Goal: Task Accomplishment & Management: Use online tool/utility

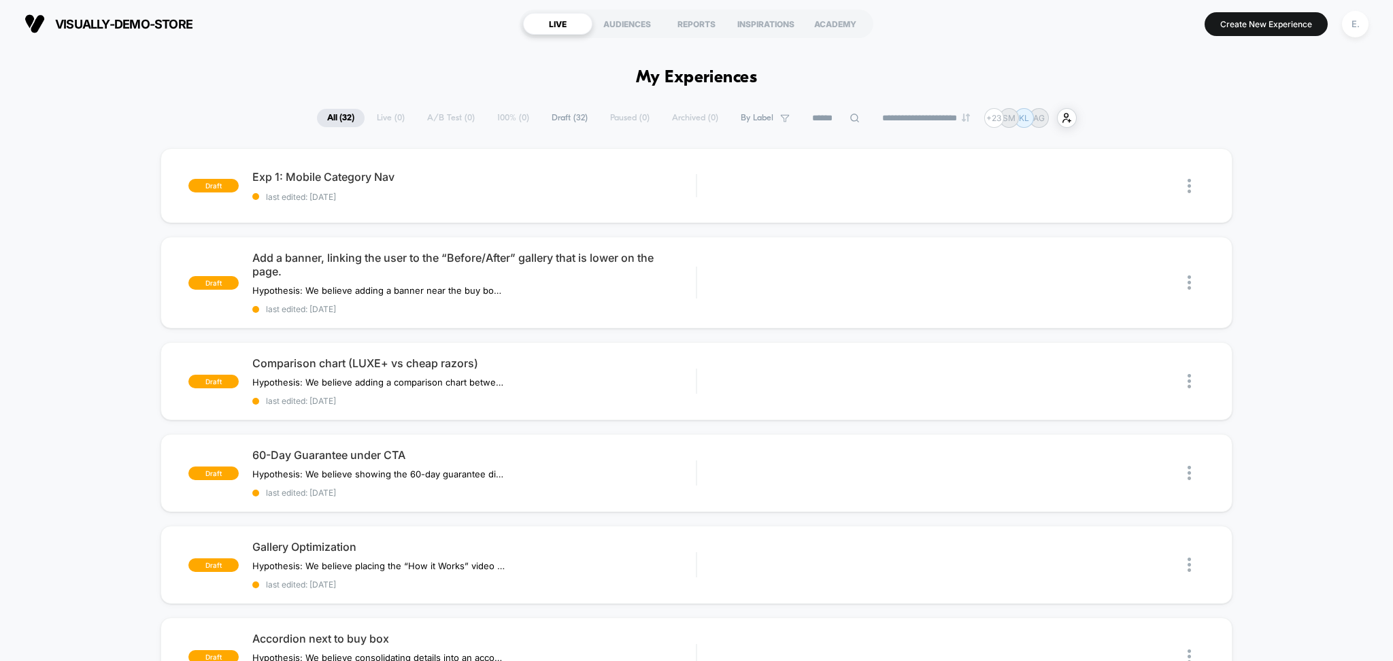
drag, startPoint x: 1348, startPoint y: 23, endPoint x: 1341, endPoint y: 28, distance: 8.3
click at [1353, 31] on div "E." at bounding box center [1355, 24] width 27 height 27
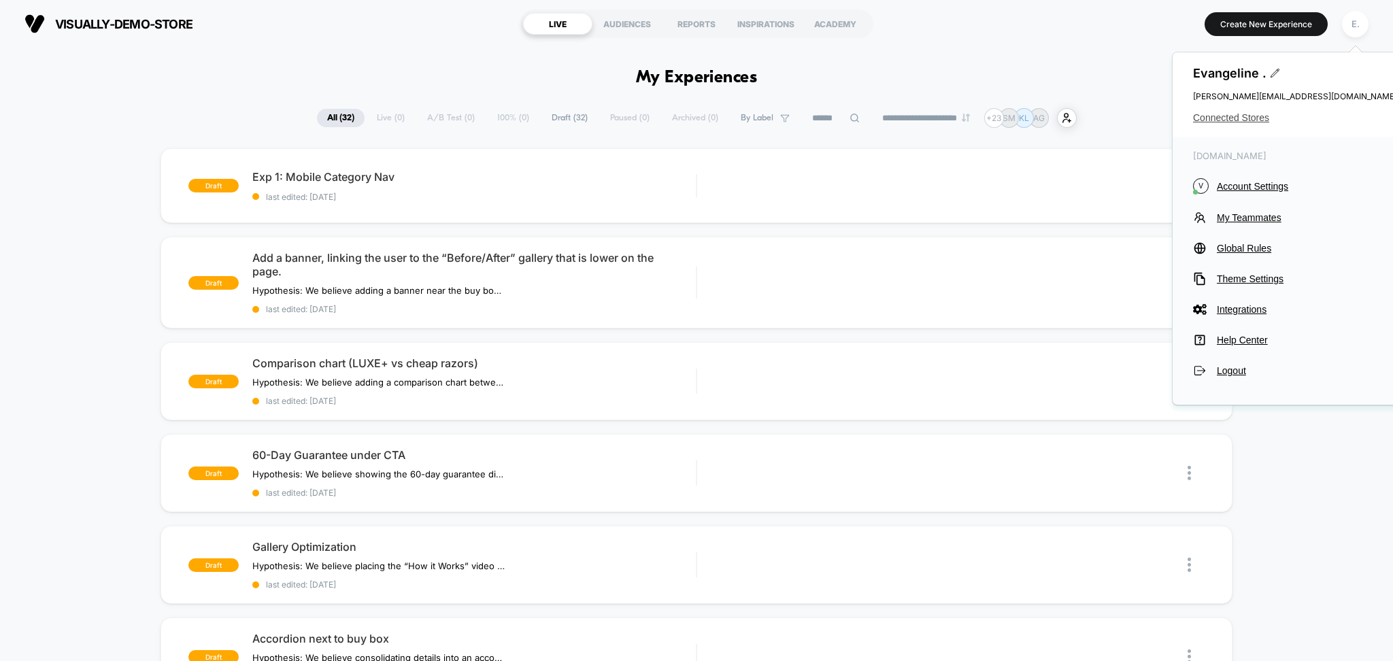
click at [1237, 122] on span "Connected Stores" at bounding box center [1295, 117] width 204 height 11
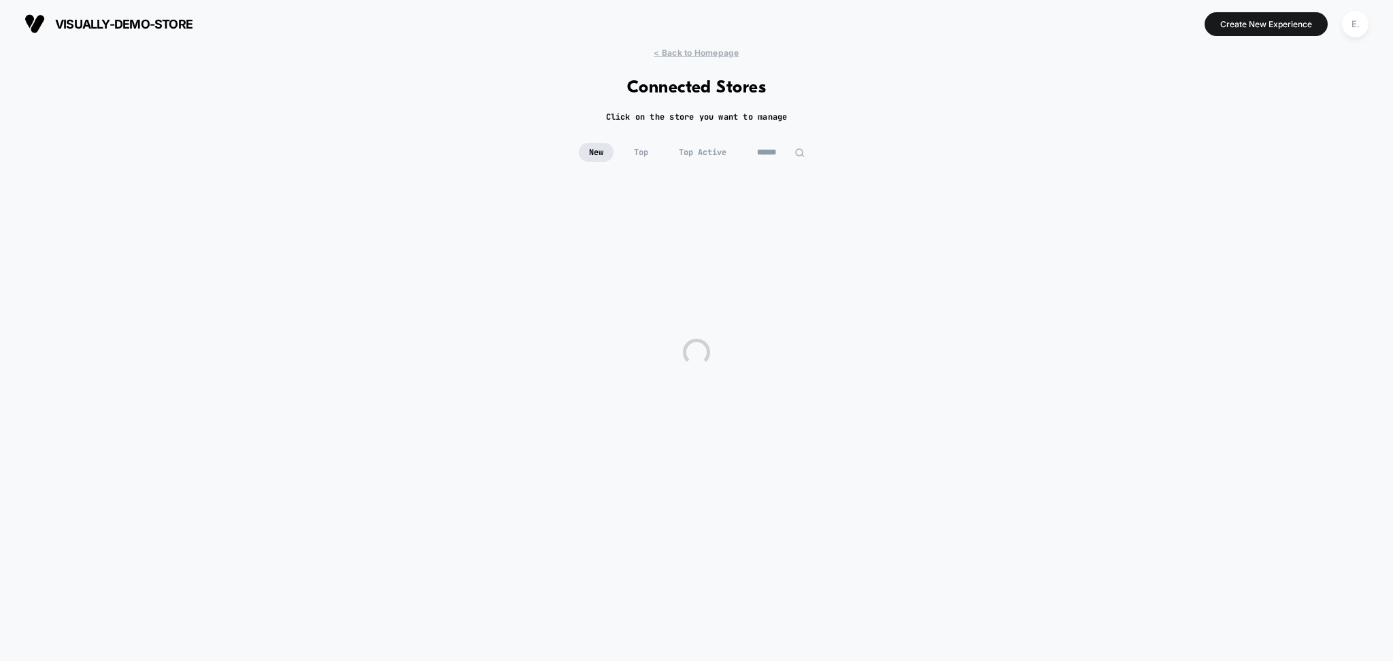
click at [775, 148] on input at bounding box center [781, 152] width 68 height 19
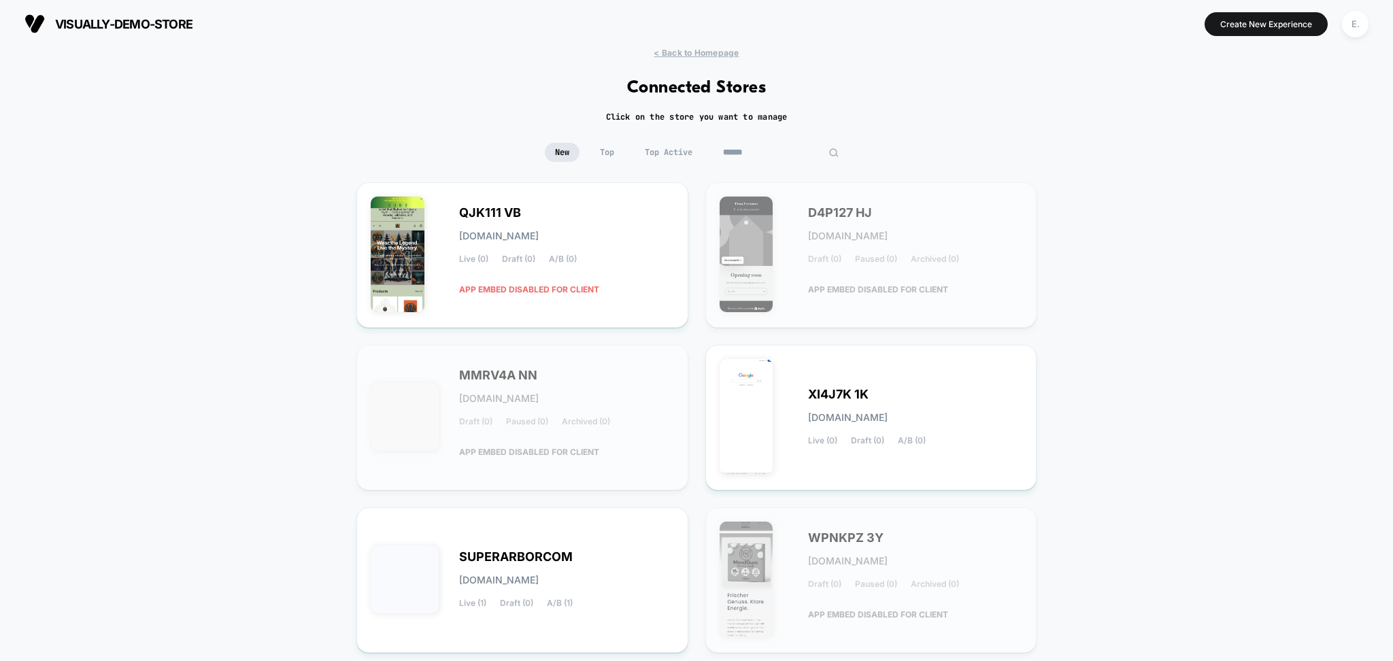
click at [775, 148] on input at bounding box center [781, 152] width 136 height 19
paste input "**********"
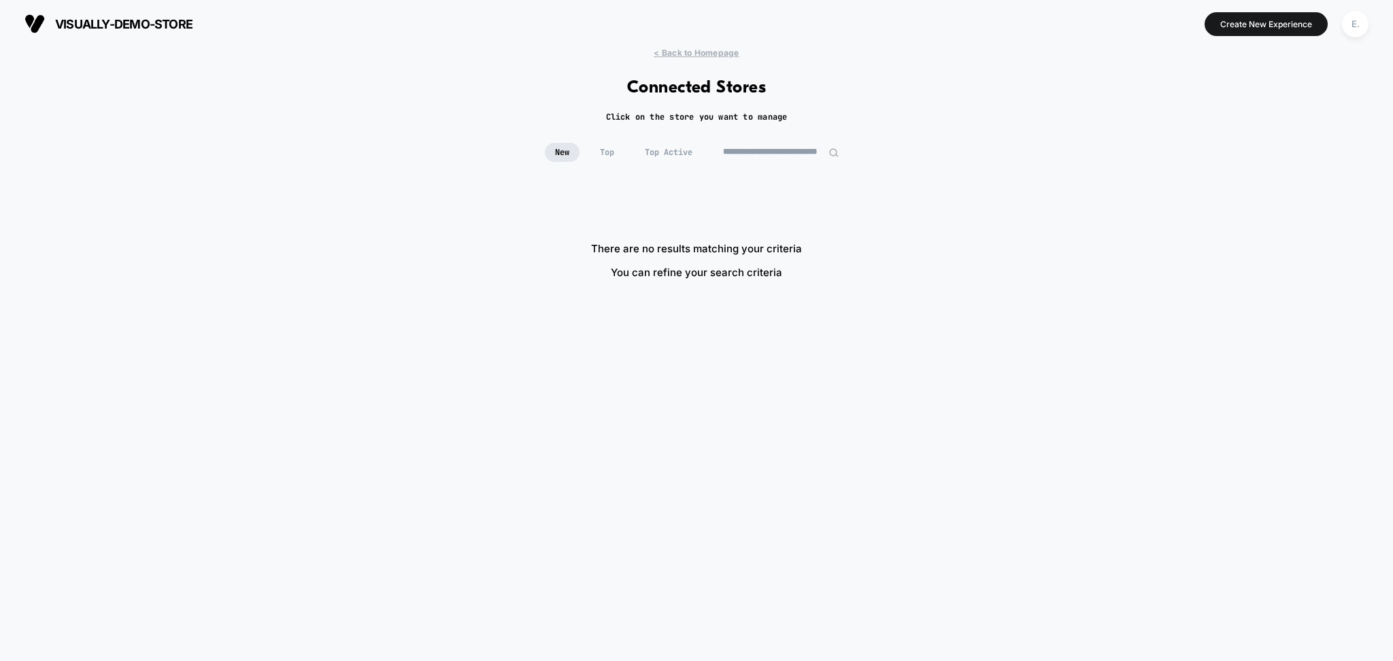
drag, startPoint x: 730, startPoint y: 156, endPoint x: 639, endPoint y: 165, distance: 91.5
click at [639, 165] on div "**********" at bounding box center [696, 162] width 1393 height 39
drag, startPoint x: 784, startPoint y: 154, endPoint x: 861, endPoint y: 177, distance: 80.2
click at [861, 177] on div "**********" at bounding box center [696, 162] width 1393 height 39
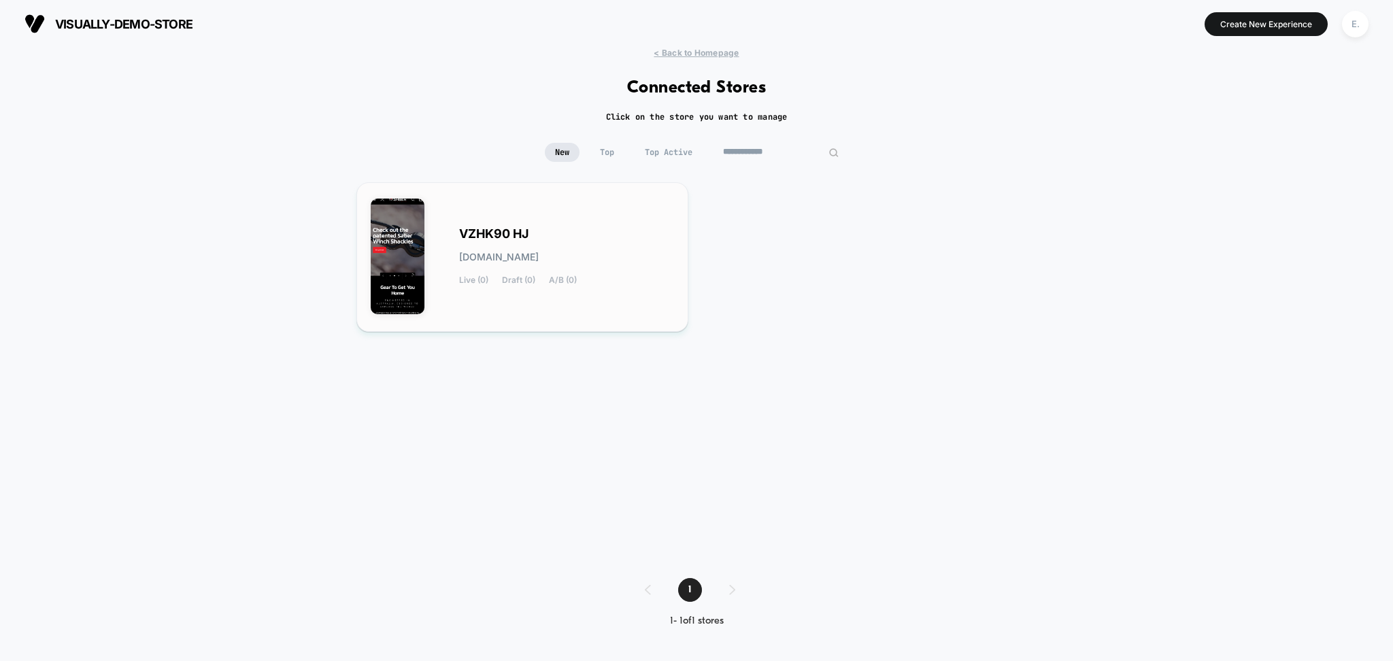
type input "**********"
click at [636, 229] on div "VZHK90 HJ vzhk90-hj.myshopify.com Live (0) Draft (0) A/B (0)" at bounding box center [566, 257] width 215 height 56
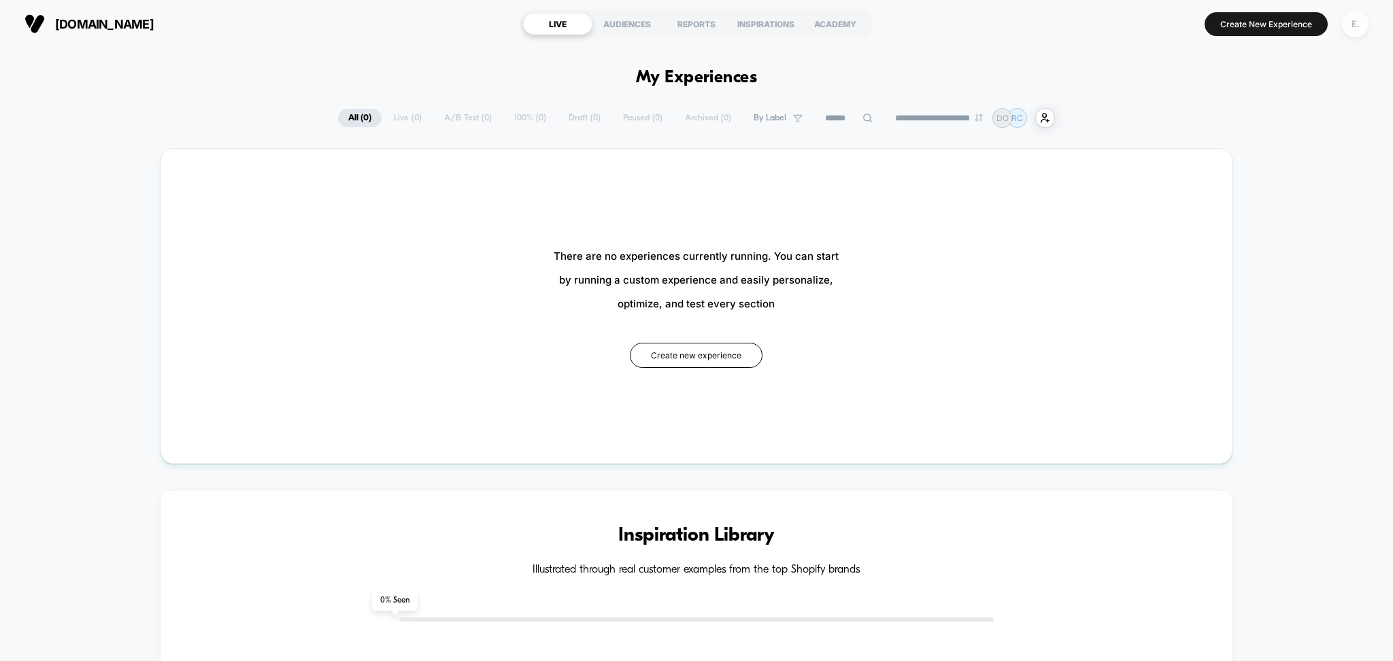
click at [1343, 31] on div "E." at bounding box center [1355, 24] width 27 height 27
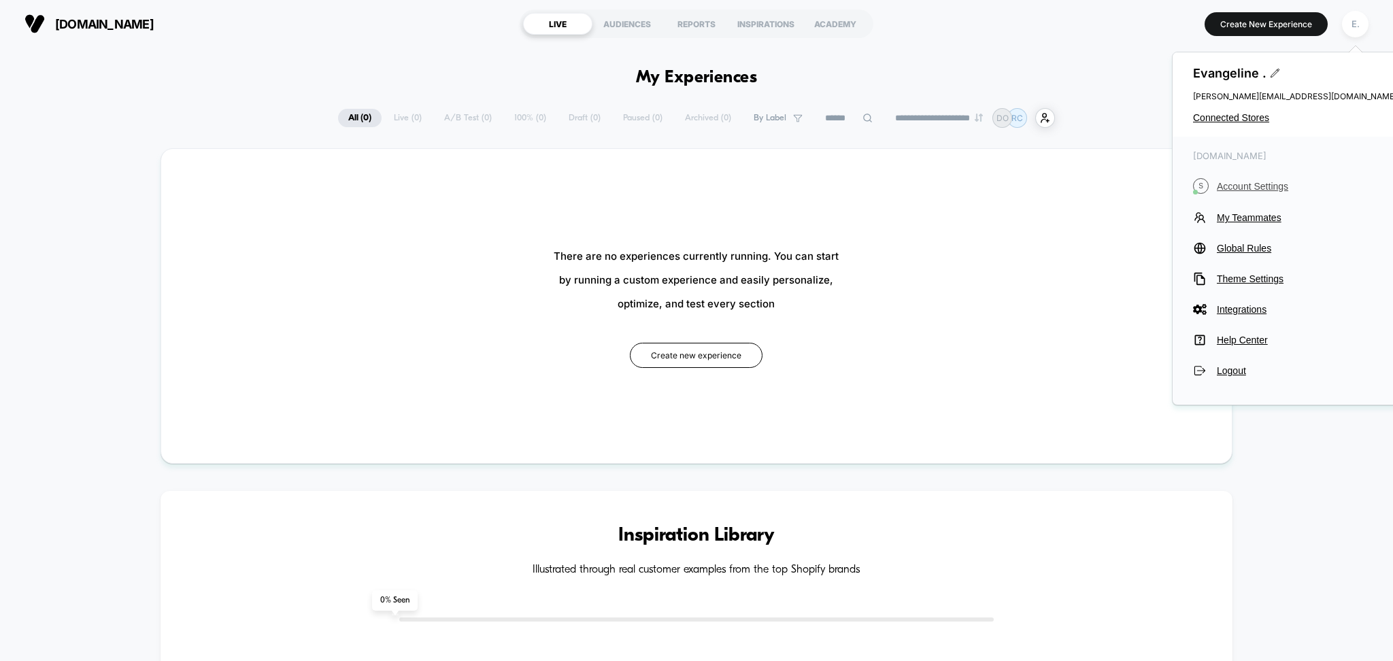
click at [1257, 186] on span "Account Settings" at bounding box center [1307, 186] width 180 height 11
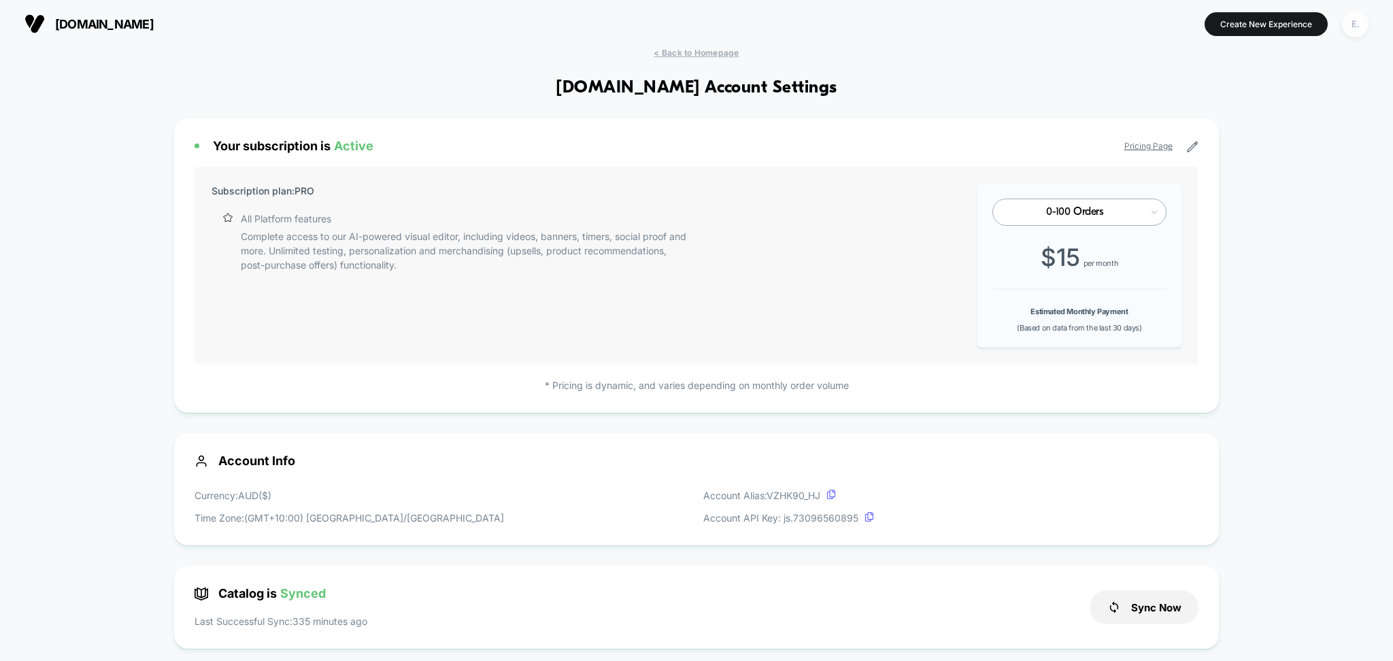
click at [1357, 22] on div "E." at bounding box center [1355, 24] width 27 height 27
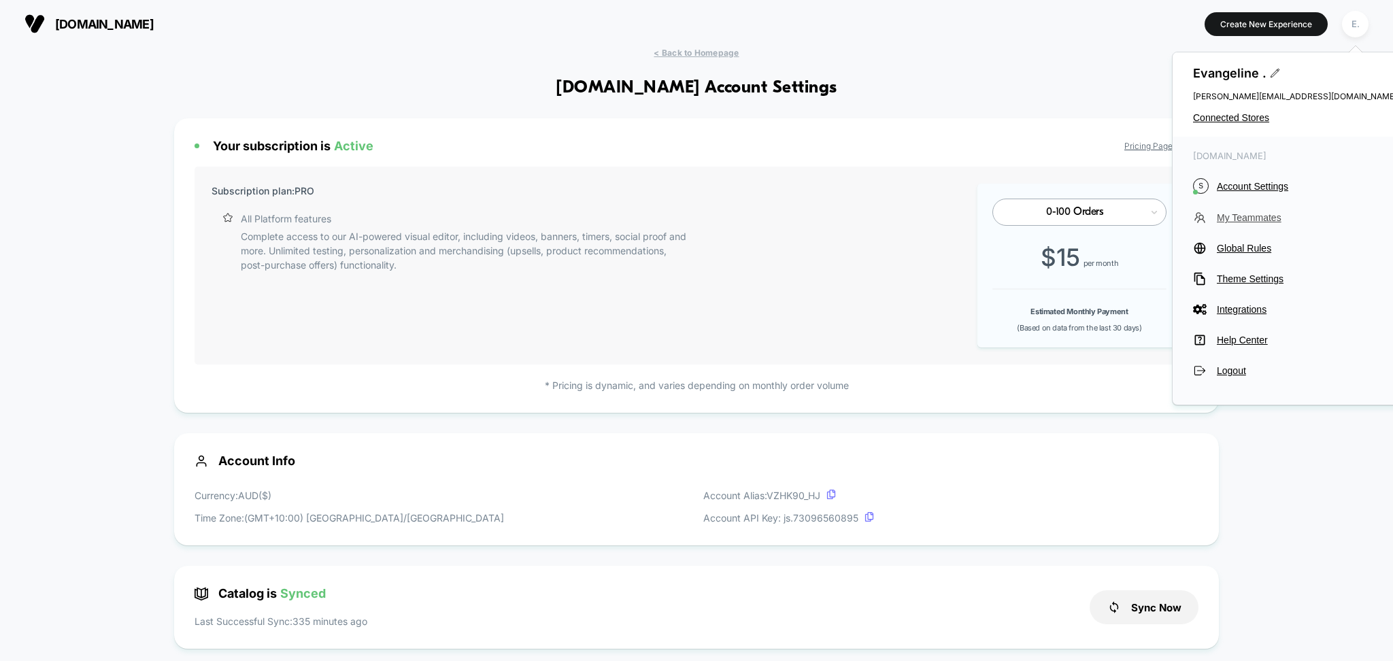
click at [1267, 212] on span "My Teammates" at bounding box center [1307, 217] width 180 height 11
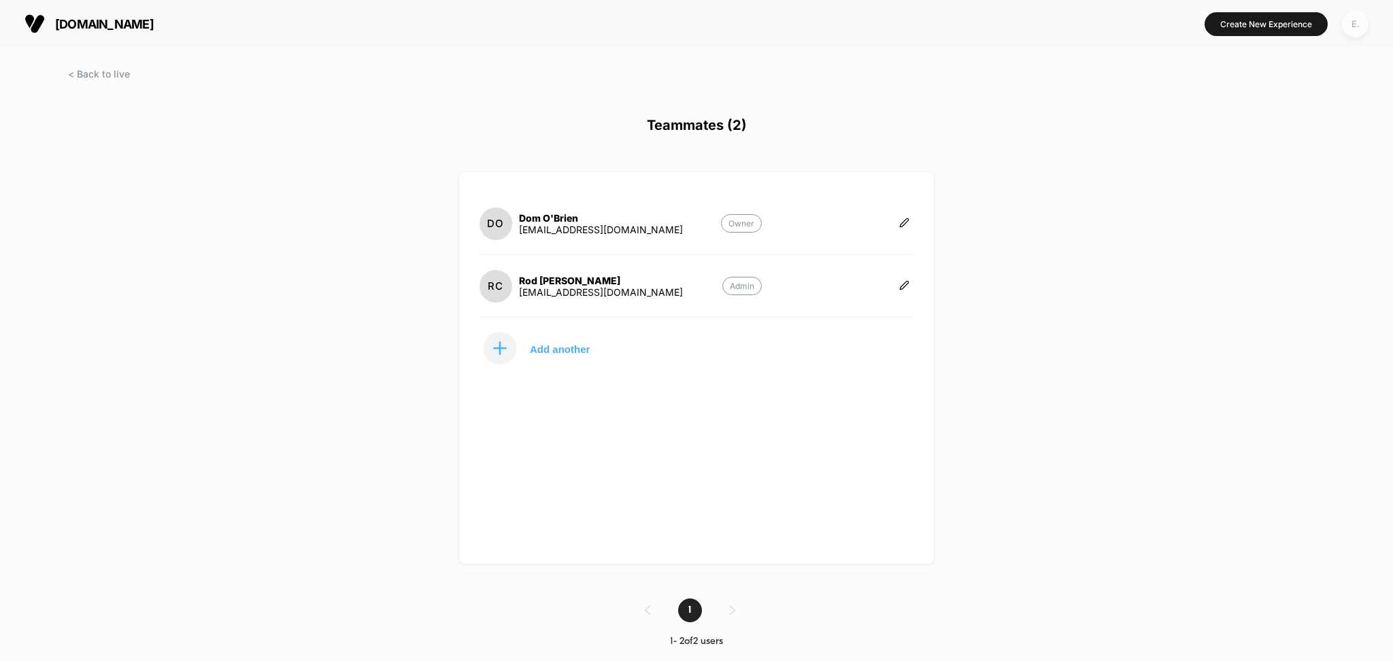
click at [1342, 27] on div "E." at bounding box center [1355, 24] width 27 height 27
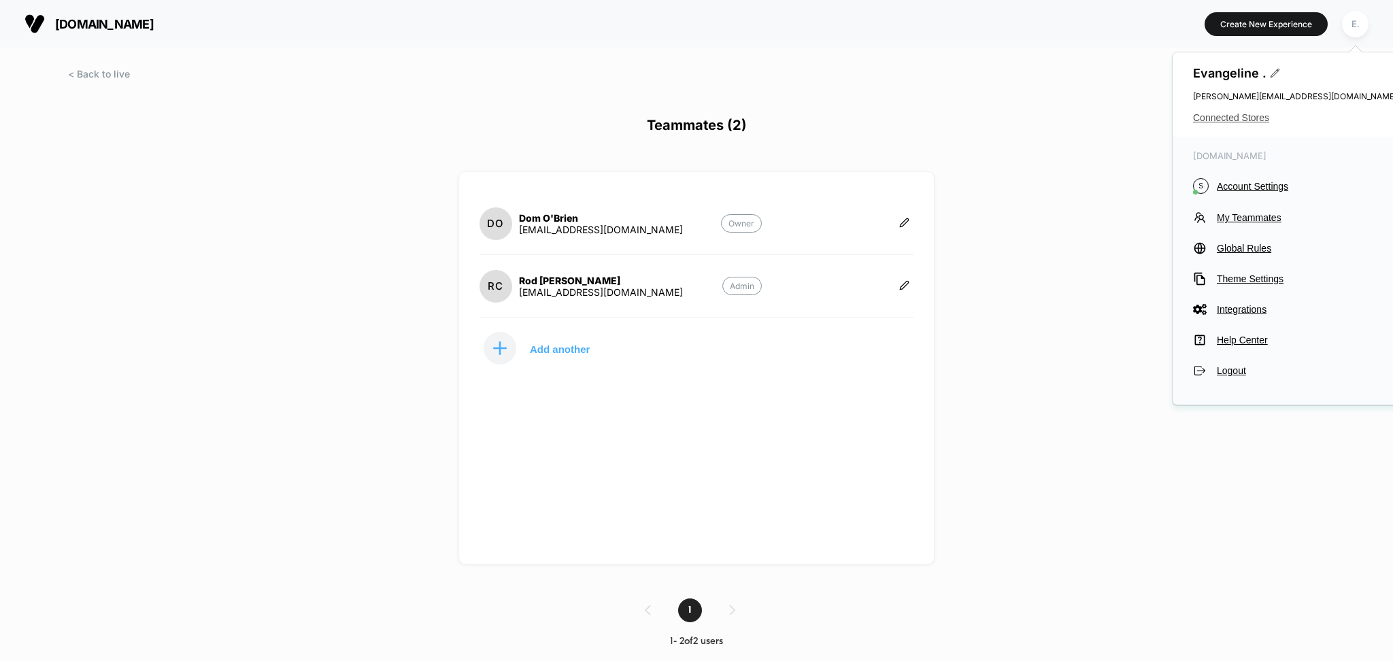
click at [1250, 114] on span "Connected Stores" at bounding box center [1295, 117] width 204 height 11
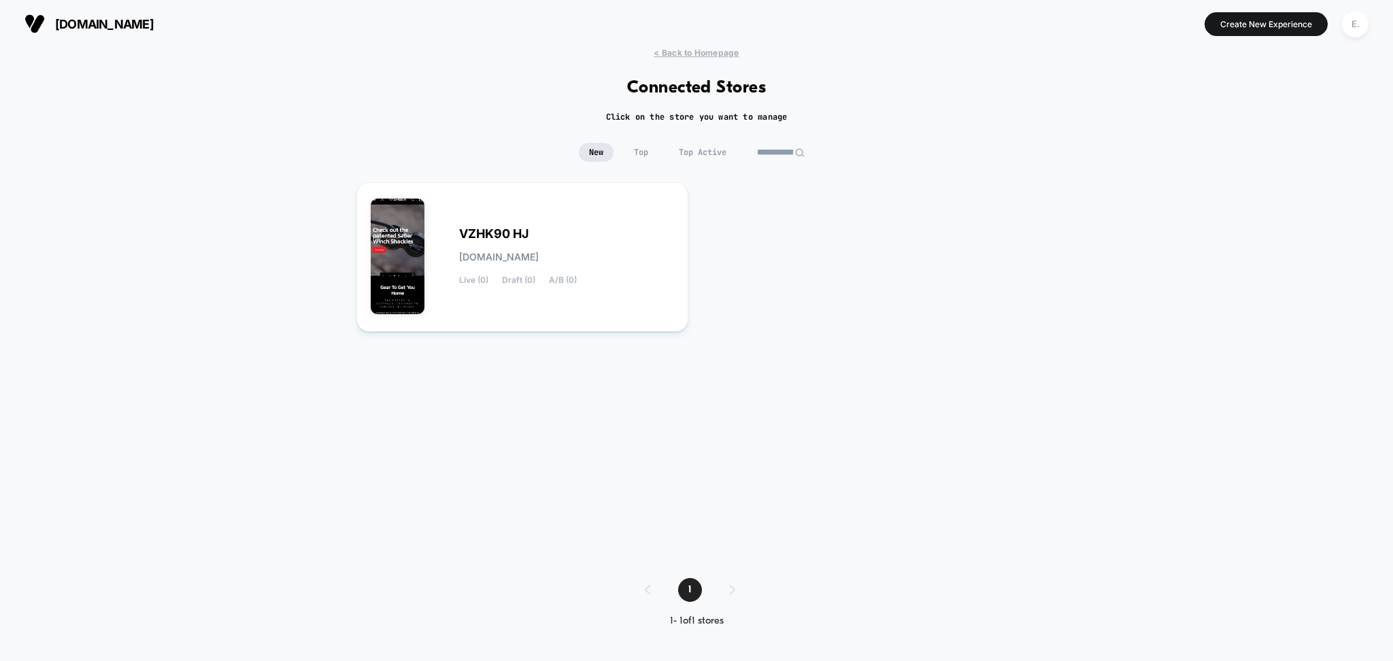
click at [777, 153] on input "**********" at bounding box center [781, 152] width 68 height 19
click at [777, 153] on input "**********" at bounding box center [781, 152] width 136 height 19
type input "*****"
click at [679, 194] on div "1M9EYR RS 1m9eyr-rs.myshopify.com Draft (0) Paused (0) Archived (0)" at bounding box center [522, 257] width 332 height 150
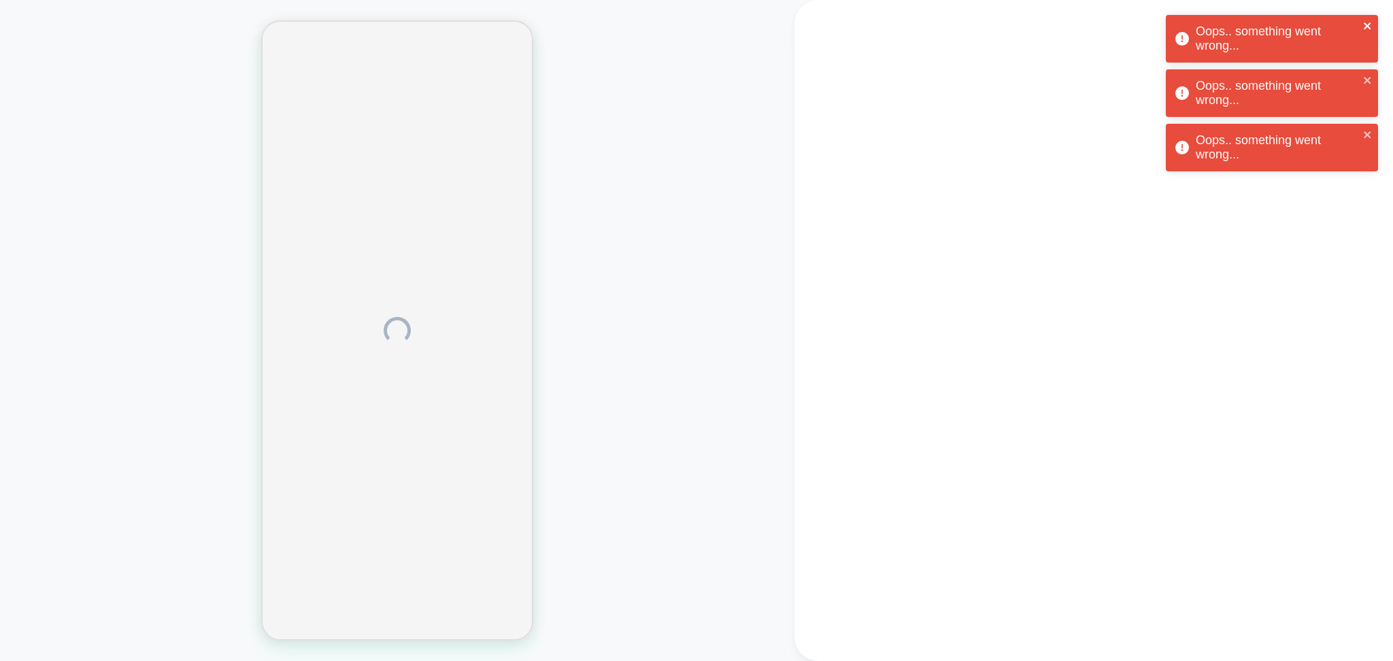
click at [1367, 24] on icon "close" at bounding box center [1366, 25] width 7 height 7
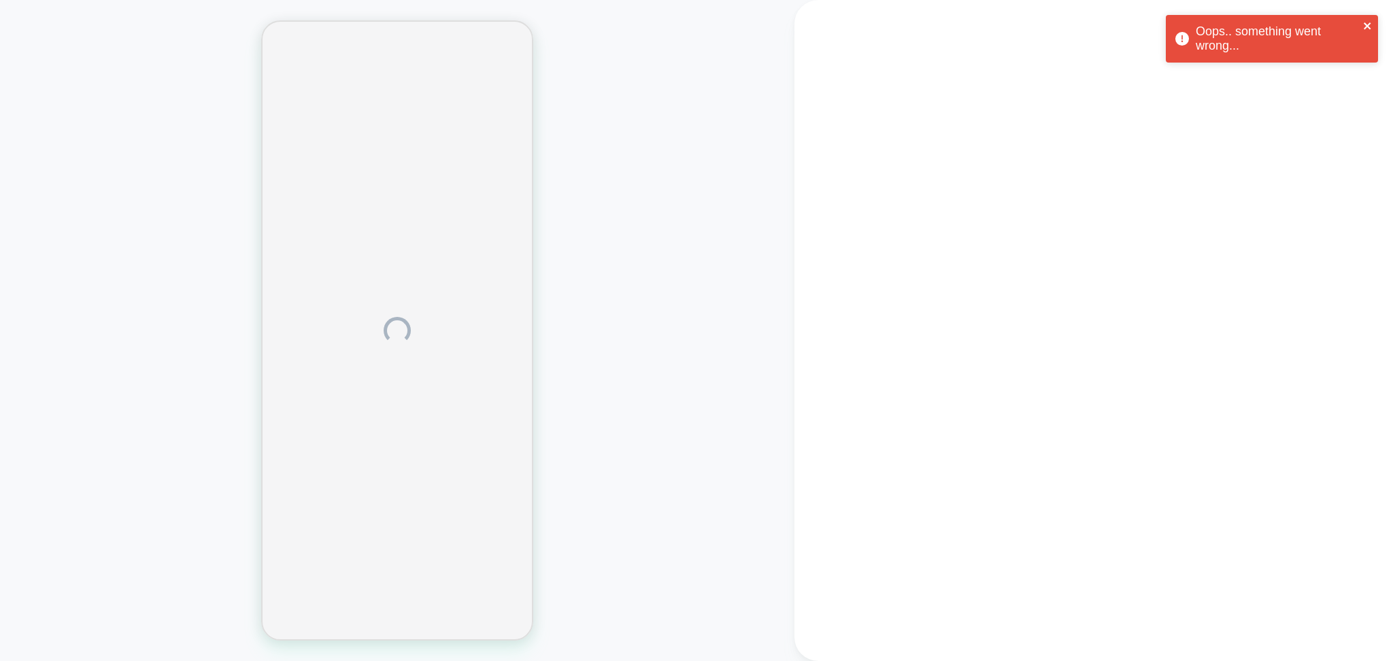
click at [1363, 25] on icon "close" at bounding box center [1368, 25] width 10 height 11
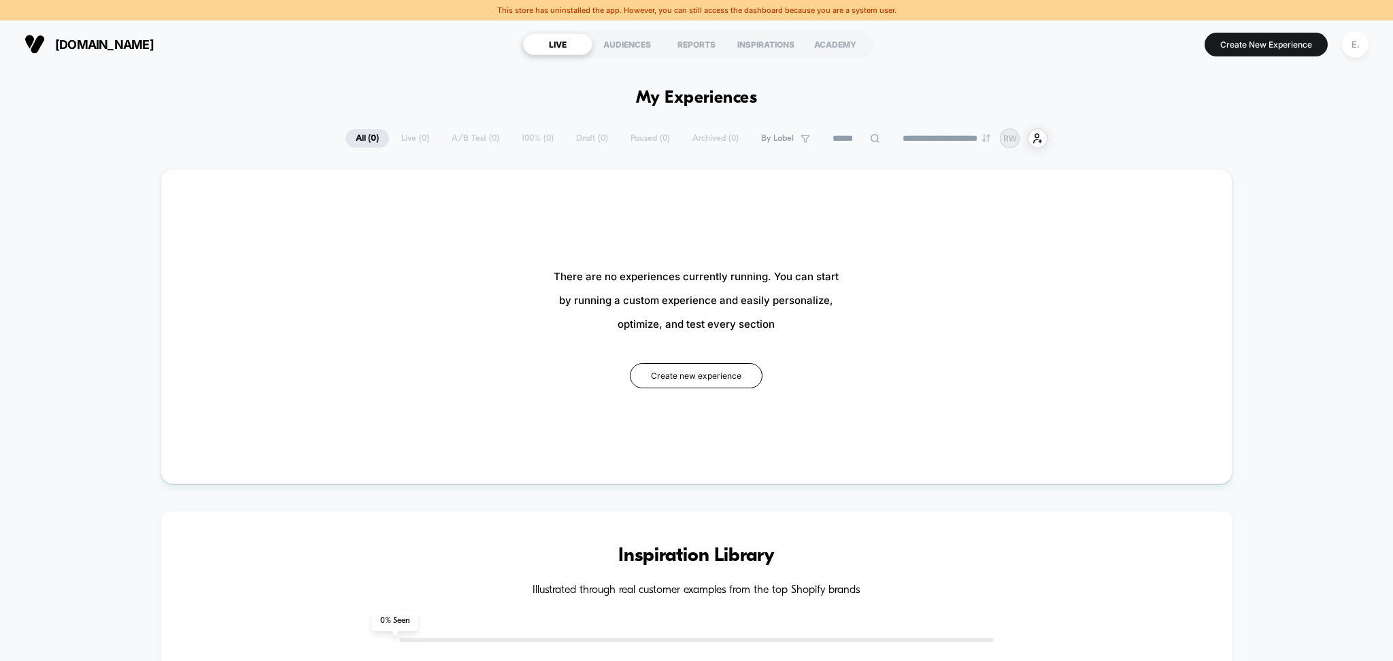
type input "***"
click at [700, 137] on div "**********" at bounding box center [696, 139] width 702 height 20
click at [1365, 50] on div "E." at bounding box center [1355, 44] width 27 height 27
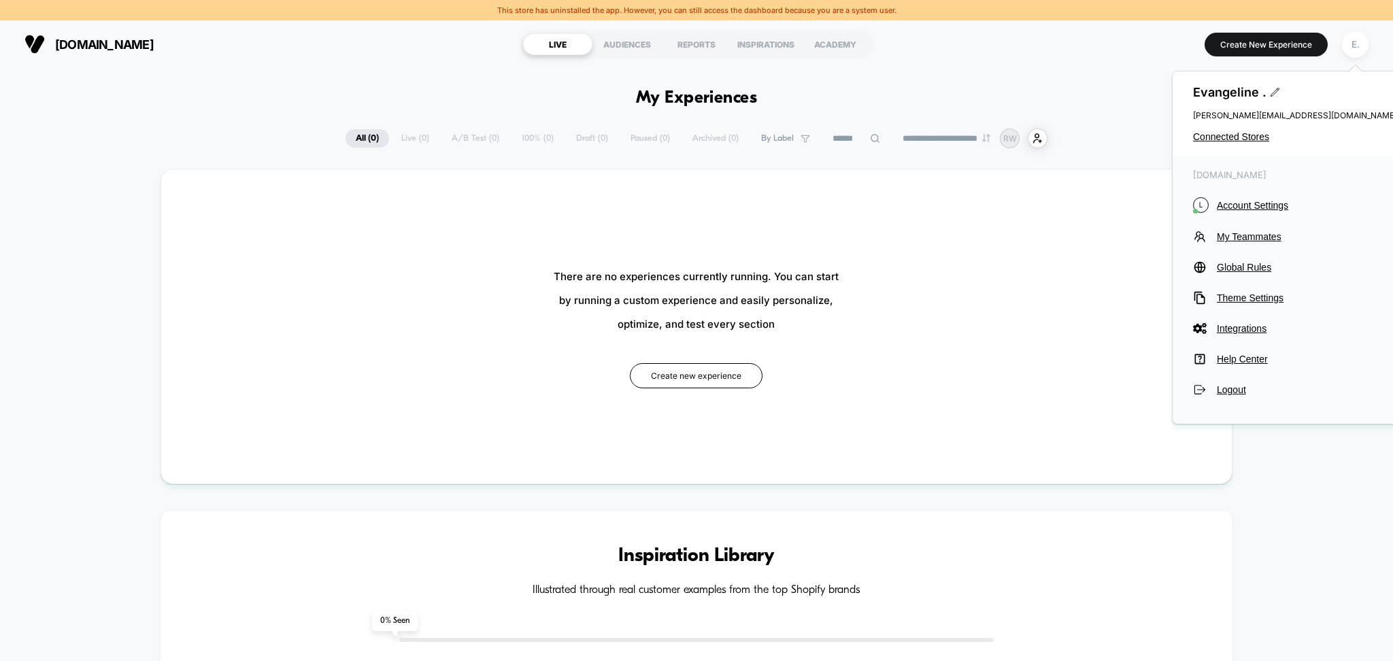
click at [1220, 143] on div "Evangeline . evangeline@visually.io Connected Stores" at bounding box center [1294, 113] width 245 height 84
click at [1214, 139] on span "Connected Stores" at bounding box center [1295, 136] width 204 height 11
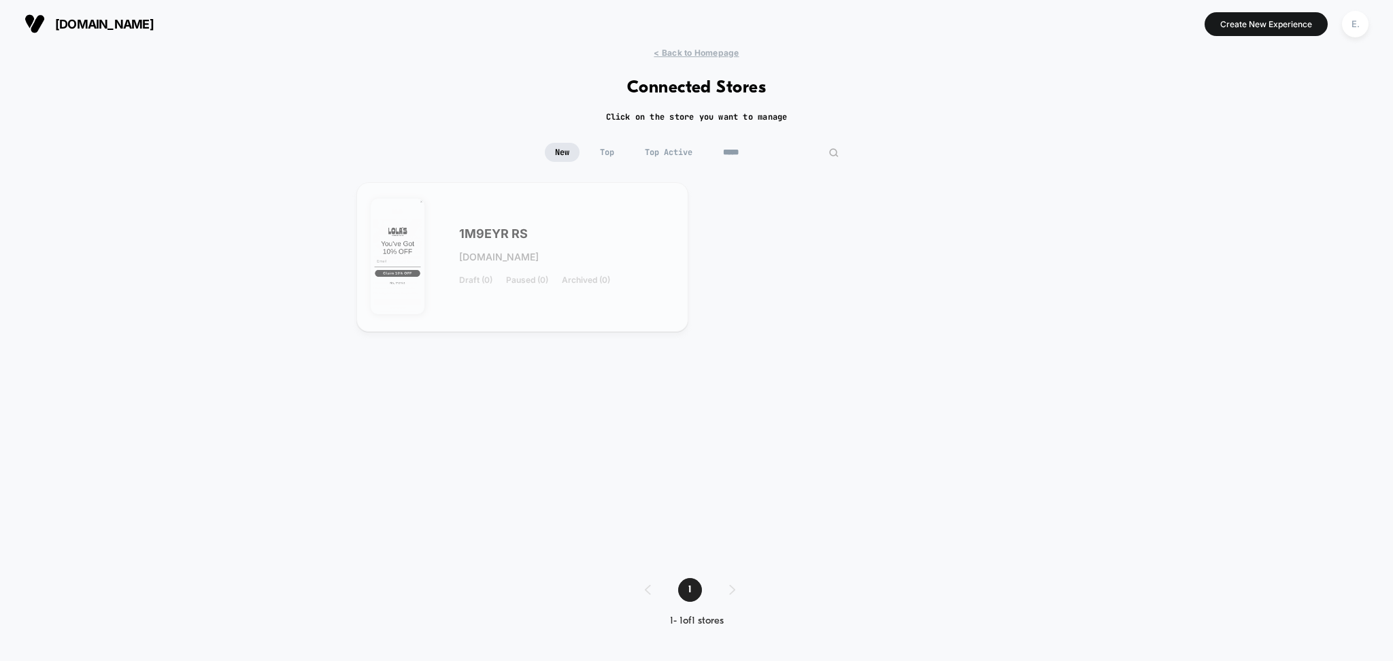
click at [765, 156] on input "*****" at bounding box center [781, 152] width 136 height 19
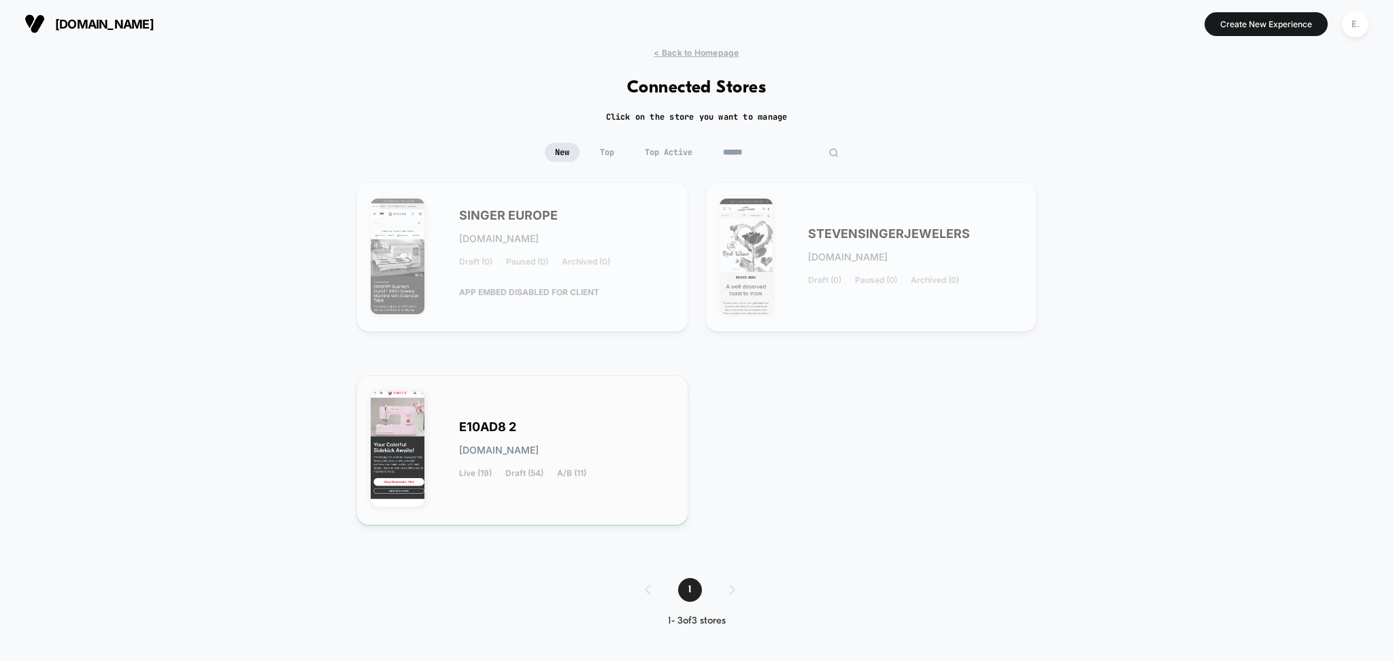
type input "******"
click at [639, 415] on div "E10AD8 2 e10ad8-2.myshopify.com Live (19) Draft (54) A/B (11)" at bounding box center [522, 450] width 303 height 121
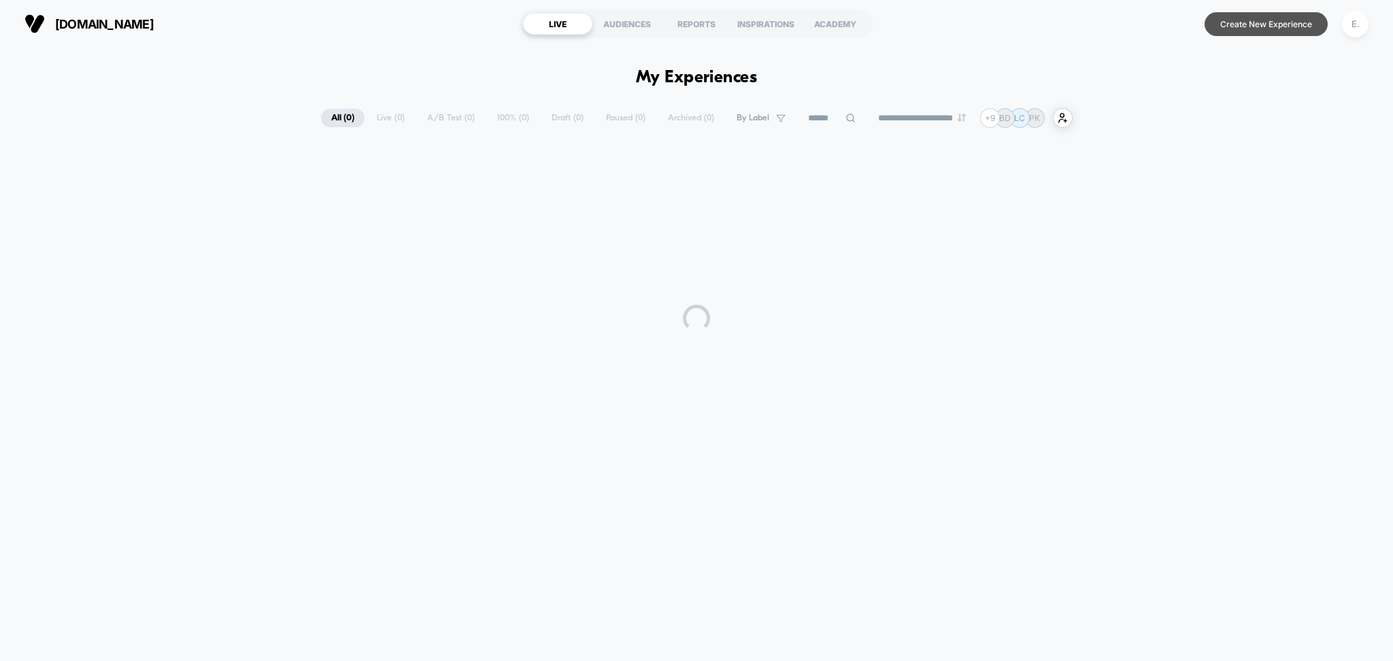
click at [1257, 31] on button "Create New Experience" at bounding box center [1265, 24] width 123 height 24
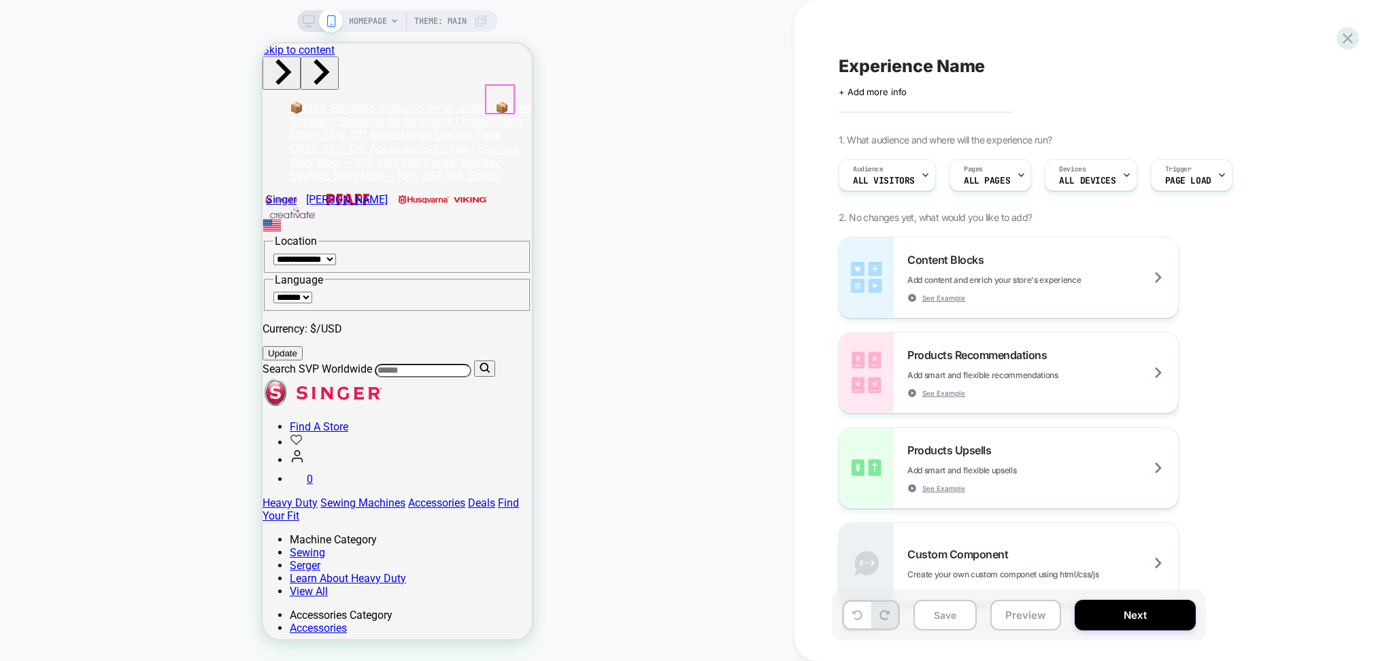
click at [306, 23] on icon at bounding box center [309, 21] width 12 height 12
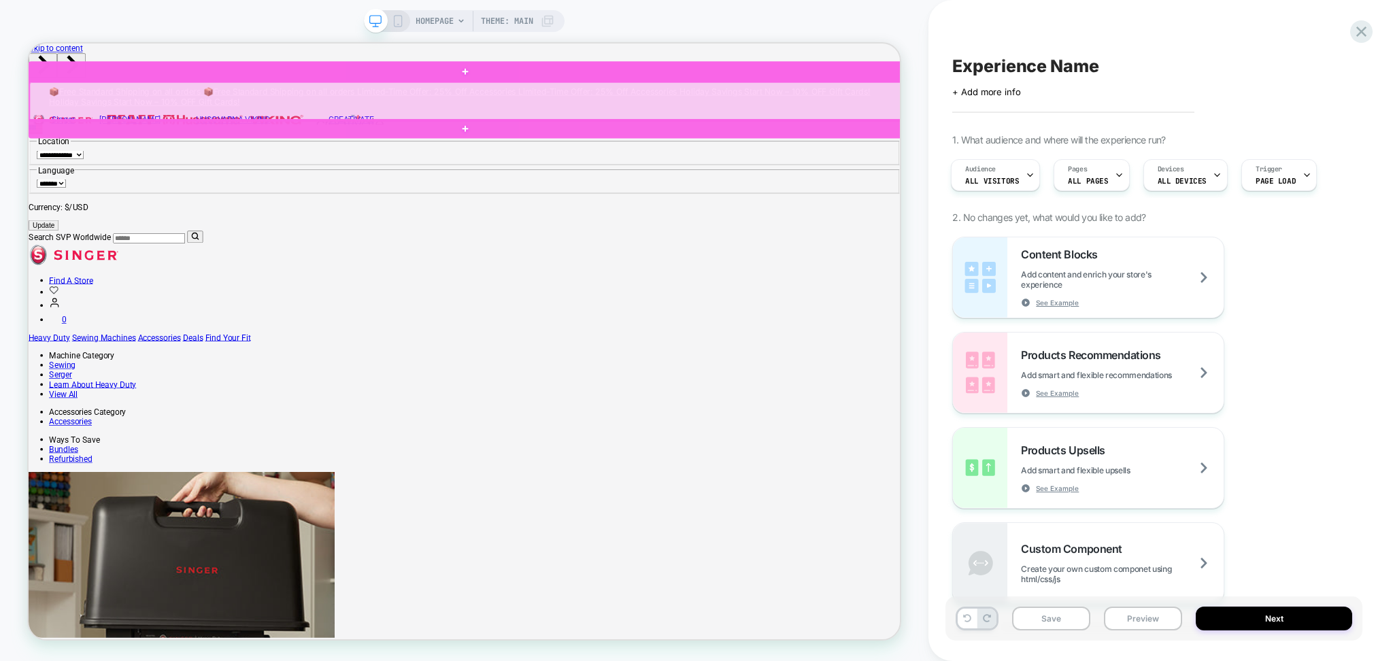
click at [539, 83] on div at bounding box center [611, 80] width 1164 height 27
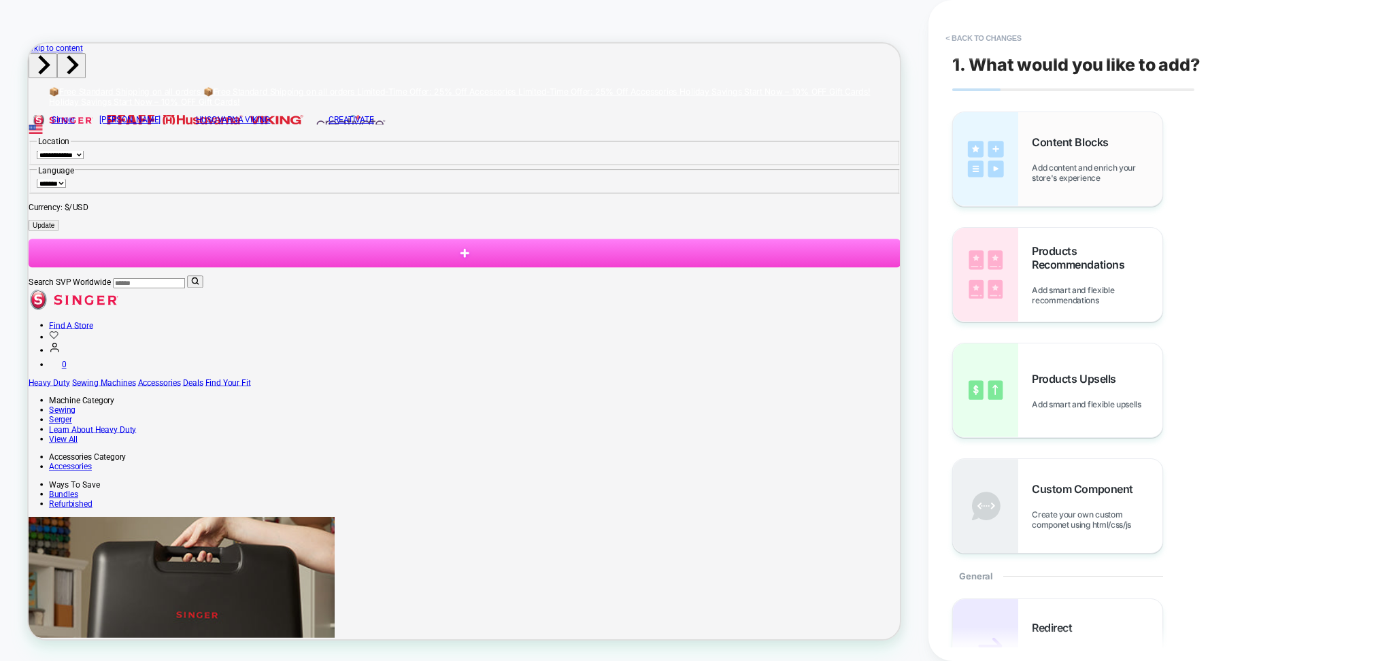
click at [1037, 177] on span "Add content and enrich your store's experience" at bounding box center [1097, 173] width 131 height 20
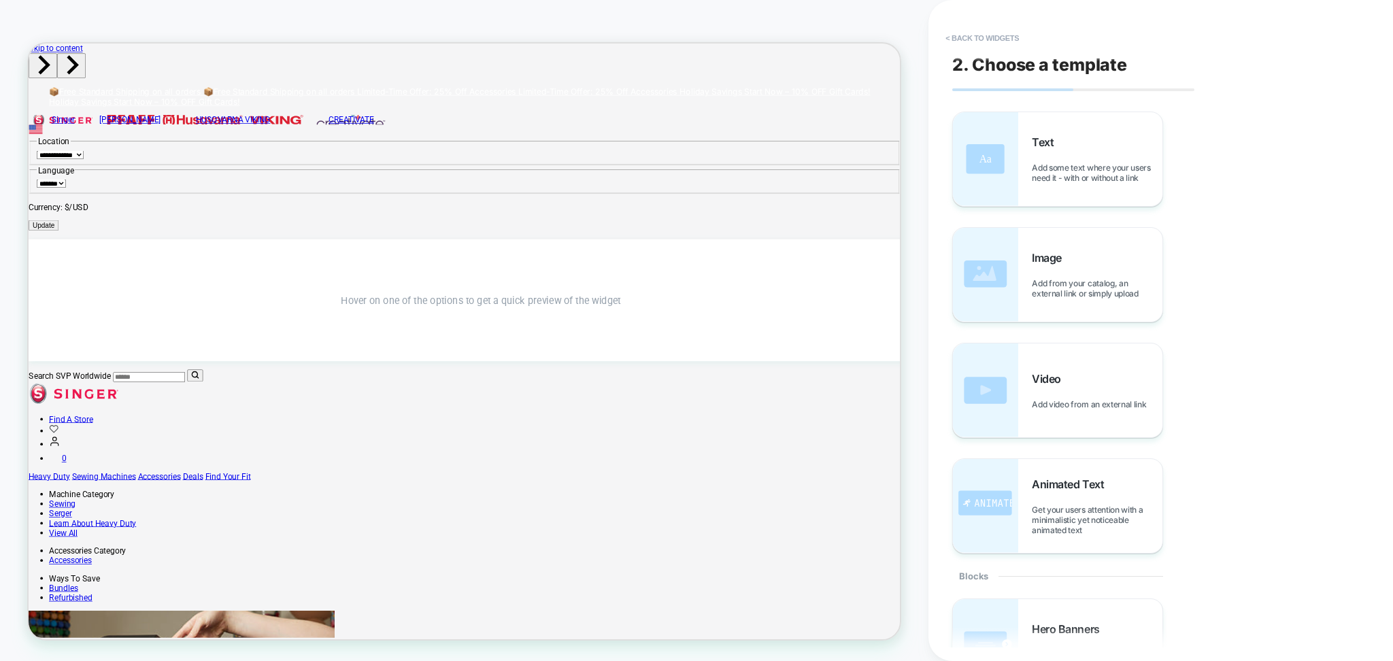
drag, startPoint x: 1090, startPoint y: 207, endPoint x: 1248, endPoint y: 415, distance: 262.1
click at [1248, 415] on div "Text Add some text where your users need it - with or without a link Image Add …" at bounding box center [1153, 333] width 403 height 442
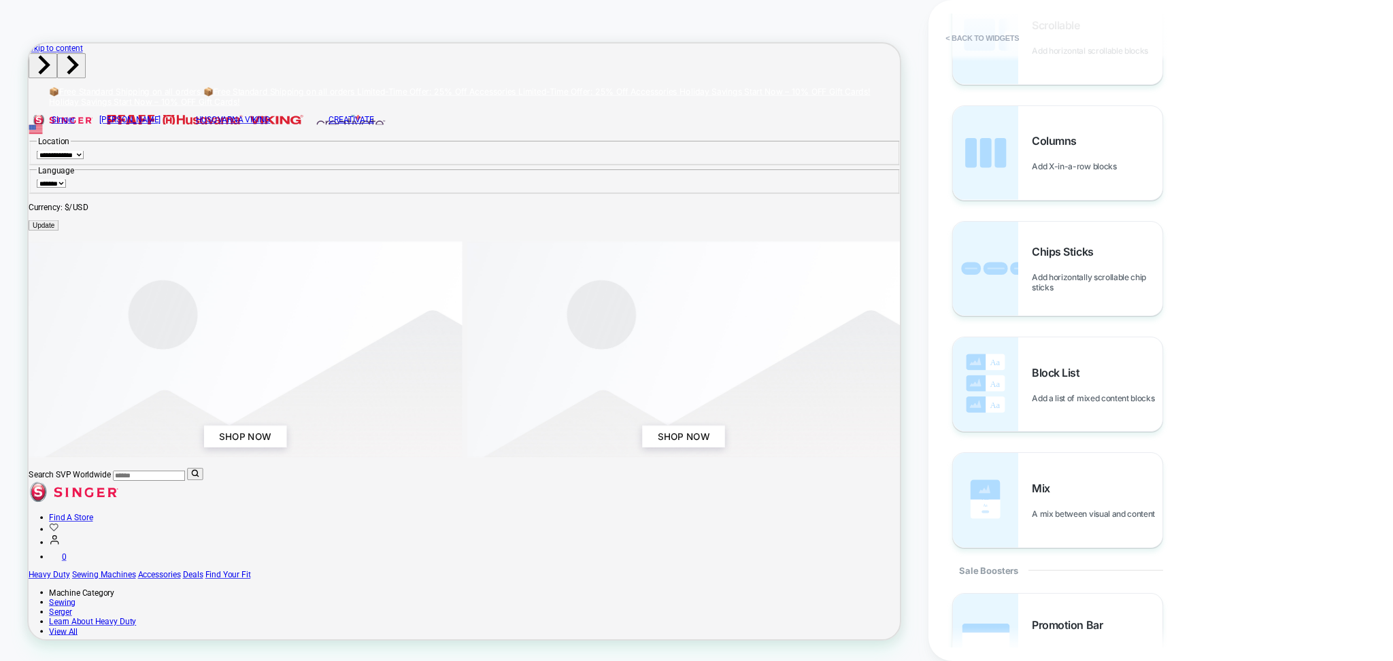
scroll to position [906, 0]
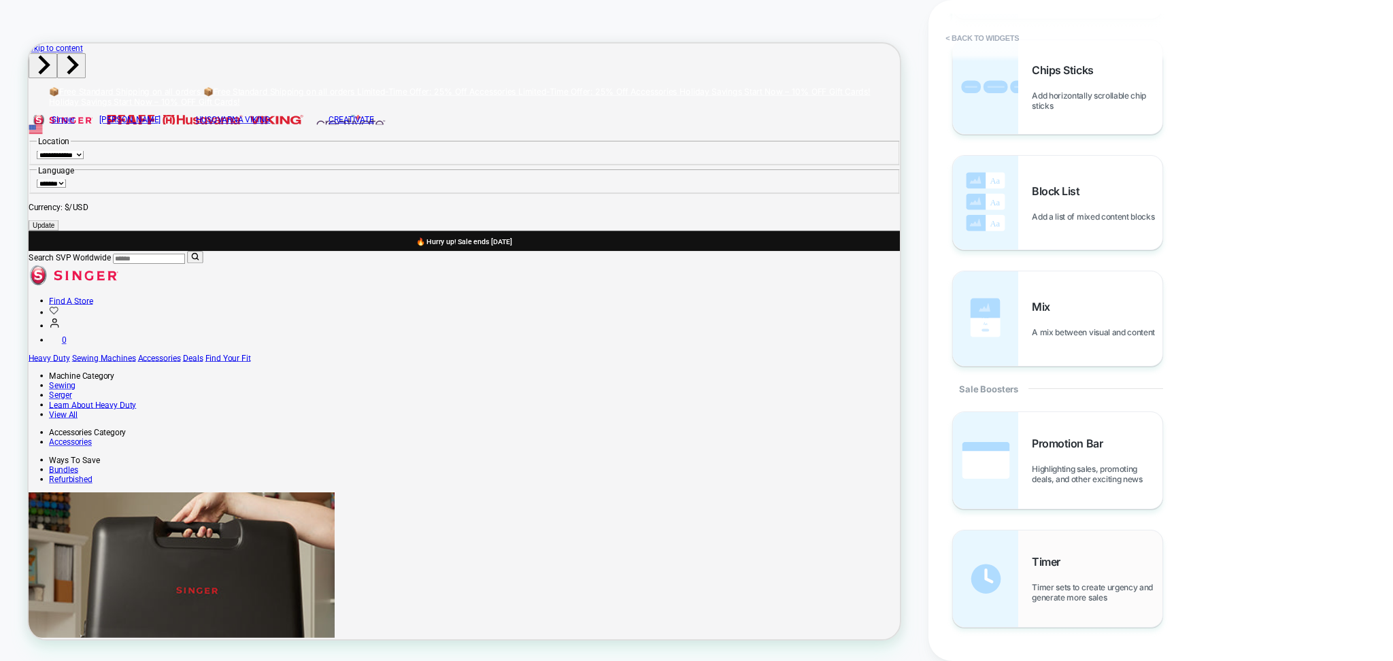
click at [1059, 562] on span "Timer" at bounding box center [1049, 562] width 35 height 14
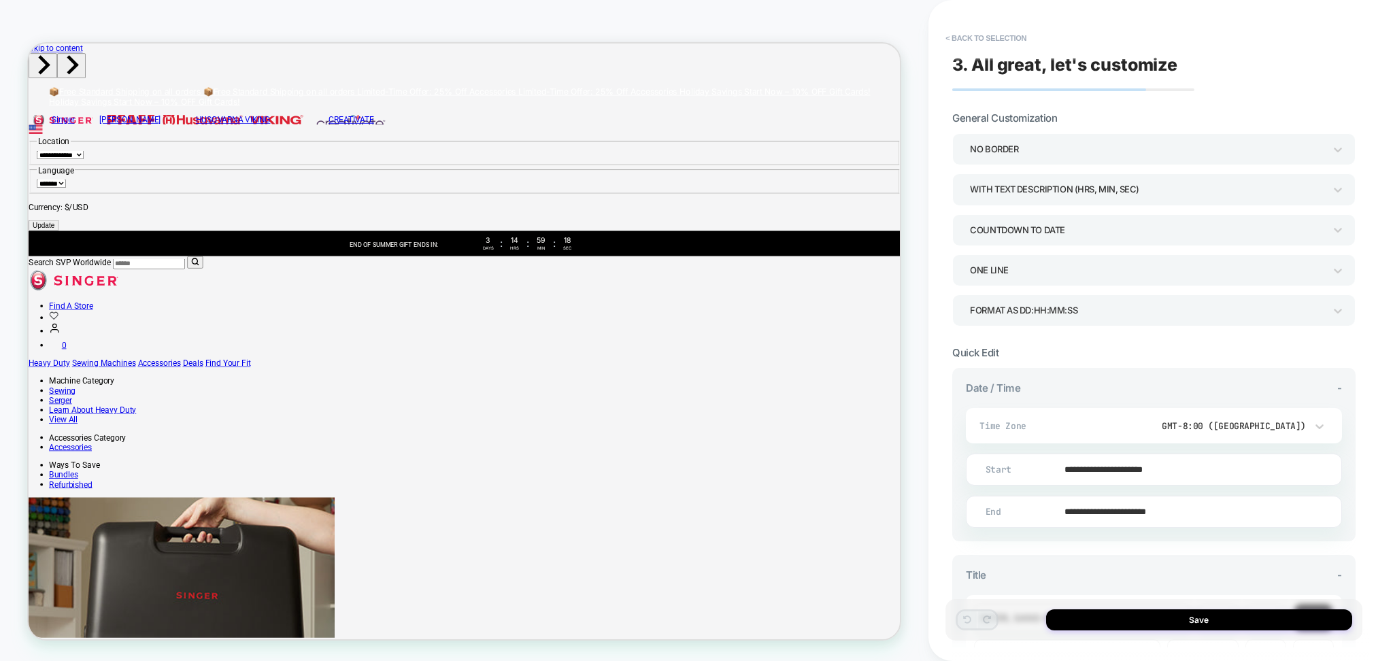
scroll to position [90, 0]
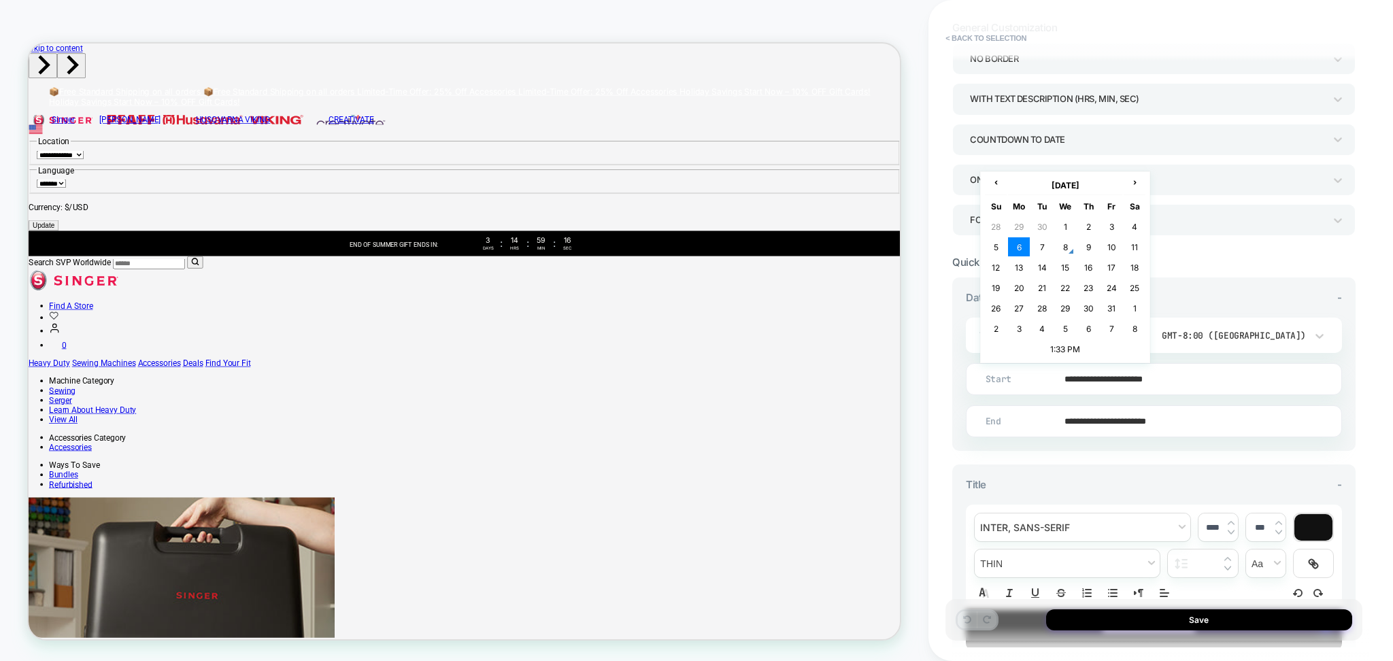
click at [1112, 376] on input "**********" at bounding box center [1151, 379] width 375 height 32
click at [1067, 248] on td "8" at bounding box center [1065, 246] width 22 height 19
type input "**********"
click at [1234, 339] on div "GMT-8:00 (Los Angeles)" at bounding box center [1203, 336] width 203 height 12
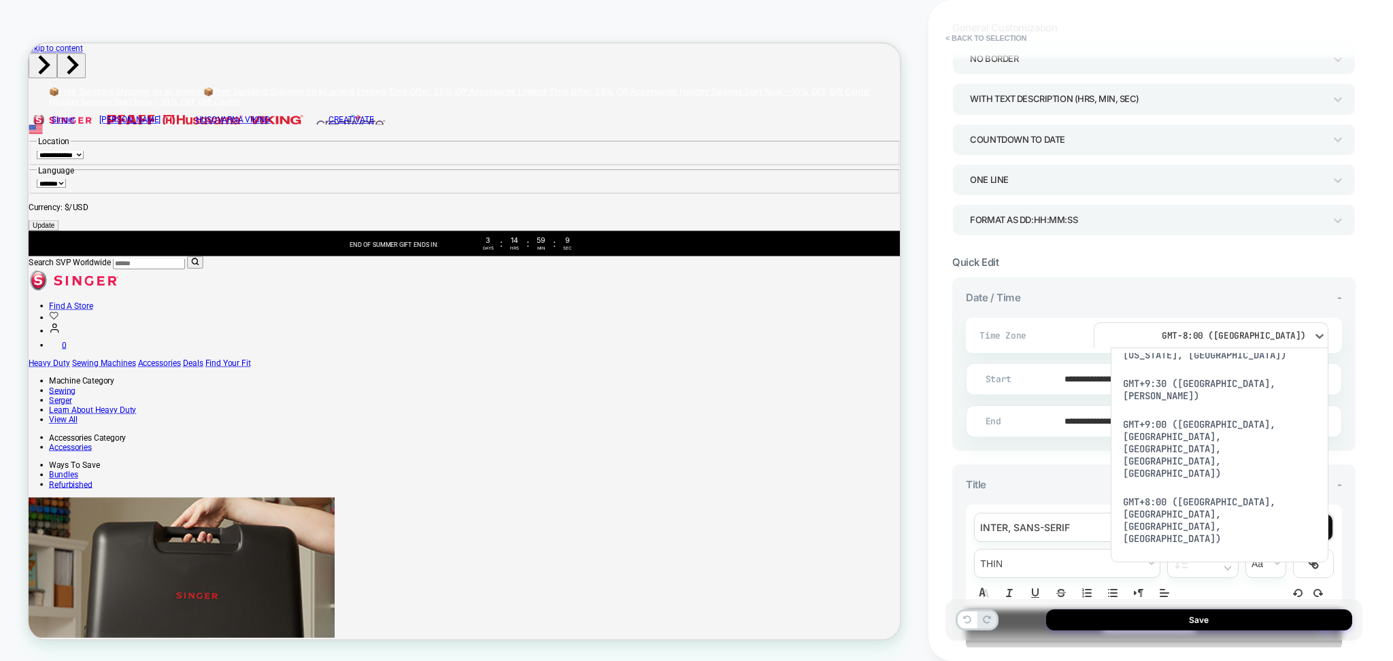
scroll to position [362, 0]
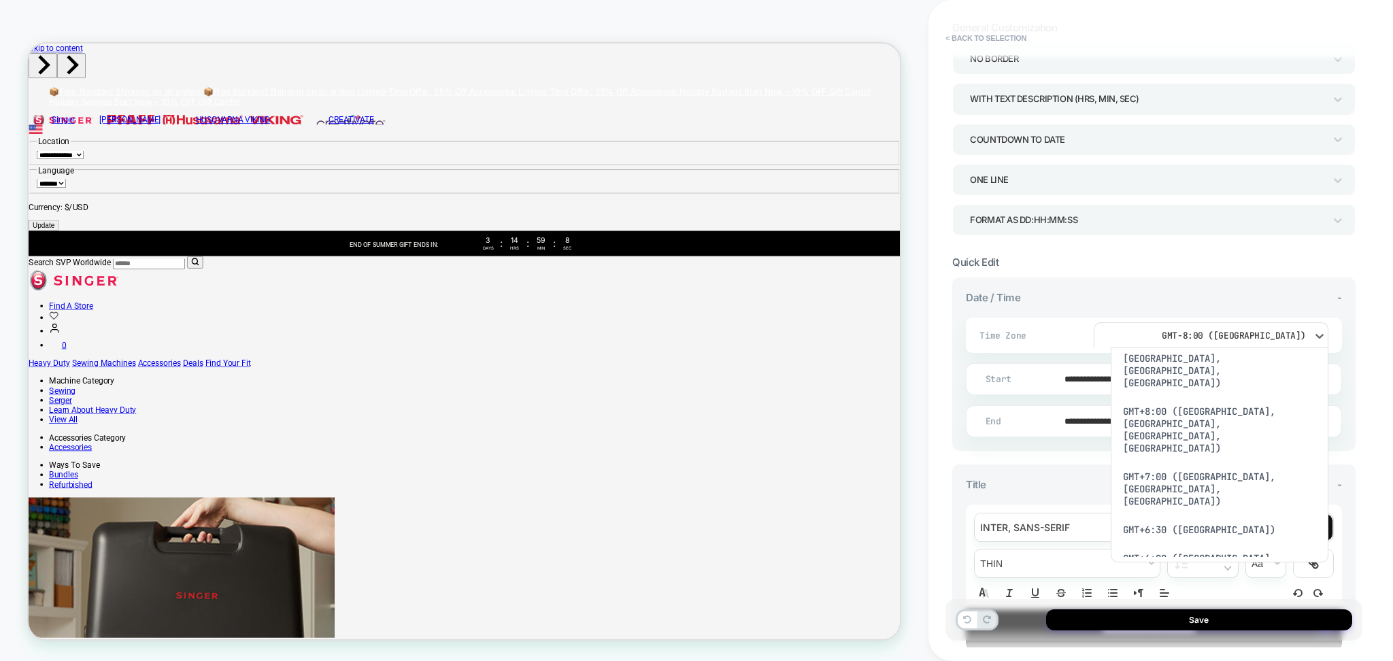
click at [1205, 322] on div at bounding box center [696, 330] width 1393 height 661
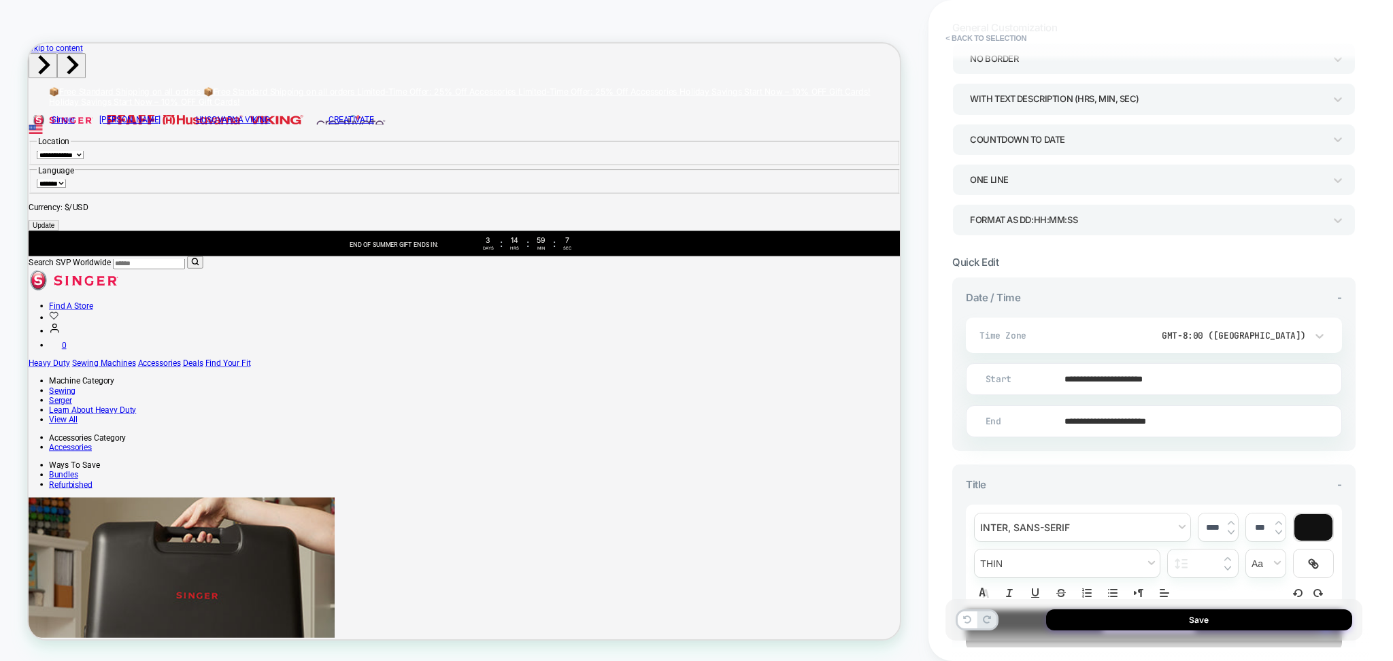
click at [1205, 322] on div "GMT-8:00 (Los Angeles)" at bounding box center [1210, 335] width 235 height 26
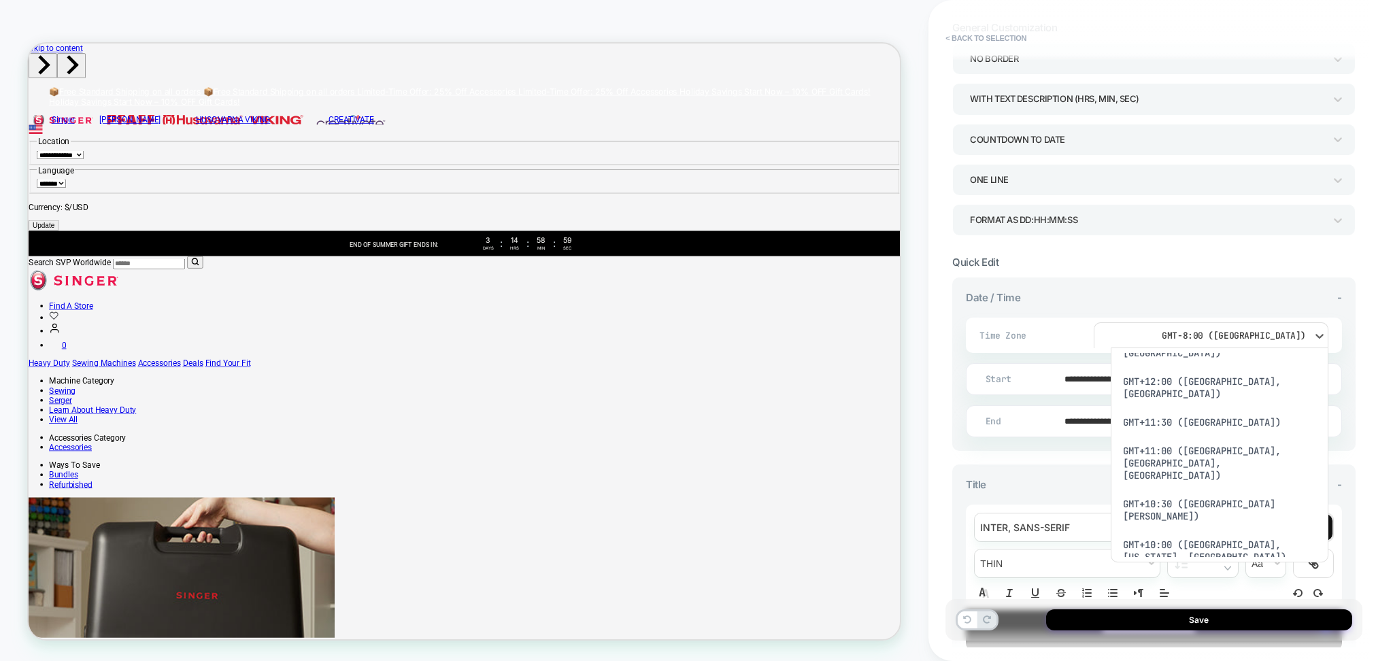
scroll to position [0, 0]
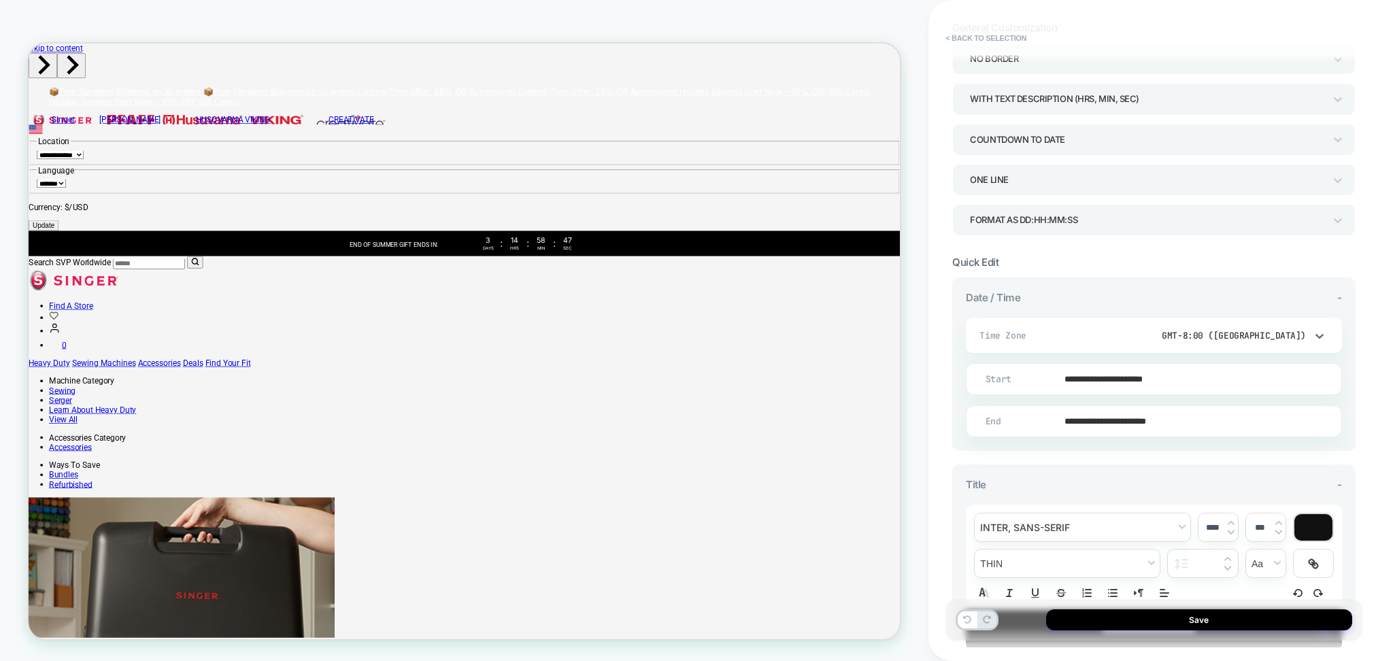
click at [1300, 346] on div "GMT-8:00 (Los Angeles)" at bounding box center [1210, 335] width 235 height 26
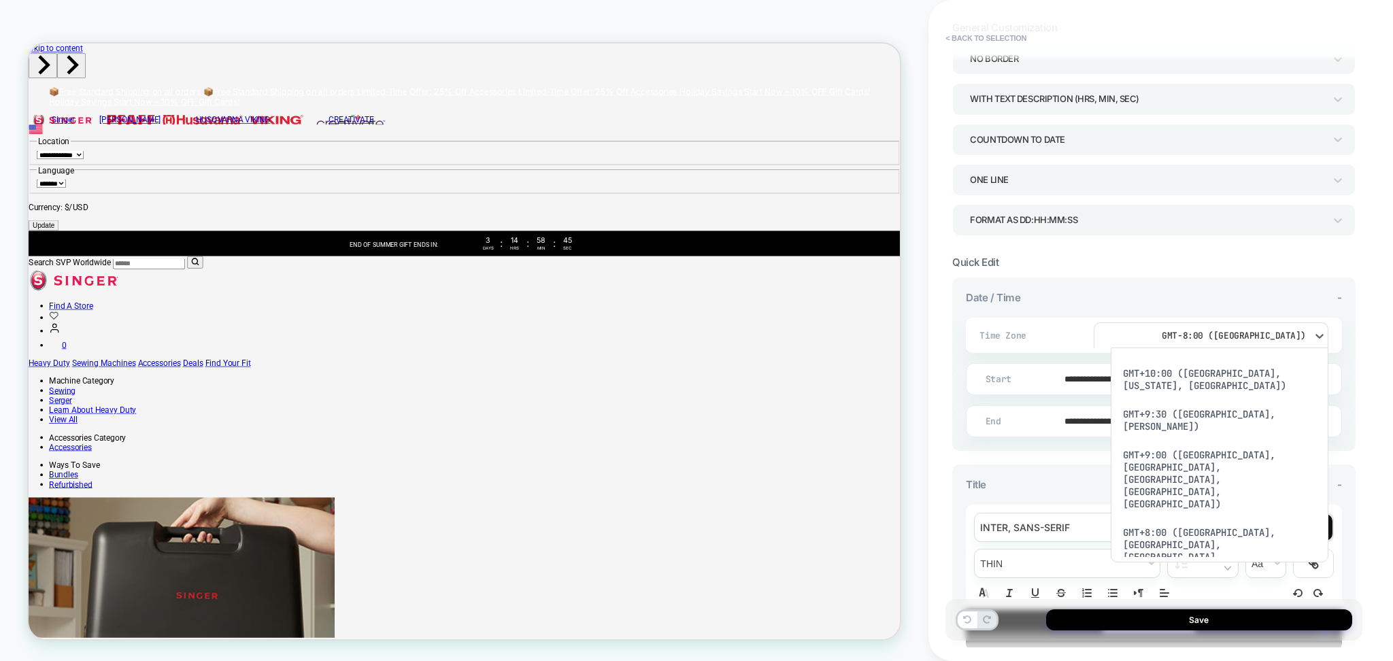
scroll to position [272, 0]
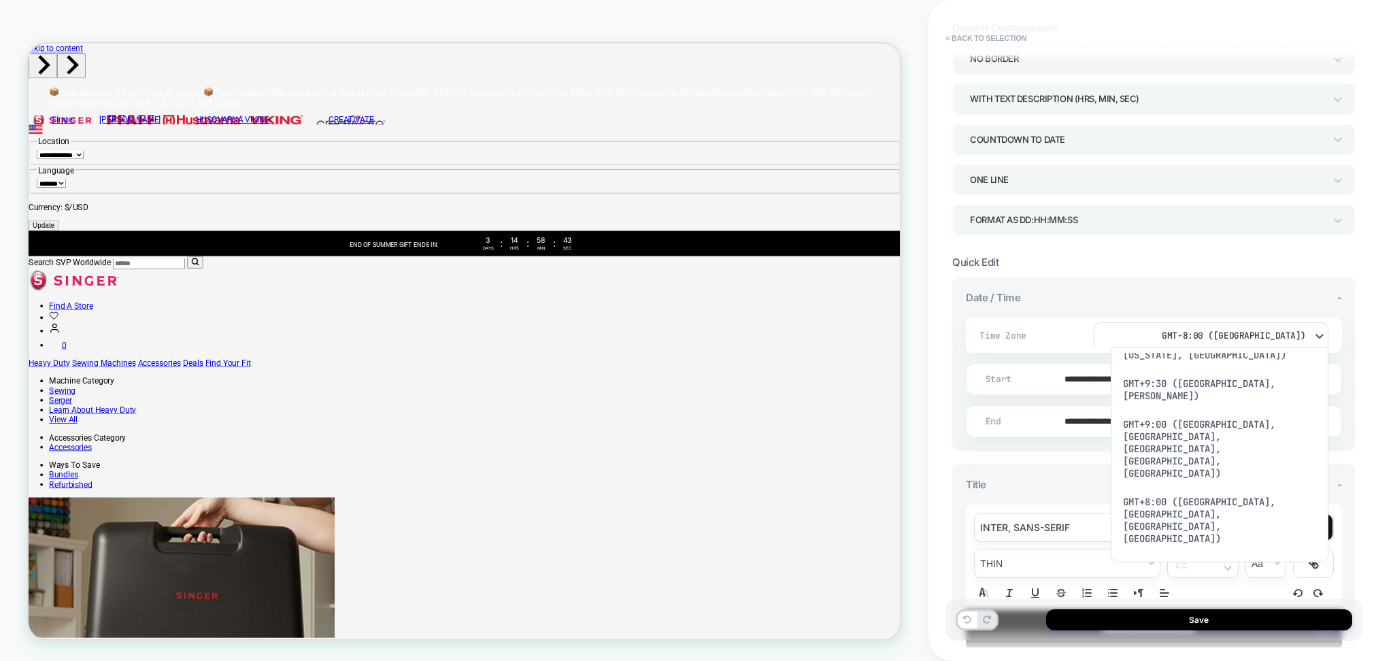
click at [1245, 488] on div "GMT+8:00 (Beijing, Perth, Singapore, Hong Kong)" at bounding box center [1219, 520] width 207 height 65
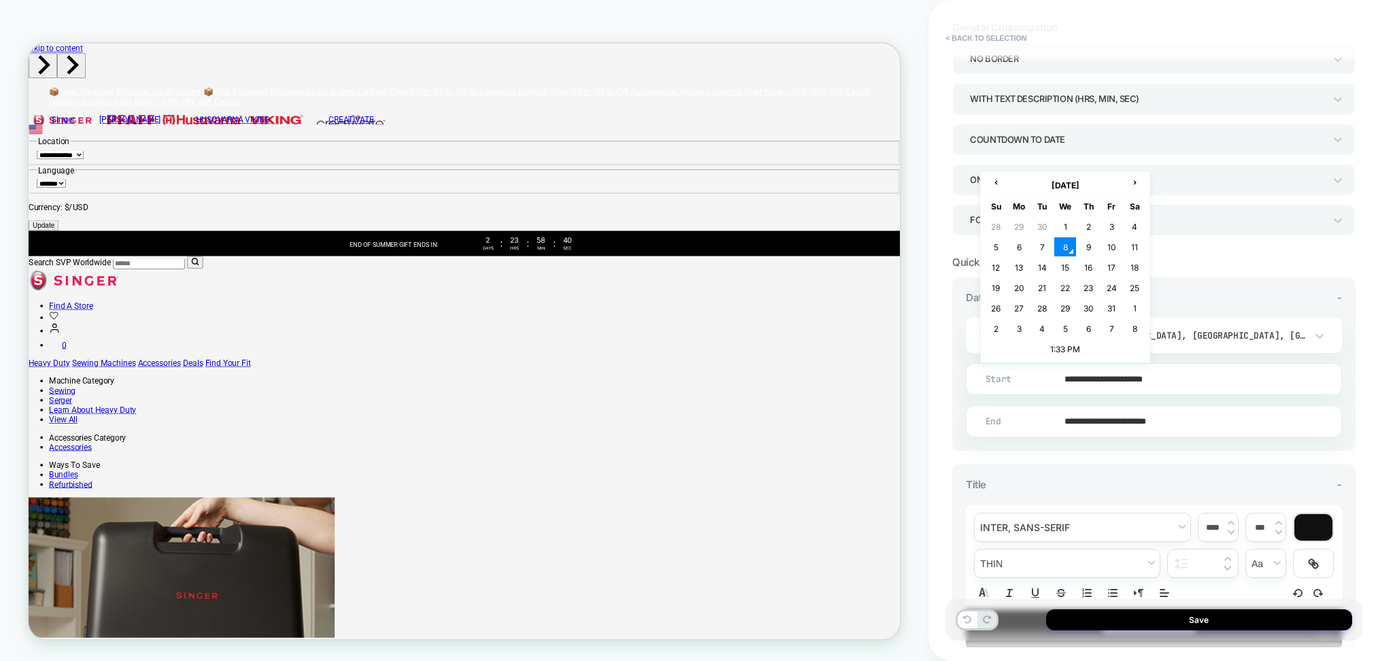
click at [1167, 384] on input "**********" at bounding box center [1151, 379] width 375 height 32
click at [1170, 380] on input "**********" at bounding box center [1151, 379] width 375 height 32
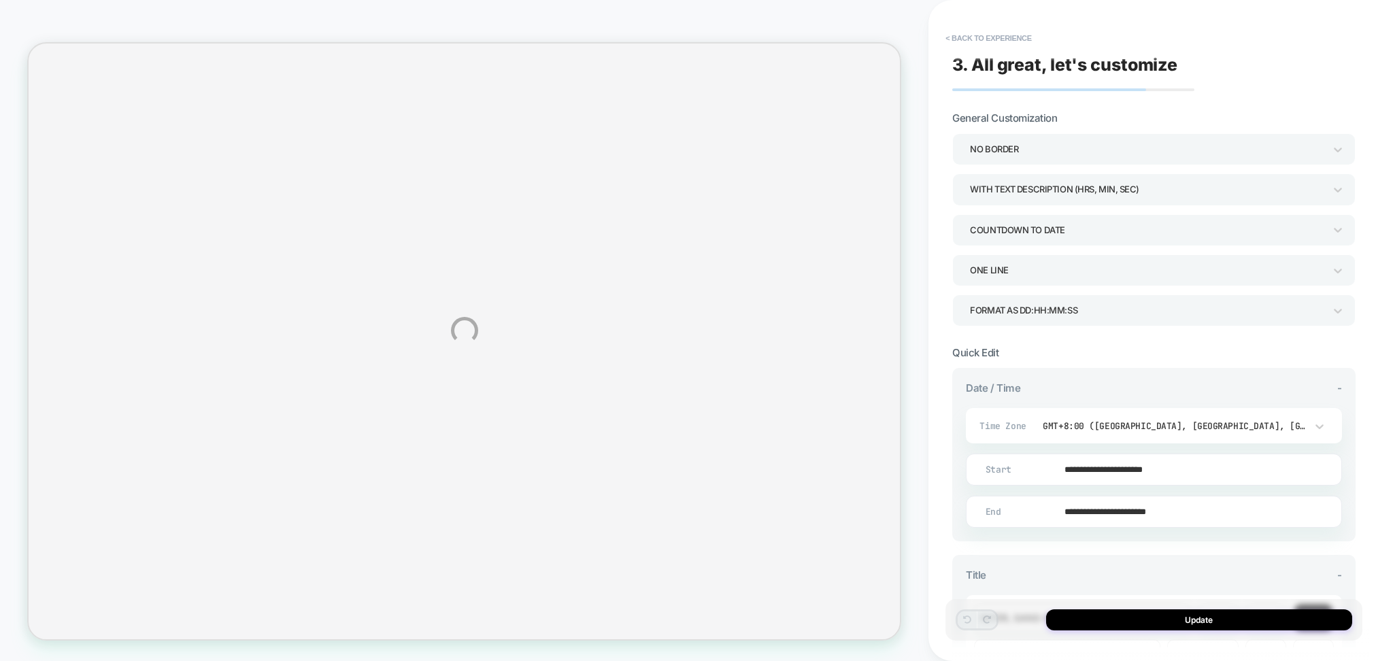
click at [1163, 480] on div "**********" at bounding box center [696, 330] width 1393 height 661
click at [1162, 480] on div "**********" at bounding box center [696, 330] width 1393 height 661
click at [1168, 483] on div "**********" at bounding box center [696, 330] width 1393 height 661
click at [1170, 477] on div "**********" at bounding box center [696, 330] width 1393 height 661
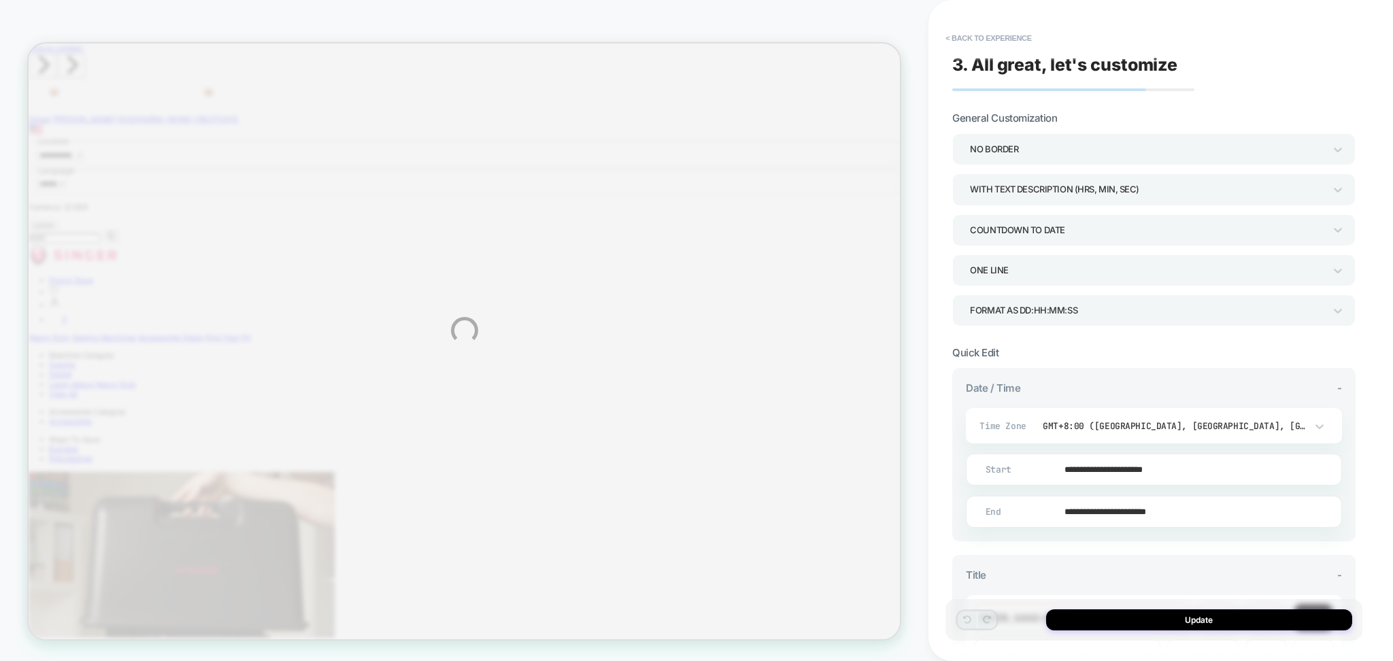
click at [1159, 470] on div "**********" at bounding box center [696, 330] width 1393 height 661
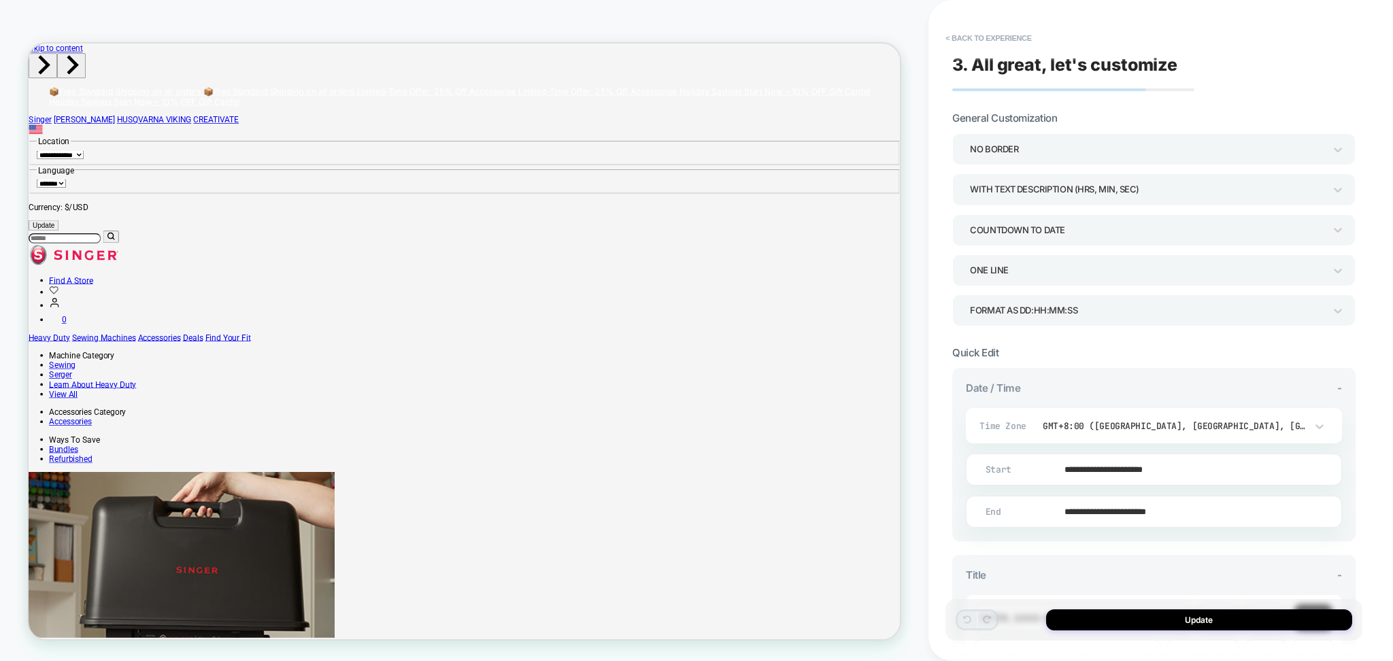
click at [1159, 470] on input "**********" at bounding box center [1151, 470] width 375 height 32
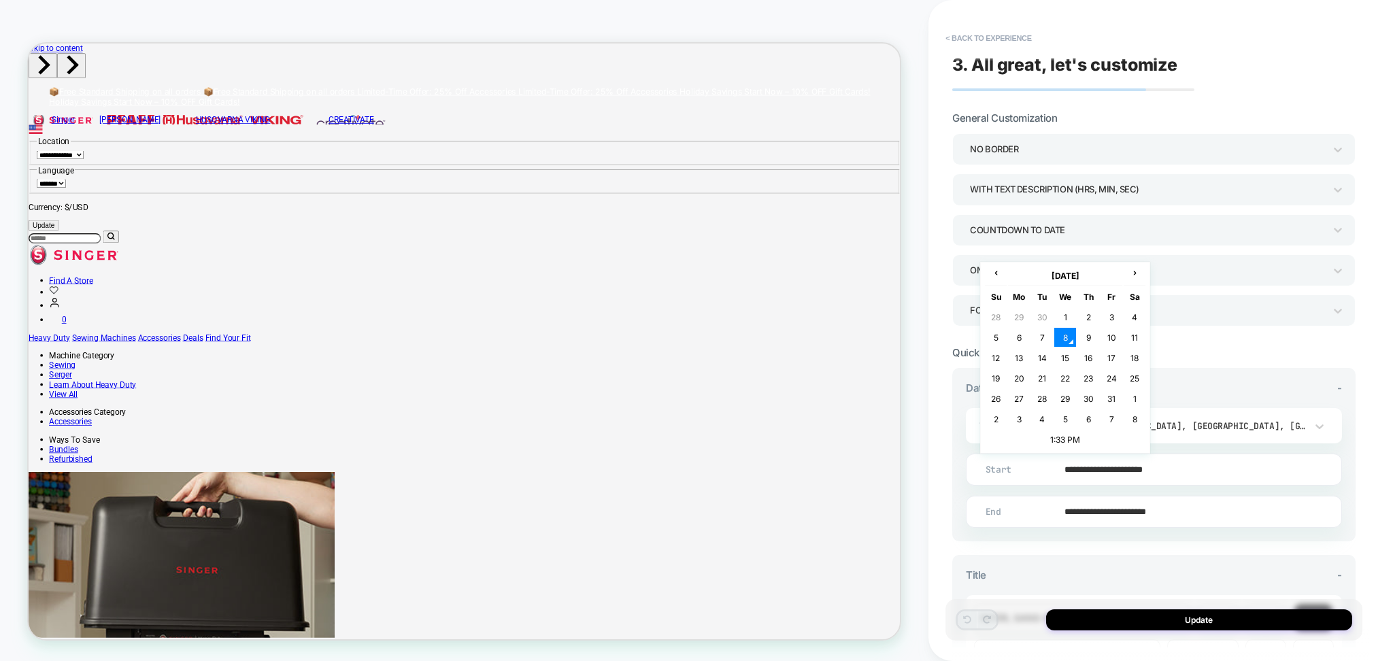
click at [1167, 466] on input "**********" at bounding box center [1151, 470] width 375 height 32
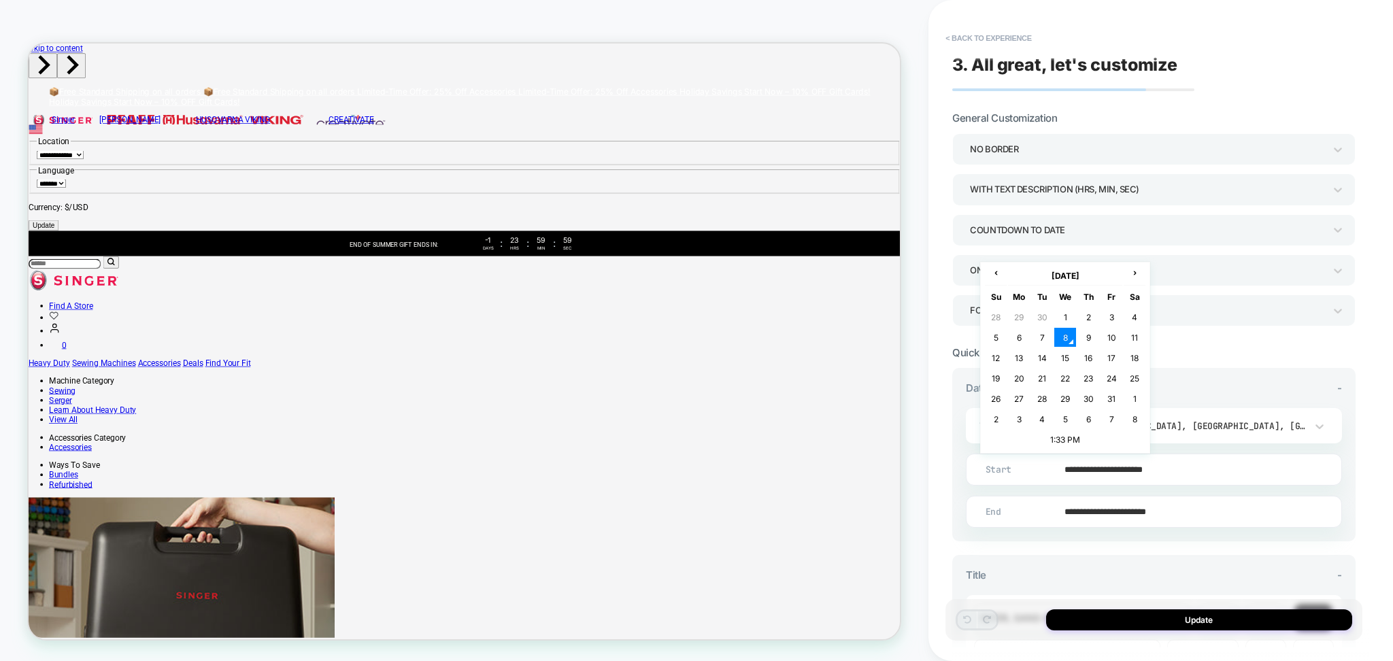
click at [1167, 466] on input "**********" at bounding box center [1151, 470] width 375 height 32
click at [1065, 440] on td "1:33 PM" at bounding box center [1065, 439] width 160 height 19
click at [1062, 390] on span "▲" at bounding box center [1066, 391] width 27 height 27
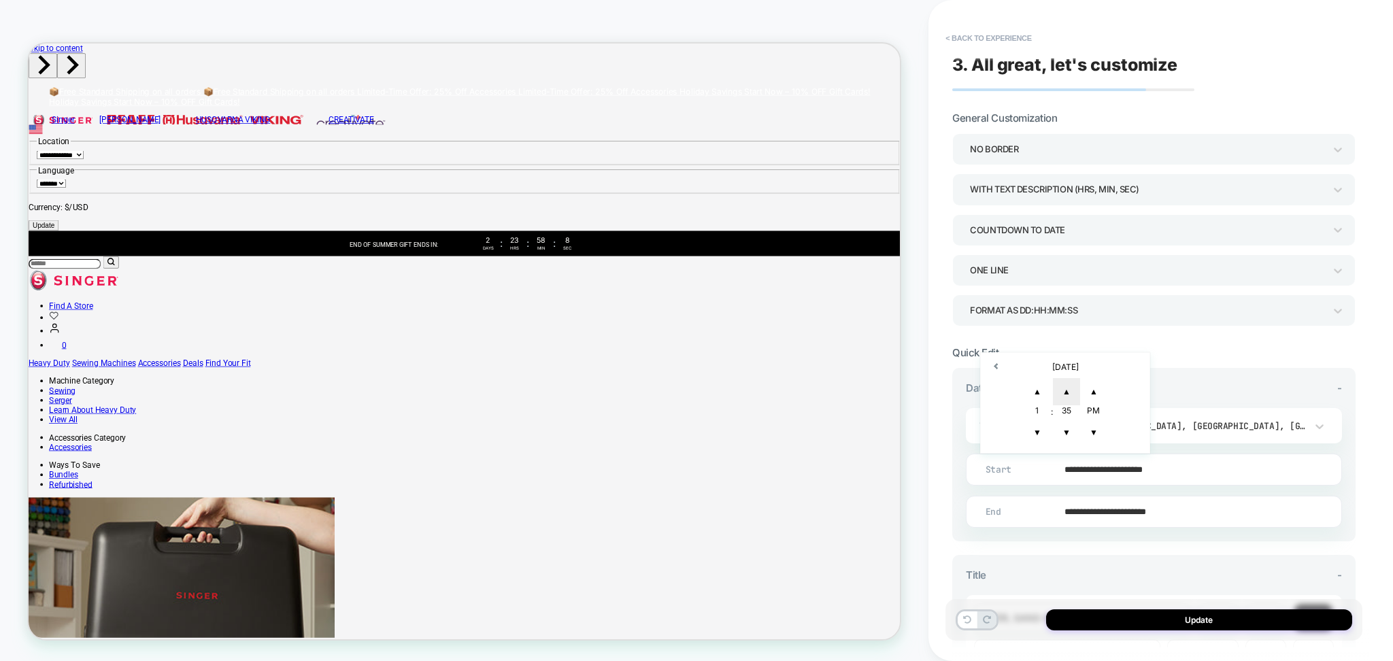
click at [1062, 390] on span "▲" at bounding box center [1066, 391] width 27 height 27
type input "**********"
click at [1212, 492] on div "**********" at bounding box center [1154, 463] width 376 height 130
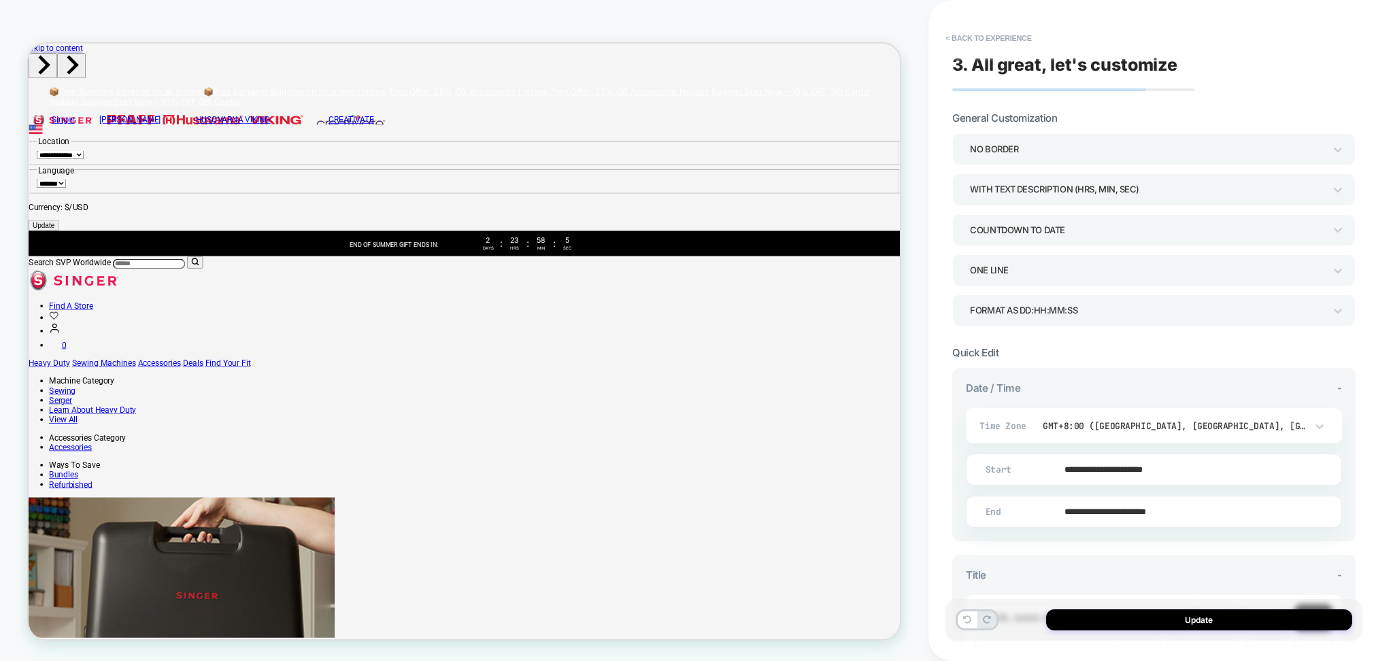
click at [1181, 515] on input "**********" at bounding box center [1151, 512] width 375 height 32
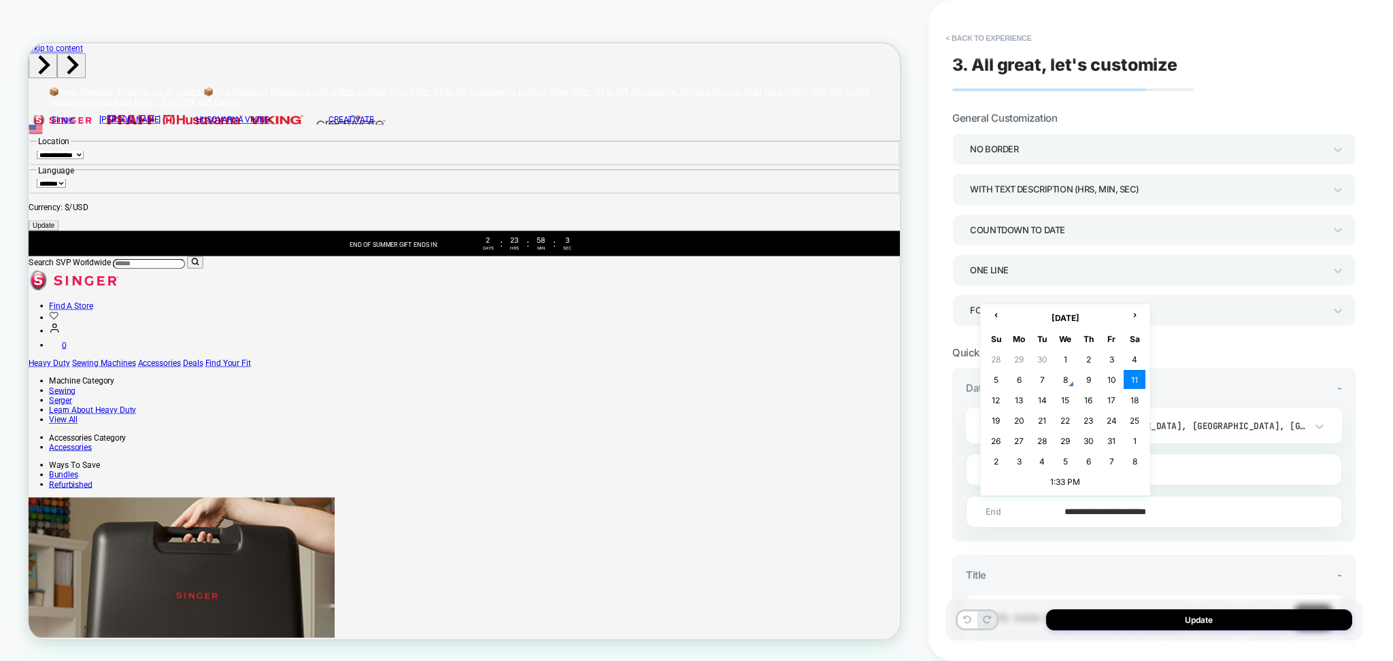
click at [1166, 517] on input "**********" at bounding box center [1151, 512] width 375 height 32
click at [1112, 509] on input "**********" at bounding box center [1151, 512] width 375 height 32
click at [1068, 386] on td "8" at bounding box center [1065, 379] width 22 height 19
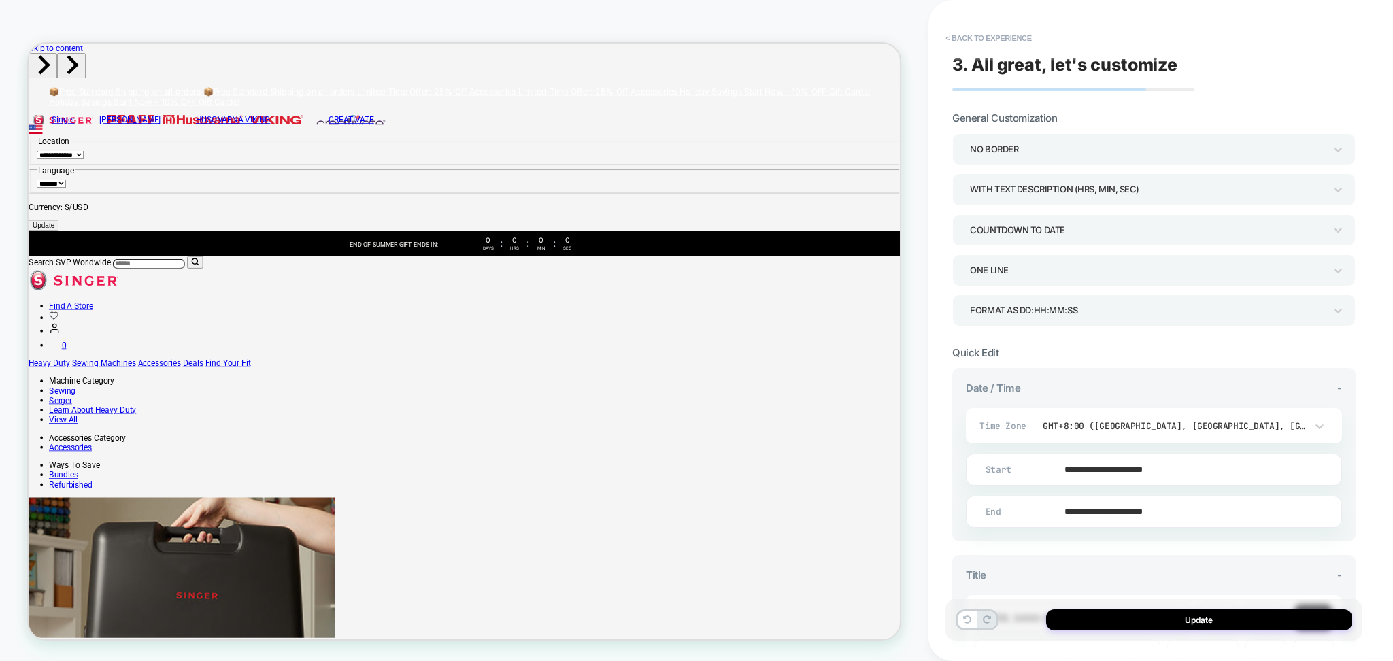
click at [1170, 507] on input "**********" at bounding box center [1151, 512] width 375 height 32
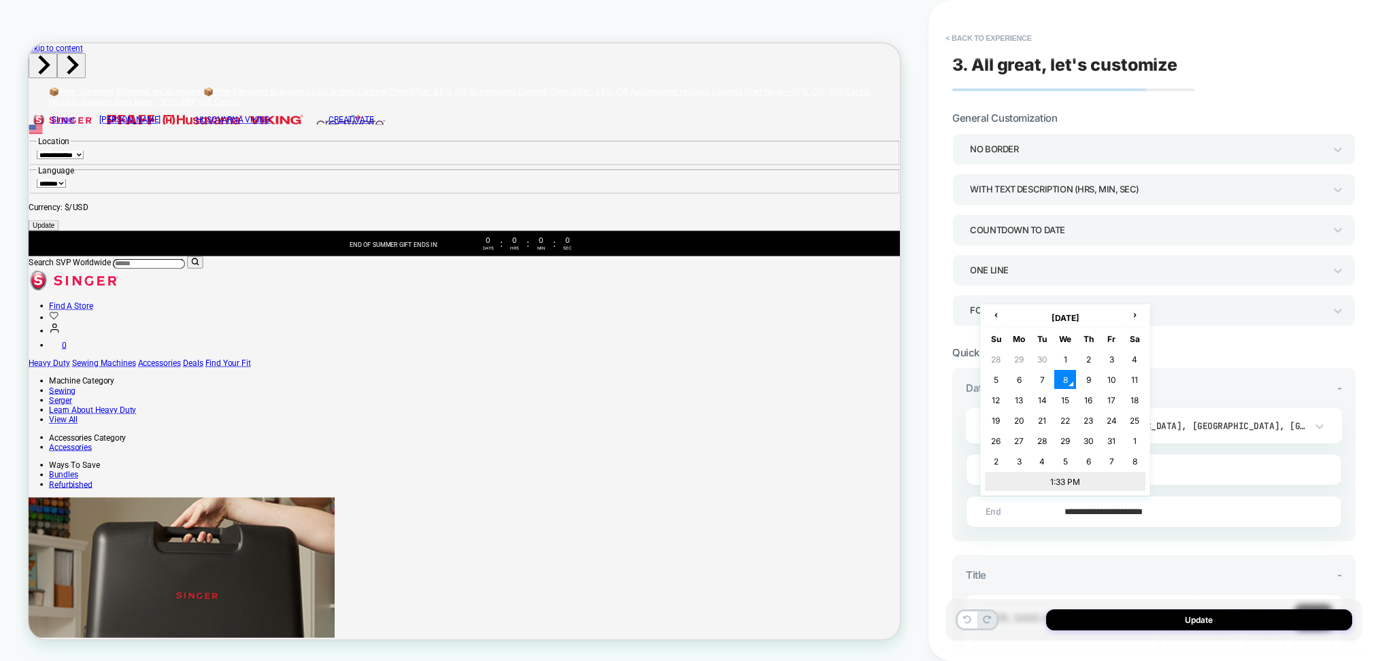
click at [1107, 479] on td "1:33 PM" at bounding box center [1065, 481] width 160 height 19
click at [1070, 436] on span "▲" at bounding box center [1066, 433] width 27 height 27
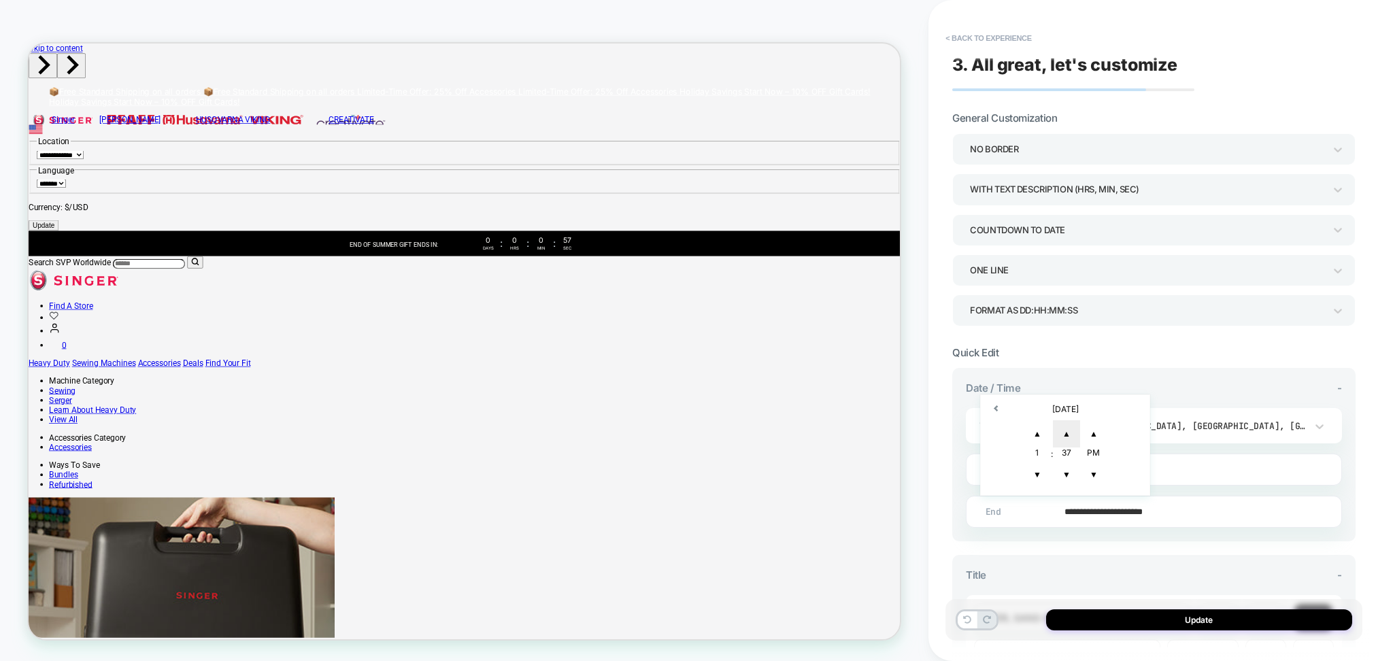
click at [1070, 436] on span "▲" at bounding box center [1066, 433] width 27 height 27
type input "**********"
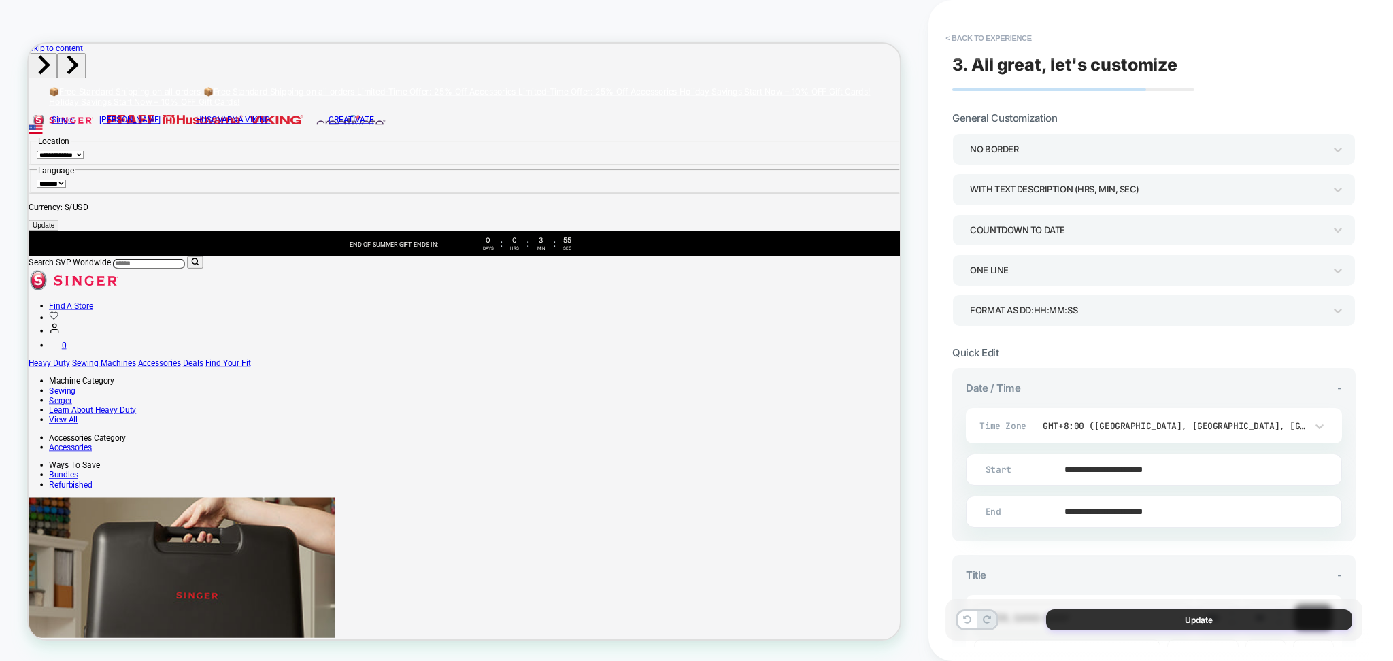
click at [1159, 619] on button "Update" at bounding box center [1199, 619] width 306 height 21
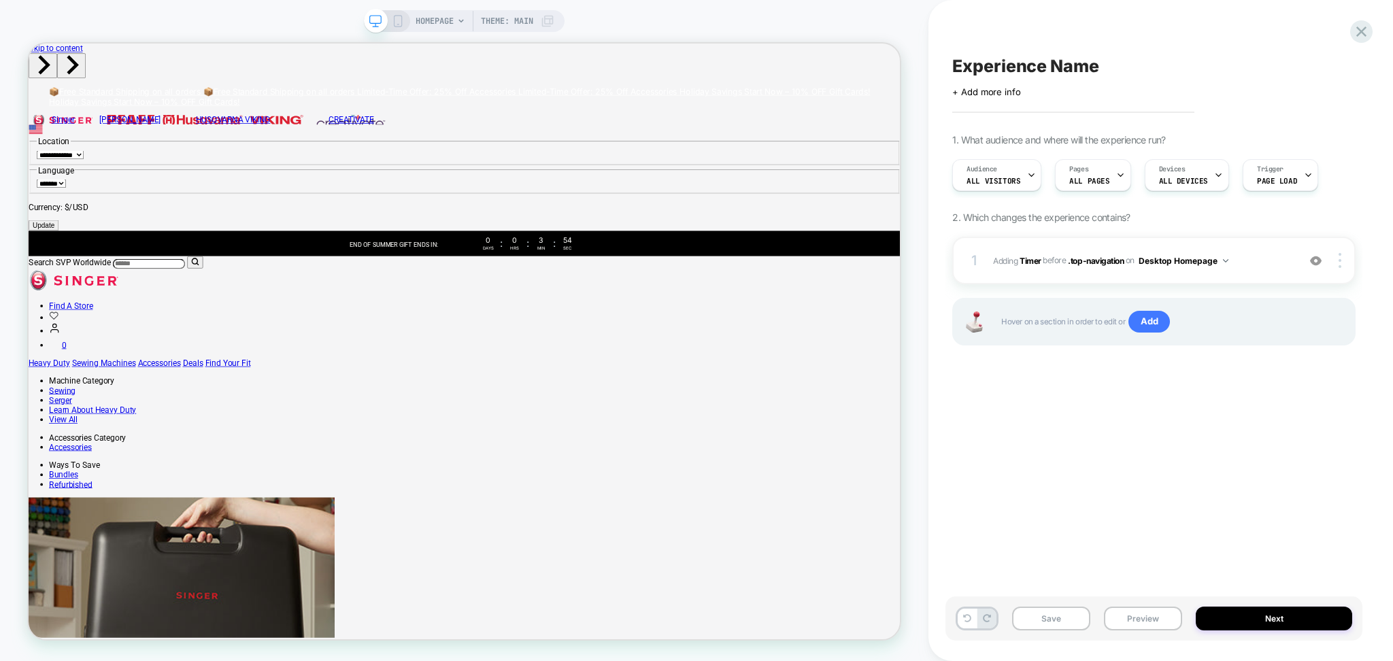
scroll to position [0, 1]
click at [1342, 265] on div at bounding box center [1342, 260] width 26 height 15
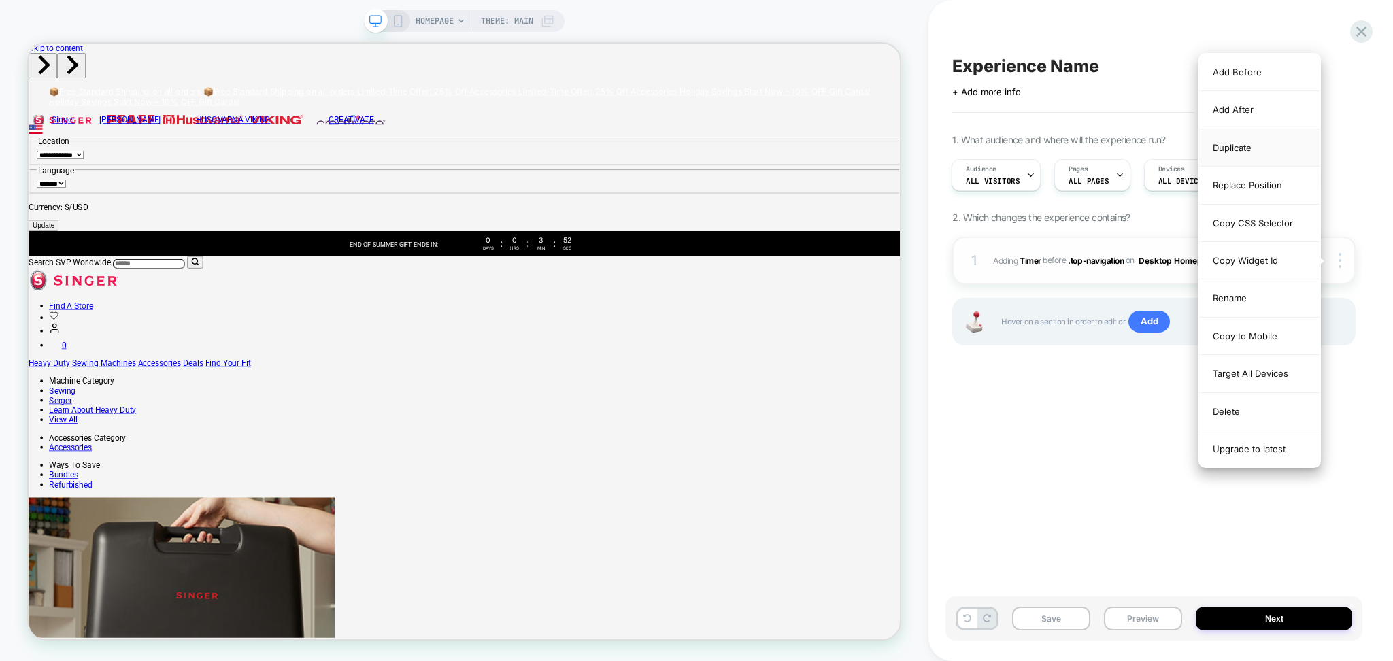
click at [1235, 151] on div "Duplicate" at bounding box center [1259, 147] width 121 height 37
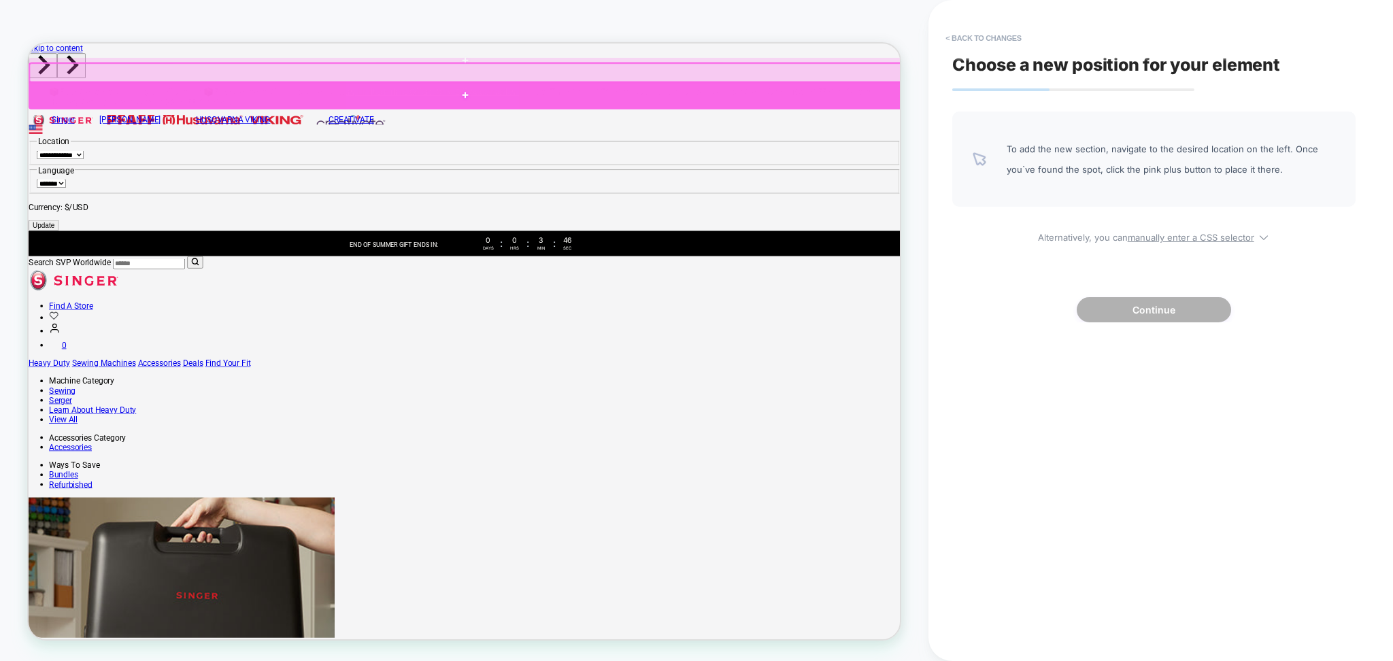
click at [362, 104] on div at bounding box center [611, 112] width 1164 height 37
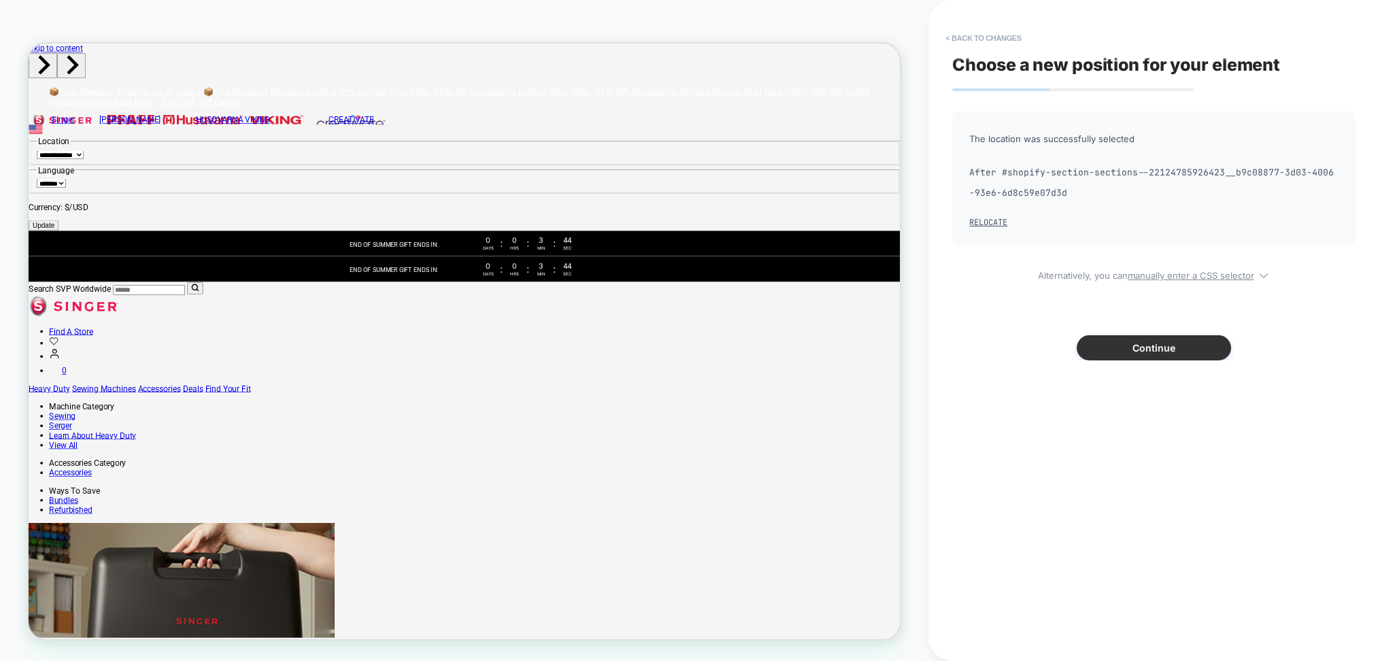
click at [1150, 345] on button "Continue" at bounding box center [1153, 347] width 154 height 25
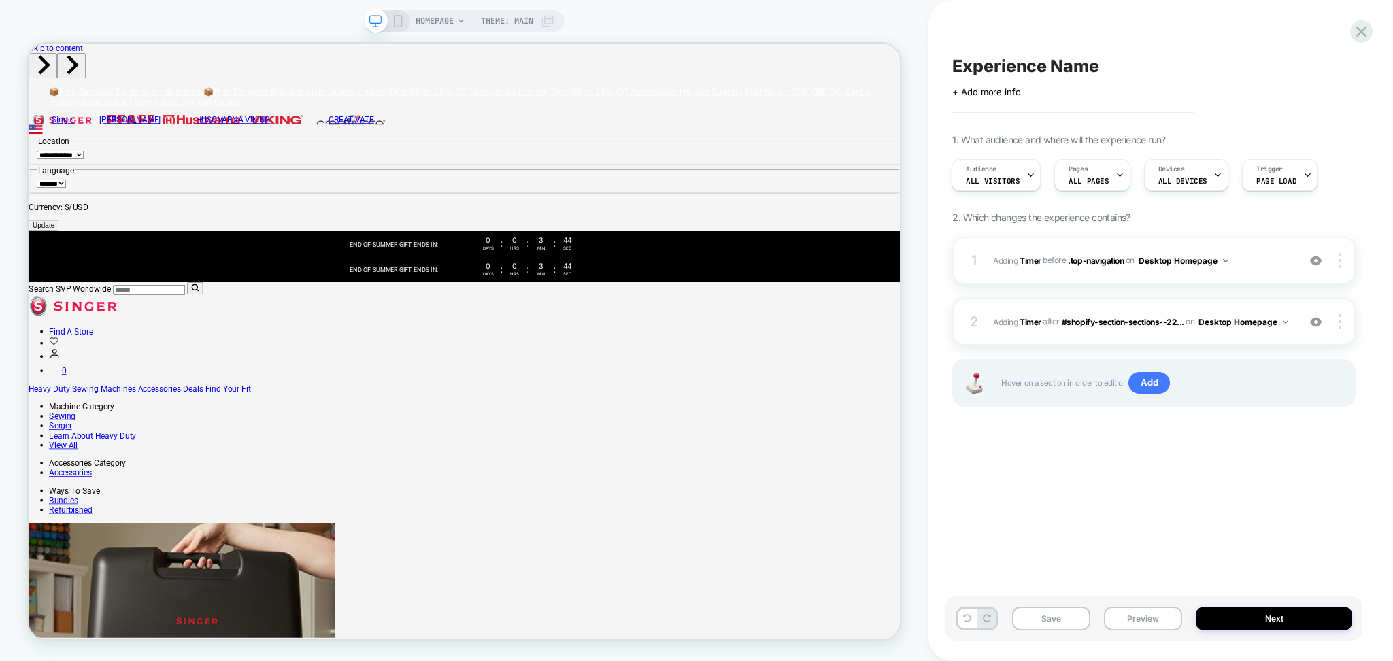
click at [1169, 335] on div "2 #_loomi_addon_1759901753422 Adding Timer AFTER #shopify-section-sections--22.…" at bounding box center [1153, 322] width 403 height 48
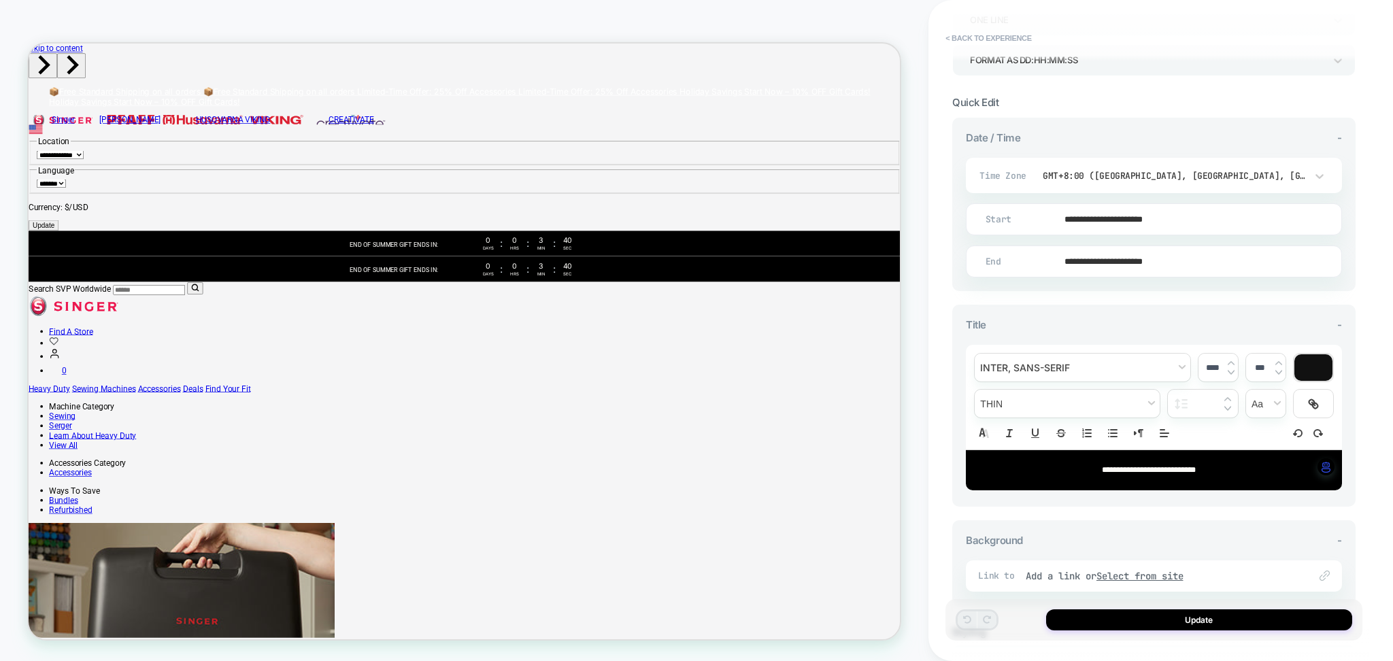
scroll to position [102, 0]
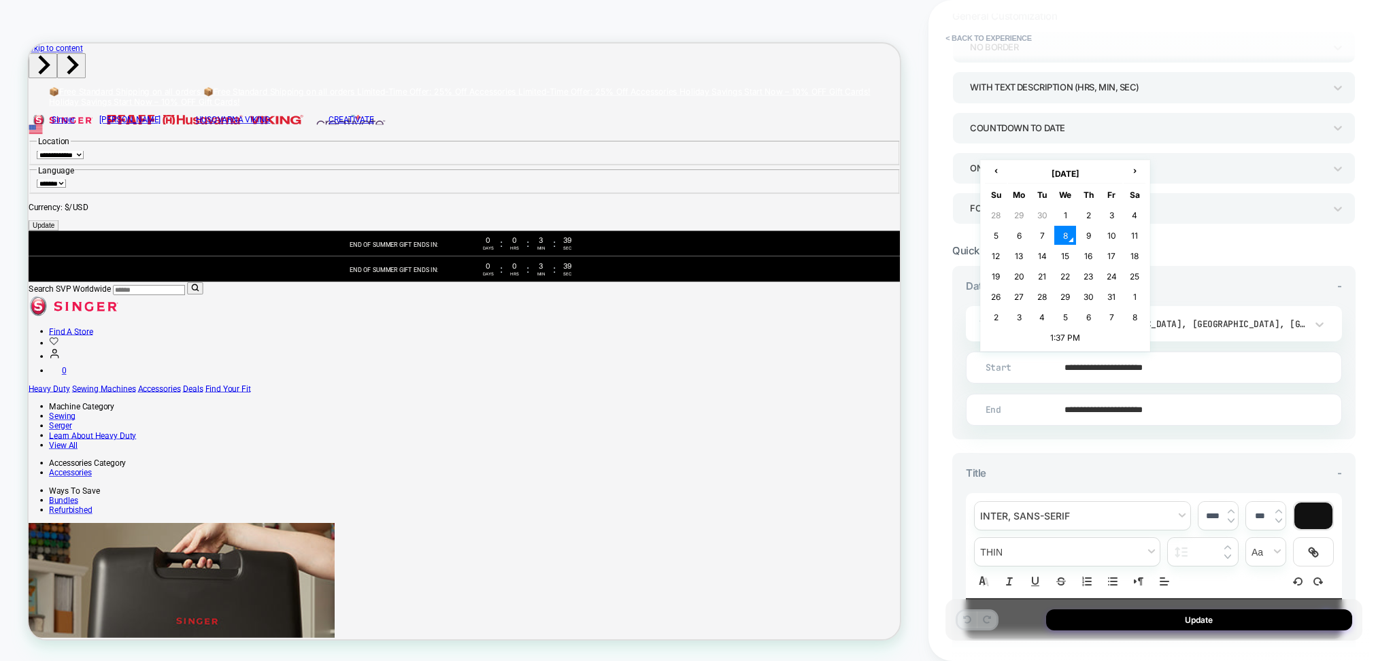
click at [1168, 371] on input "**********" at bounding box center [1151, 368] width 375 height 32
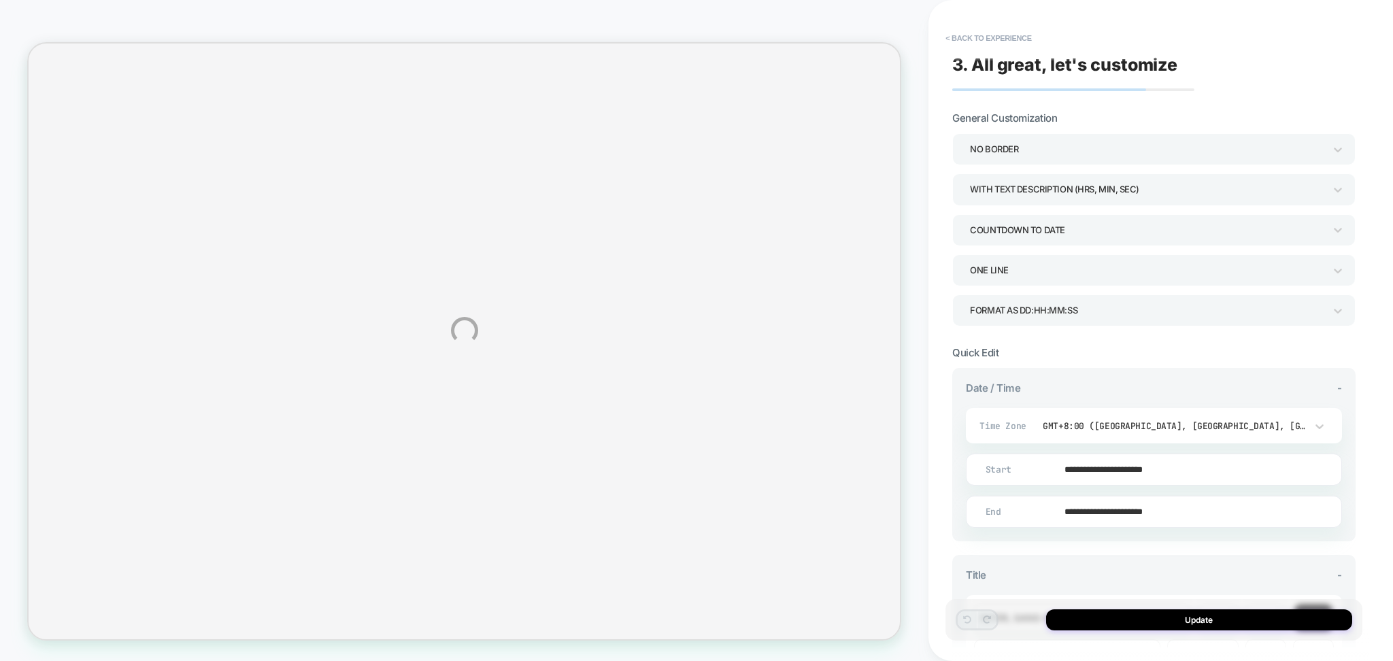
click at [1169, 467] on div "**********" at bounding box center [696, 330] width 1393 height 661
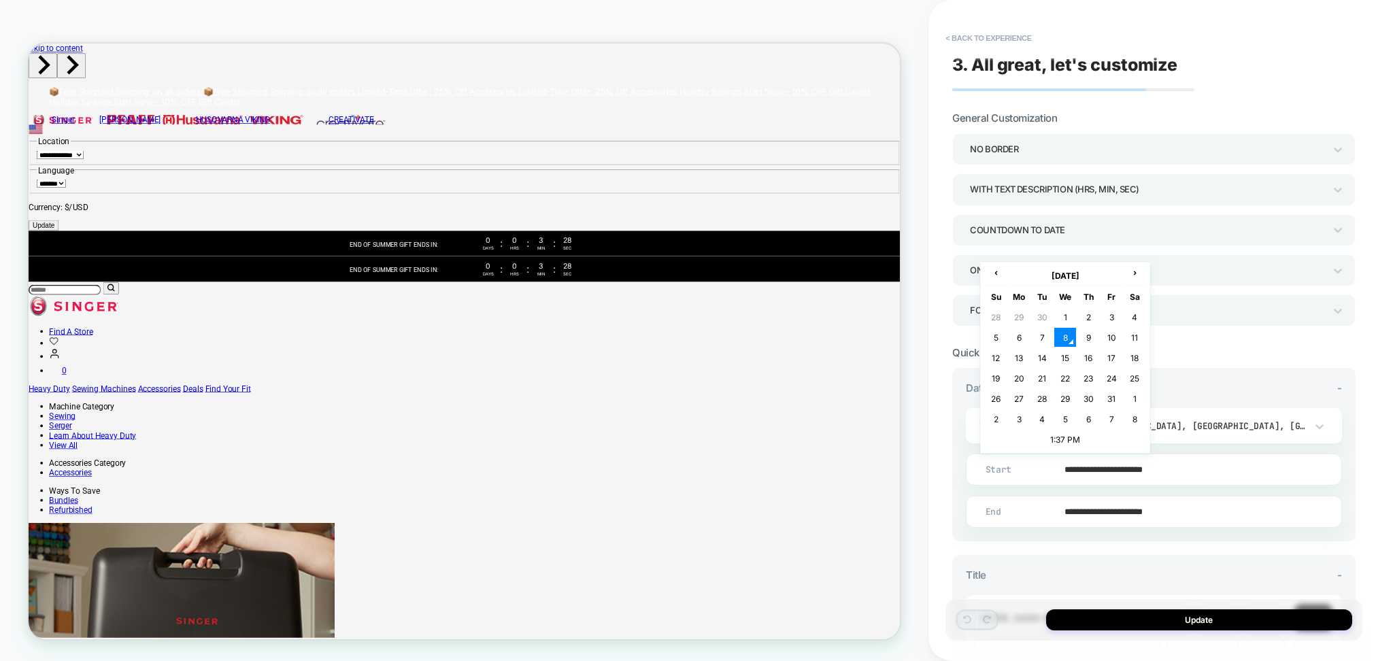
click at [1163, 473] on input "**********" at bounding box center [1151, 470] width 375 height 32
click at [1098, 439] on td "1:37 PM" at bounding box center [1065, 439] width 160 height 19
click at [1061, 384] on span "▲" at bounding box center [1066, 391] width 27 height 27
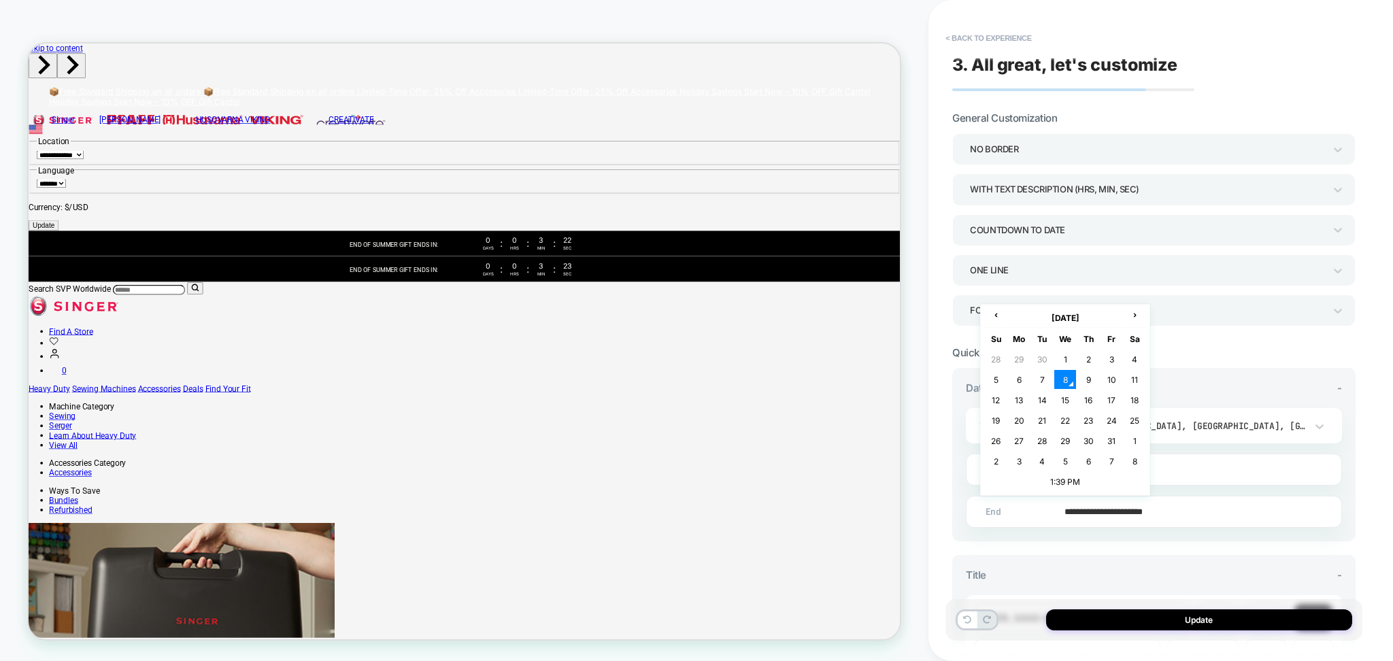
click at [1163, 513] on input "**********" at bounding box center [1151, 512] width 375 height 32
click at [1170, 474] on input "**********" at bounding box center [1151, 470] width 375 height 32
click at [1061, 388] on span "▲" at bounding box center [1066, 391] width 27 height 27
type input "**********"
click at [1167, 514] on input "**********" at bounding box center [1151, 512] width 375 height 32
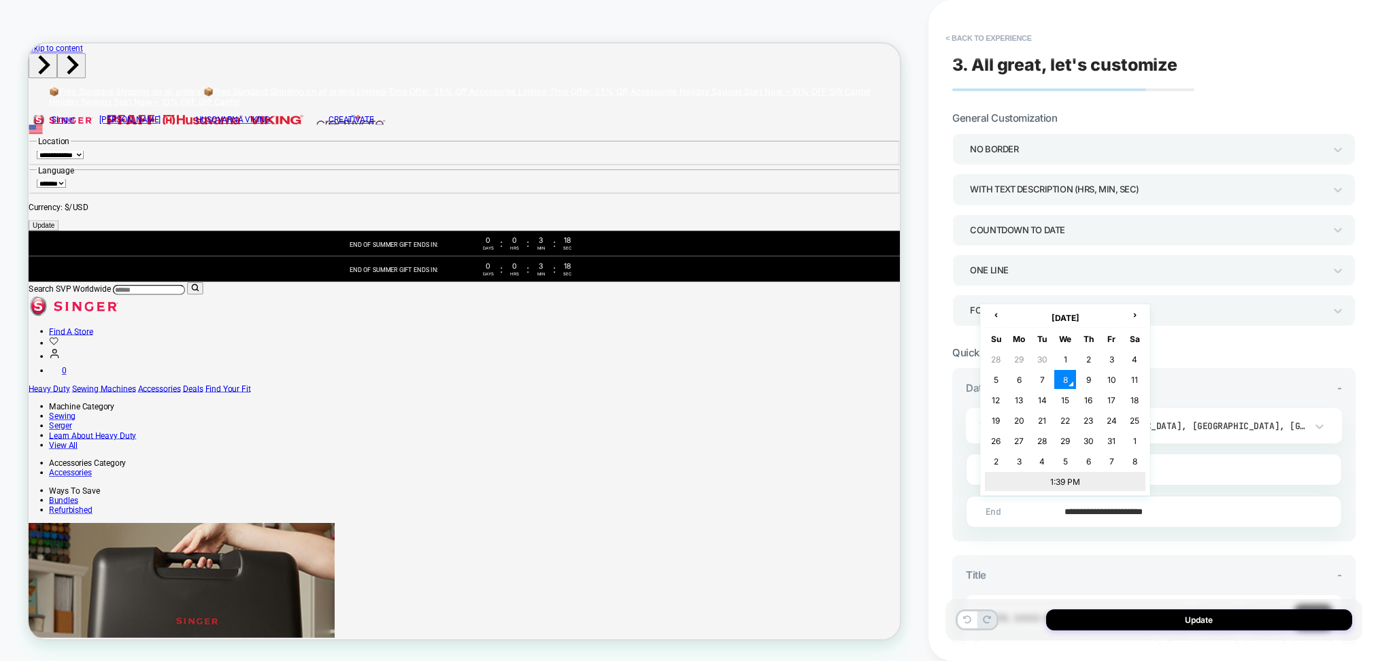
click at [1100, 483] on td "1:39 PM" at bounding box center [1065, 481] width 160 height 19
click at [1066, 435] on span "▲" at bounding box center [1066, 433] width 27 height 27
type input "**********"
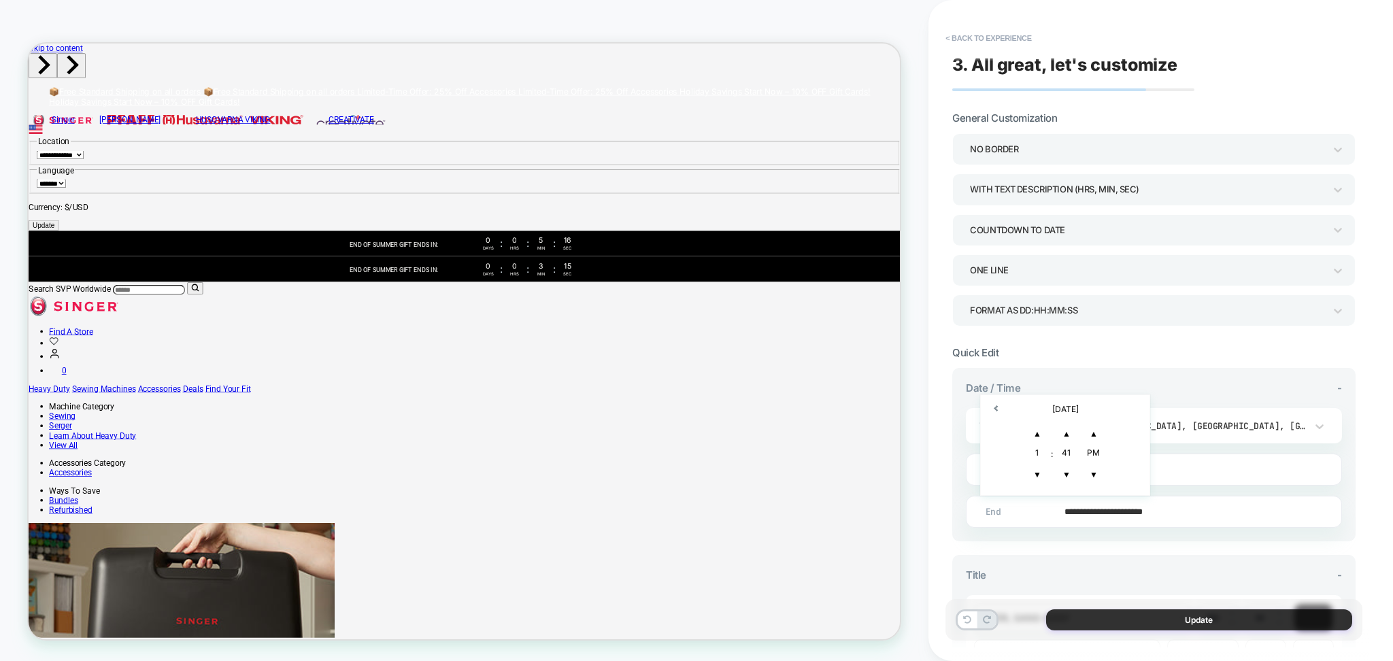
click at [1191, 628] on button "Update" at bounding box center [1199, 619] width 306 height 21
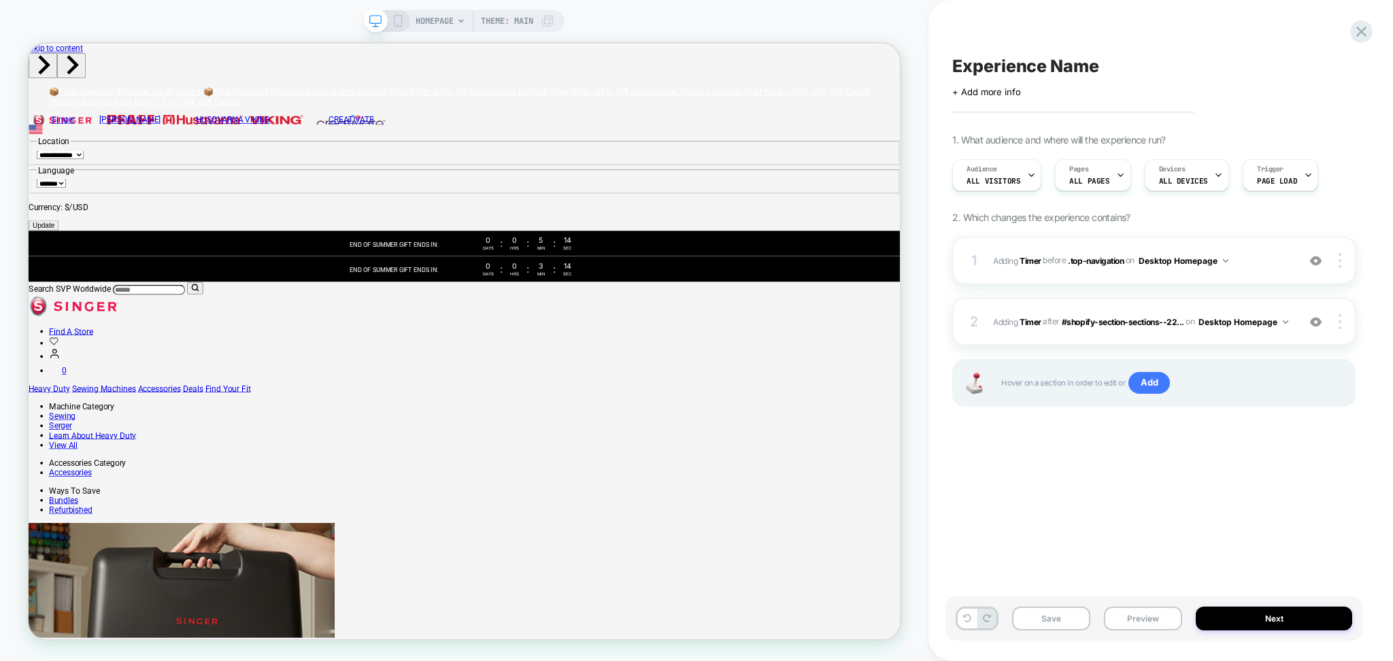
scroll to position [0, 1]
click at [1165, 620] on button "Preview" at bounding box center [1143, 619] width 78 height 24
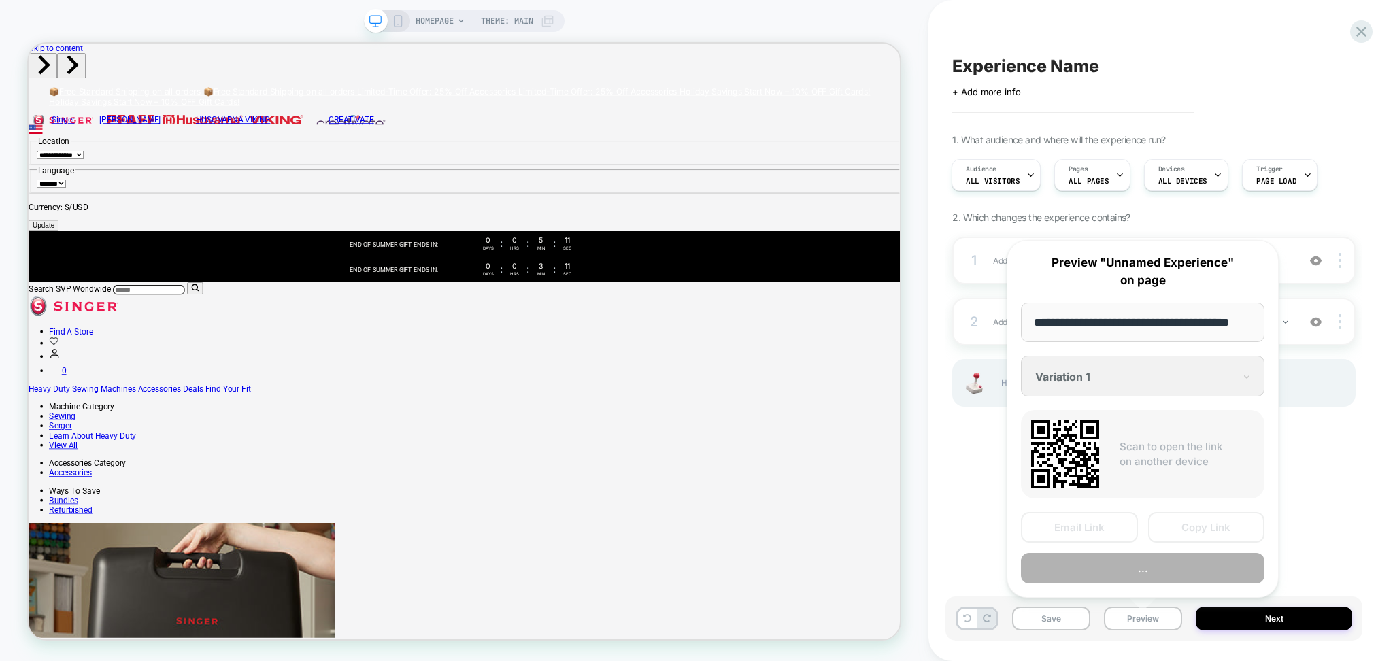
scroll to position [0, 24]
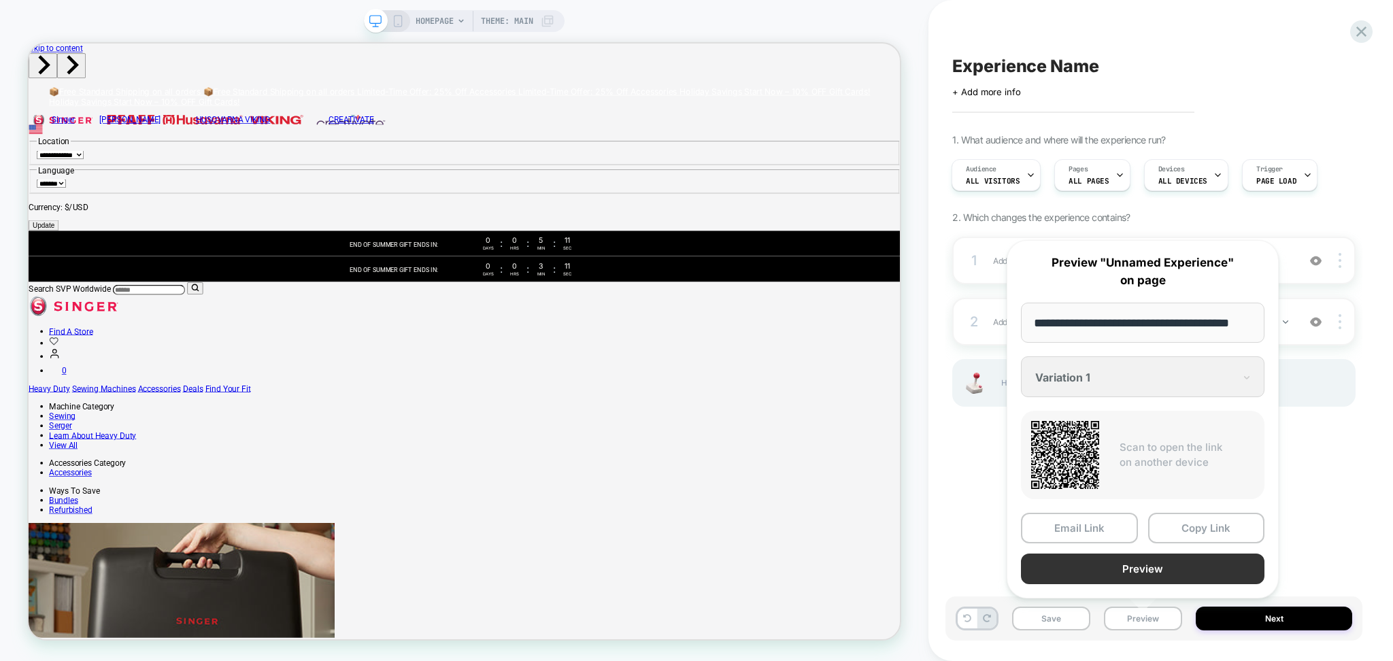
click at [1140, 563] on button "Preview" at bounding box center [1142, 569] width 243 height 31
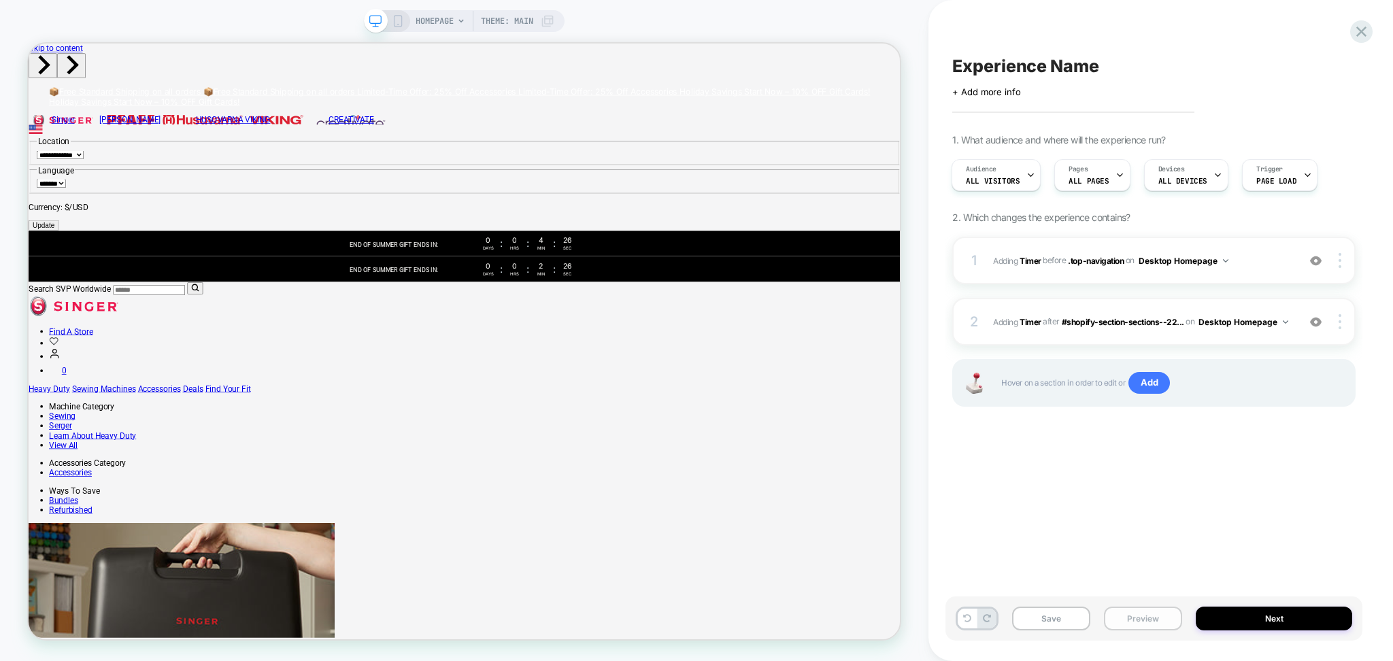
drag, startPoint x: 1162, startPoint y: 630, endPoint x: 1144, endPoint y: 609, distance: 27.5
click at [1162, 630] on button "Preview" at bounding box center [1143, 619] width 78 height 24
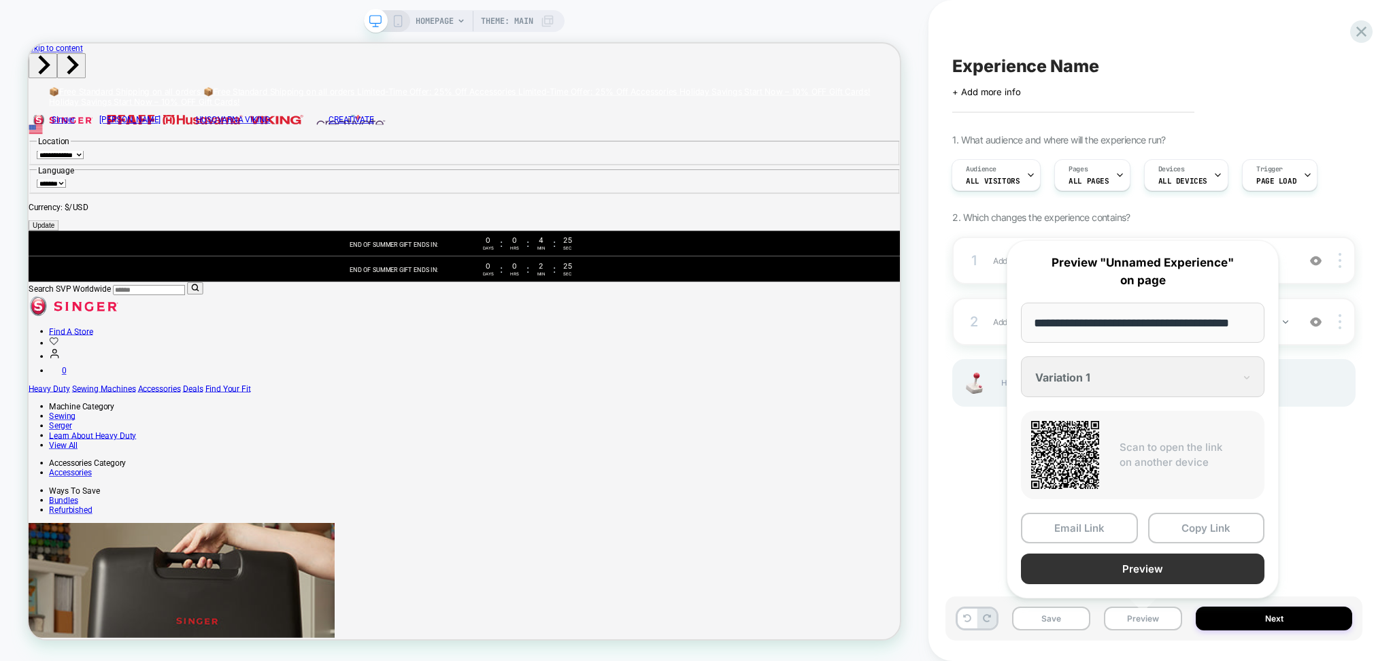
click at [1114, 571] on button "Preview" at bounding box center [1142, 569] width 243 height 31
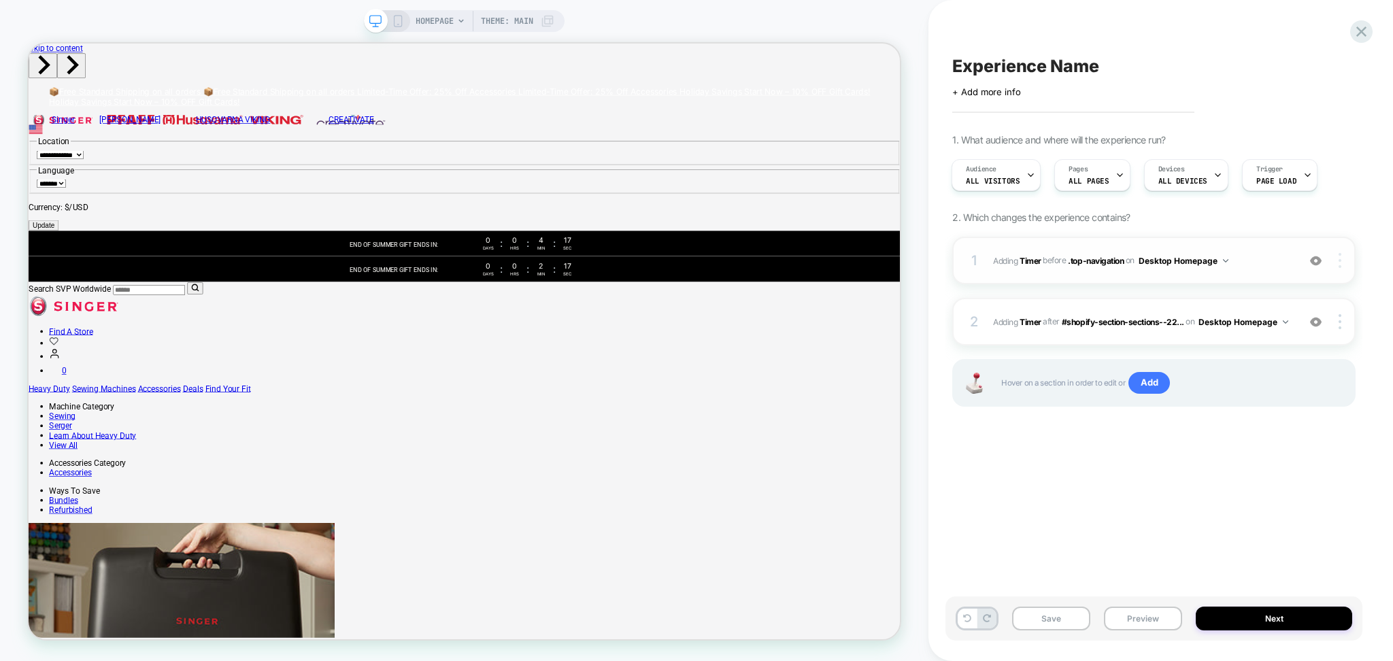
click at [1340, 262] on img at bounding box center [1339, 260] width 3 height 15
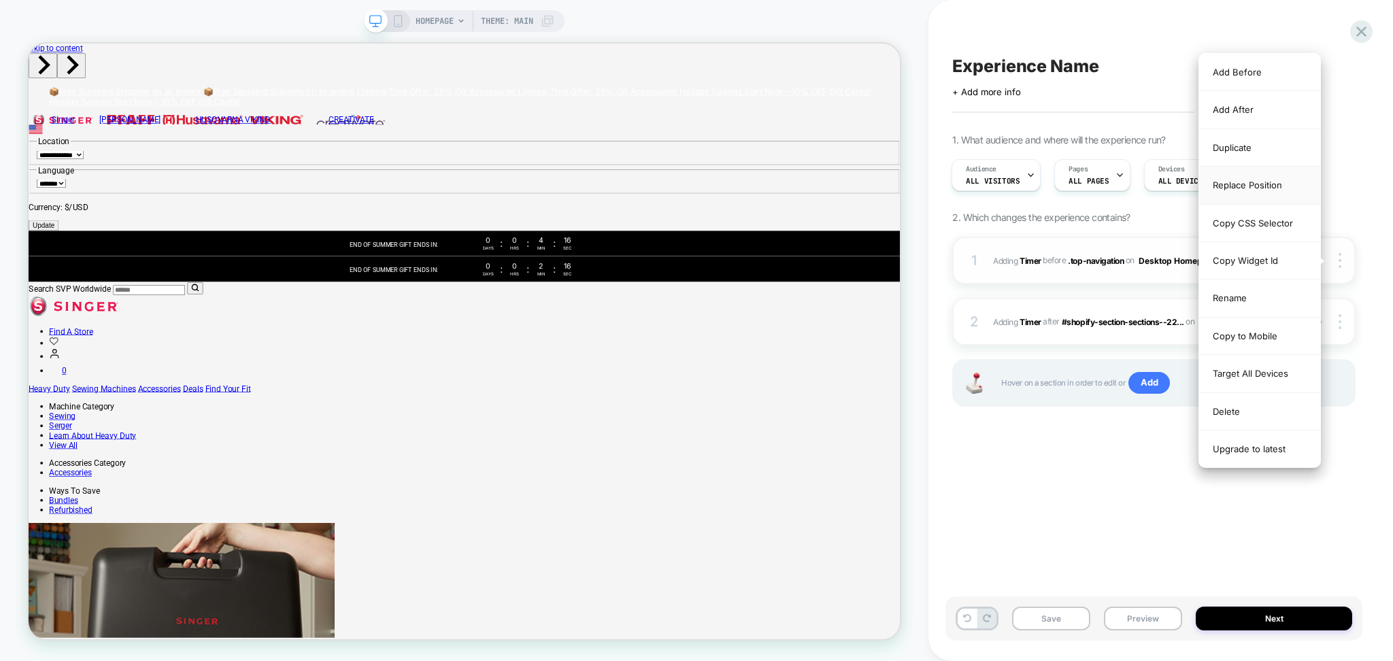
click at [1236, 173] on div "Replace Position" at bounding box center [1259, 185] width 121 height 37
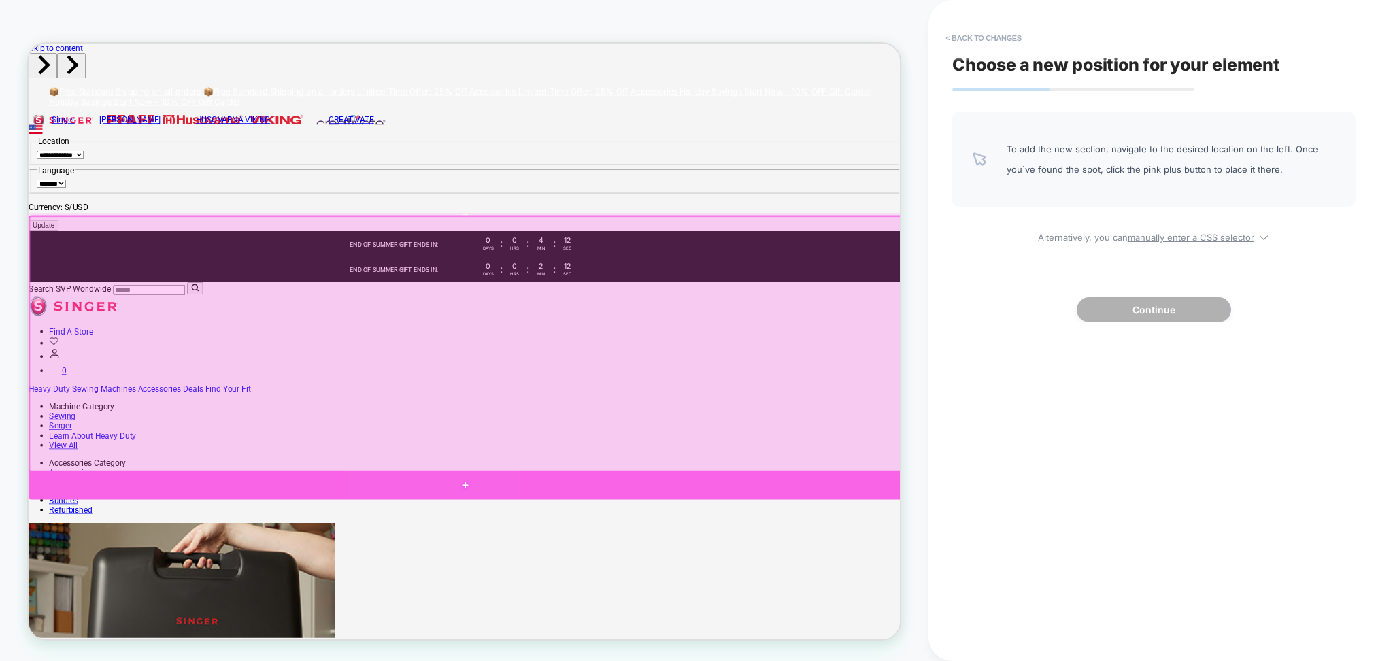
click at [713, 626] on div at bounding box center [611, 632] width 1164 height 39
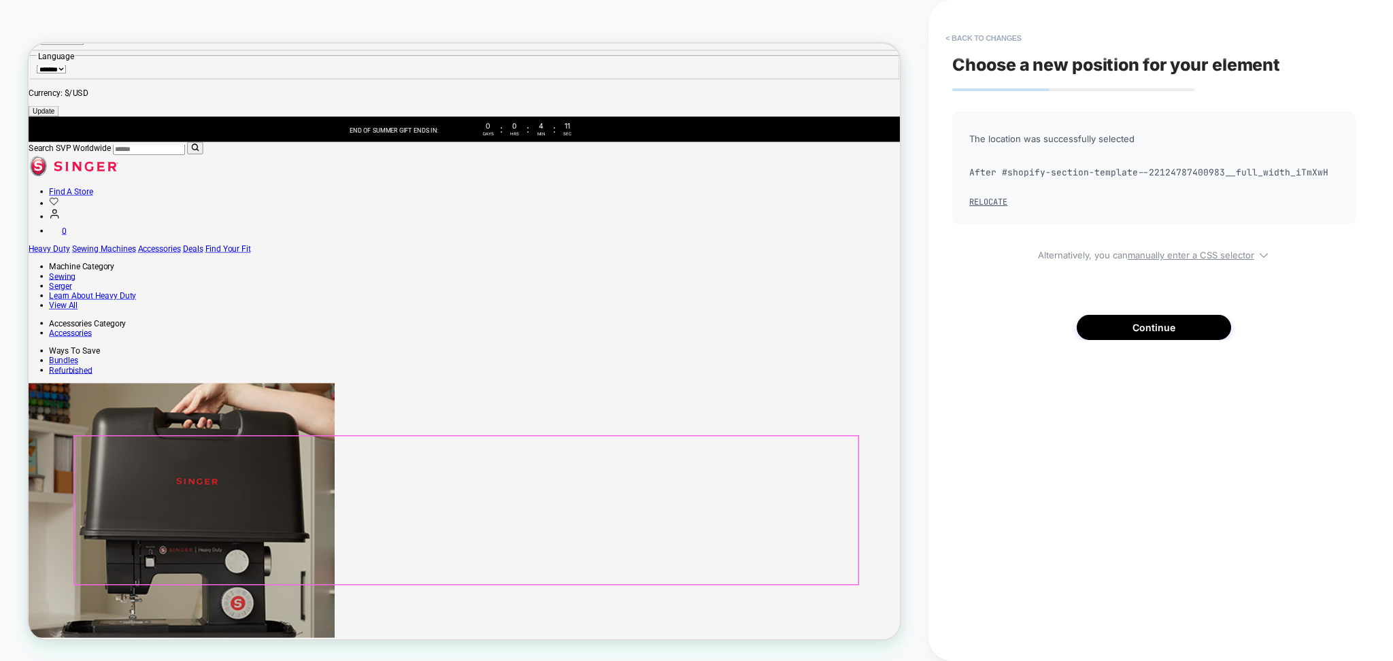
scroll to position [181, 0]
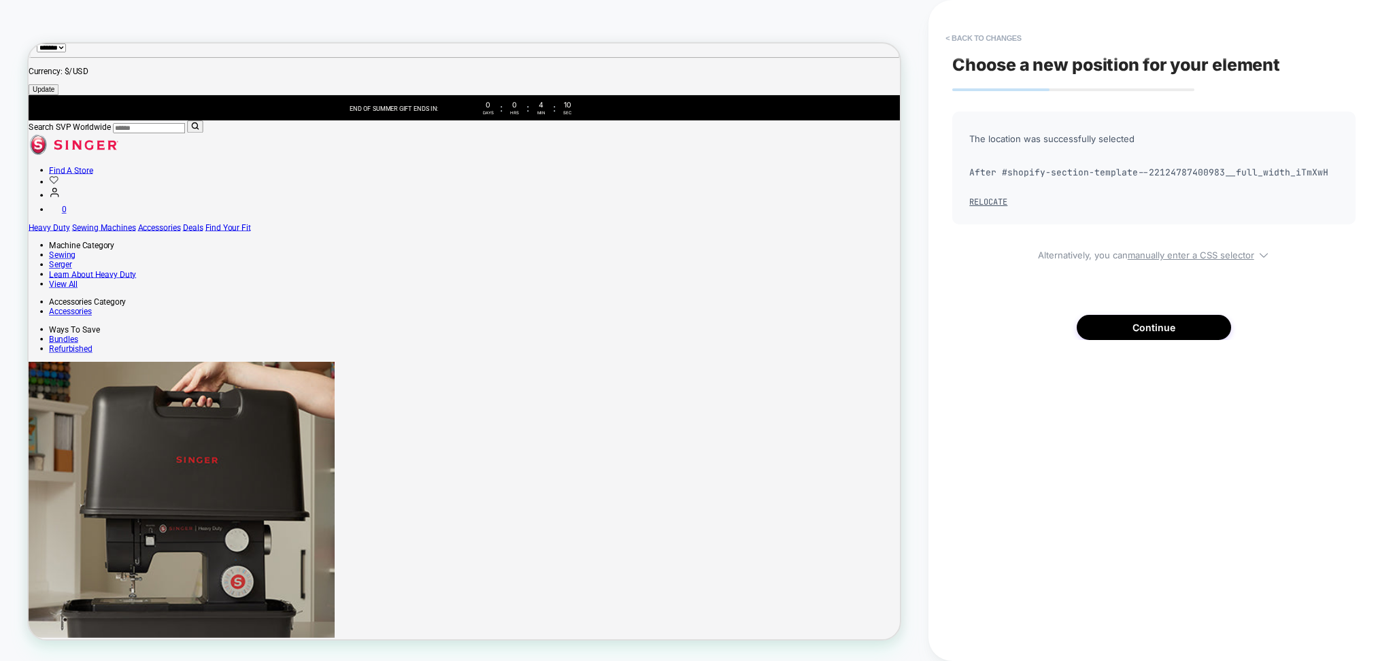
click at [1137, 310] on div "The location was successfully selected After #shopify-section-template--2212478…" at bounding box center [1153, 226] width 403 height 228
click at [1142, 340] on div "Choose a new position for your element The location was successfully selected A…" at bounding box center [1153, 331] width 417 height 634
click at [1136, 332] on button "Continue" at bounding box center [1153, 327] width 154 height 25
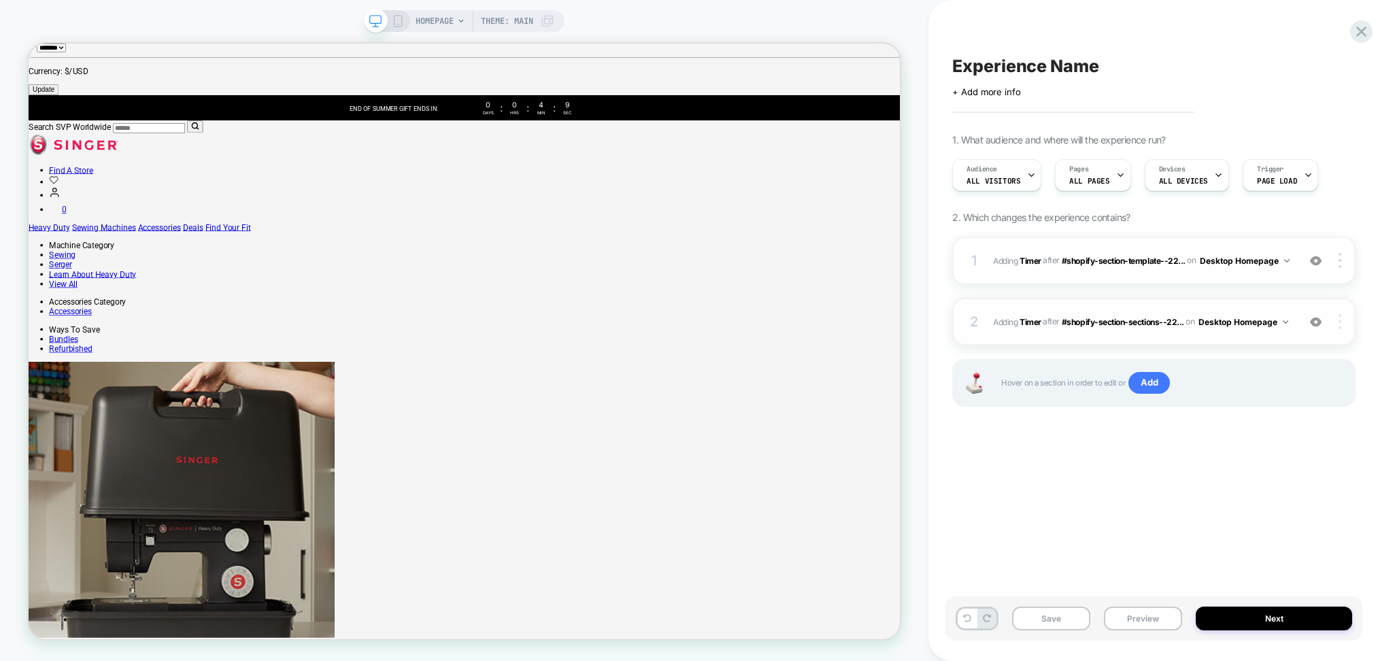
scroll to position [0, 1]
click at [1341, 319] on img at bounding box center [1339, 321] width 3 height 15
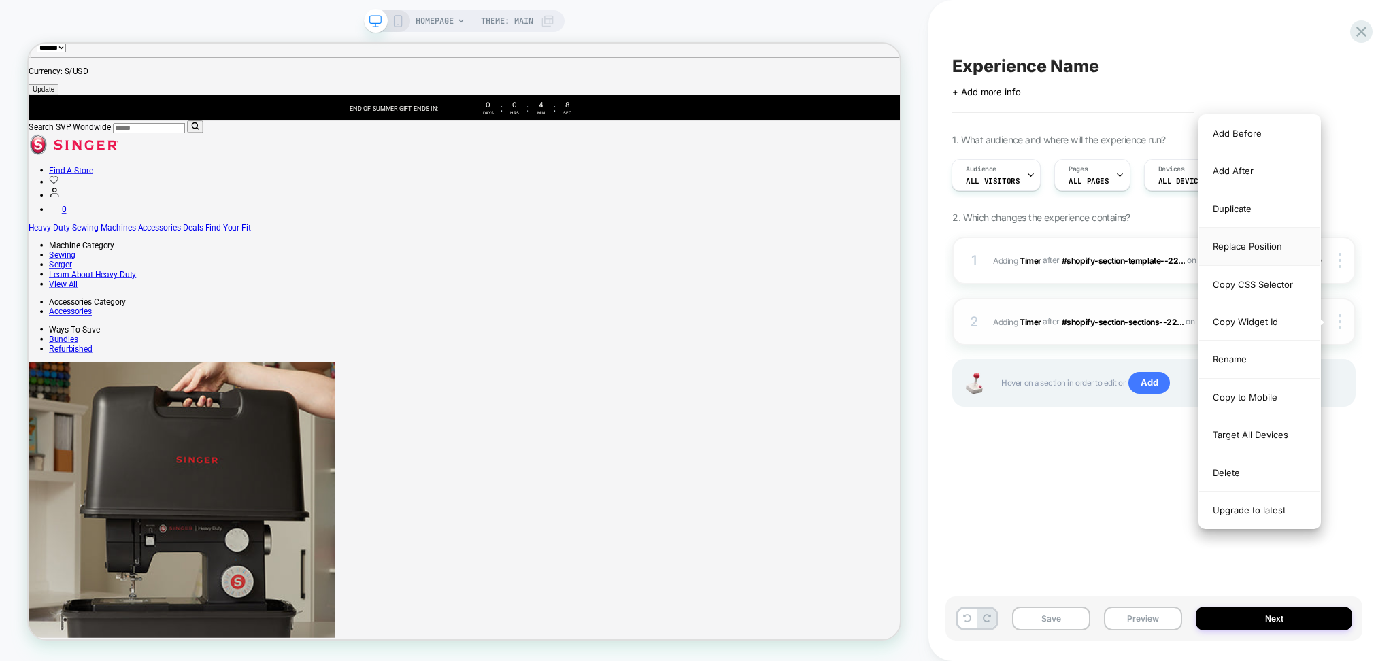
click at [1246, 244] on div "Replace Position" at bounding box center [1259, 246] width 121 height 37
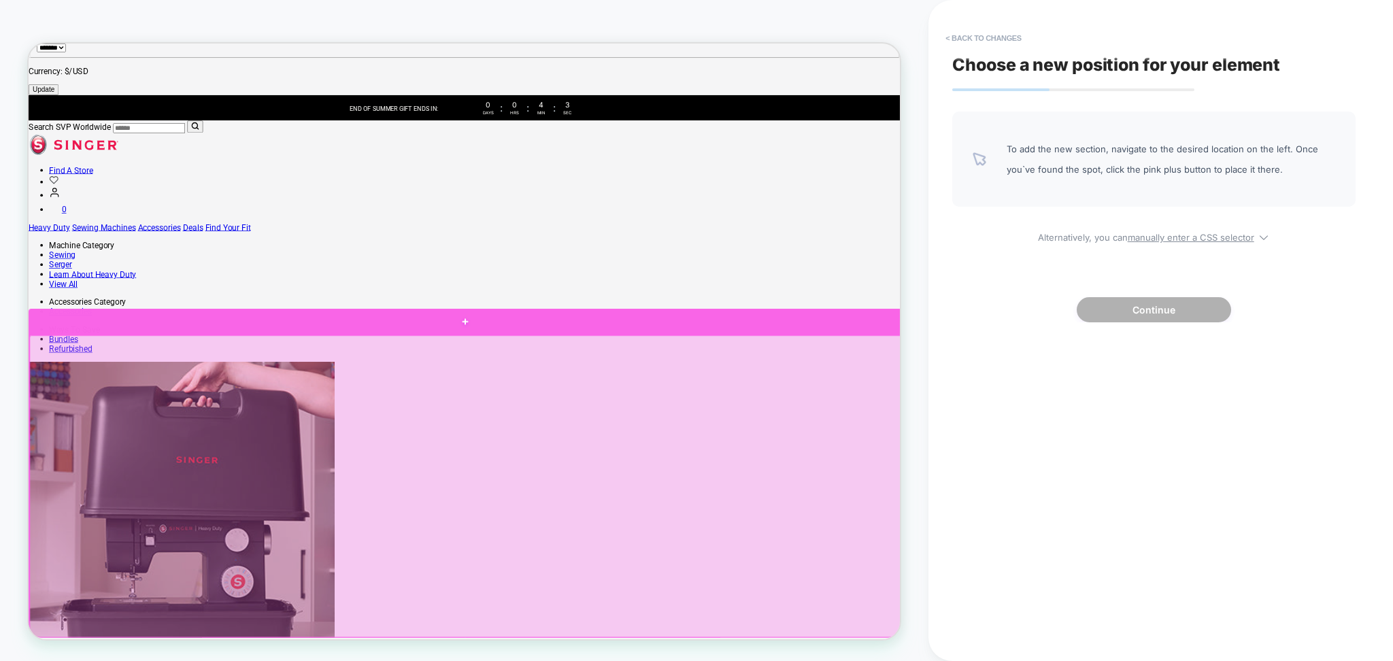
click at [209, 417] on div at bounding box center [611, 415] width 1164 height 35
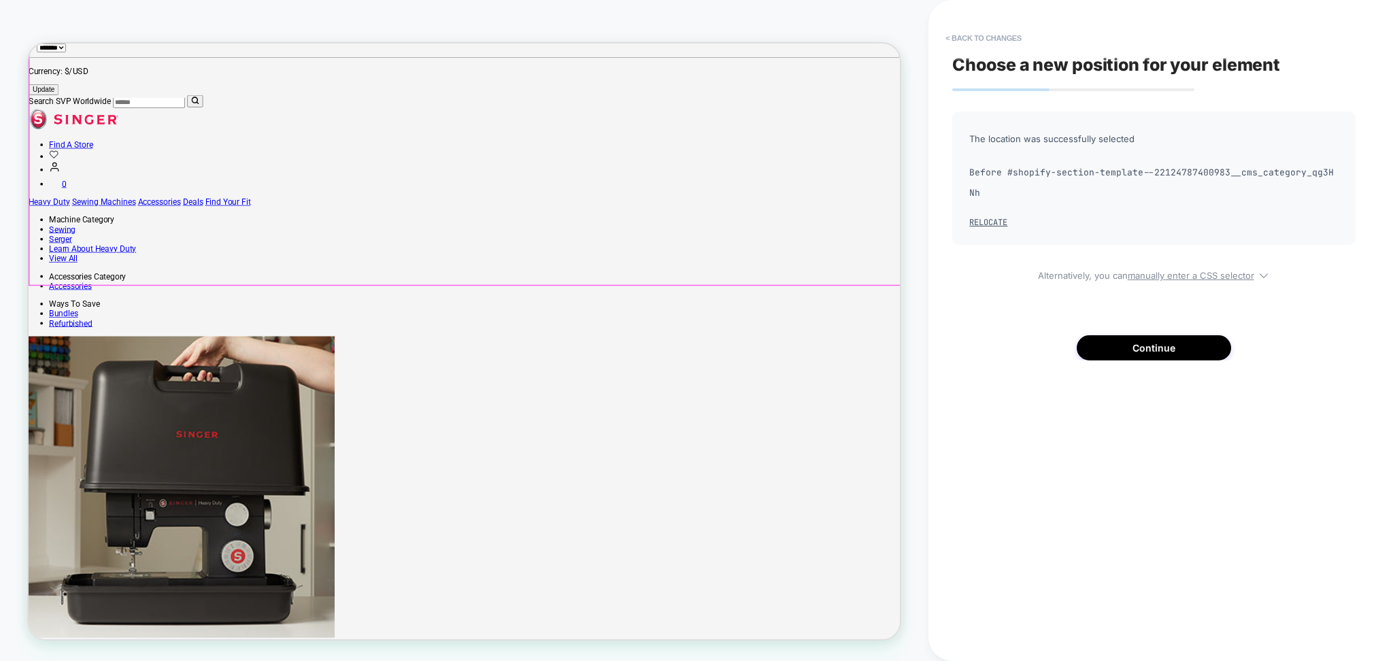
scroll to position [147, 0]
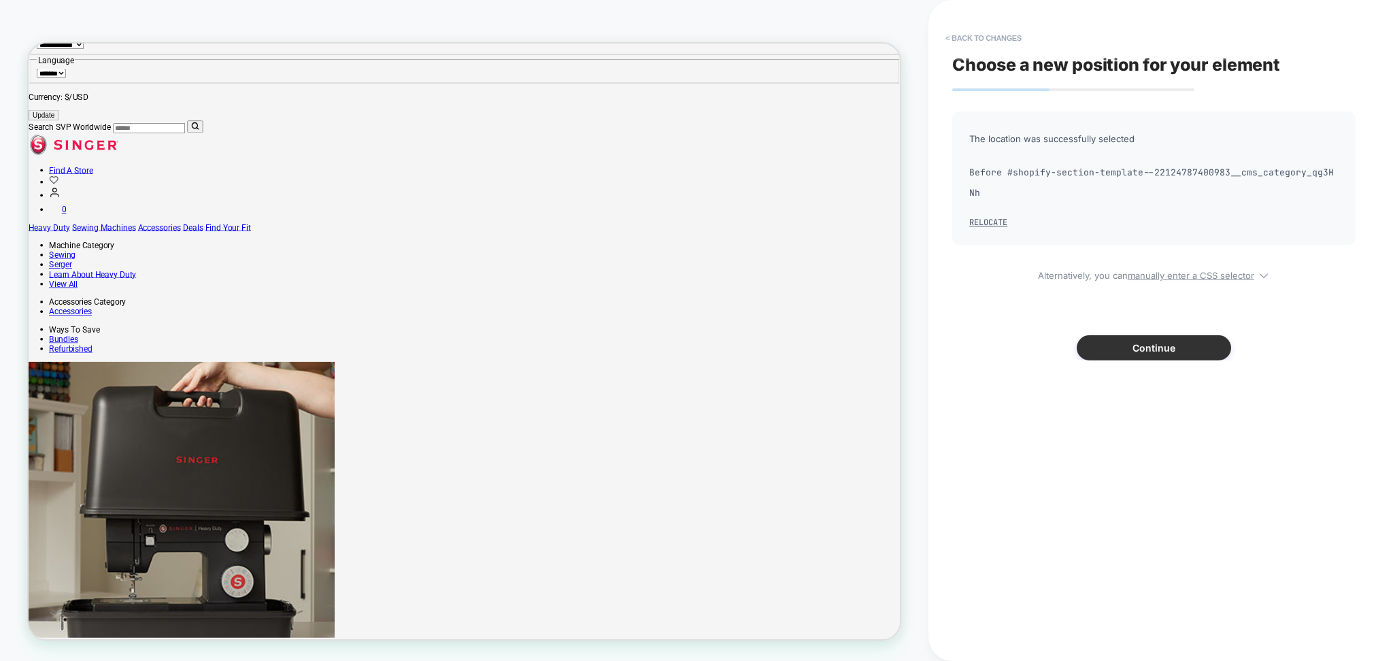
click at [1178, 335] on button "Continue" at bounding box center [1153, 347] width 154 height 25
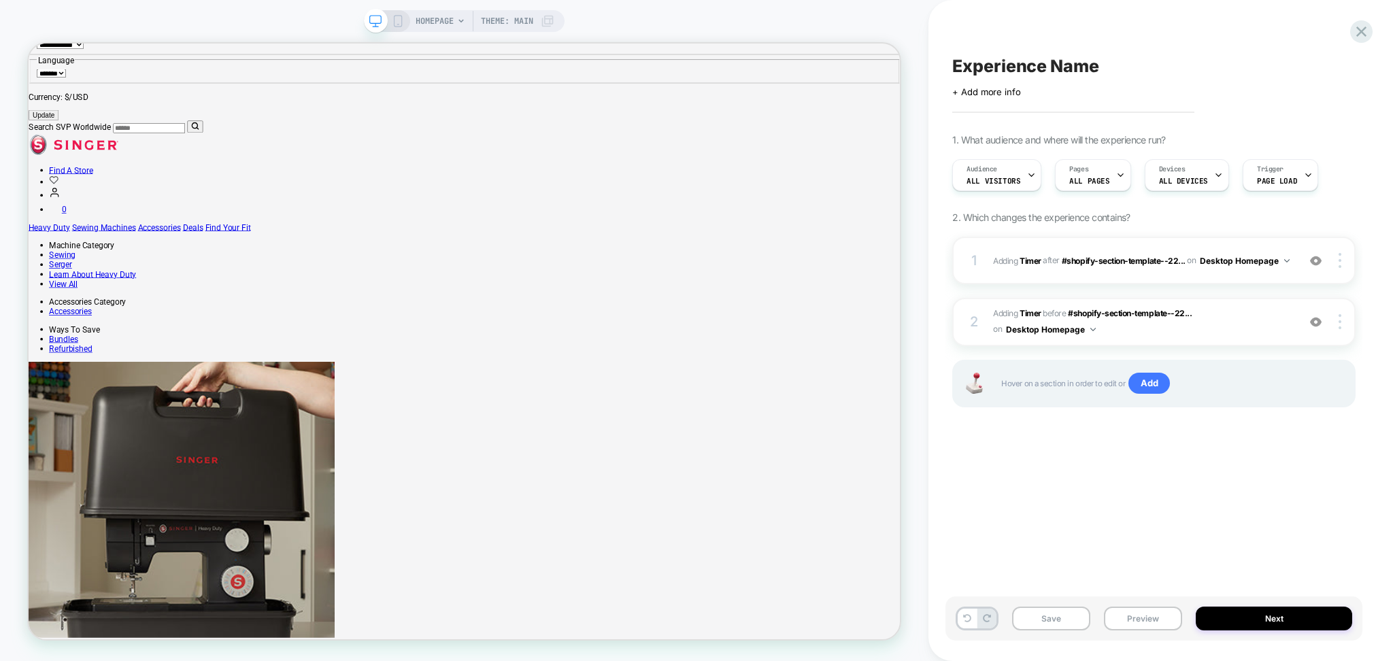
scroll to position [0, 1]
click at [1164, 644] on div "Save Preview Next" at bounding box center [1160, 625] width 417 height 58
click at [1157, 623] on button "Preview" at bounding box center [1143, 619] width 78 height 24
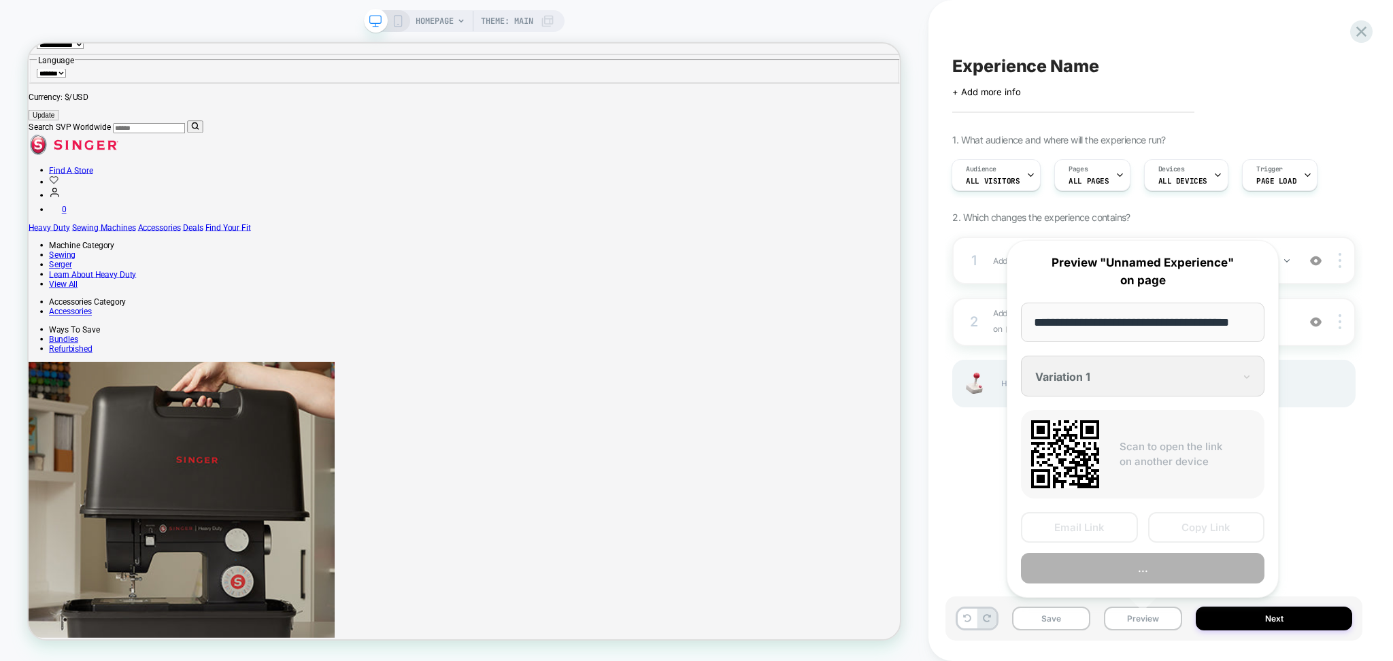
scroll to position [0, 24]
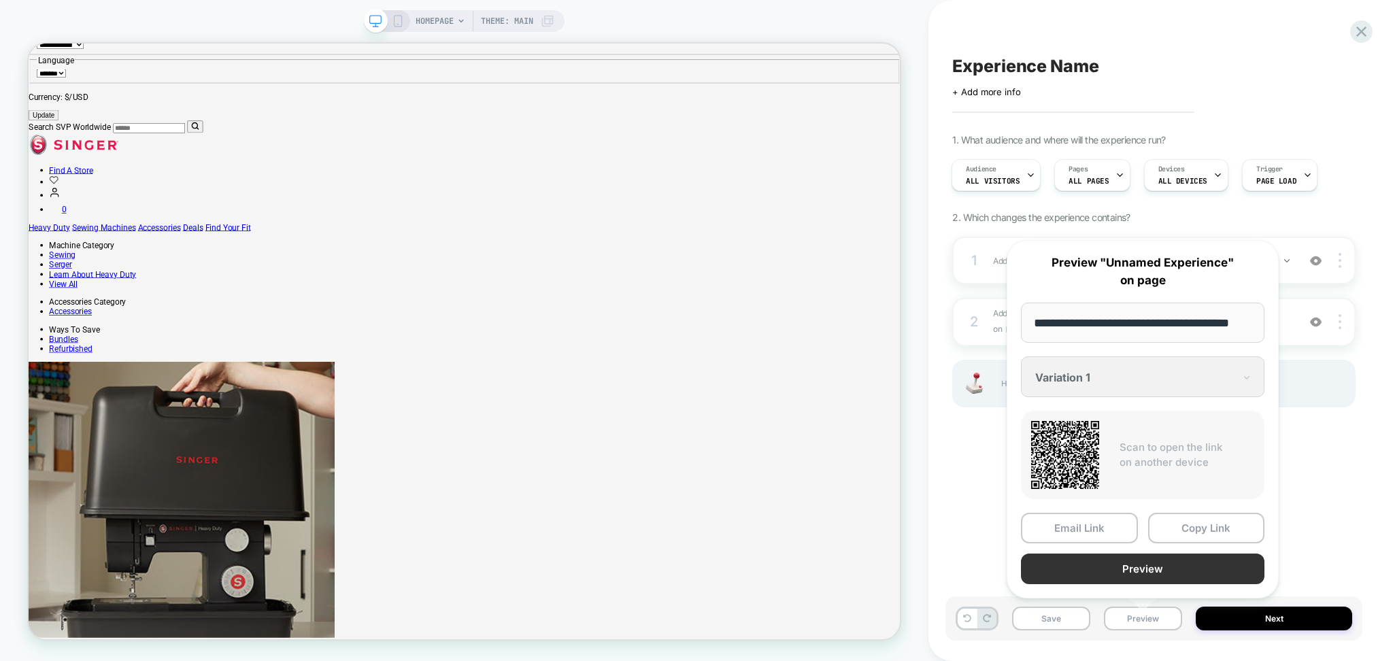
click at [1112, 565] on button "Preview" at bounding box center [1142, 569] width 243 height 31
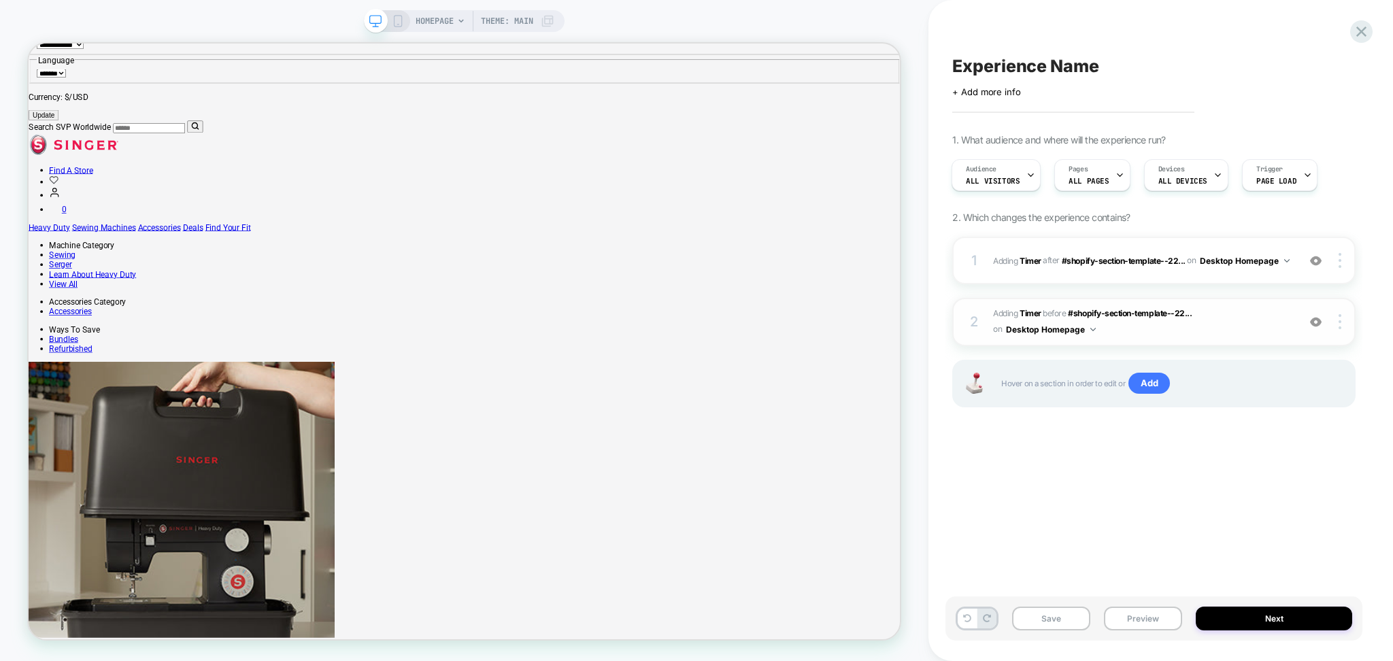
click at [1314, 324] on img at bounding box center [1316, 322] width 12 height 12
click at [1132, 620] on button "Preview" at bounding box center [1143, 619] width 78 height 24
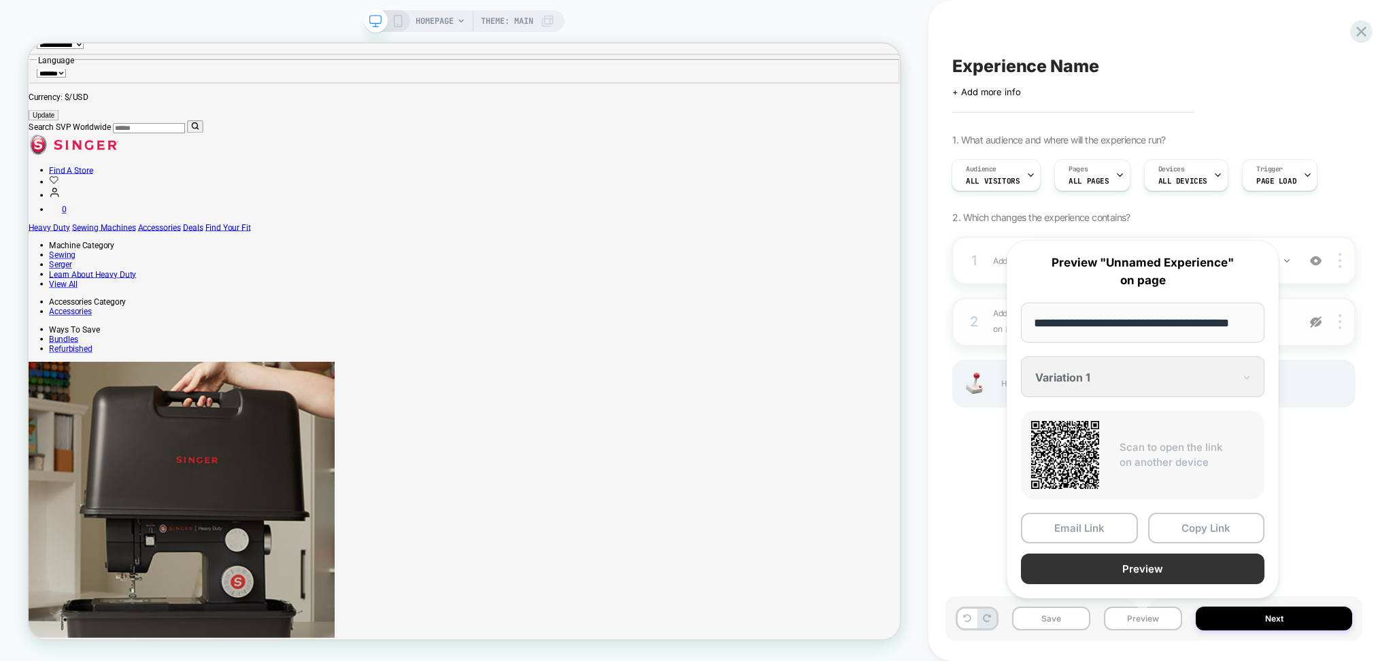
click at [1080, 566] on button "Preview" at bounding box center [1142, 569] width 243 height 31
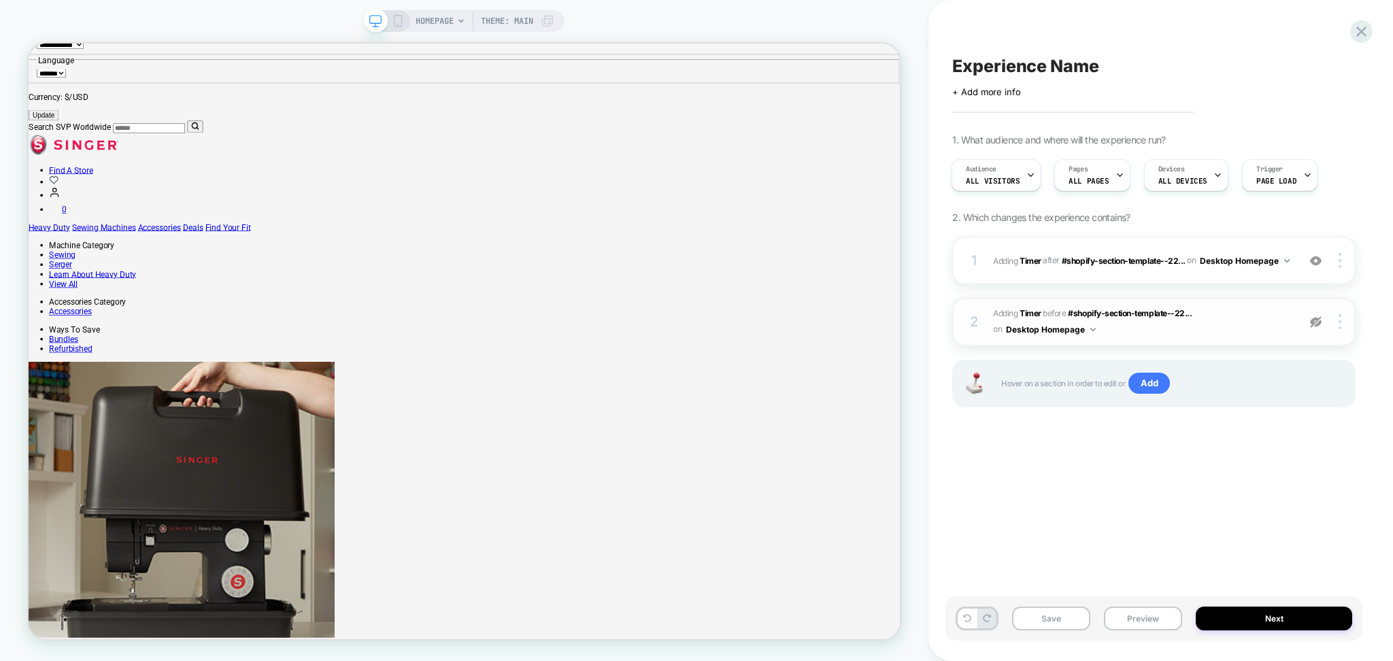
click at [1202, 286] on div "1 #_loomi_addon_1759901657867 Adding Timer AFTER #shopify-section-template--22.…" at bounding box center [1153, 339] width 403 height 205
click at [1185, 271] on div "1 #_loomi_addon_1759901657867 Adding Timer AFTER #shopify-section-template--22.…" at bounding box center [1153, 261] width 403 height 48
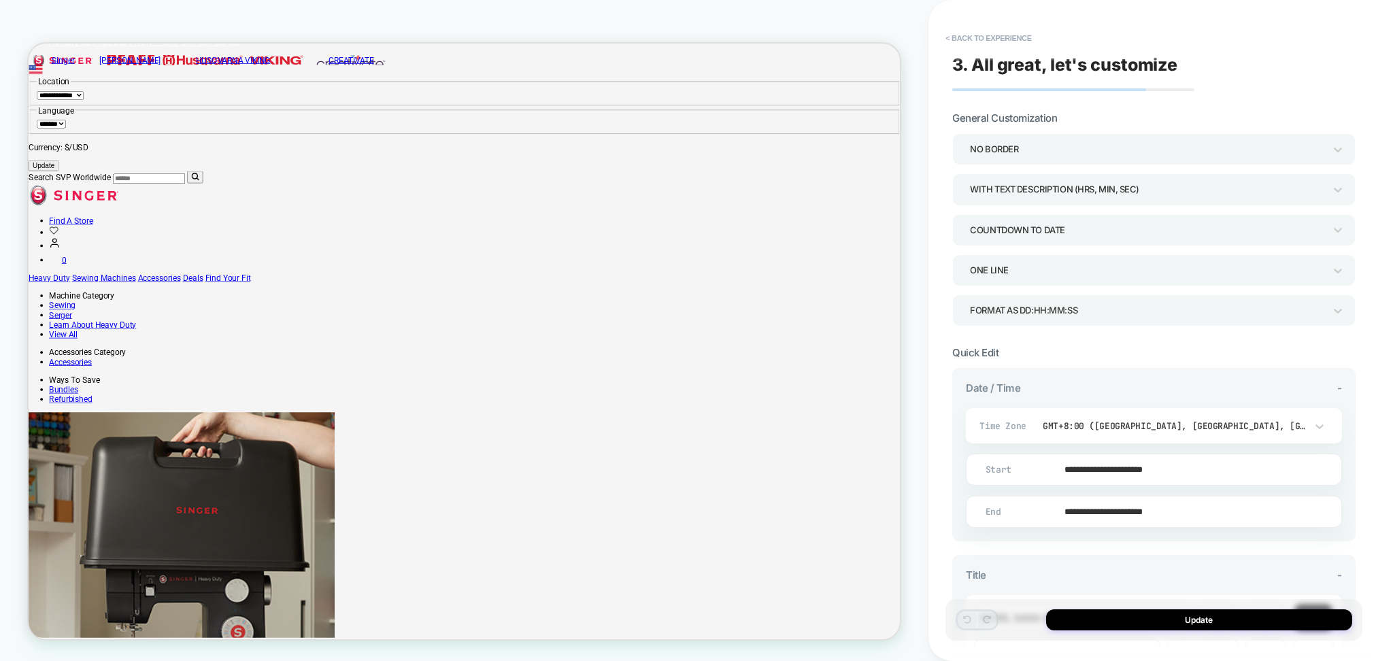
scroll to position [0, 0]
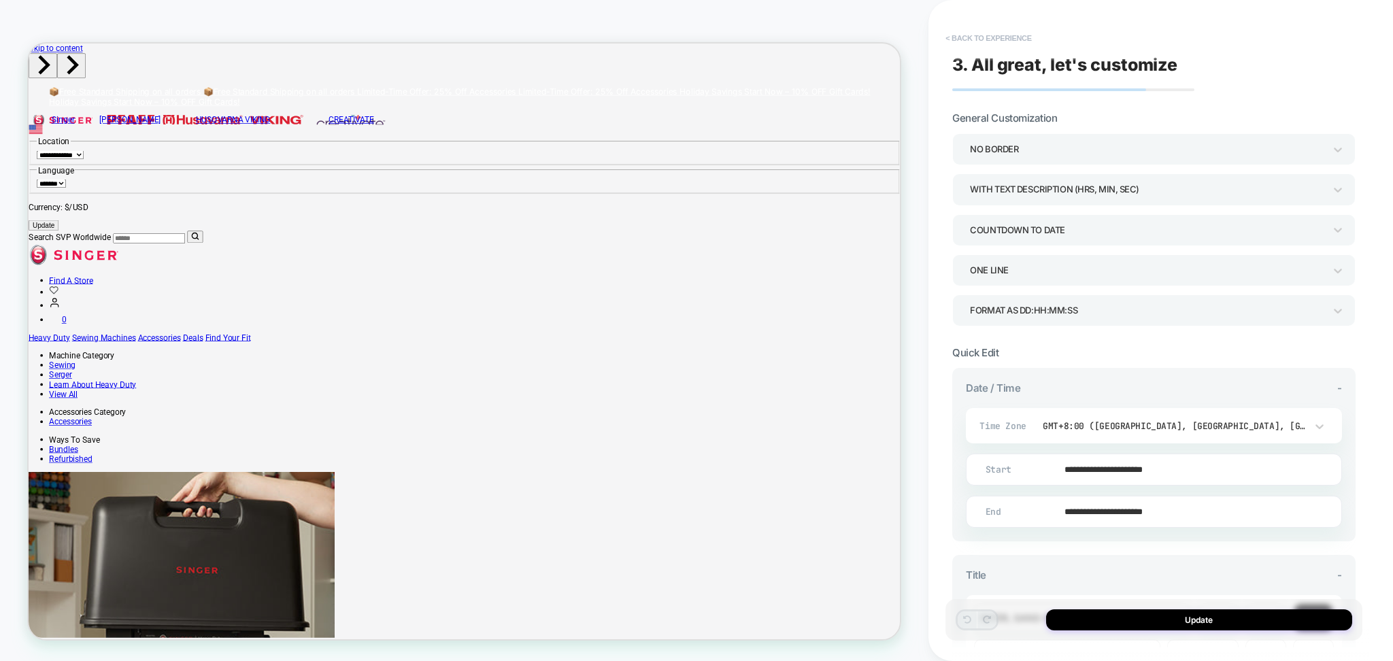
click at [966, 38] on button "< Back to experience" at bounding box center [987, 38] width 99 height 22
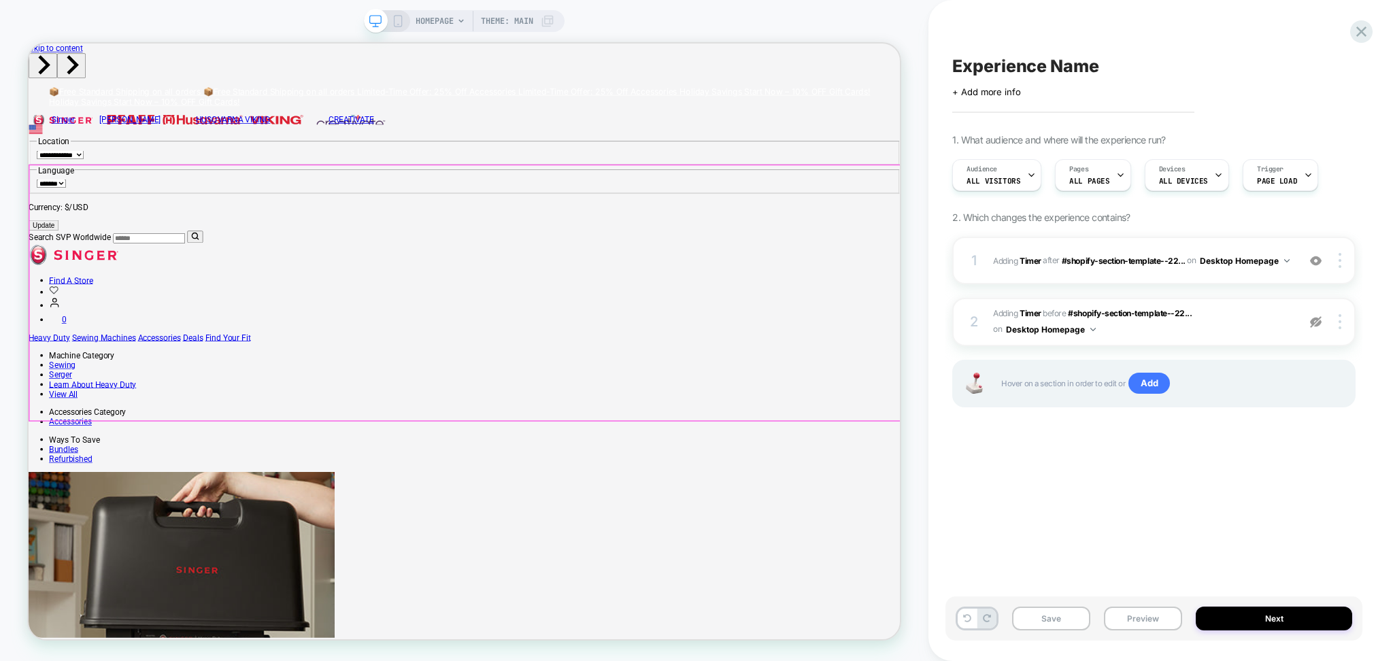
scroll to position [0, 1]
click at [1346, 265] on div at bounding box center [1342, 260] width 26 height 15
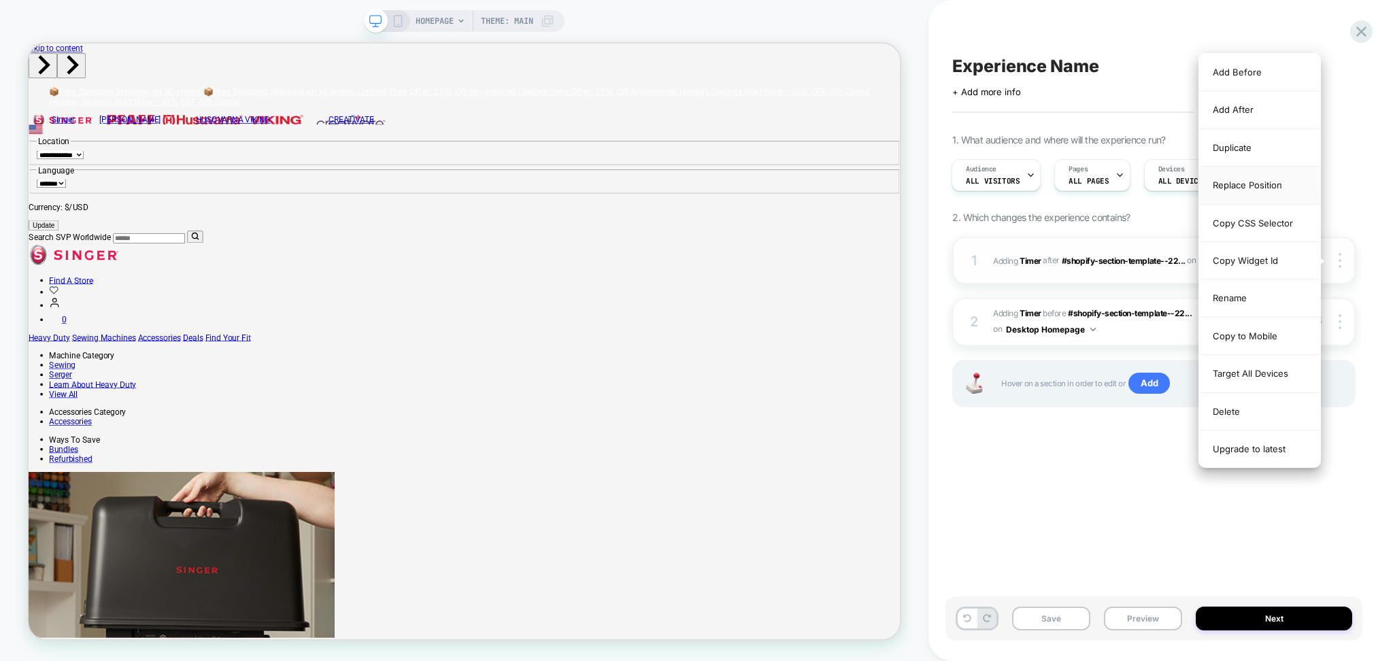
click at [1241, 188] on div "Replace Position" at bounding box center [1259, 185] width 121 height 37
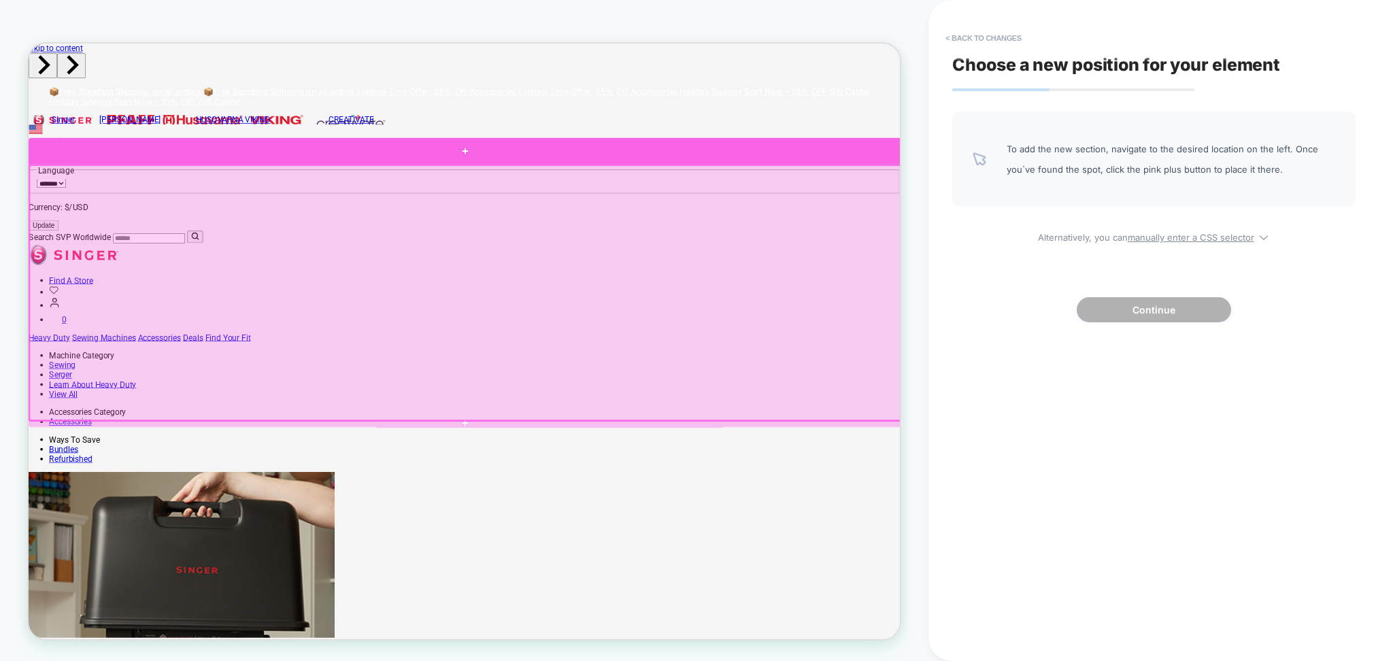
click at [858, 190] on div at bounding box center [611, 186] width 1164 height 35
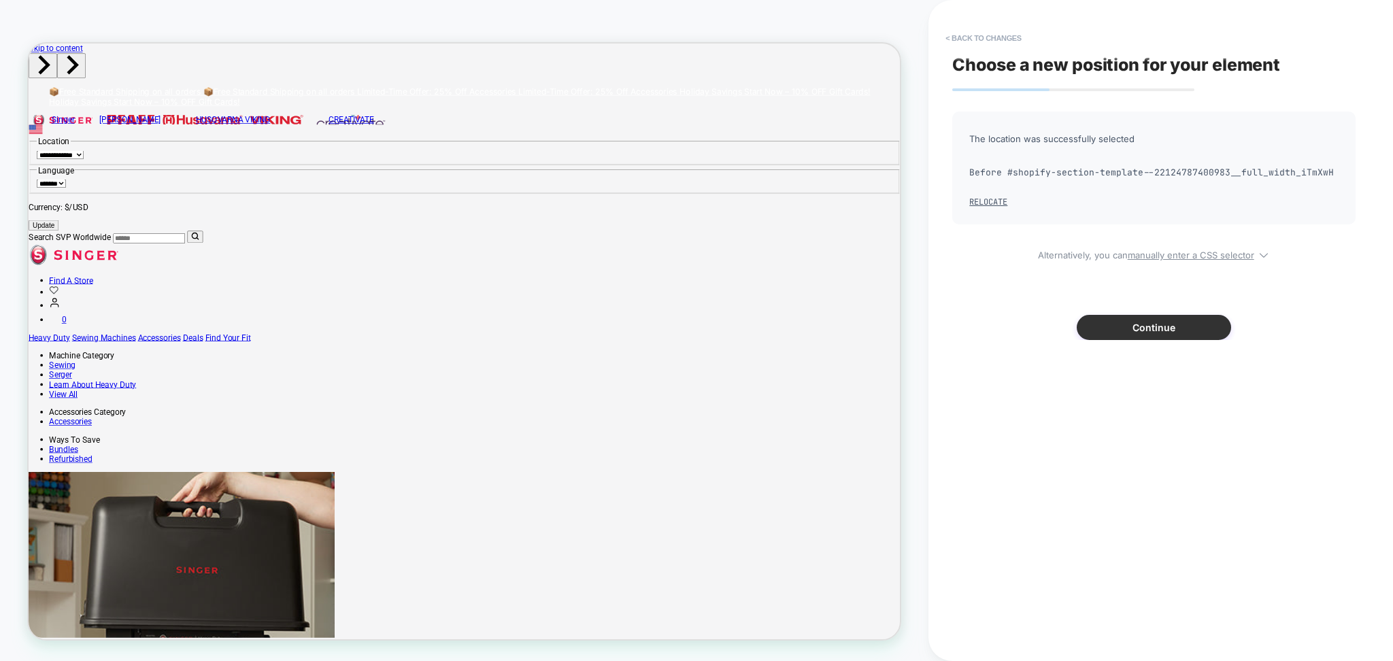
click at [1149, 333] on button "Continue" at bounding box center [1153, 327] width 154 height 25
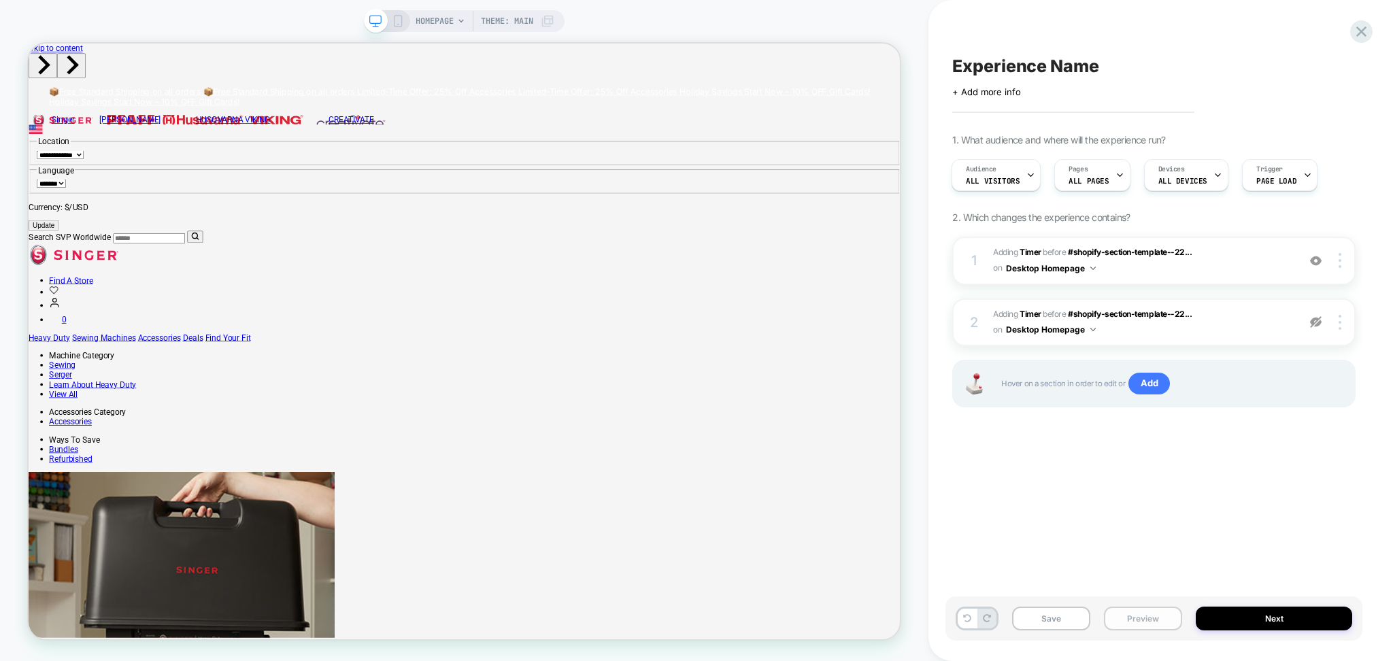
click at [1144, 620] on button "Preview" at bounding box center [1143, 619] width 78 height 24
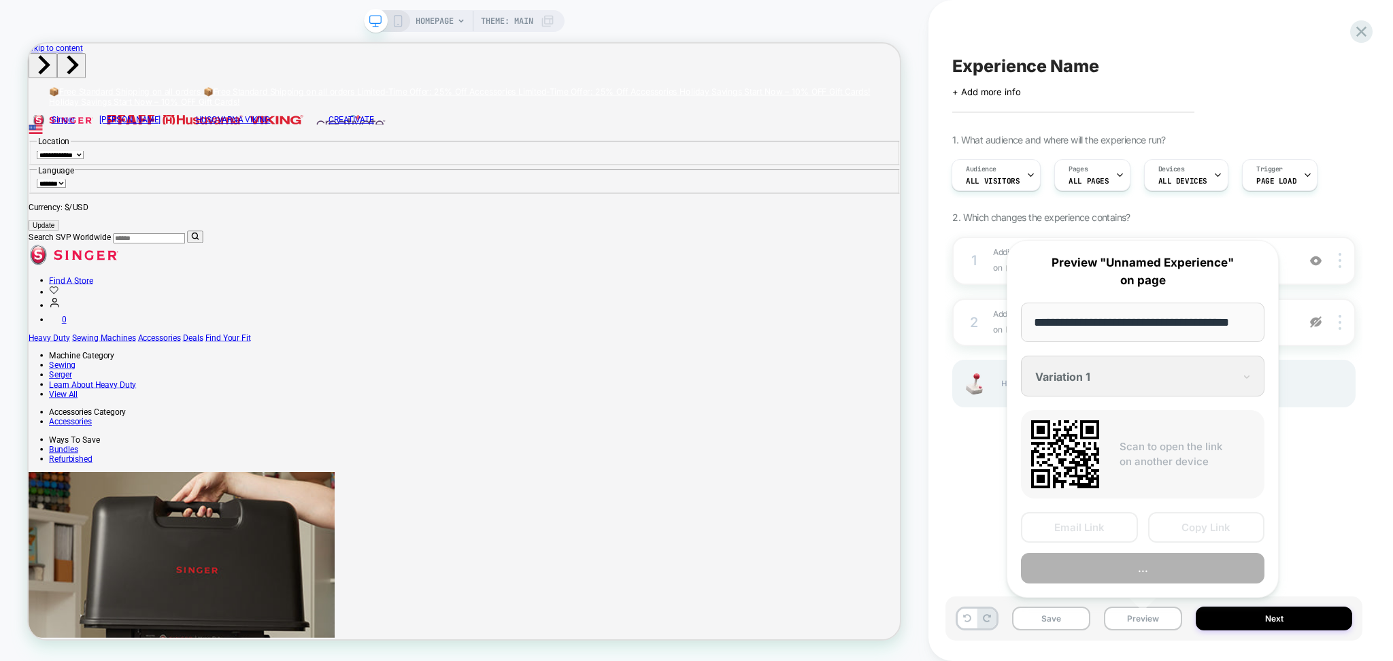
scroll to position [0, 24]
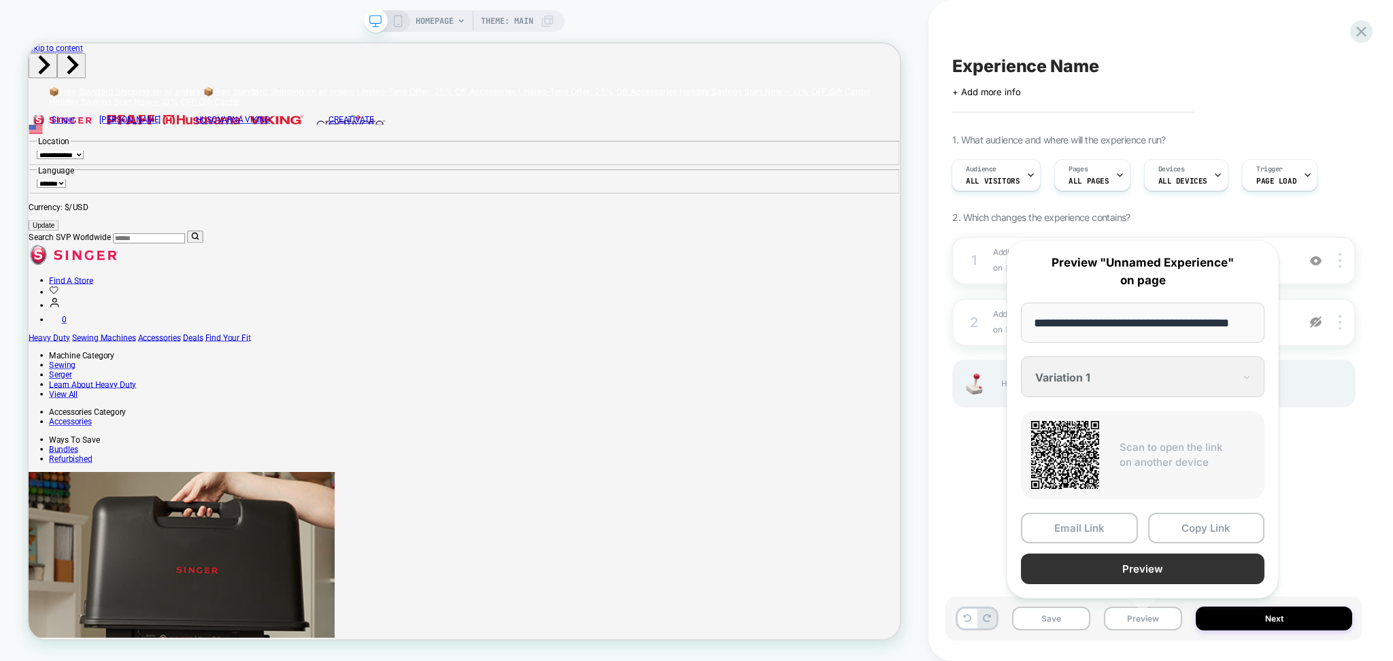
click at [1140, 570] on button "Preview" at bounding box center [1142, 569] width 243 height 31
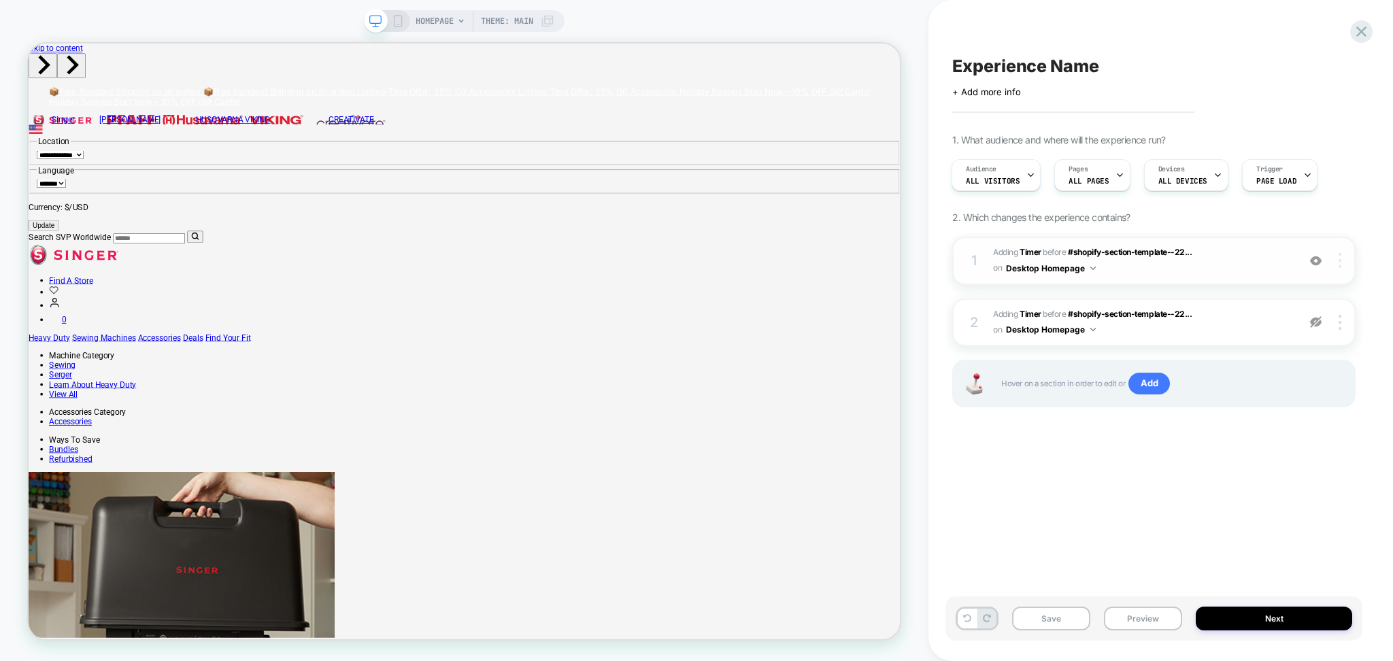
click at [1338, 260] on img at bounding box center [1339, 260] width 3 height 15
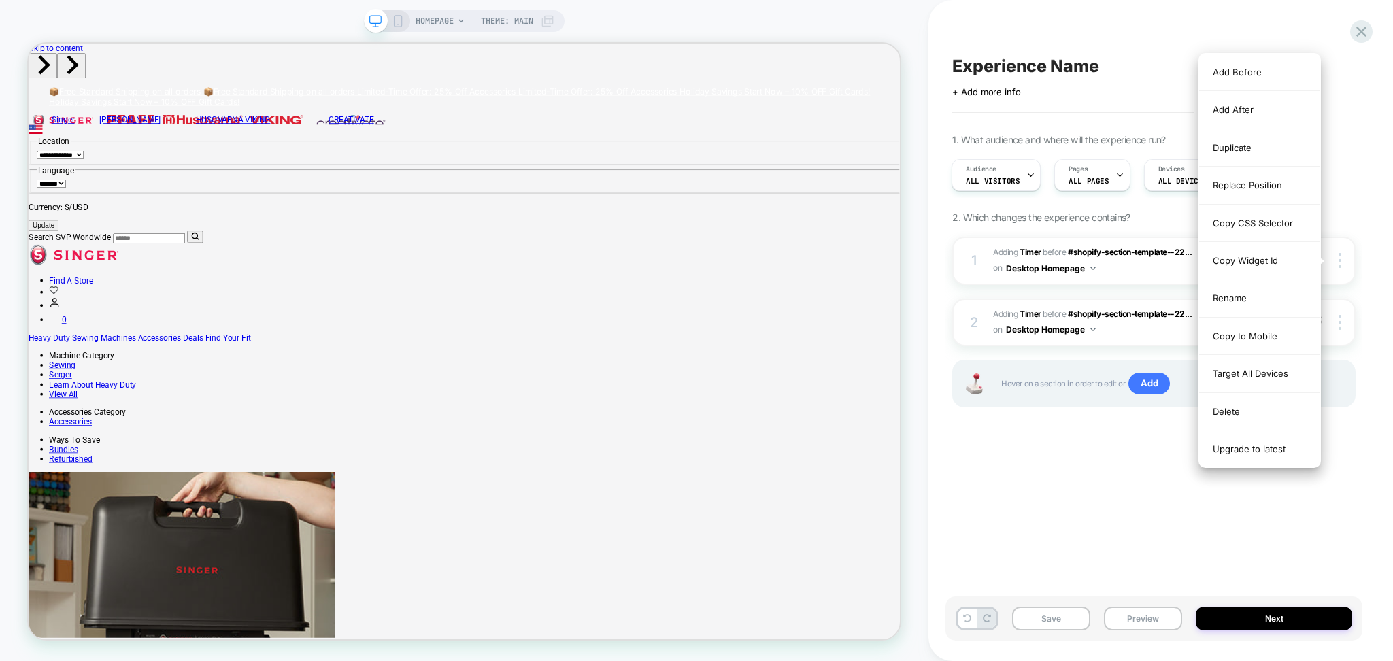
click at [1259, 412] on div "Delete" at bounding box center [1259, 411] width 121 height 37
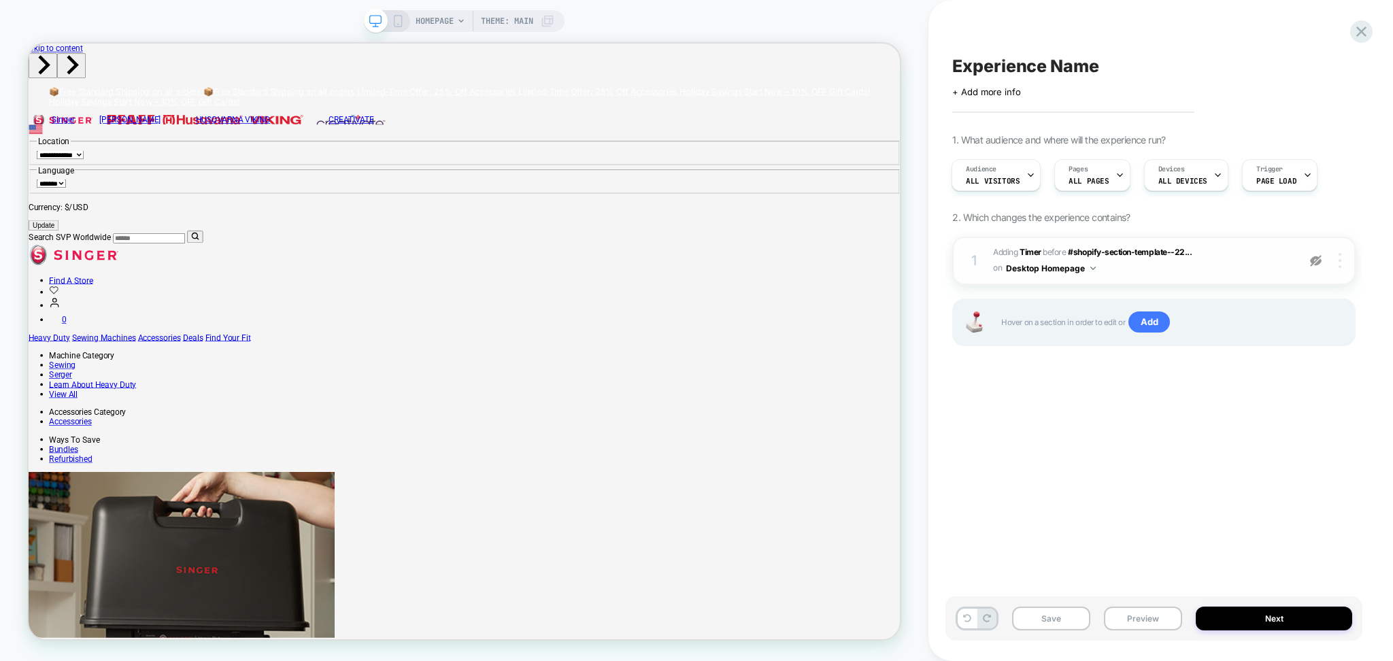
click at [1331, 266] on div at bounding box center [1342, 260] width 26 height 15
click at [1334, 262] on div at bounding box center [1342, 260] width 26 height 15
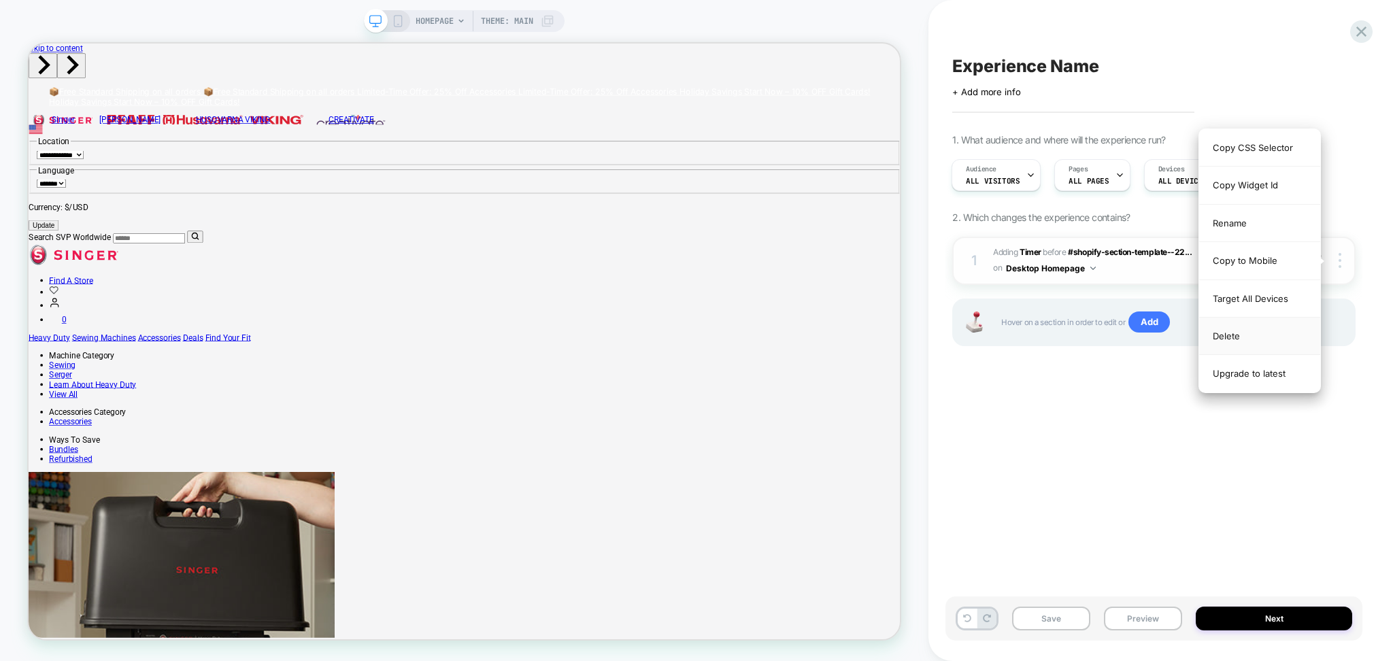
click at [1274, 333] on div "Delete" at bounding box center [1259, 336] width 121 height 37
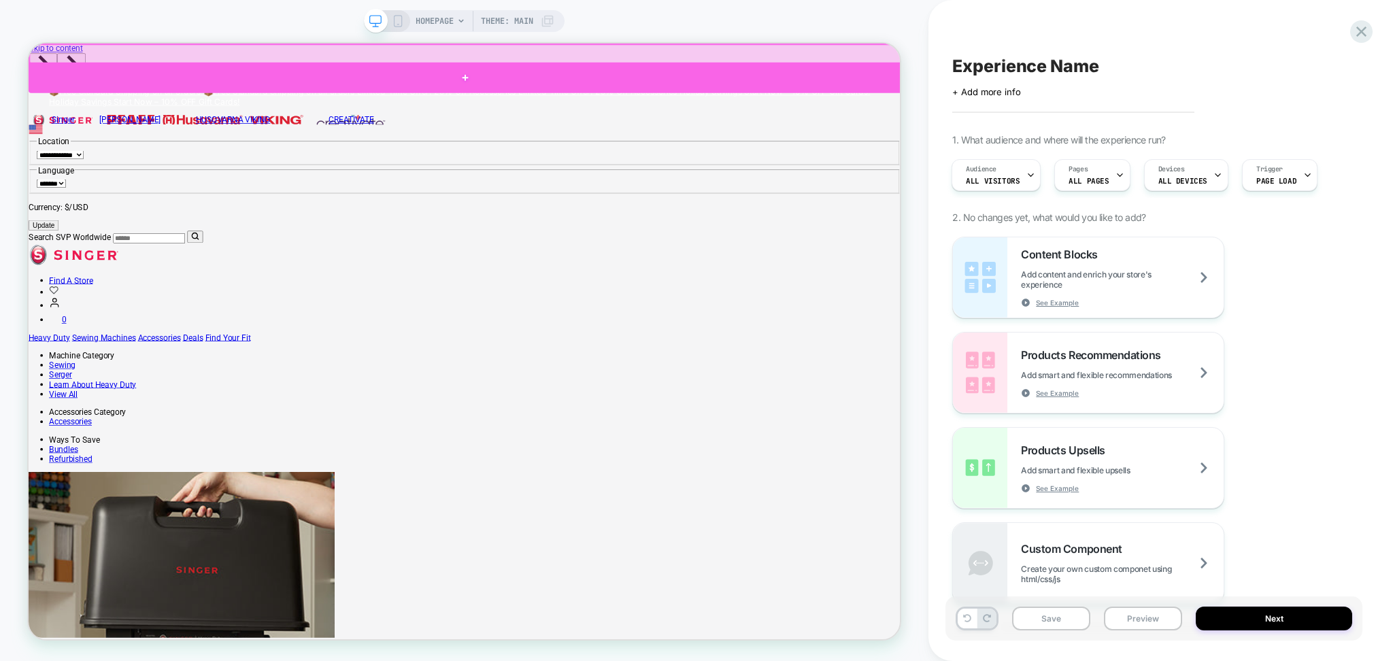
click at [202, 92] on div at bounding box center [611, 89] width 1164 height 41
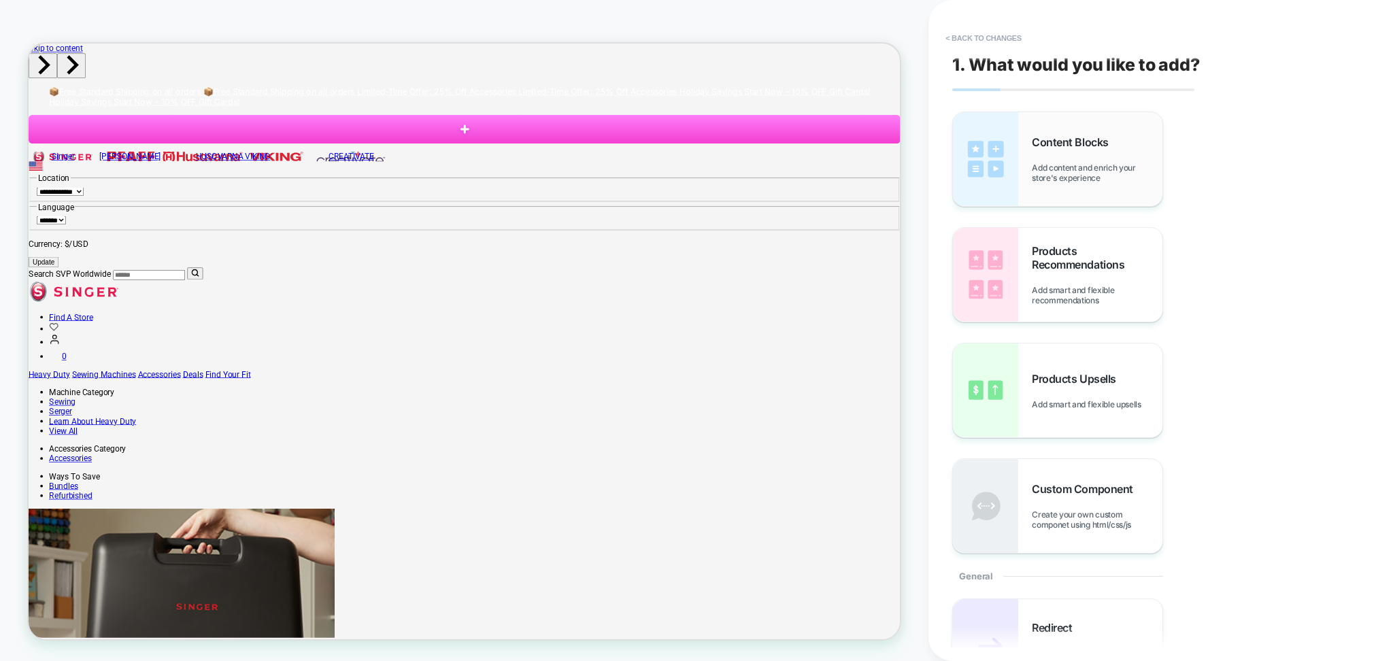
click at [1058, 151] on div "Content Blocks Add content and enrich your store's experience" at bounding box center [1097, 159] width 131 height 48
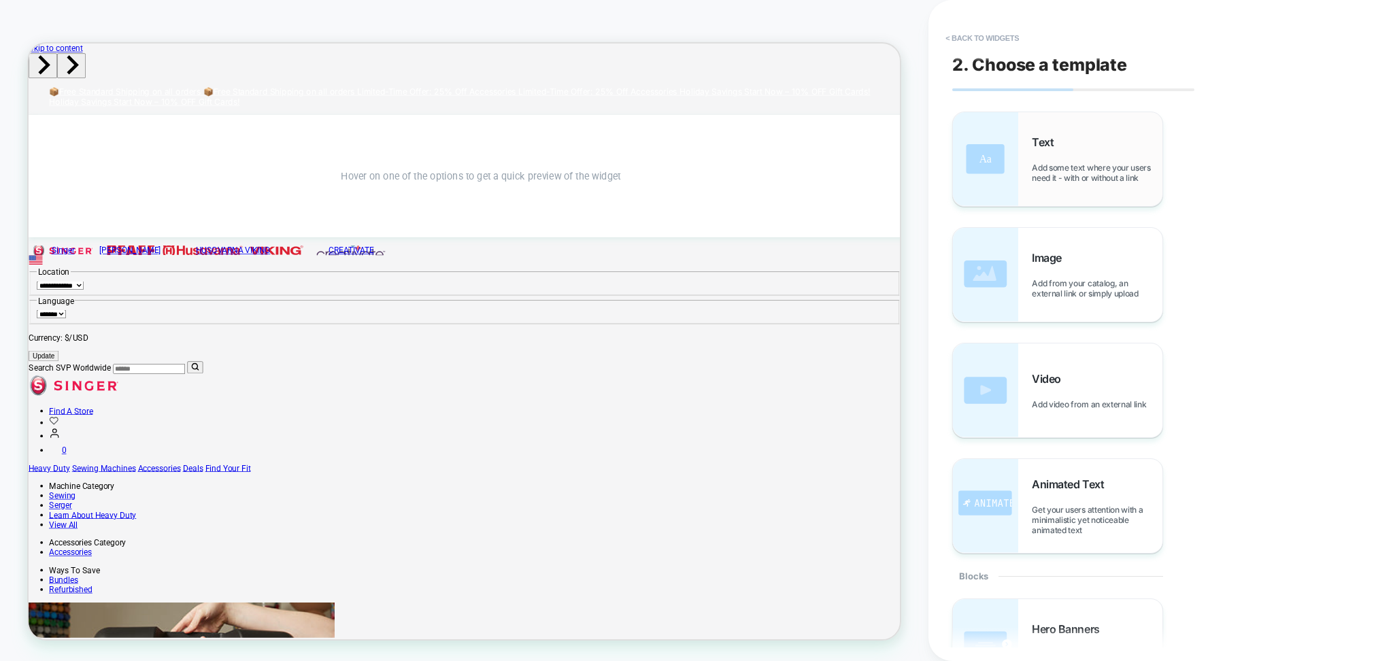
click at [1053, 152] on div "Text Add some text where your users need it - with or without a link" at bounding box center [1097, 159] width 131 height 48
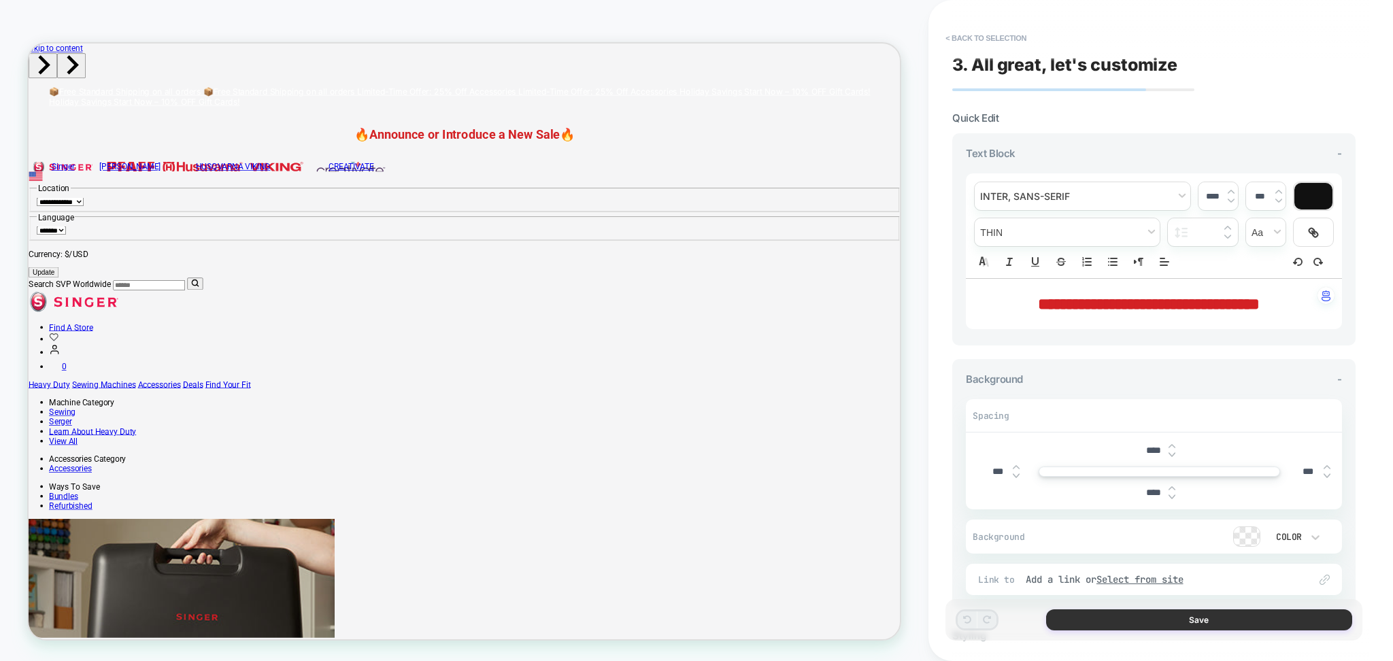
click at [1176, 620] on button "Save" at bounding box center [1199, 619] width 306 height 21
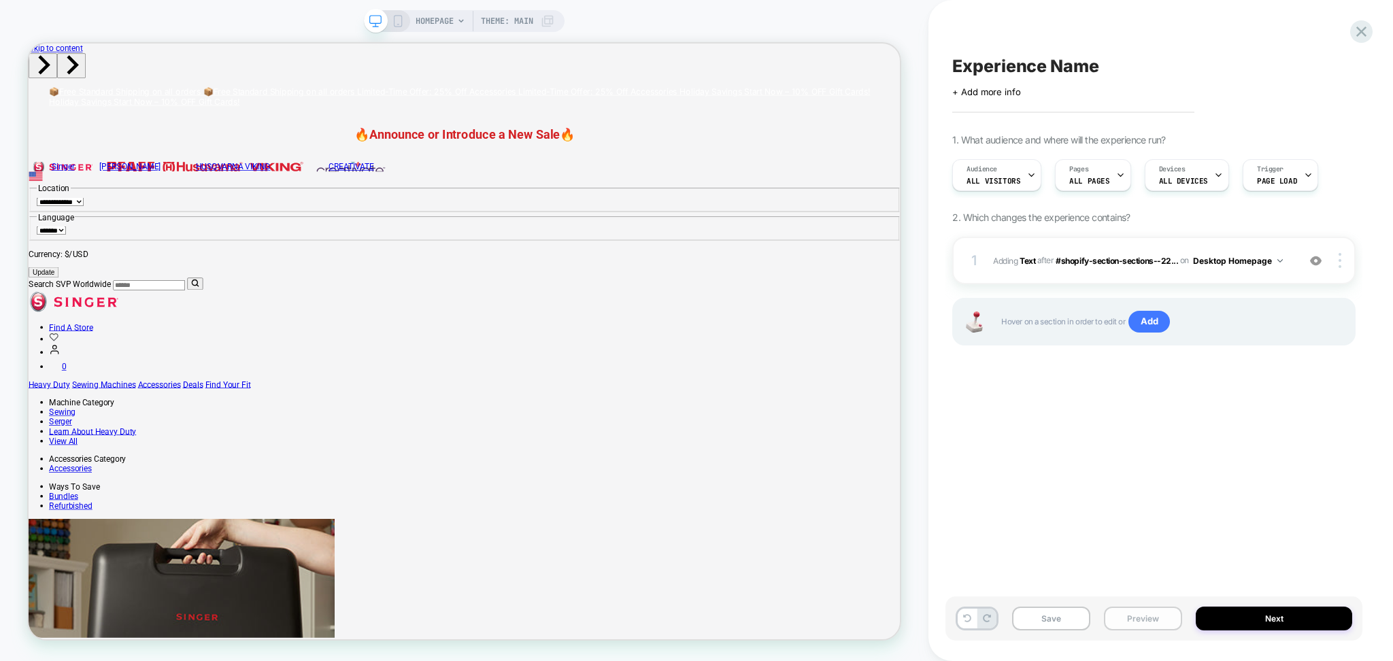
click at [1132, 614] on button "Preview" at bounding box center [1143, 619] width 78 height 24
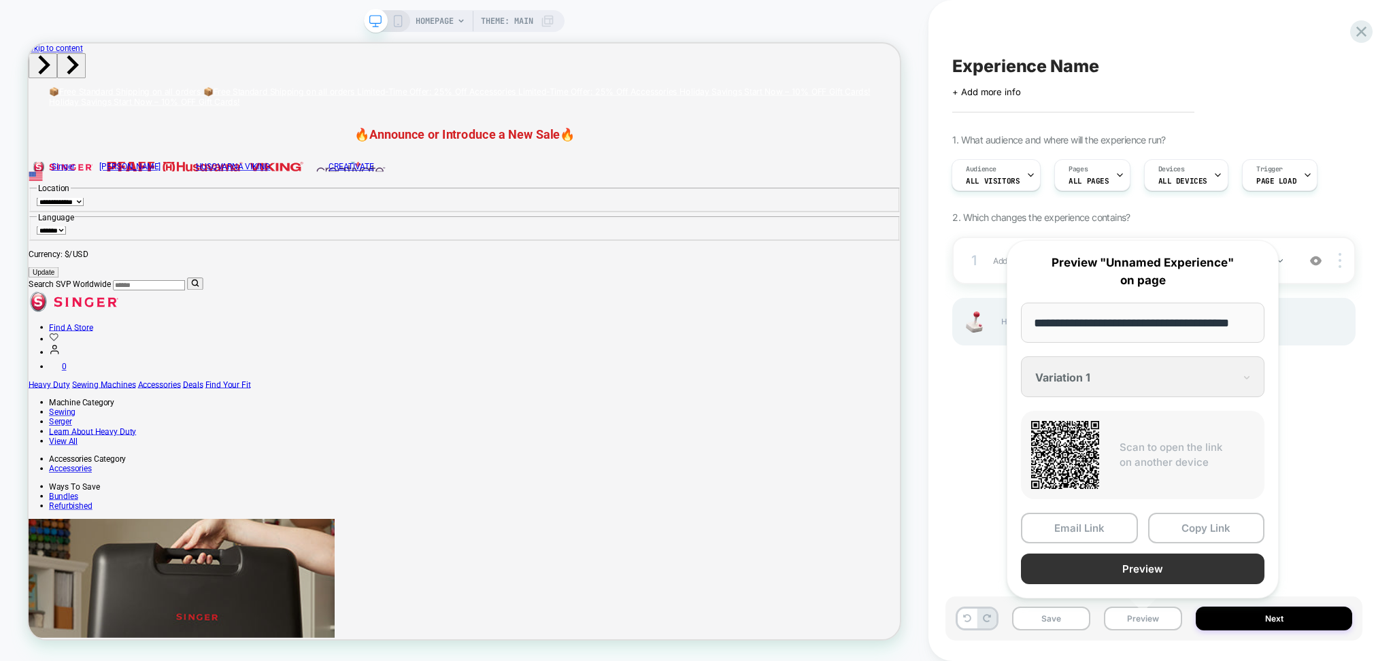
click at [1090, 570] on button "Preview" at bounding box center [1142, 569] width 243 height 31
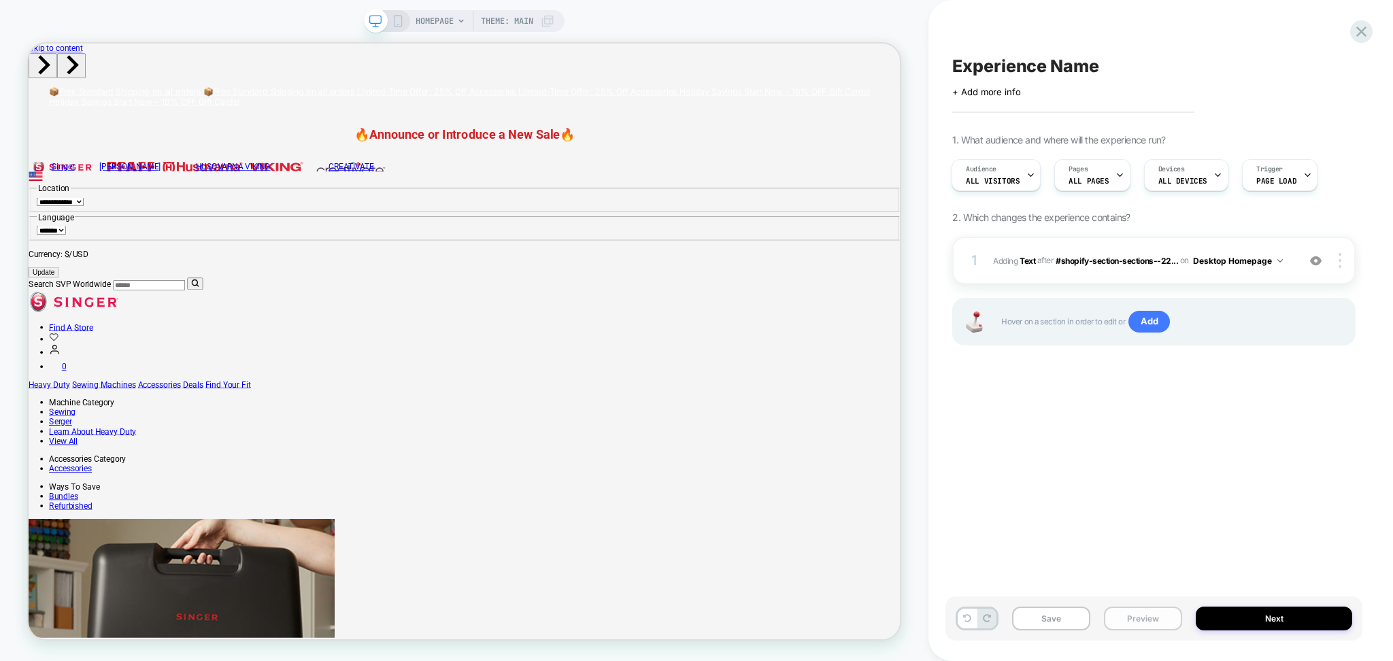
click at [1124, 615] on button "Preview" at bounding box center [1143, 619] width 78 height 24
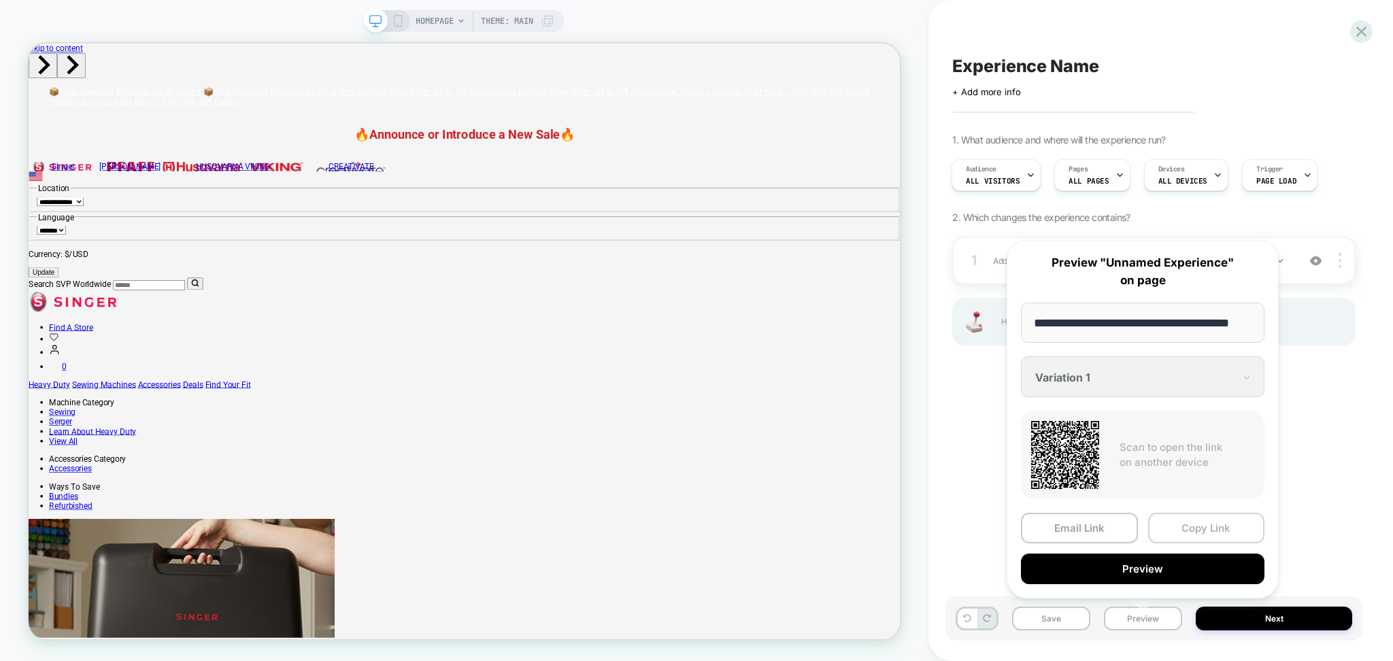
click at [1172, 521] on button "Copy Link" at bounding box center [1206, 528] width 117 height 31
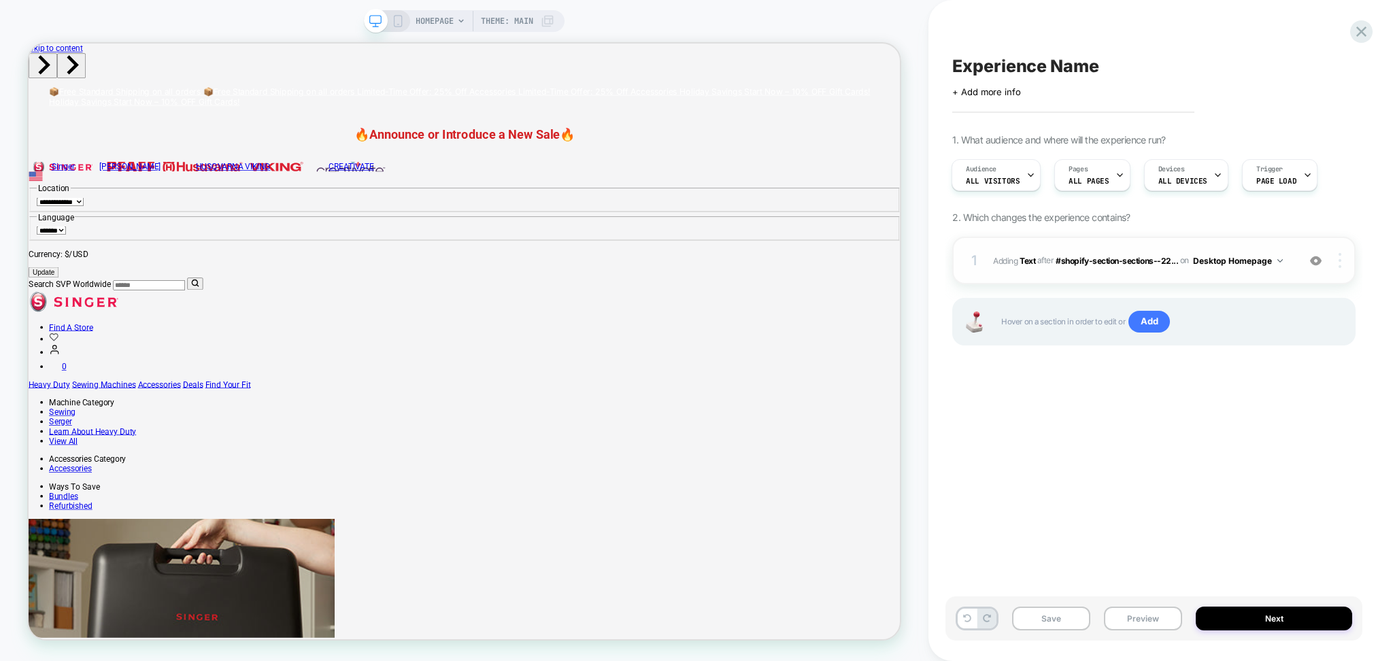
click at [1340, 263] on img at bounding box center [1339, 260] width 3 height 15
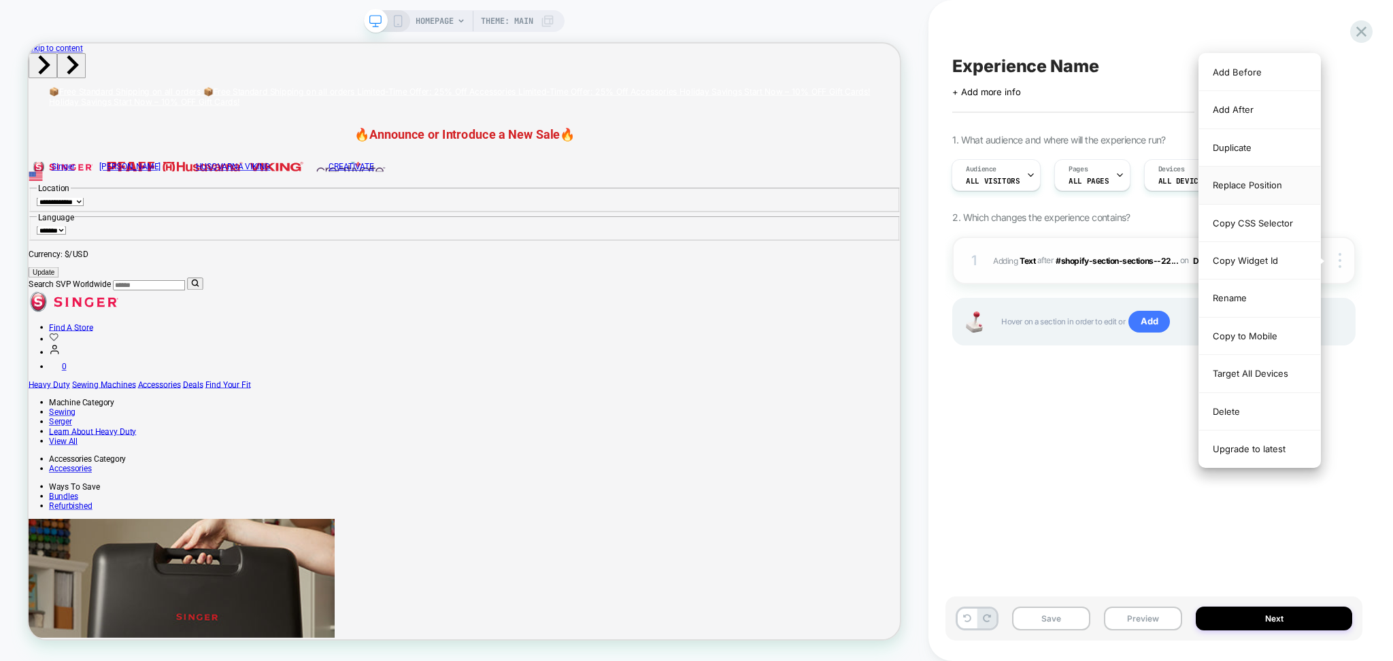
click at [1244, 179] on div "Replace Position" at bounding box center [1259, 185] width 121 height 37
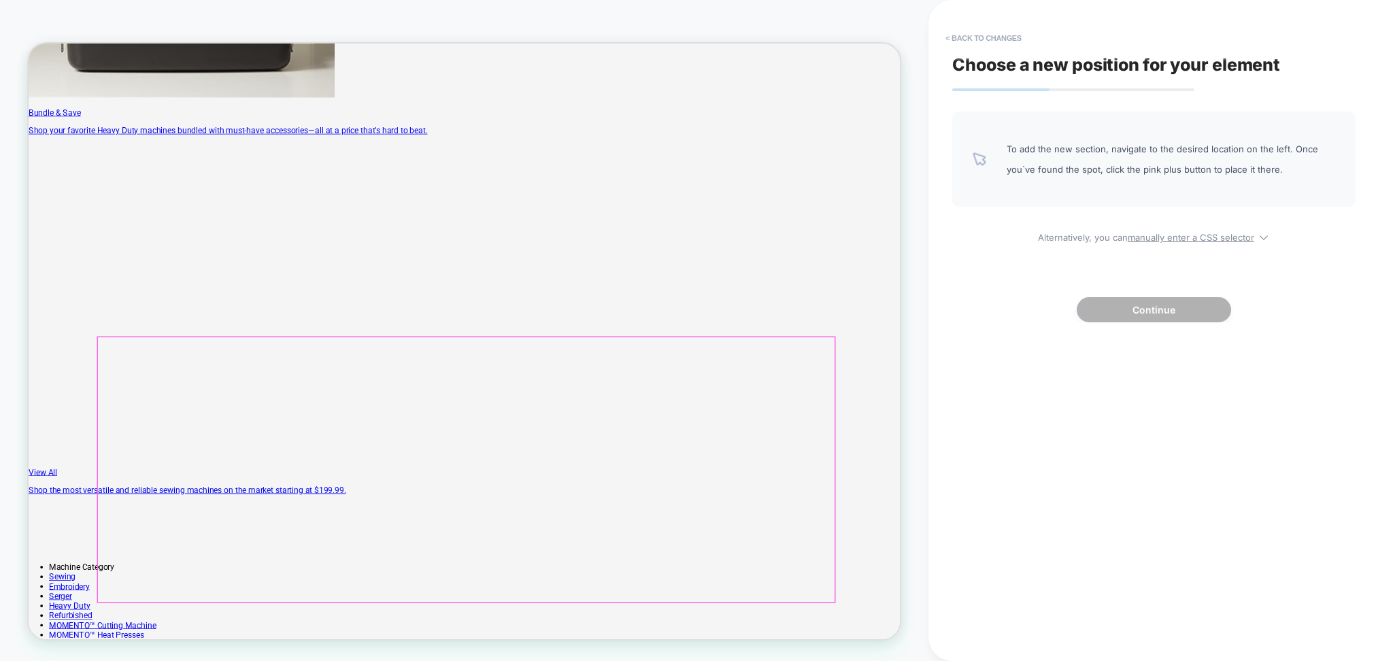
scroll to position [1088, 0]
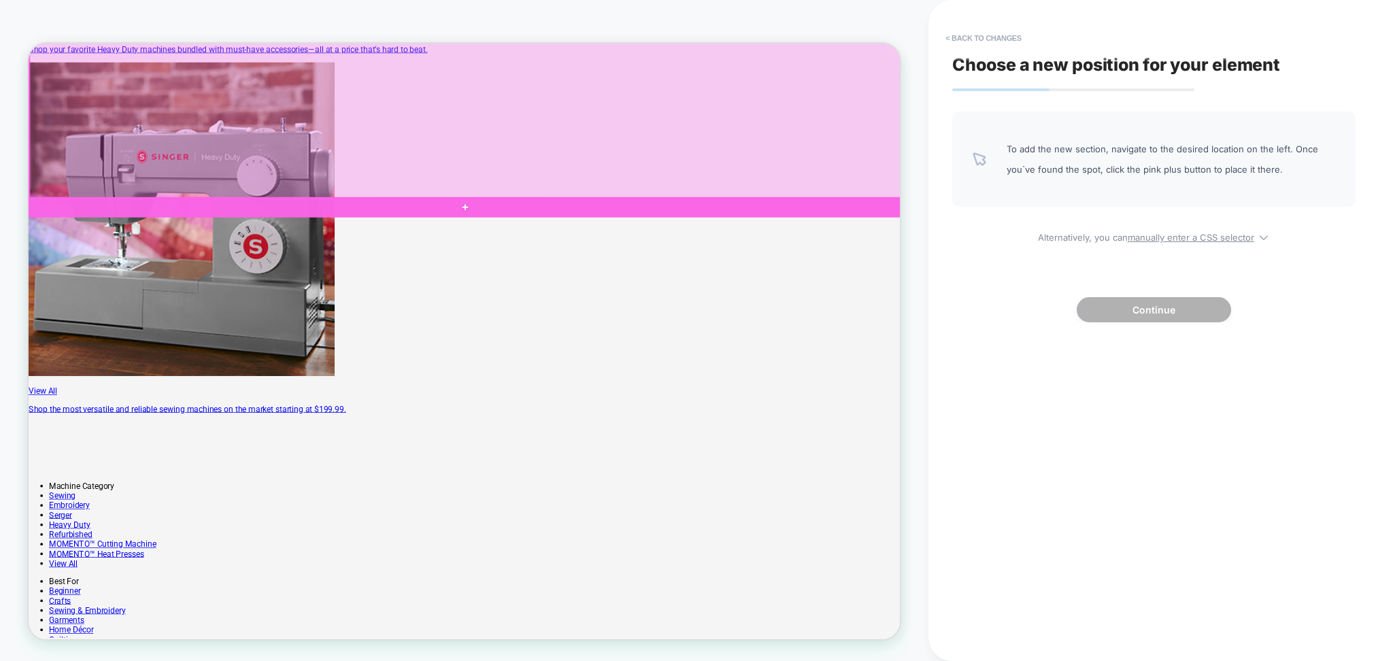
click at [78, 258] on div at bounding box center [611, 261] width 1164 height 27
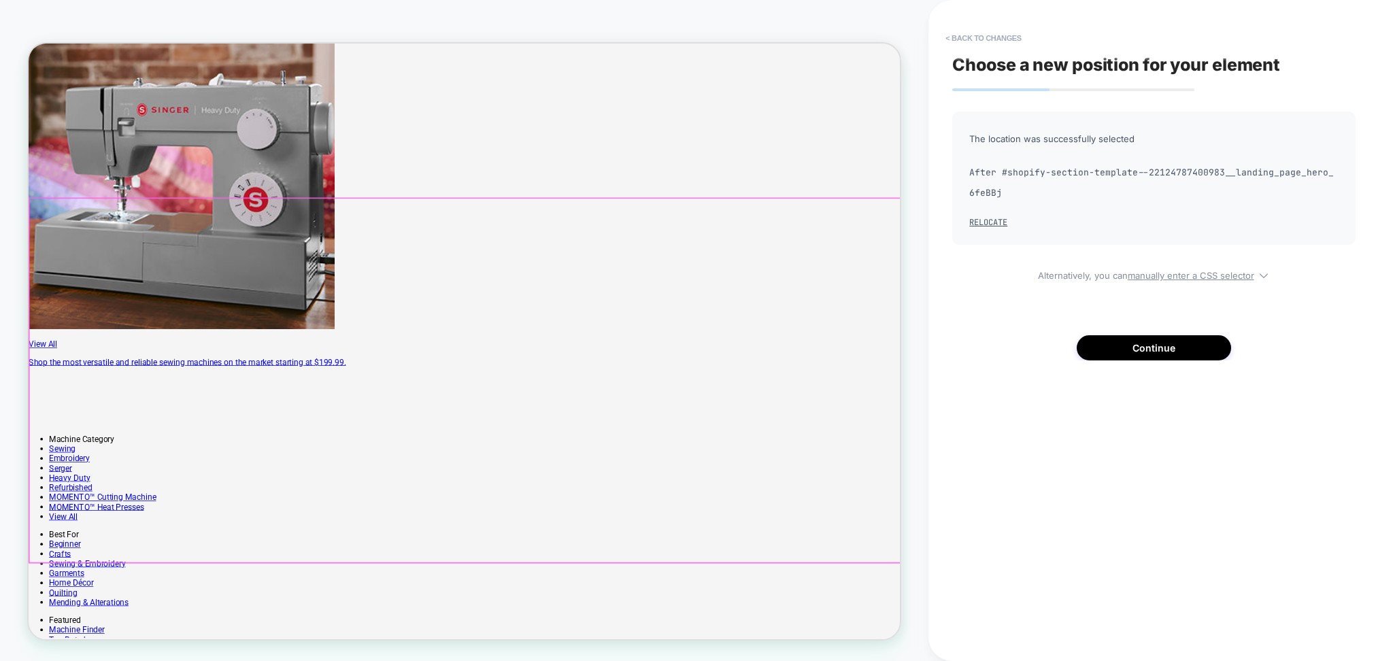
scroll to position [1008, 0]
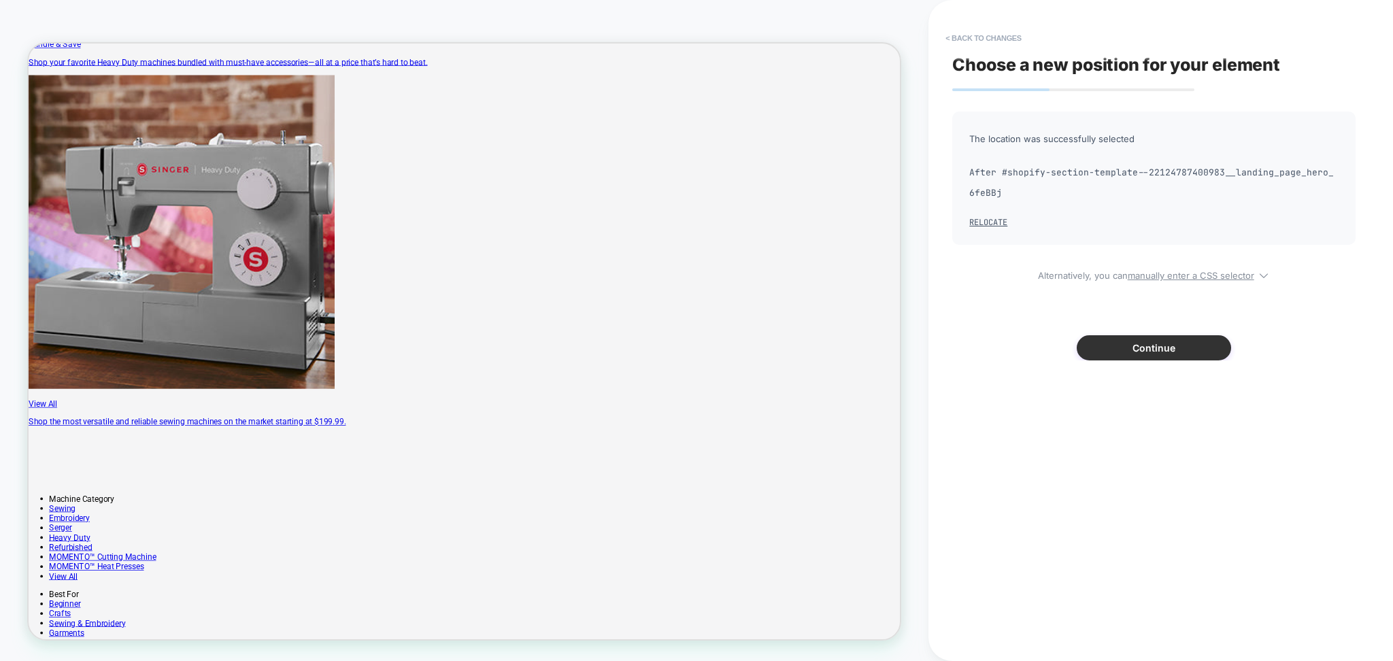
click at [1221, 352] on button "Continue" at bounding box center [1153, 347] width 154 height 25
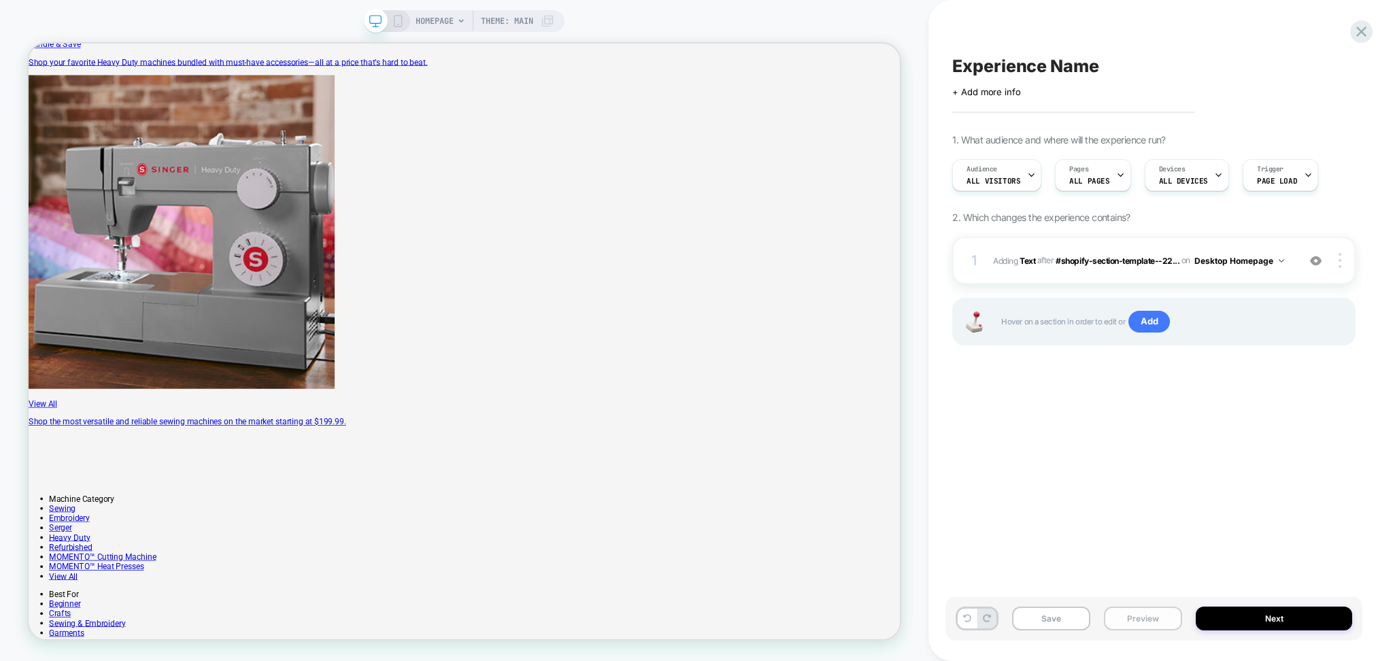
scroll to position [0, 1]
click at [1127, 615] on button "Preview" at bounding box center [1143, 619] width 78 height 24
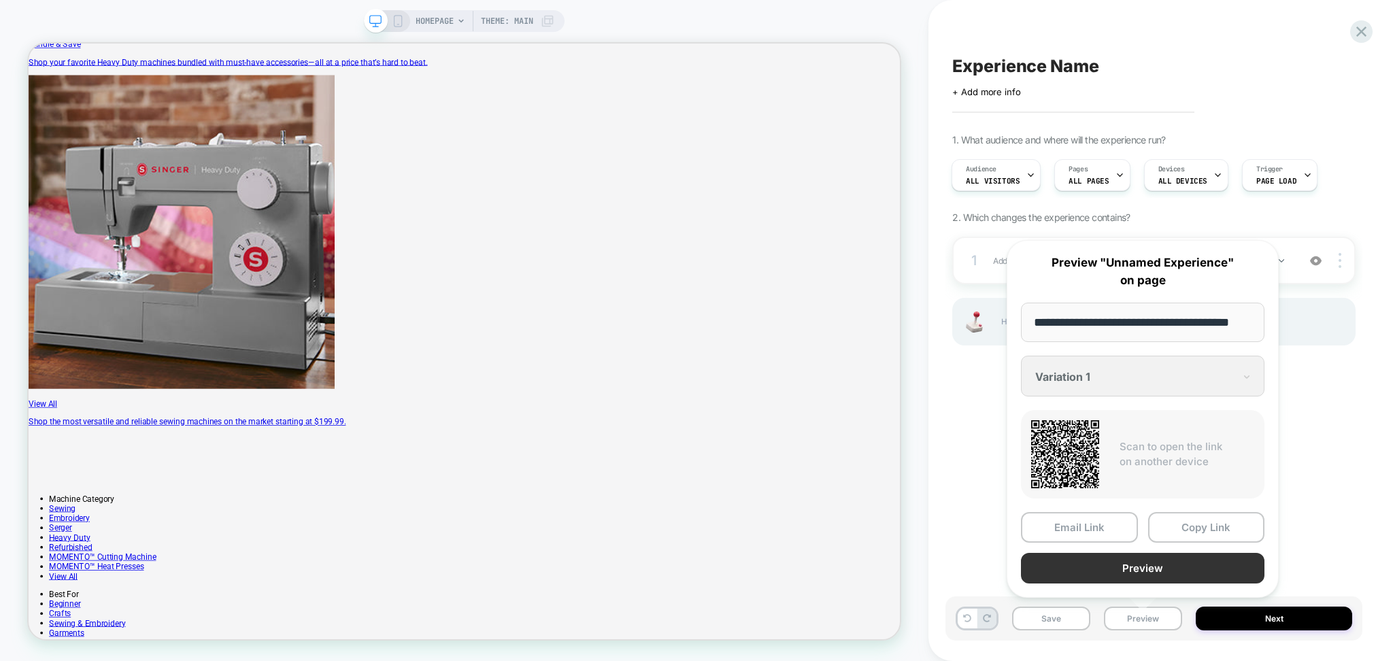
scroll to position [0, 24]
click at [1098, 550] on div "Email Link Copy Link Preview" at bounding box center [1142, 548] width 243 height 71
click at [1056, 554] on button "Preview" at bounding box center [1142, 569] width 243 height 31
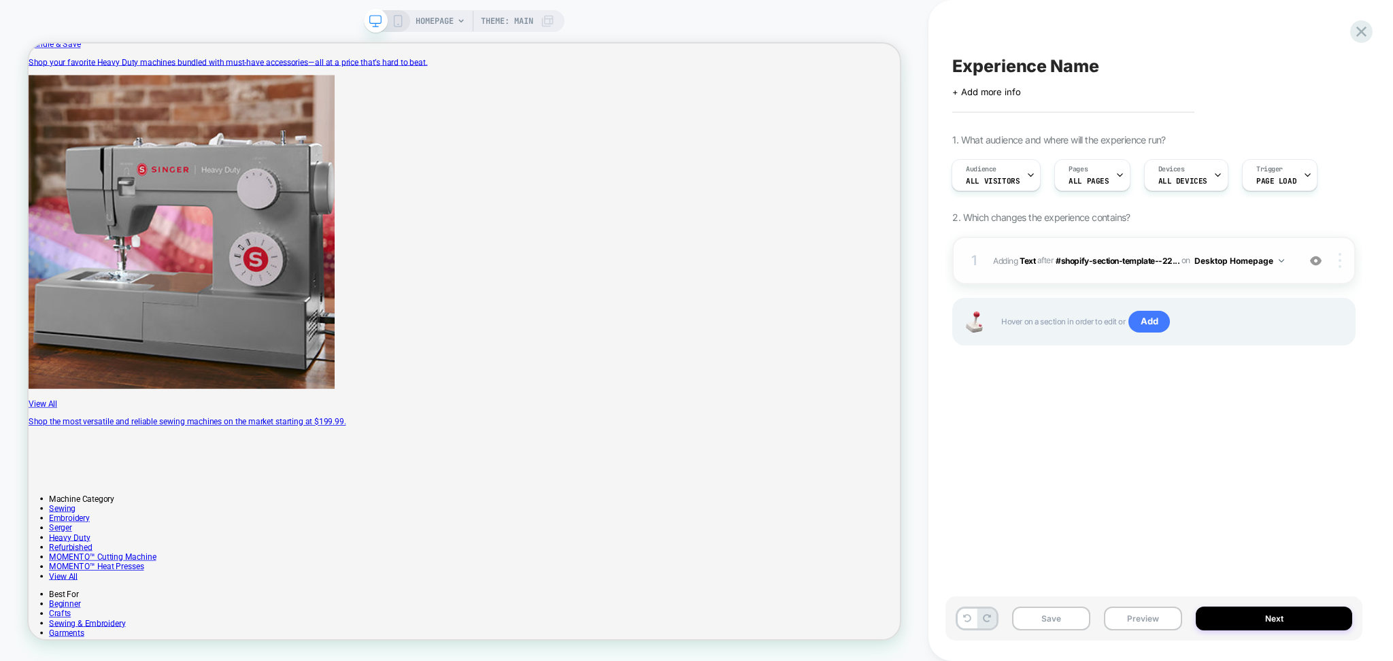
click at [1342, 260] on div at bounding box center [1342, 260] width 26 height 15
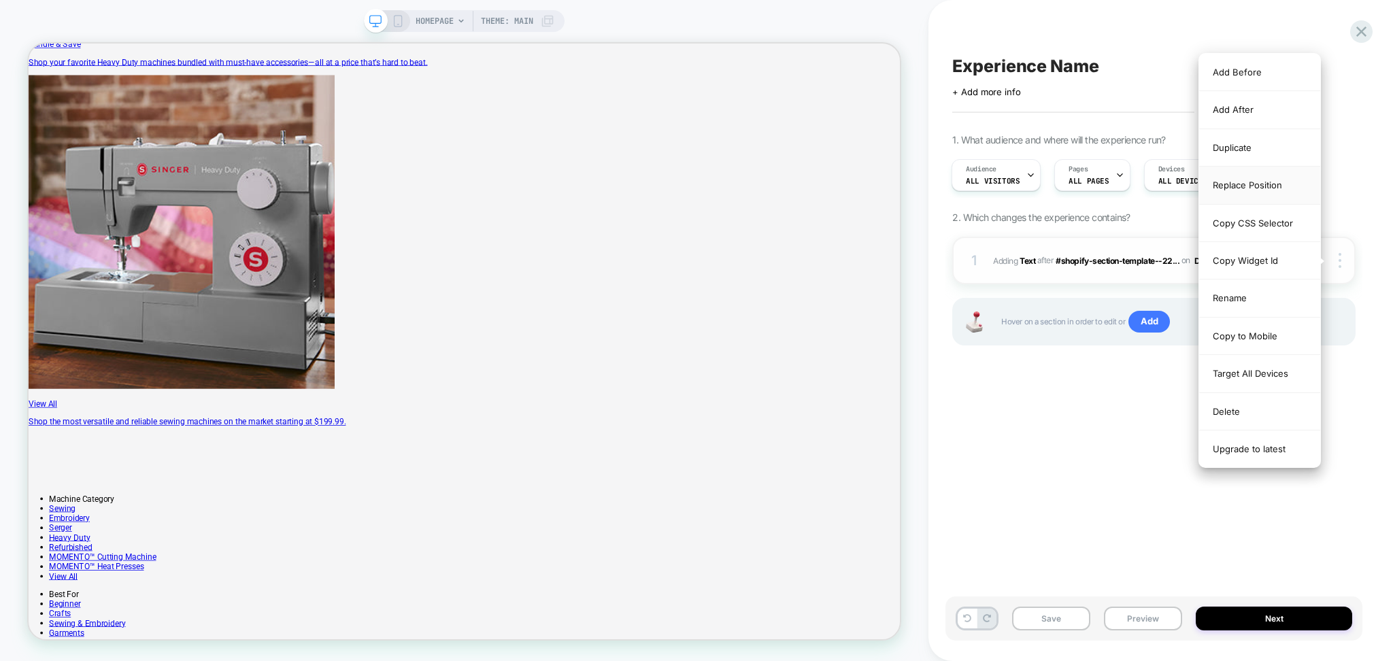
click at [1248, 188] on div "Replace Position" at bounding box center [1259, 185] width 121 height 37
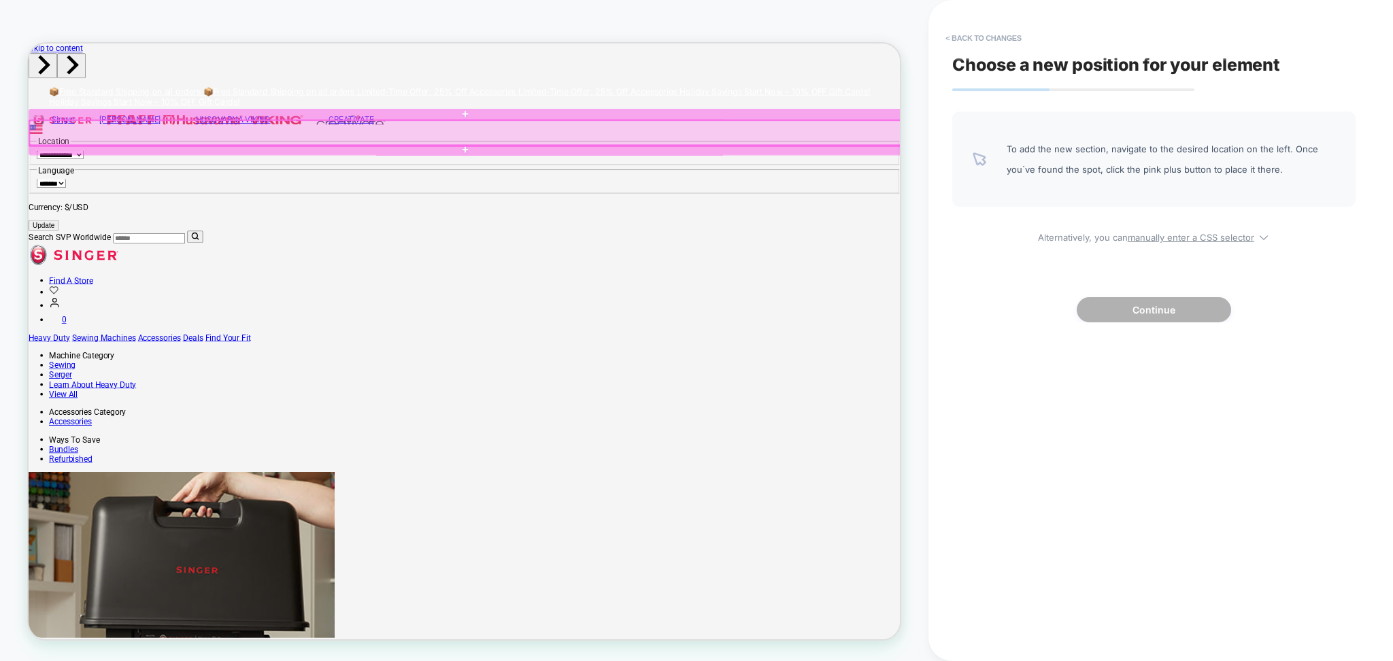
click at [134, 152] on div at bounding box center [612, 162] width 1164 height 33
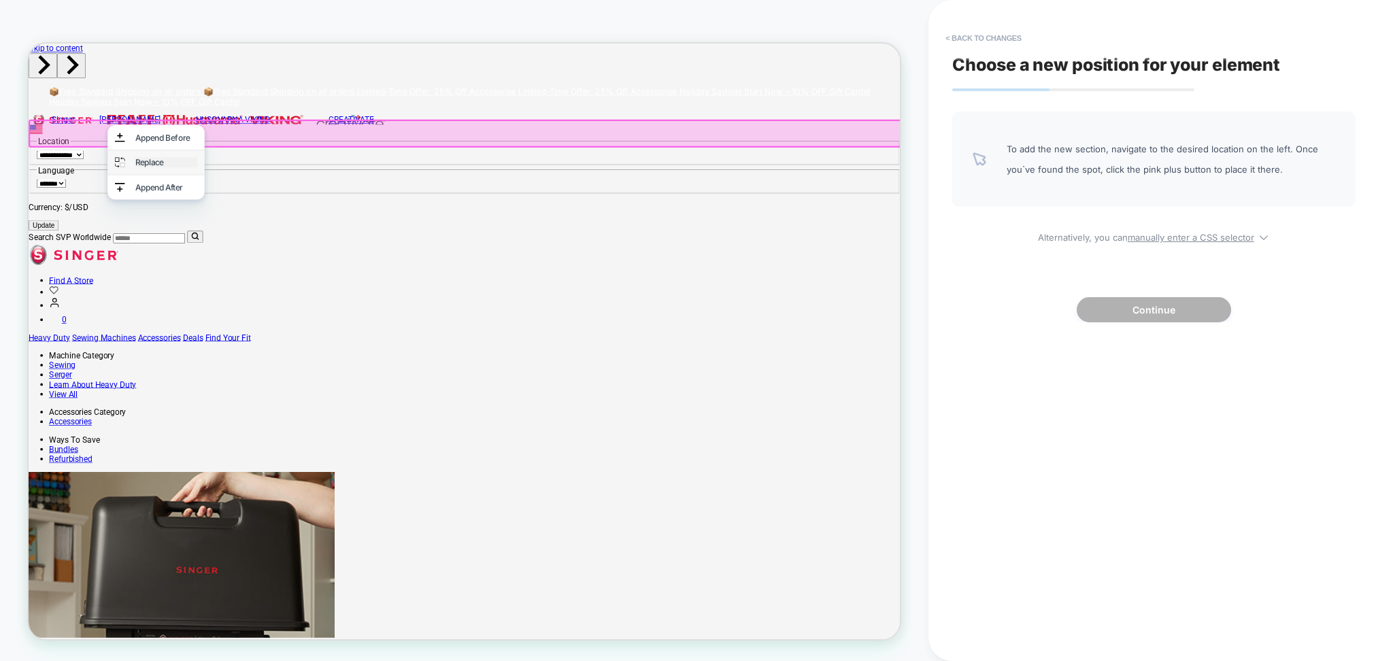
click at [211, 198] on div "Replace" at bounding box center [212, 202] width 83 height 14
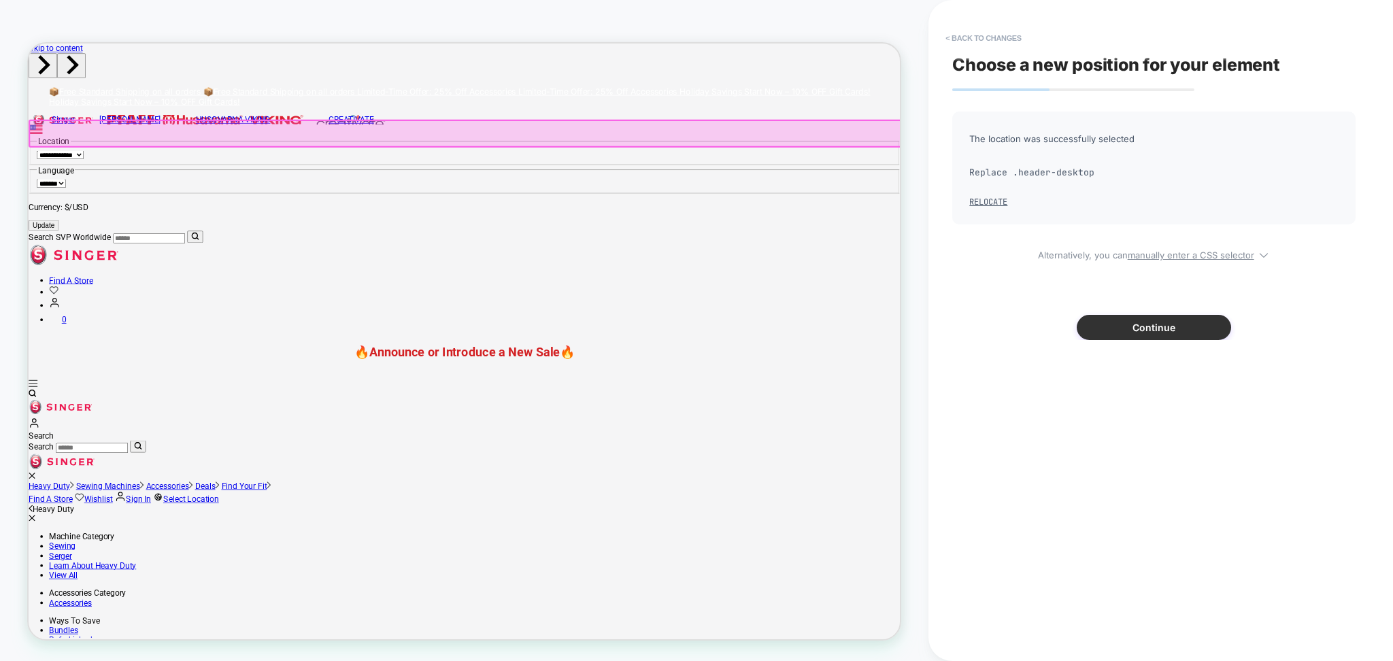
click at [1139, 316] on button "Continue" at bounding box center [1153, 327] width 154 height 25
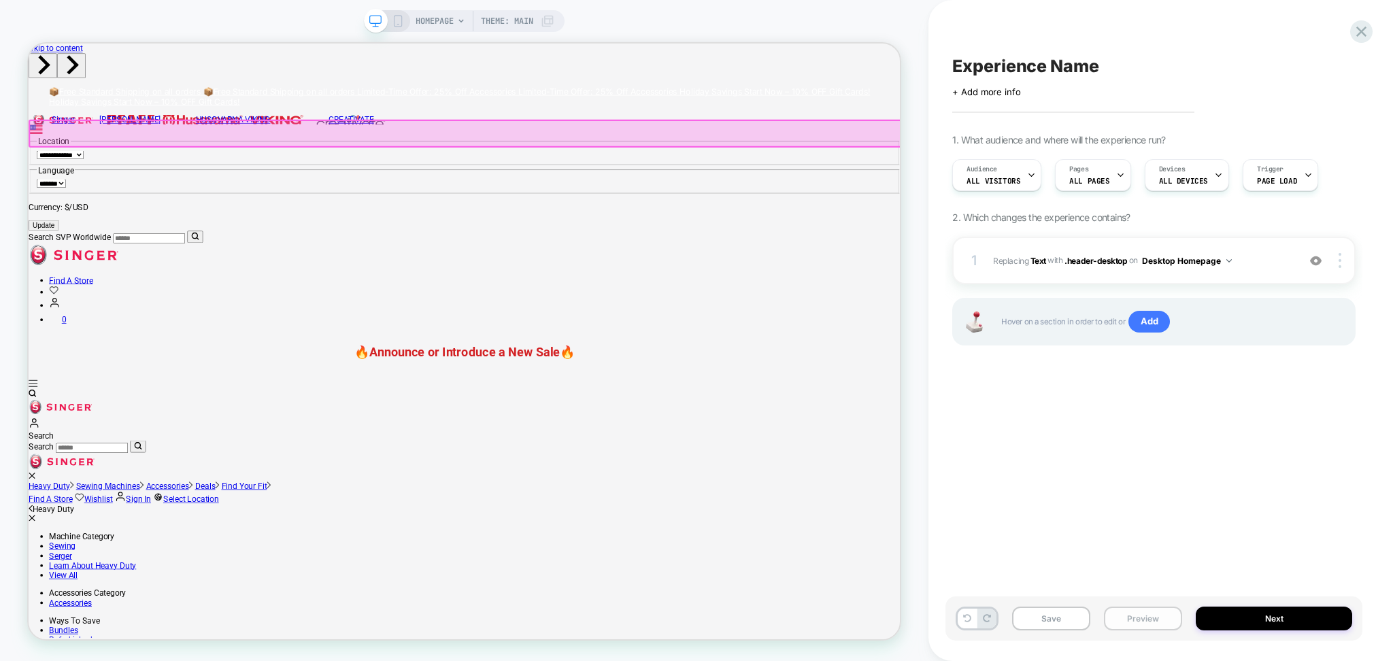
scroll to position [0, 1]
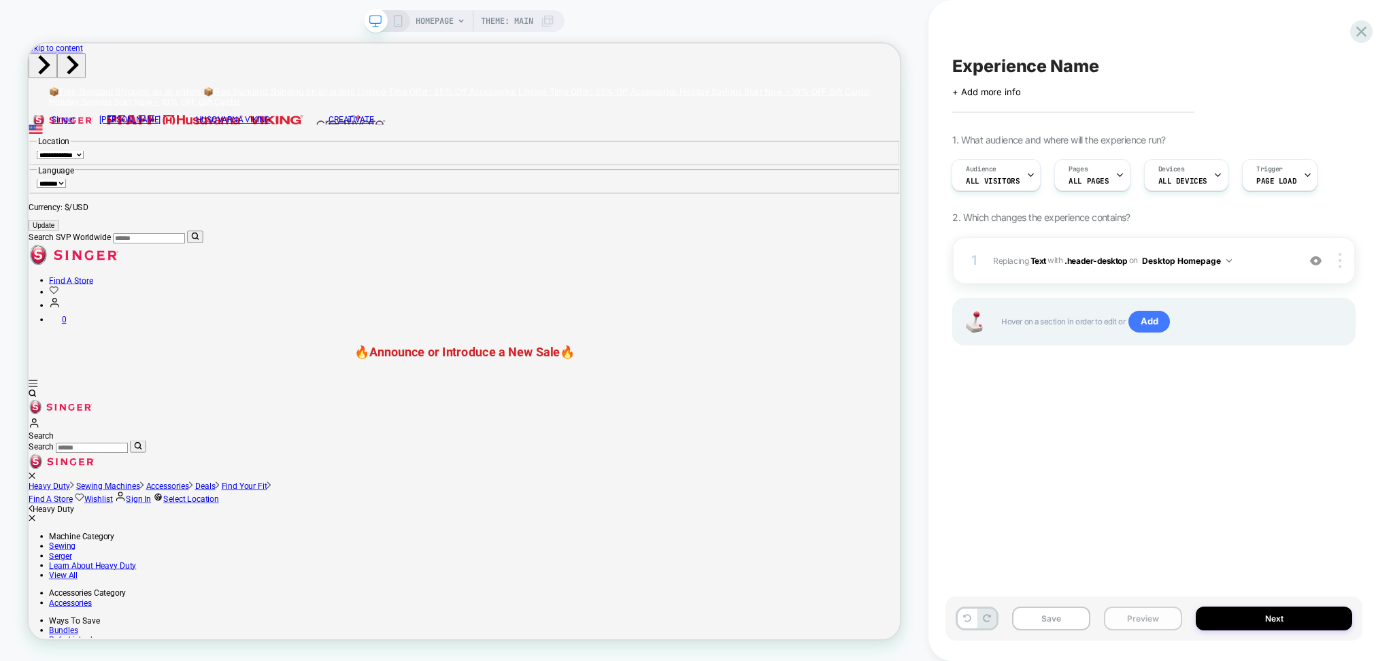
click at [1156, 618] on button "Preview" at bounding box center [1143, 619] width 78 height 24
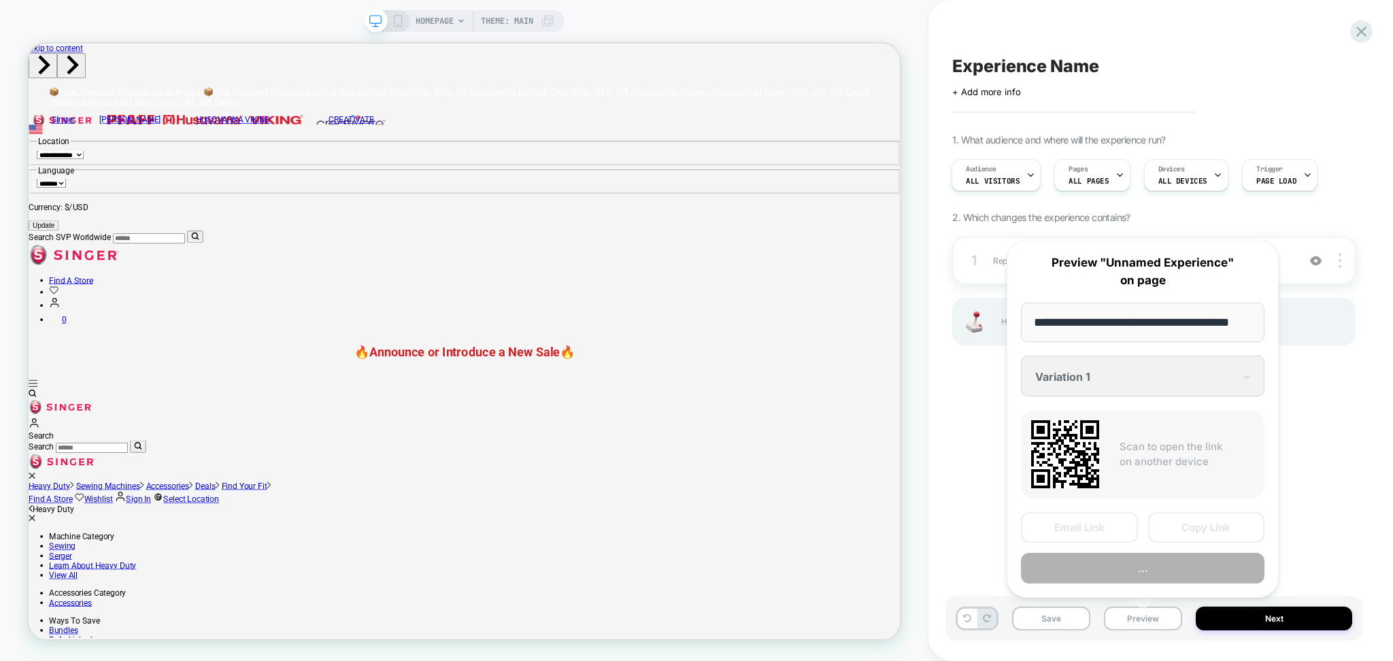
scroll to position [0, 24]
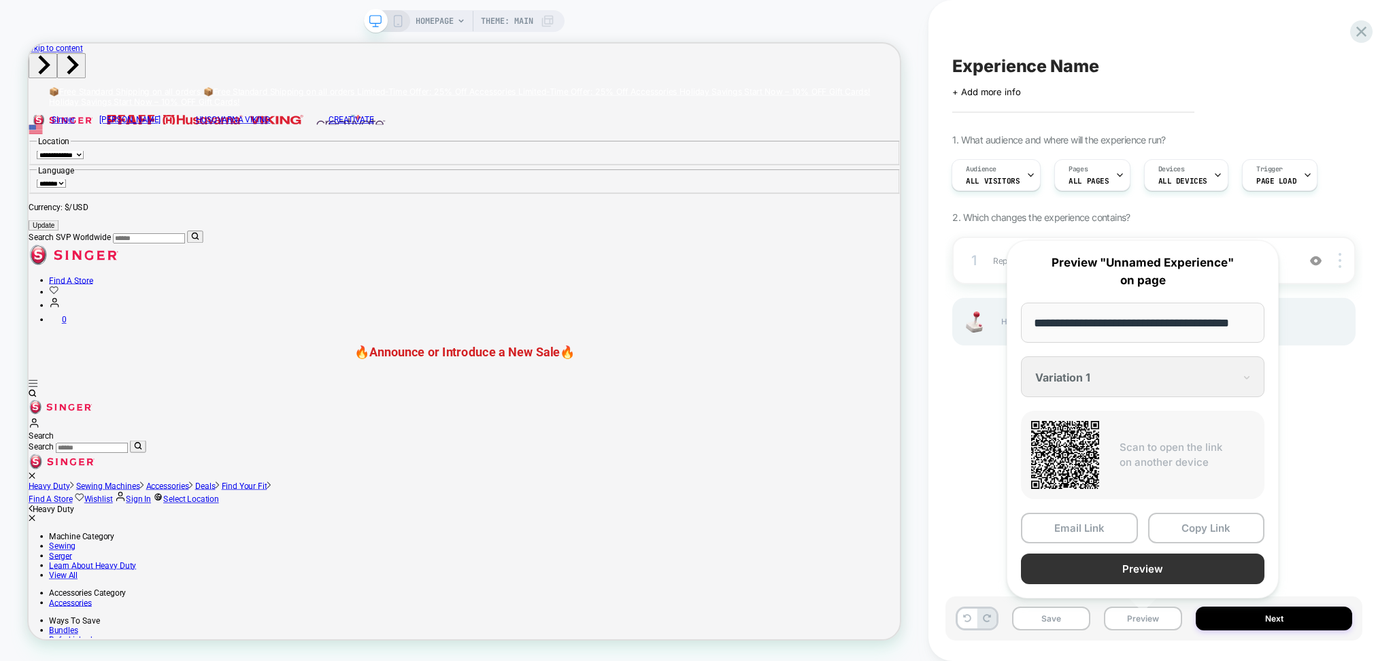
drag, startPoint x: 1119, startPoint y: 561, endPoint x: 1117, endPoint y: 569, distance: 8.4
click at [1117, 569] on button "Preview" at bounding box center [1142, 569] width 243 height 31
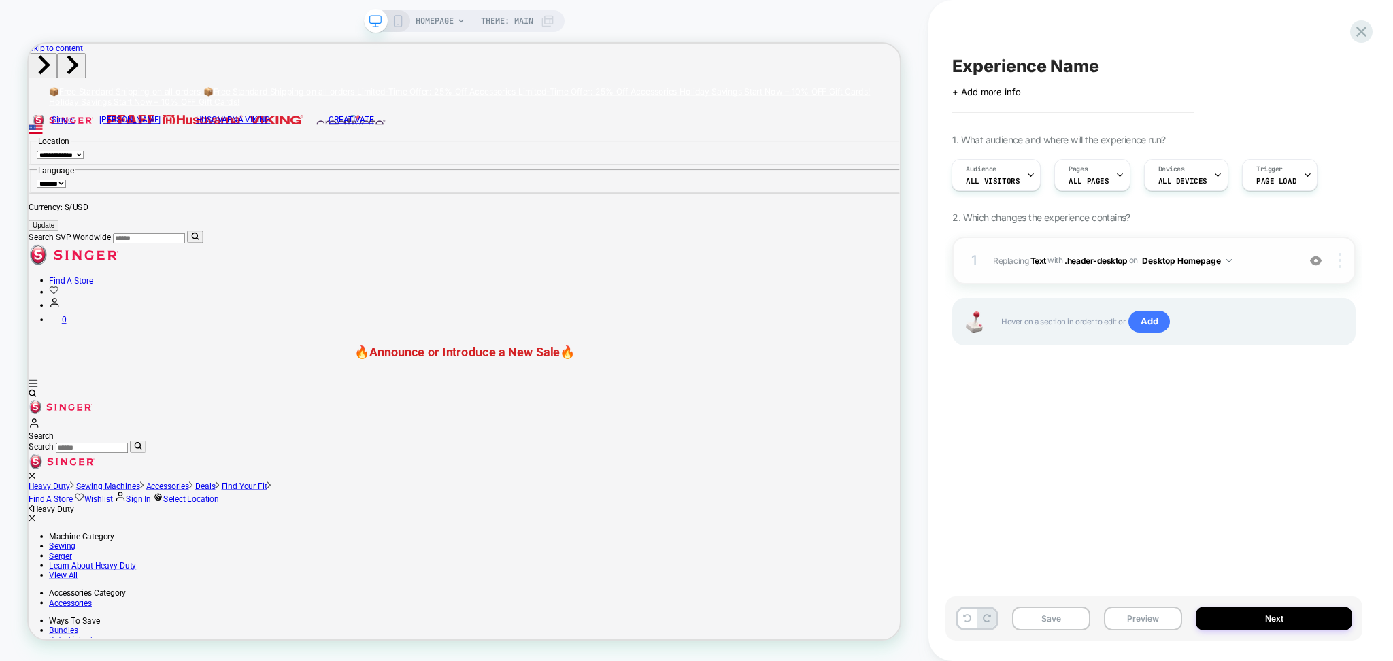
click at [1347, 265] on div at bounding box center [1342, 260] width 26 height 15
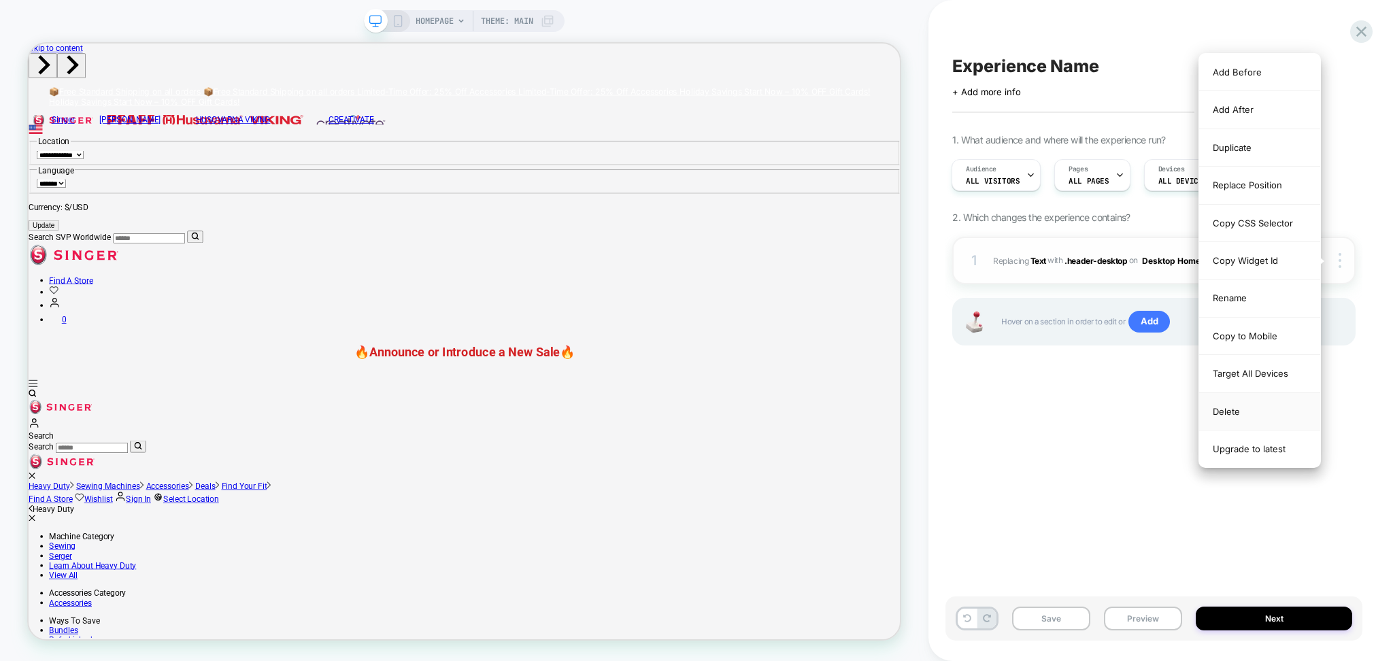
click at [1261, 407] on div "Delete" at bounding box center [1259, 411] width 121 height 37
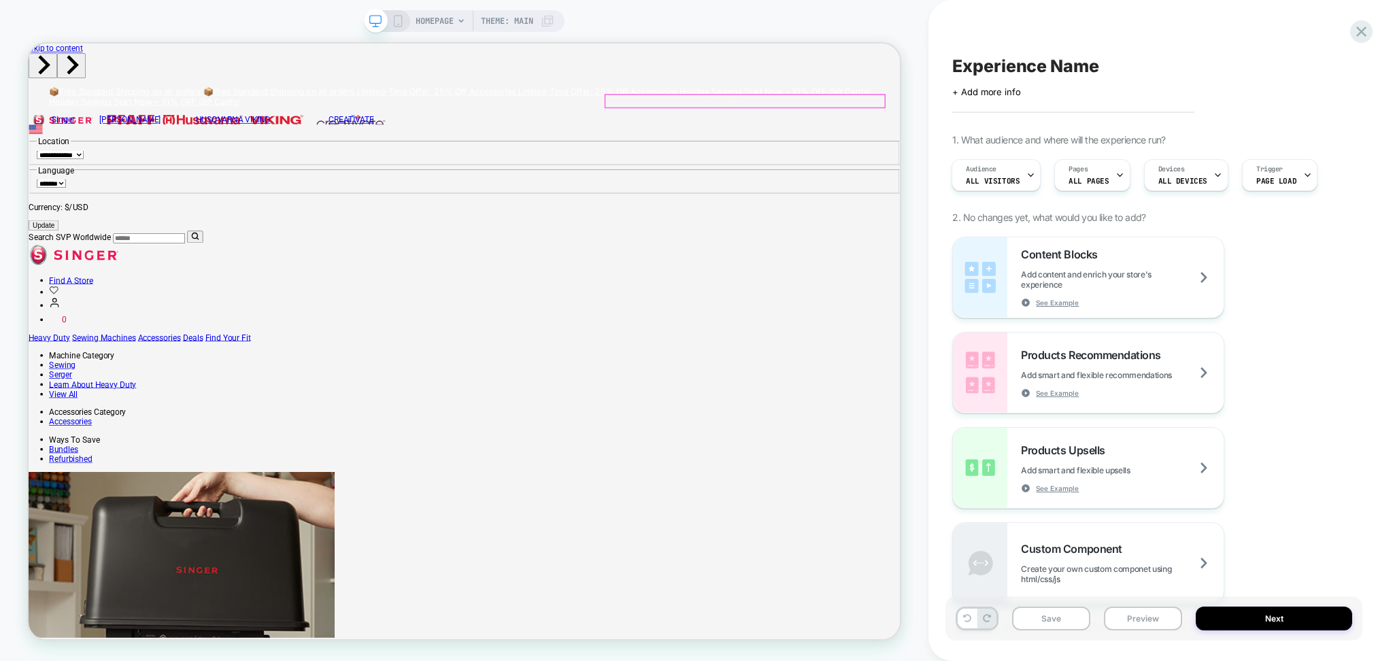
click at [71, 401] on icon "Cart" at bounding box center [63, 407] width 15 height 13
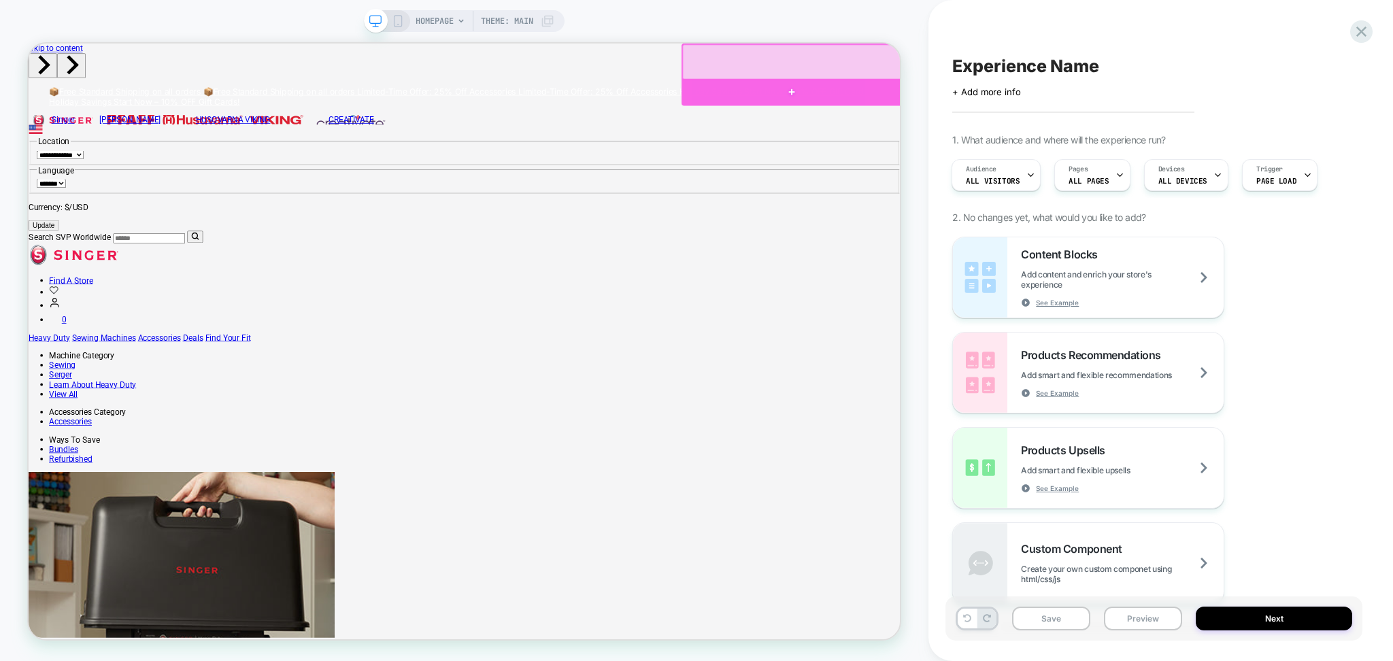
click at [1105, 109] on div at bounding box center [1046, 108] width 294 height 36
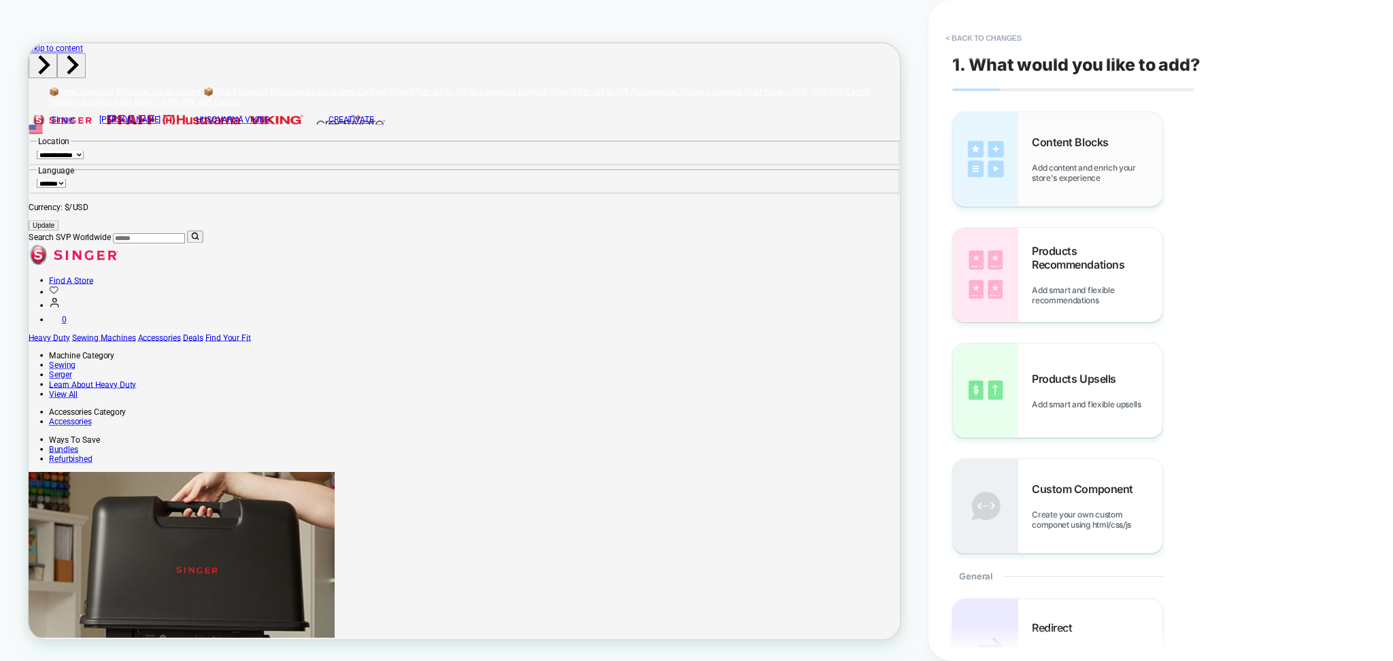
click at [1103, 146] on span "Content Blocks" at bounding box center [1073, 142] width 83 height 14
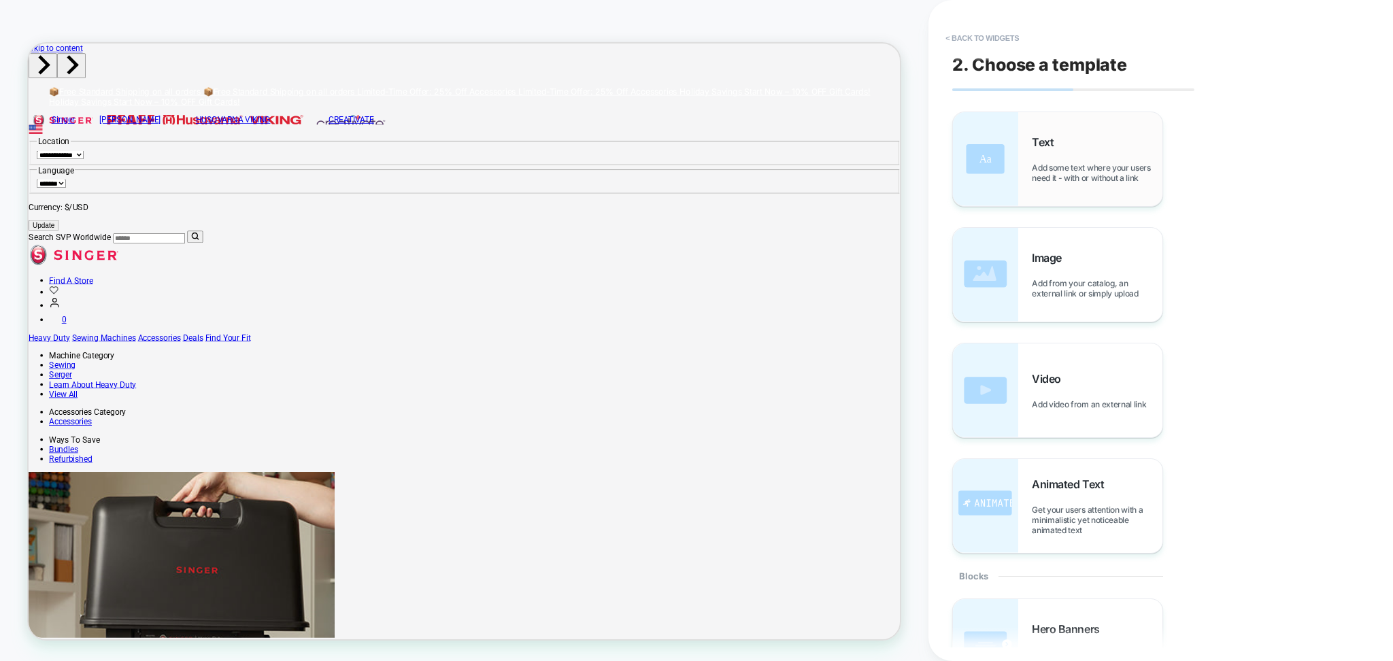
click at [1078, 153] on div "Text Add some text where your users need it - with or without a link" at bounding box center [1097, 159] width 131 height 48
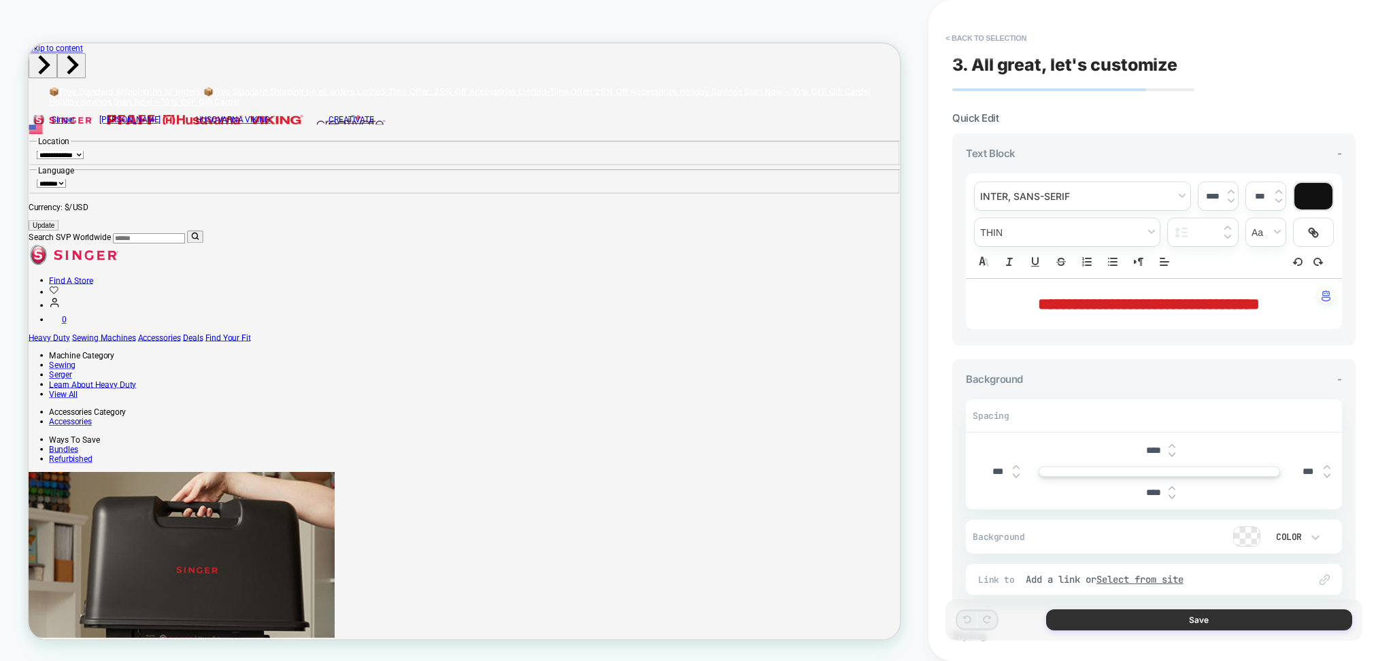
click at [1183, 622] on button "Save" at bounding box center [1199, 619] width 306 height 21
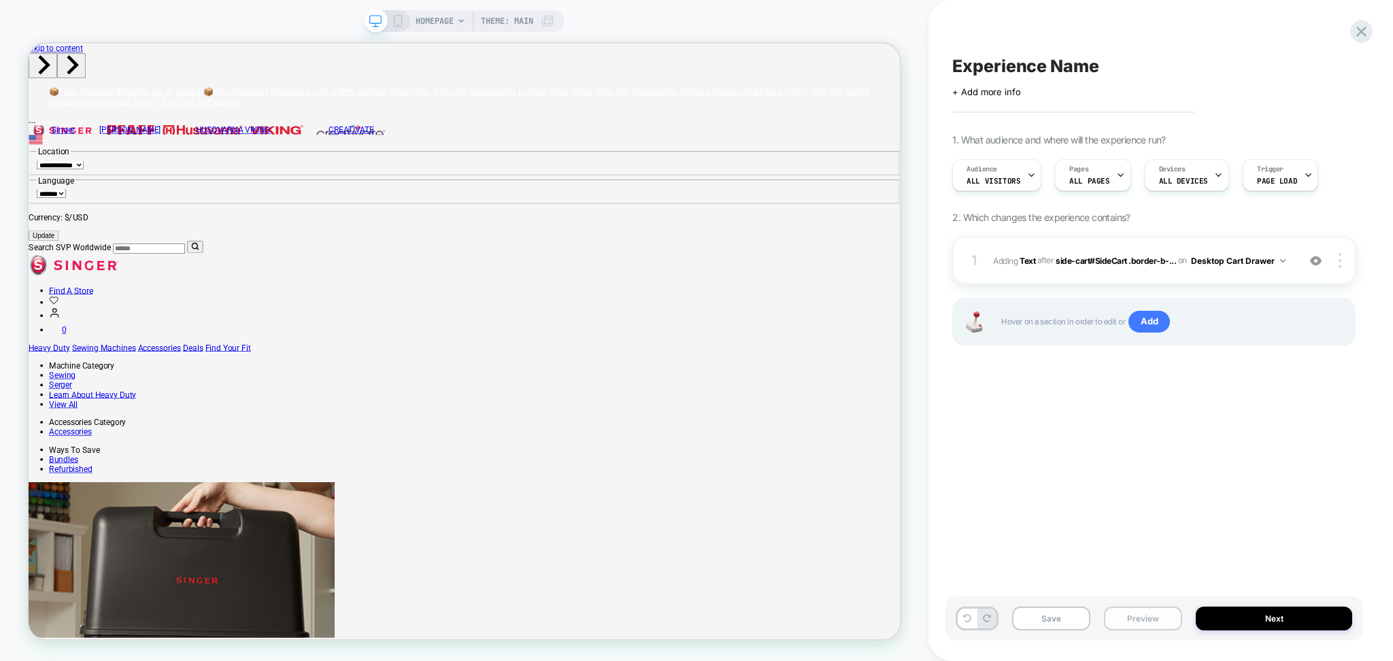
click at [1160, 619] on button "Preview" at bounding box center [1143, 619] width 78 height 24
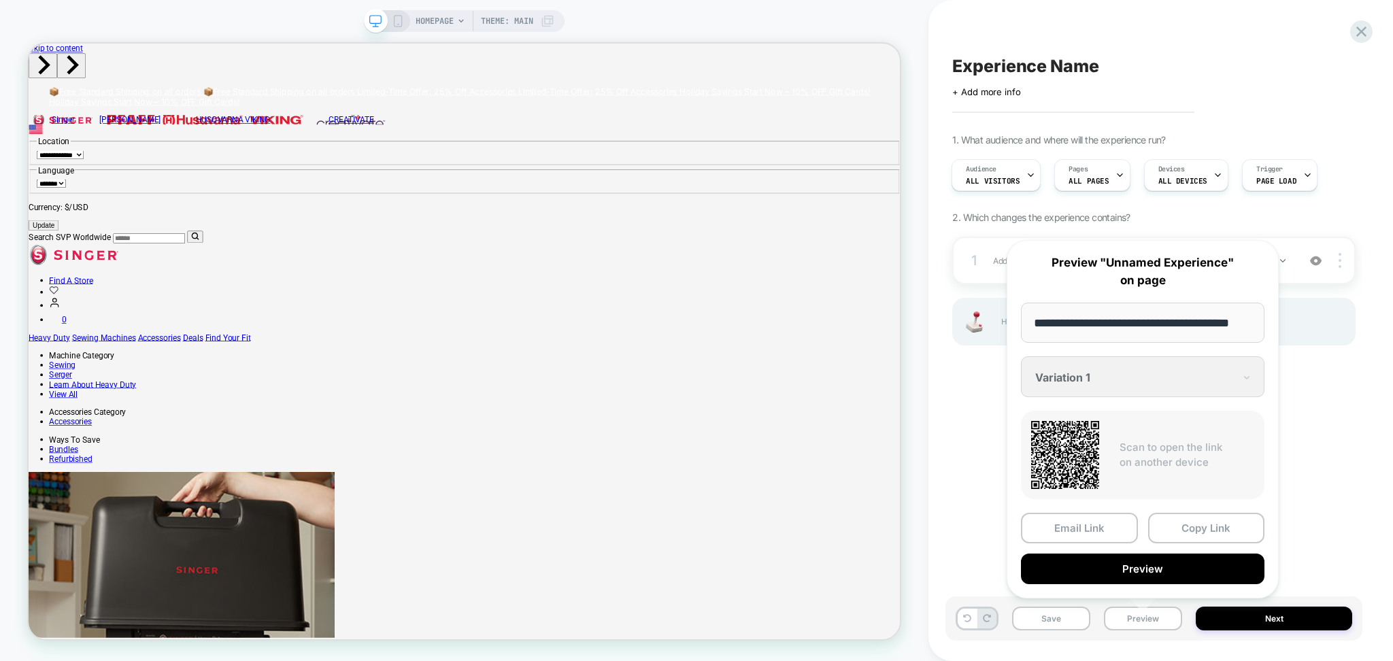
click at [1121, 590] on div "**********" at bounding box center [1142, 419] width 272 height 358
click at [1119, 589] on div "**********" at bounding box center [1142, 419] width 272 height 358
click at [1112, 576] on button "Preview" at bounding box center [1142, 569] width 243 height 31
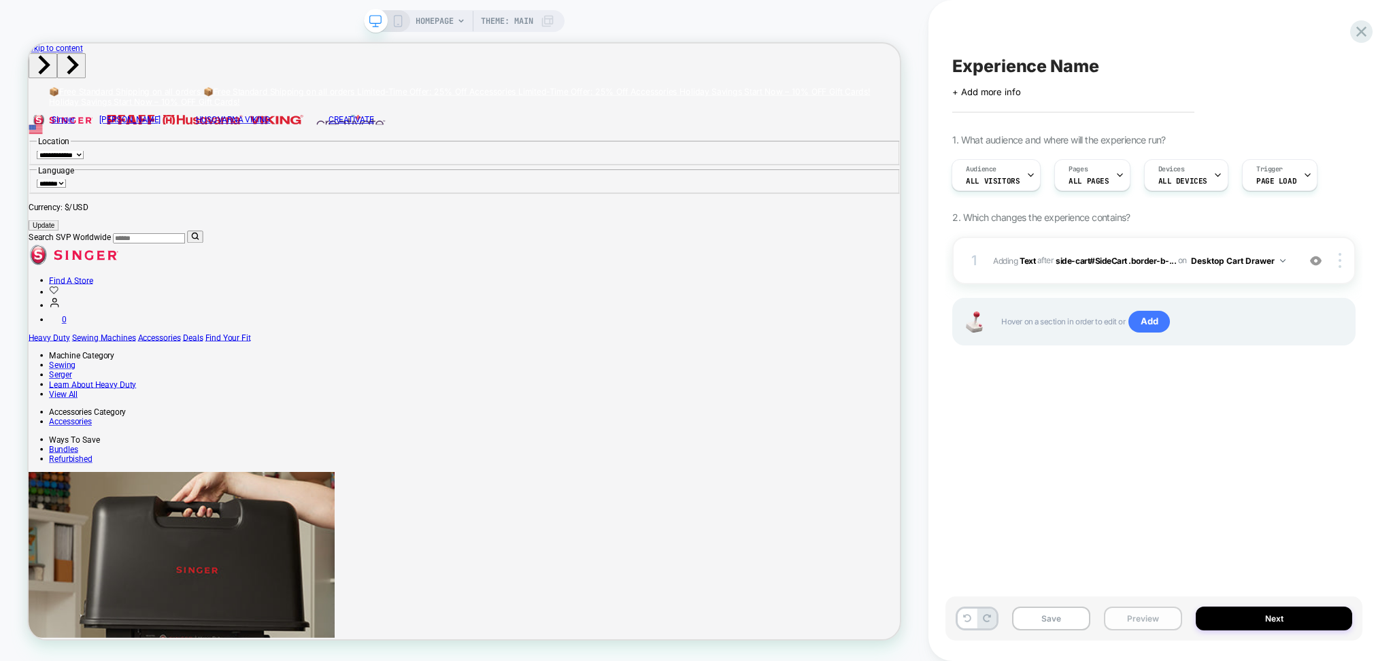
click at [1164, 613] on button "Preview" at bounding box center [1143, 619] width 78 height 24
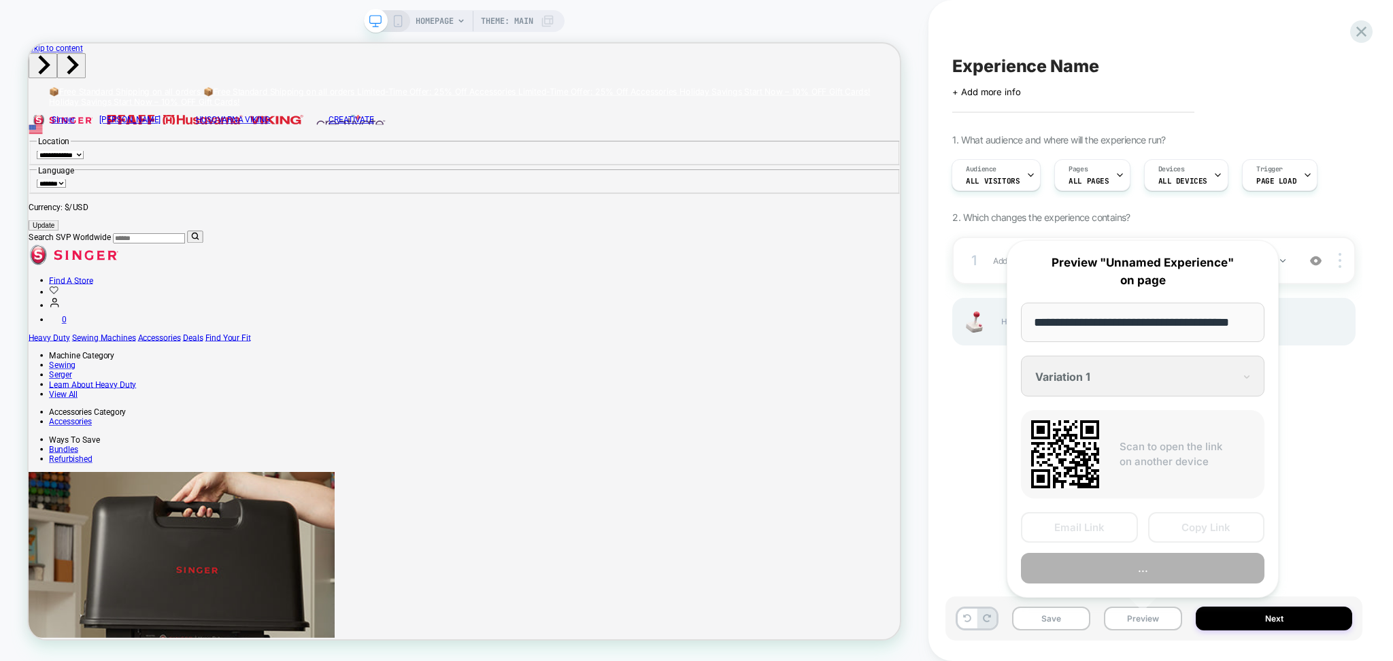
scroll to position [0, 24]
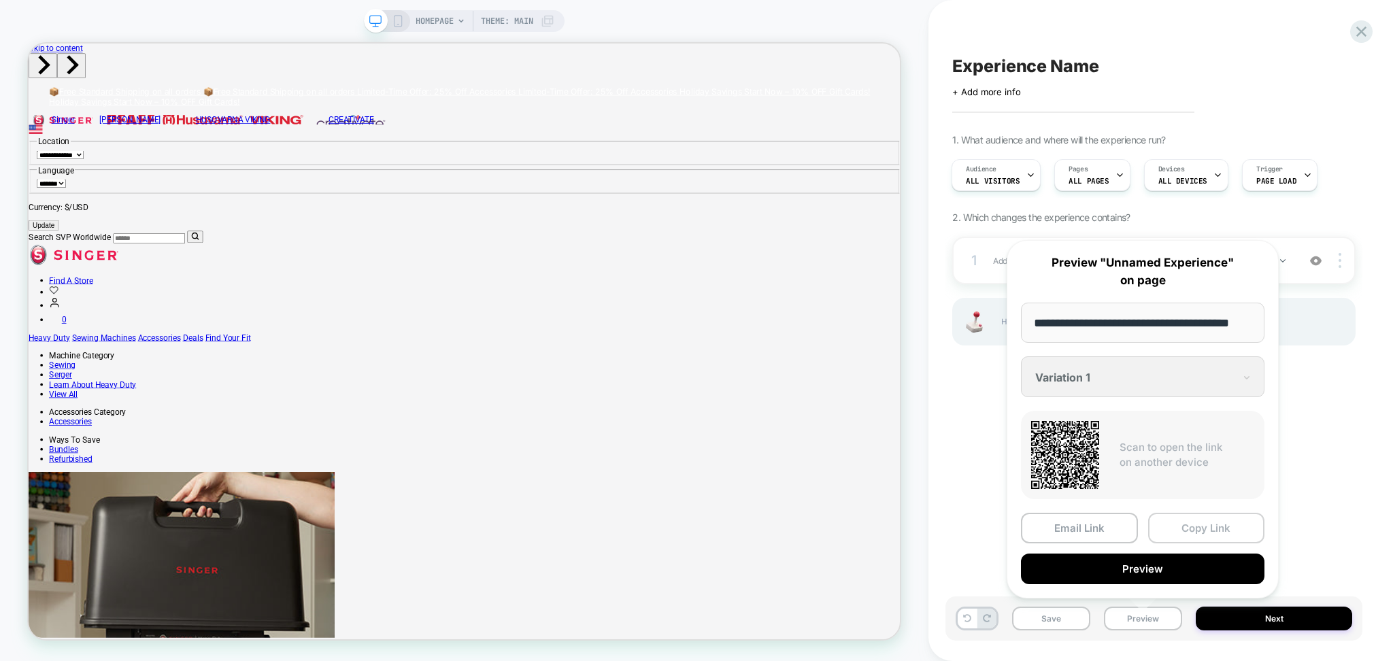
click at [1157, 520] on button "Copy Link" at bounding box center [1206, 528] width 117 height 31
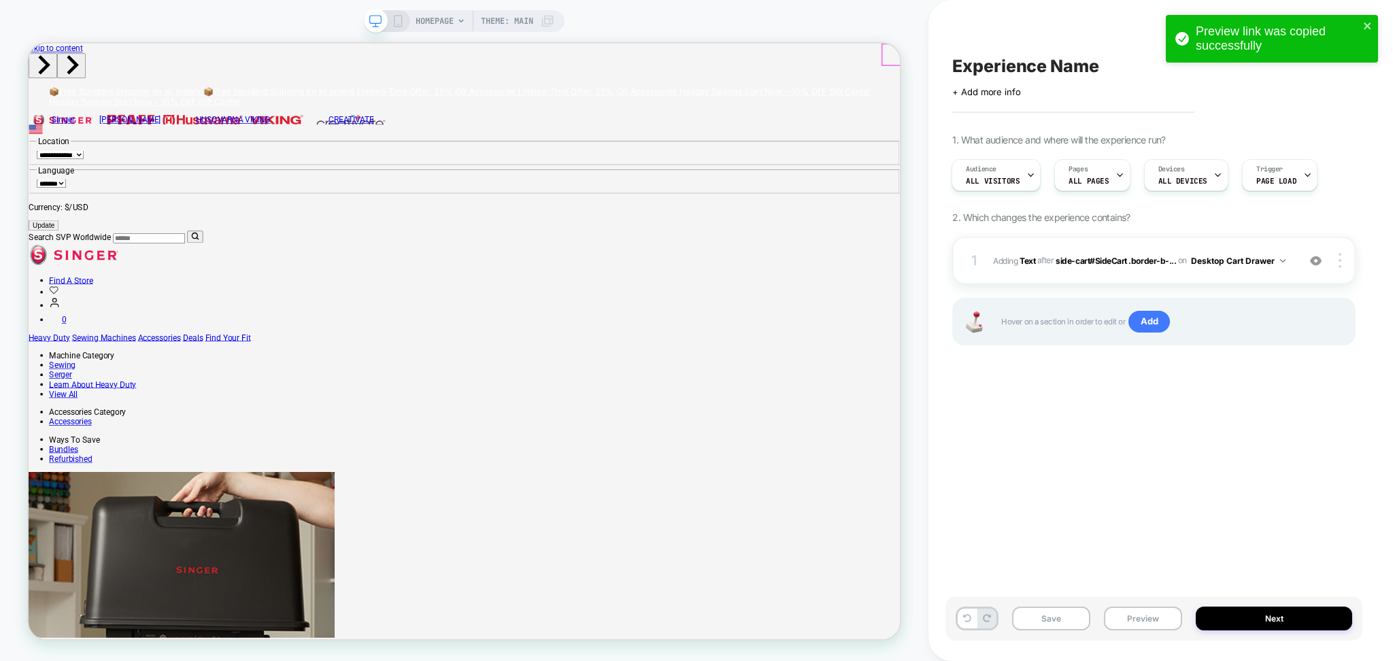
click at [1341, 252] on div "1 #_loomi_addon_1759902019577 Adding Text AFTER side-cart#SideCart .border-b-..…" at bounding box center [1153, 261] width 403 height 48
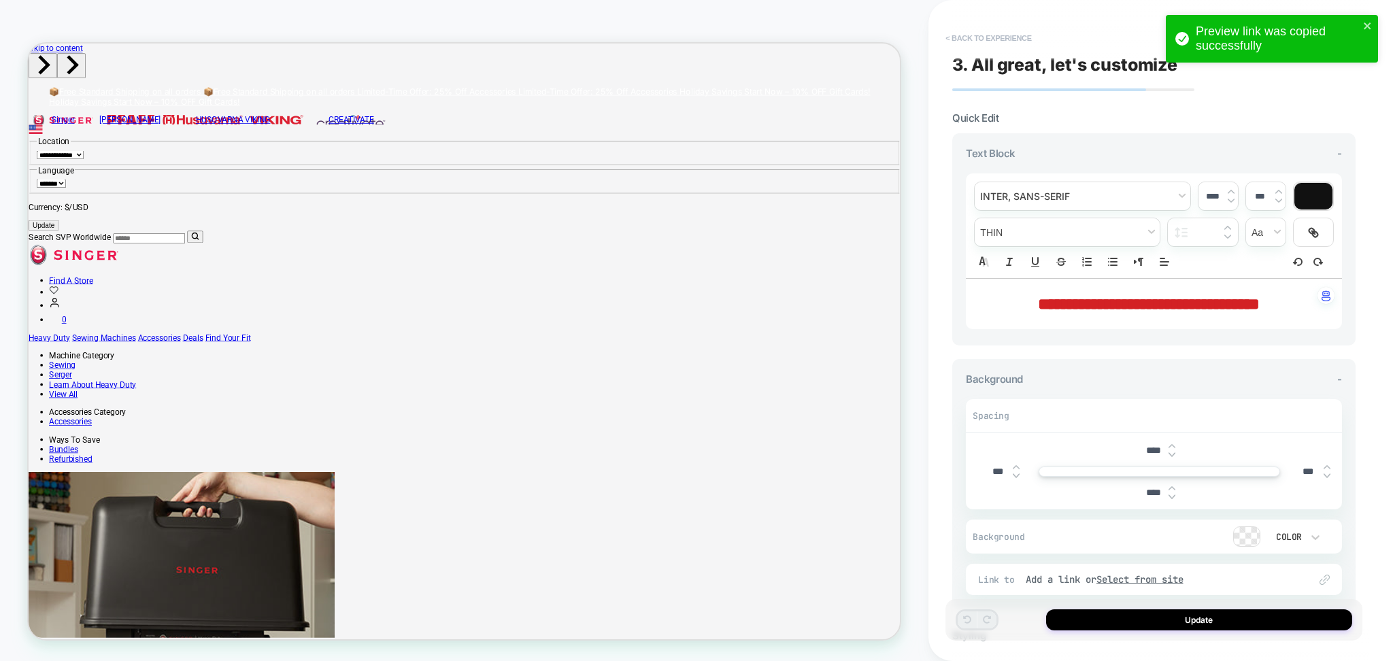
click at [1010, 33] on button "< Back to experience" at bounding box center [987, 38] width 99 height 22
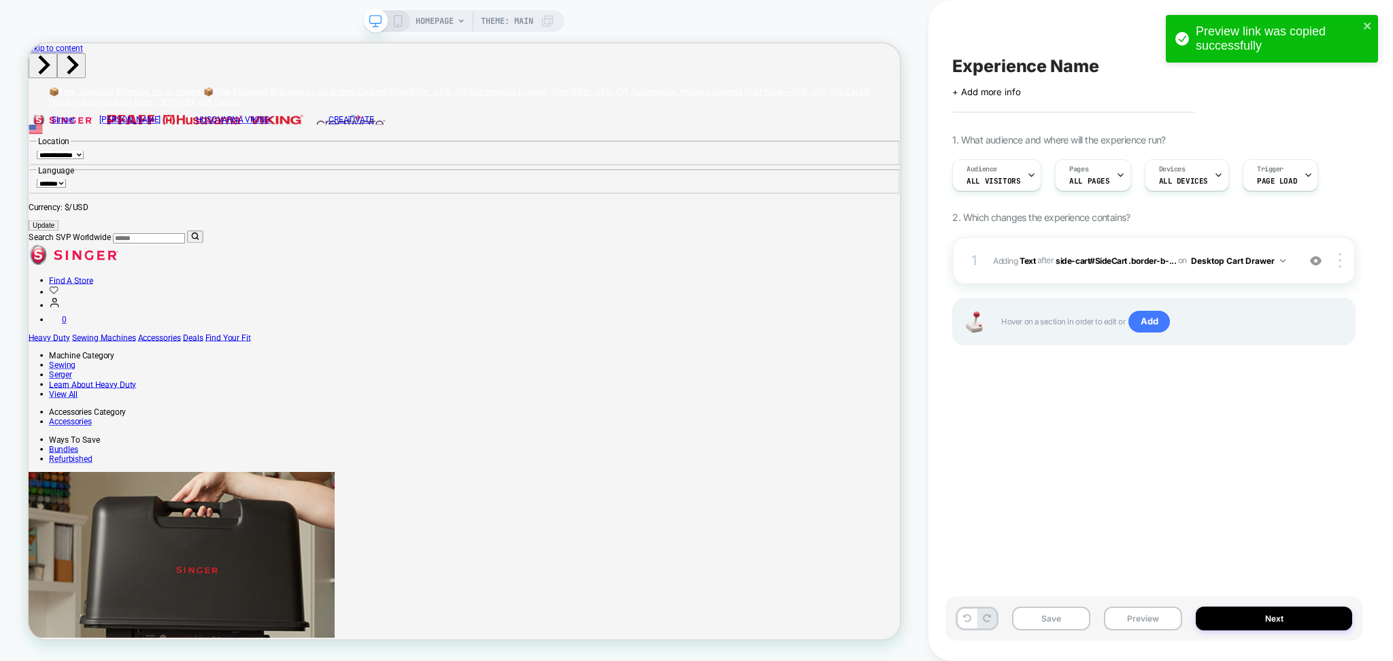
scroll to position [0, 1]
click at [1335, 254] on div at bounding box center [1342, 260] width 26 height 15
click at [1336, 265] on div at bounding box center [1342, 260] width 26 height 15
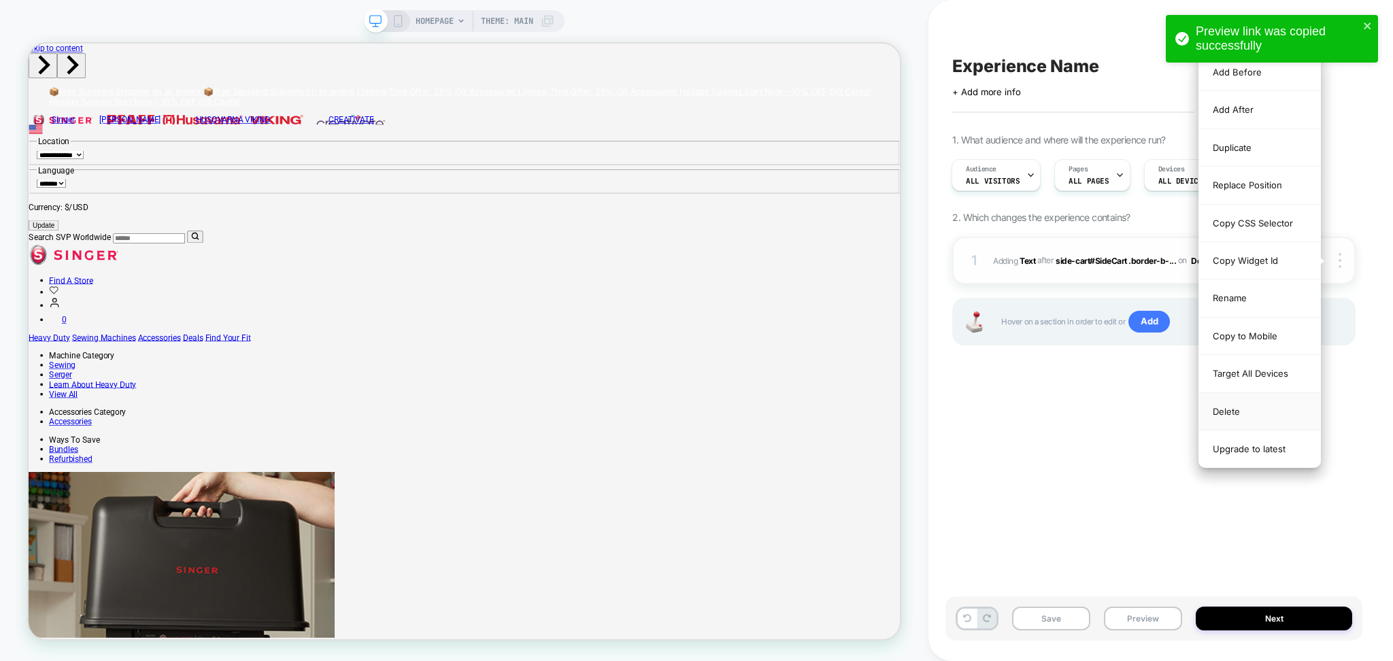
click at [1277, 398] on div "Delete" at bounding box center [1259, 411] width 121 height 37
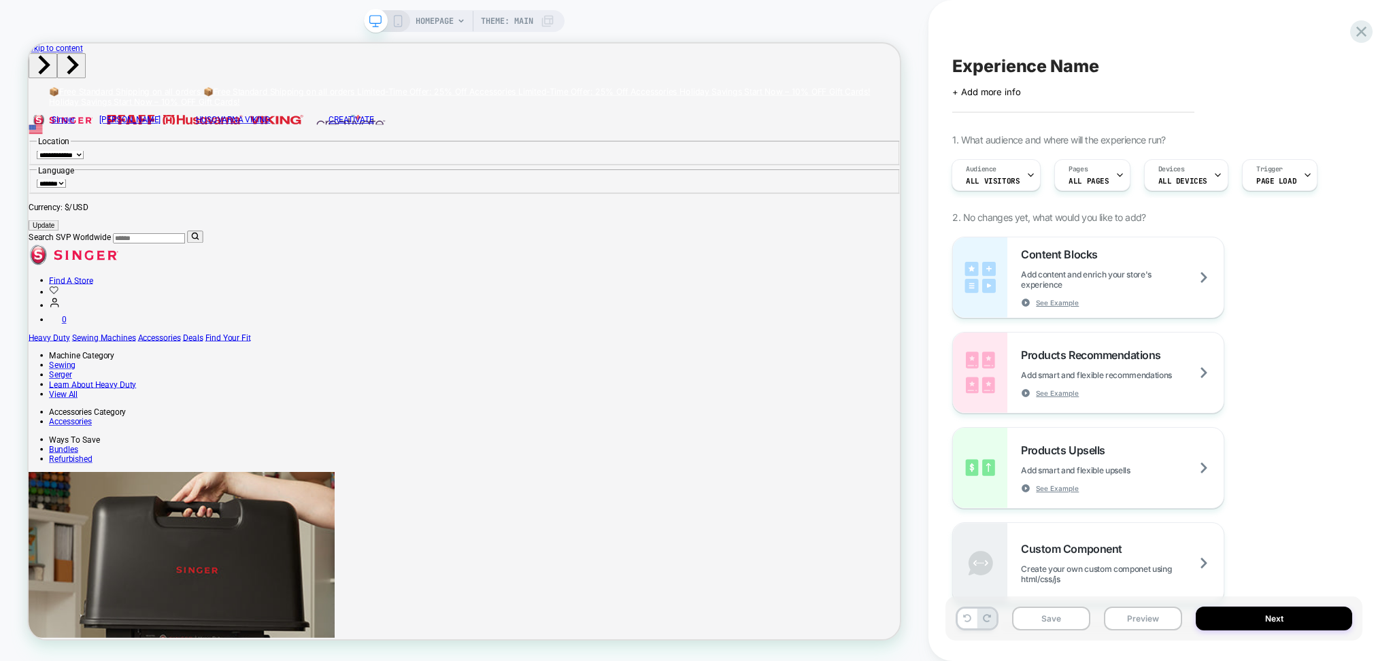
click at [397, 24] on rect at bounding box center [398, 24] width 2 height 1
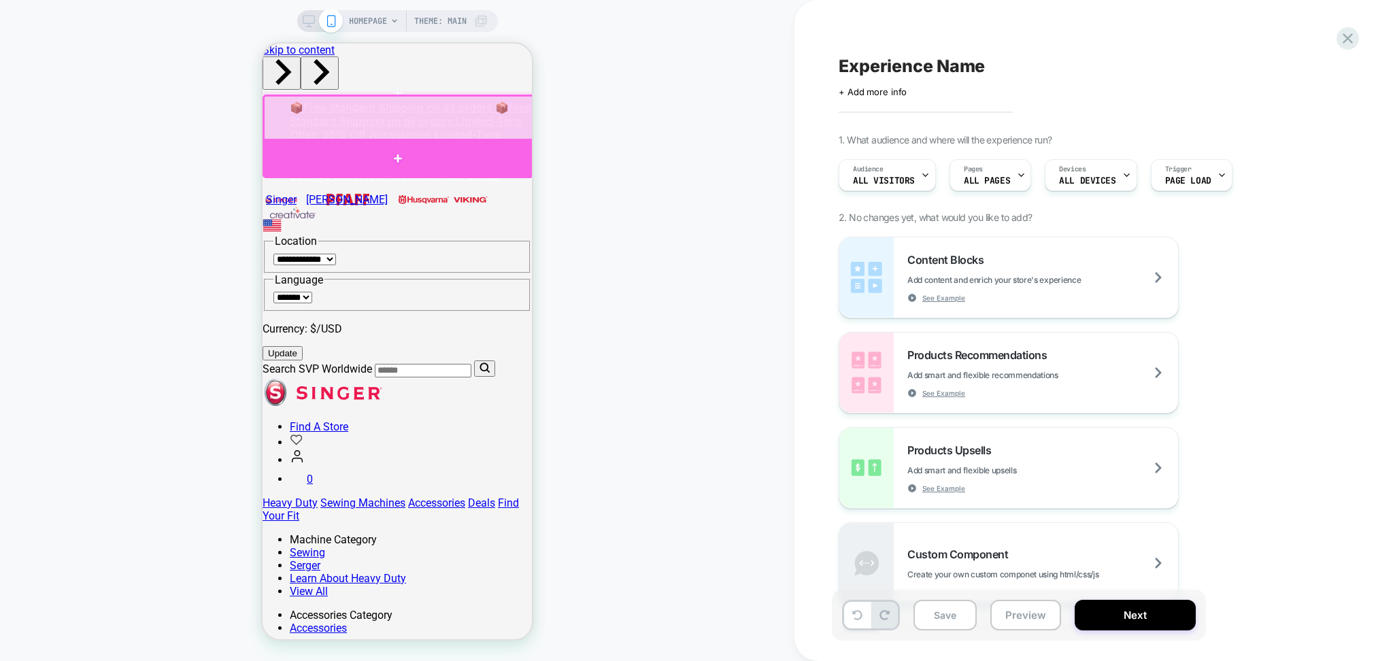
click at [393, 148] on div at bounding box center [397, 158] width 271 height 39
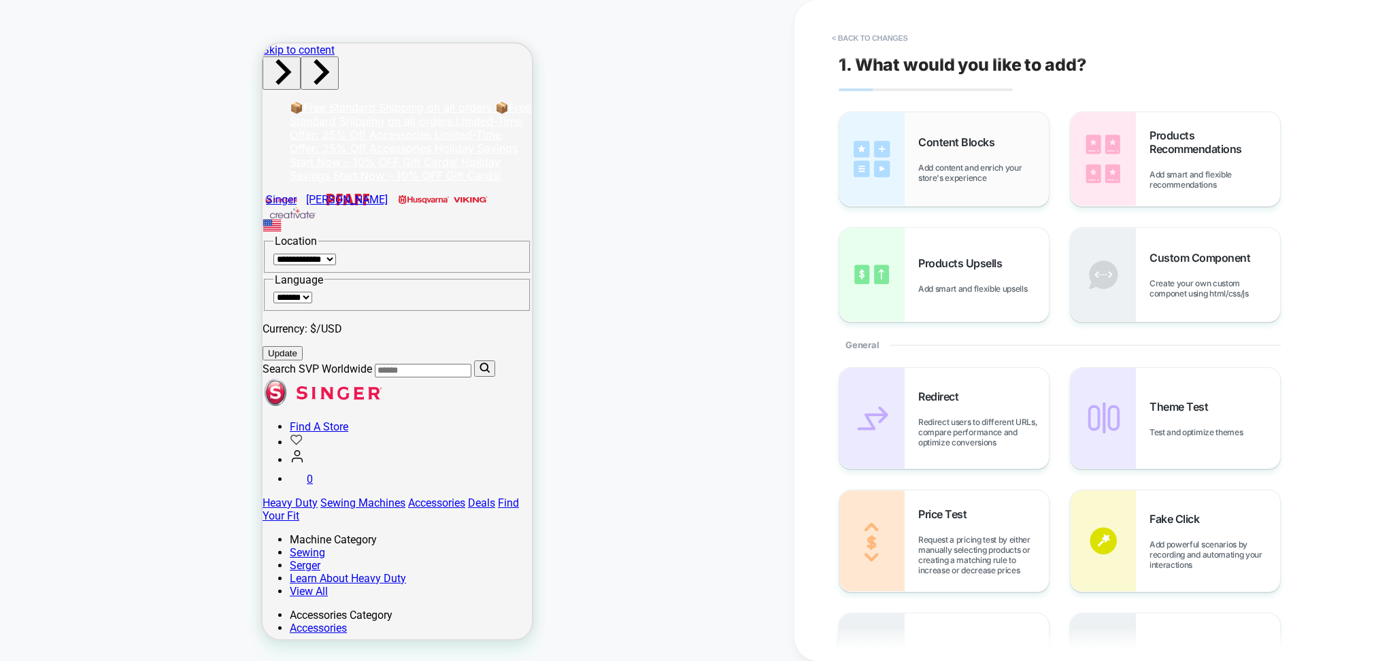
click at [985, 185] on div "Content Blocks Add content and enrich your store's experience" at bounding box center [943, 159] width 209 height 94
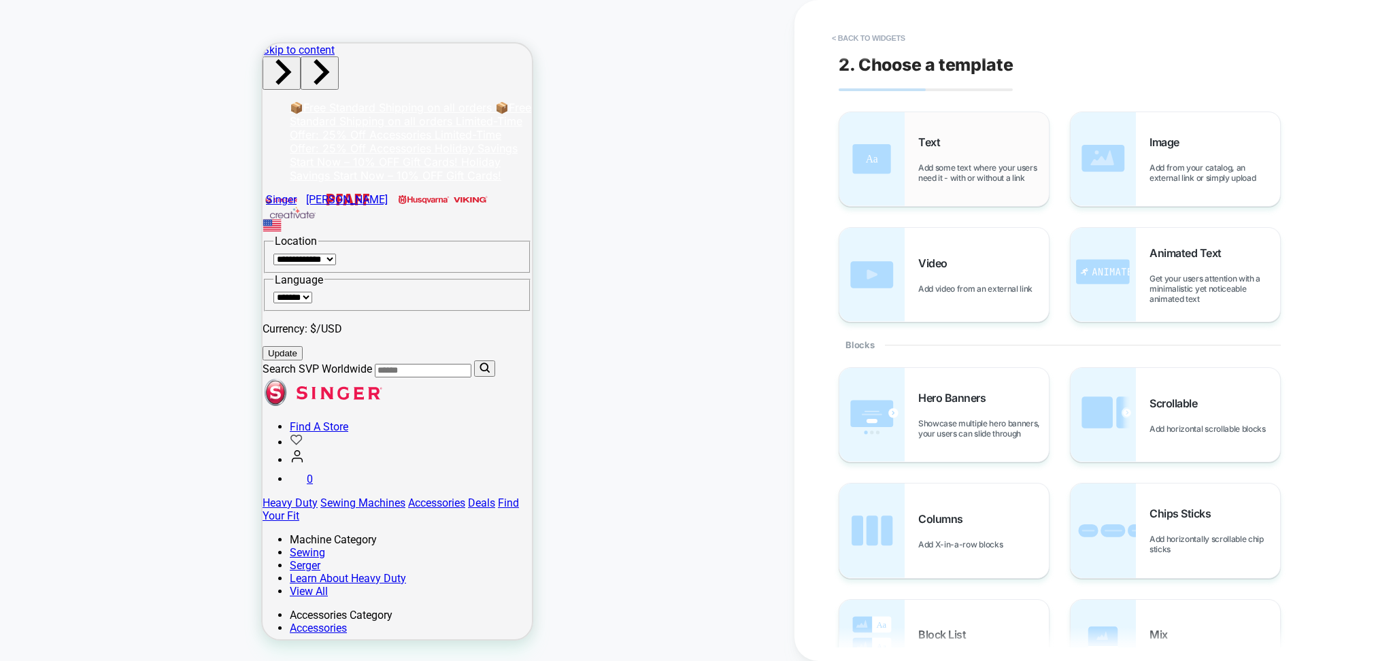
click at [966, 157] on div "Text Add some text where your users need it - with or without a link" at bounding box center [983, 159] width 131 height 48
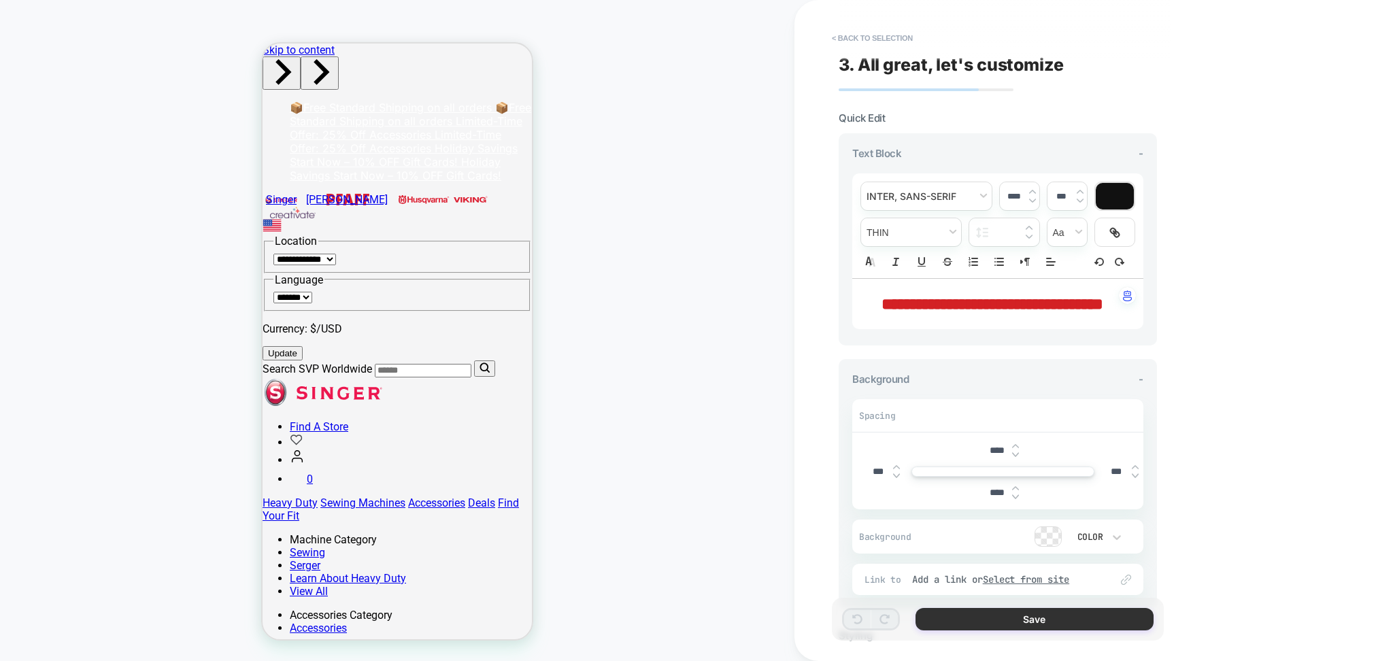
click at [1053, 624] on button "Save" at bounding box center [1034, 619] width 238 height 22
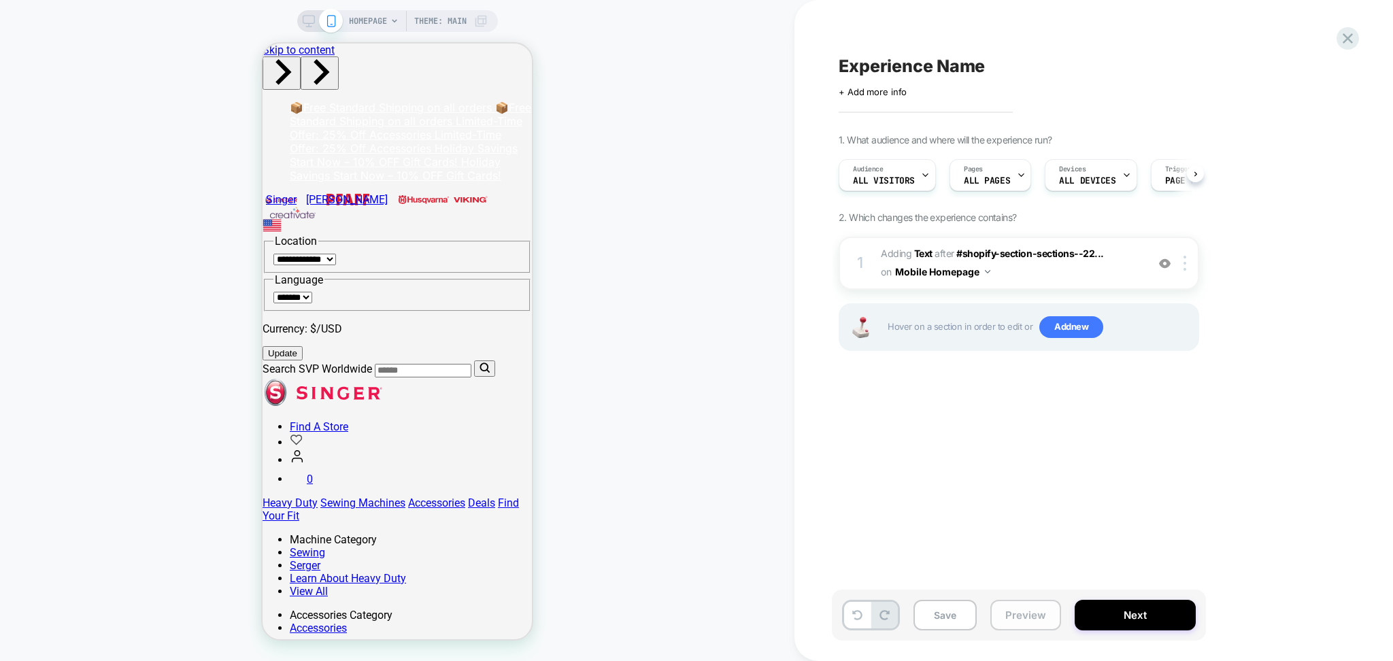
click at [1042, 613] on button "Preview" at bounding box center [1025, 615] width 71 height 31
click at [1003, 605] on button "Preview" at bounding box center [1025, 615] width 71 height 31
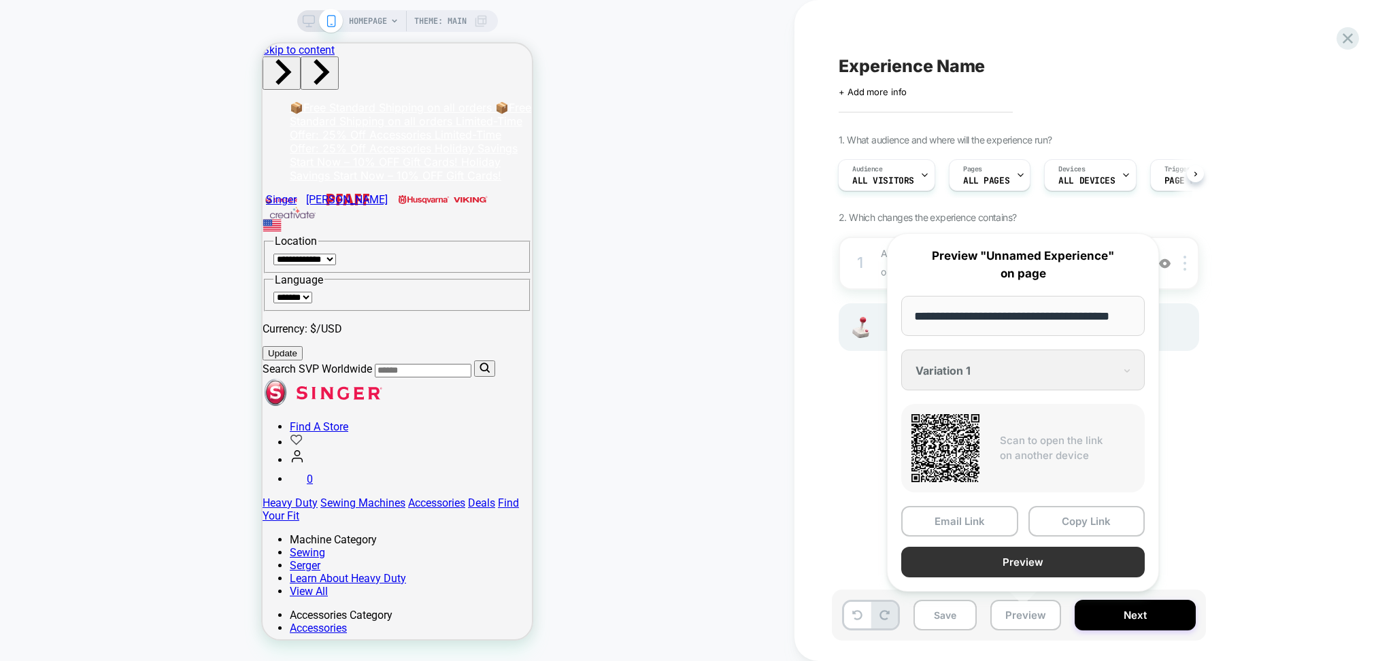
scroll to position [0, 0]
click at [1009, 559] on button "Preview" at bounding box center [1022, 562] width 243 height 31
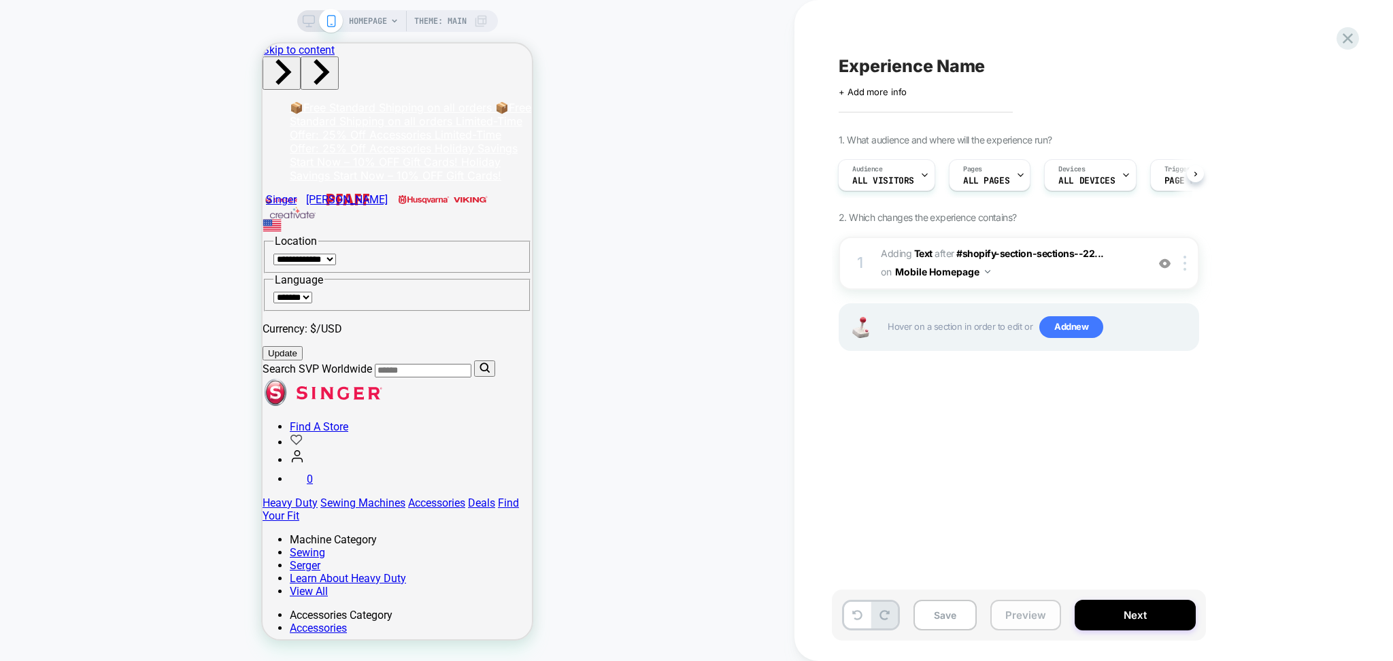
click at [1027, 618] on button "Preview" at bounding box center [1025, 615] width 71 height 31
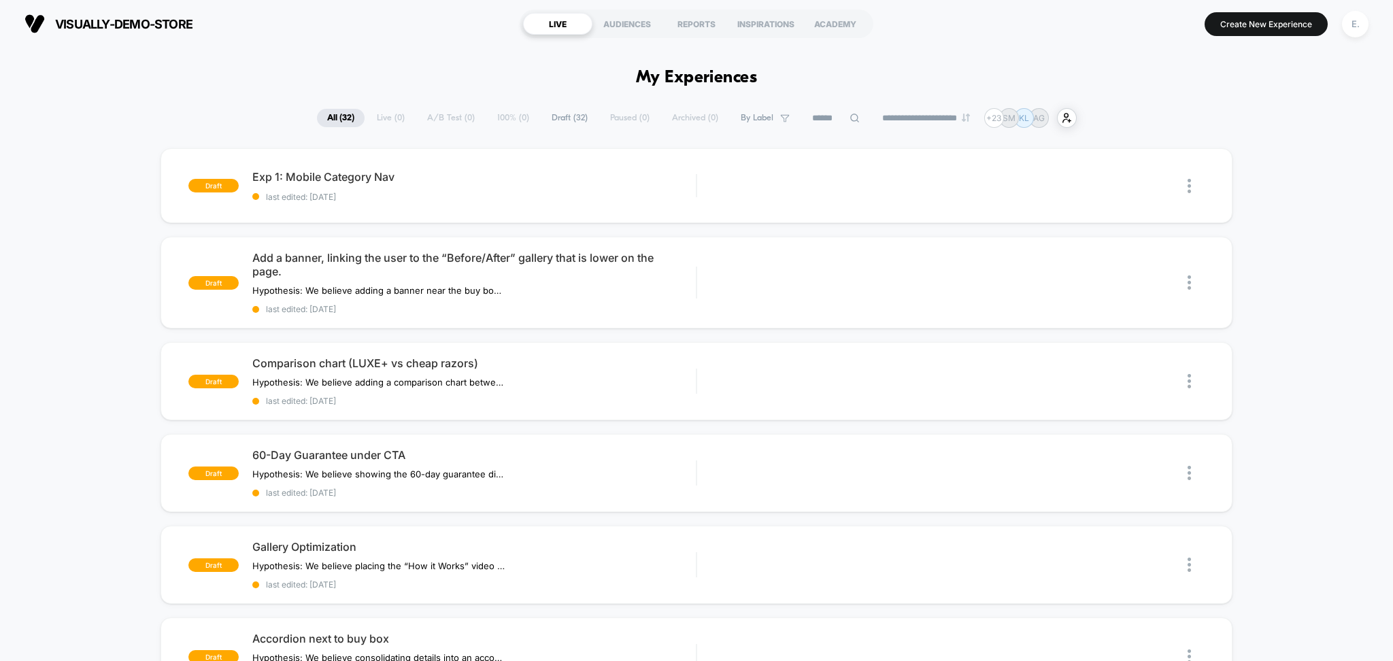
click at [828, 115] on input at bounding box center [836, 118] width 68 height 16
click at [1346, 31] on div "E." at bounding box center [1355, 24] width 27 height 27
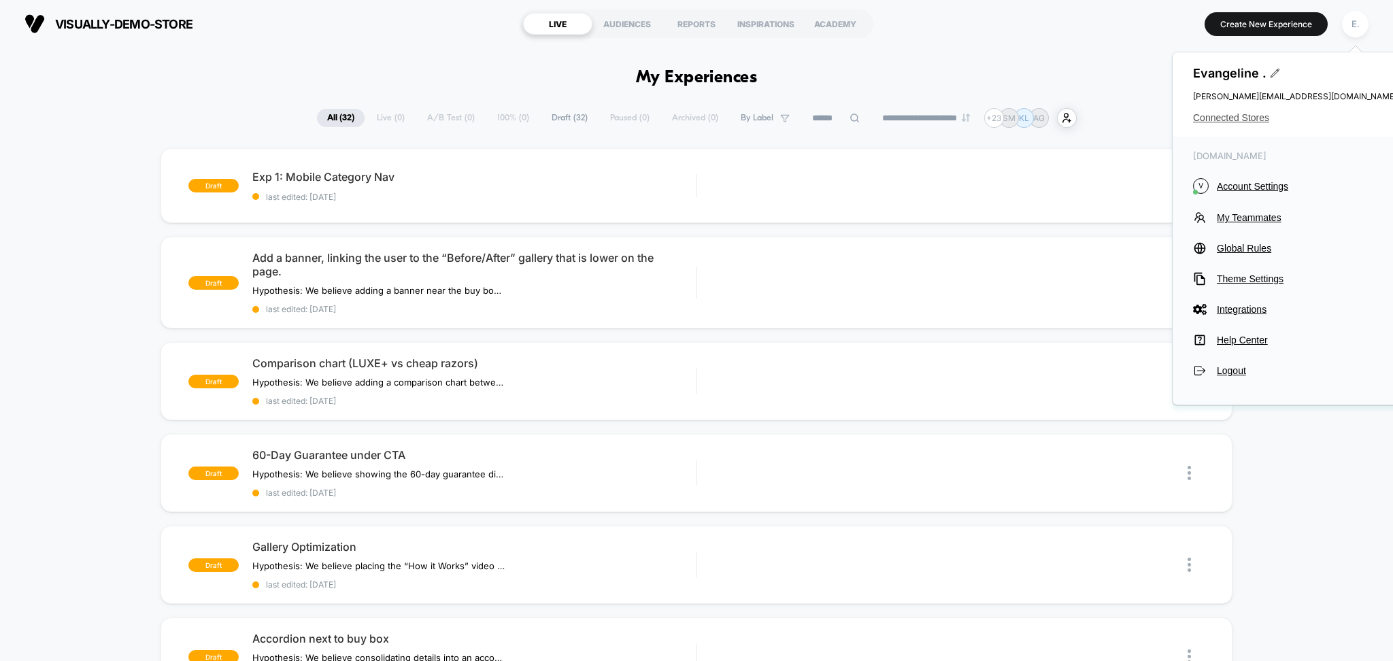
click at [1212, 118] on span "Connected Stores" at bounding box center [1295, 117] width 204 height 11
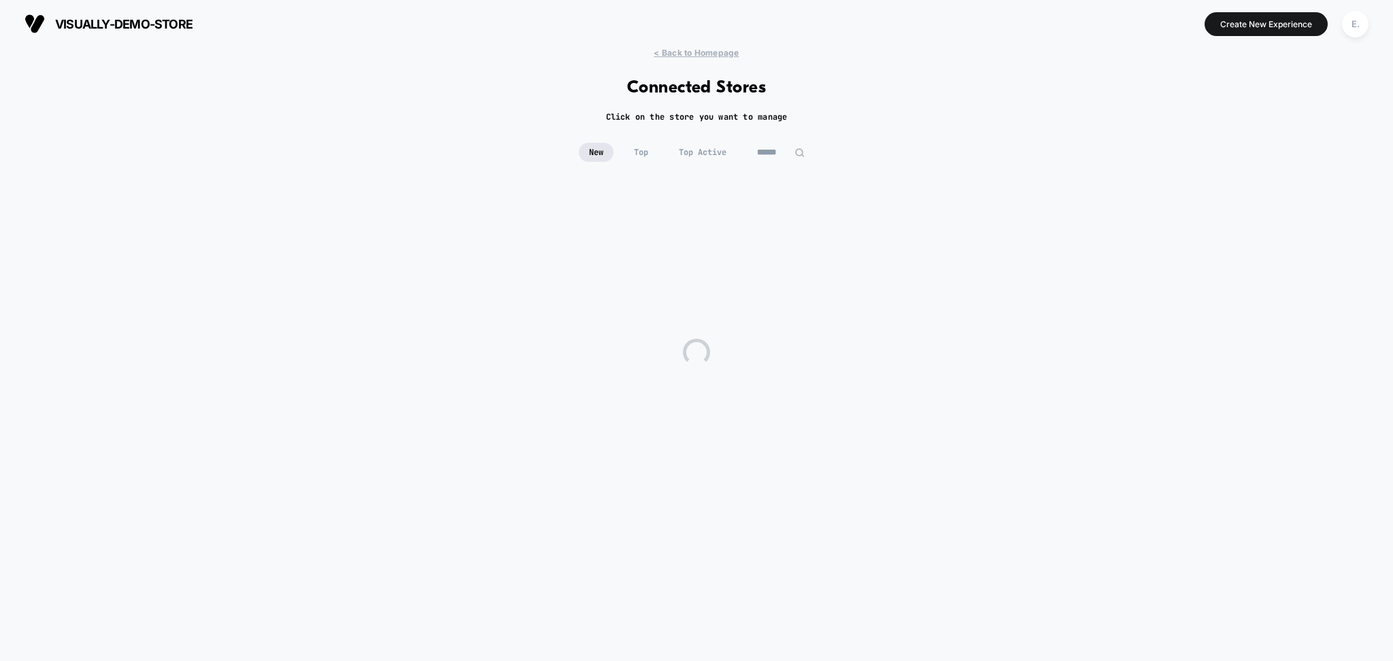
click at [779, 153] on input at bounding box center [781, 152] width 68 height 19
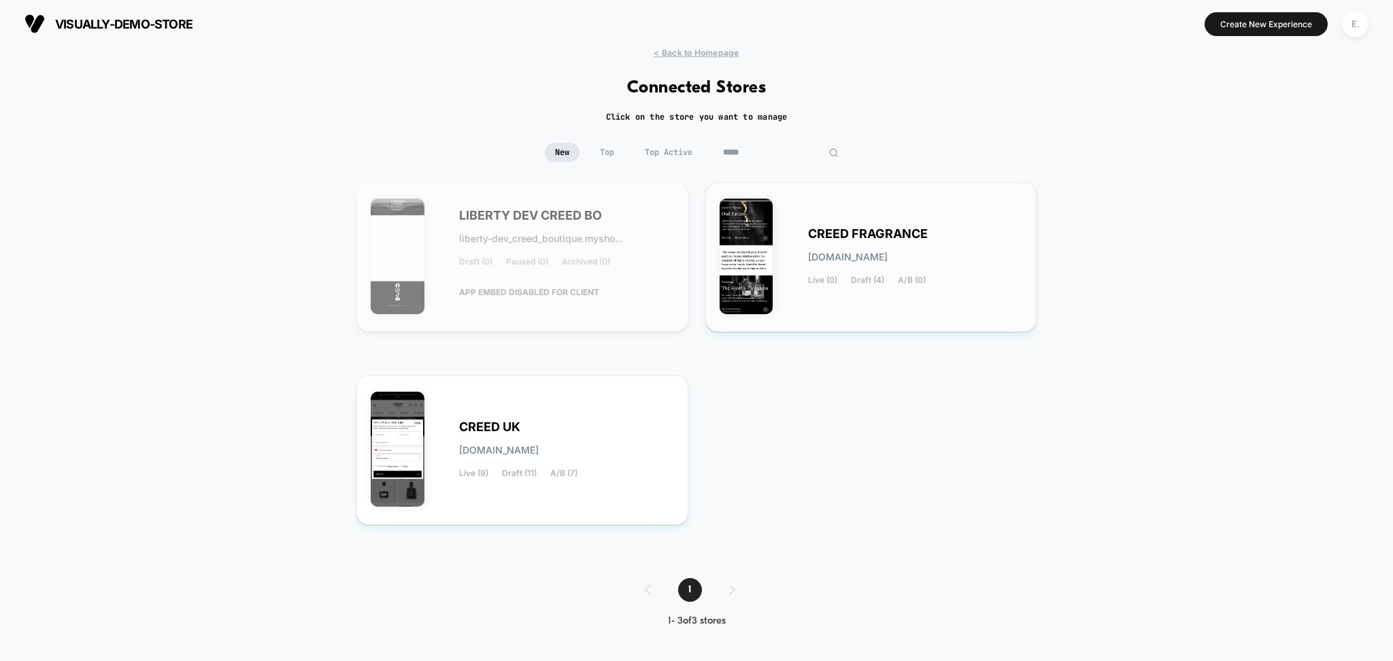
type input "*****"
drag, startPoint x: 846, startPoint y: 261, endPoint x: 855, endPoint y: 375, distance: 113.9
click at [855, 375] on div "LIBERTY DEV CREED BO liberty-dev_creed_boutique.mysho... Draft (0) Paused (0) A…" at bounding box center [696, 366] width 680 height 369
click at [624, 402] on div "CREED UK [DOMAIN_NAME] Live (9) Draft (11) A/B (7)" at bounding box center [522, 450] width 303 height 121
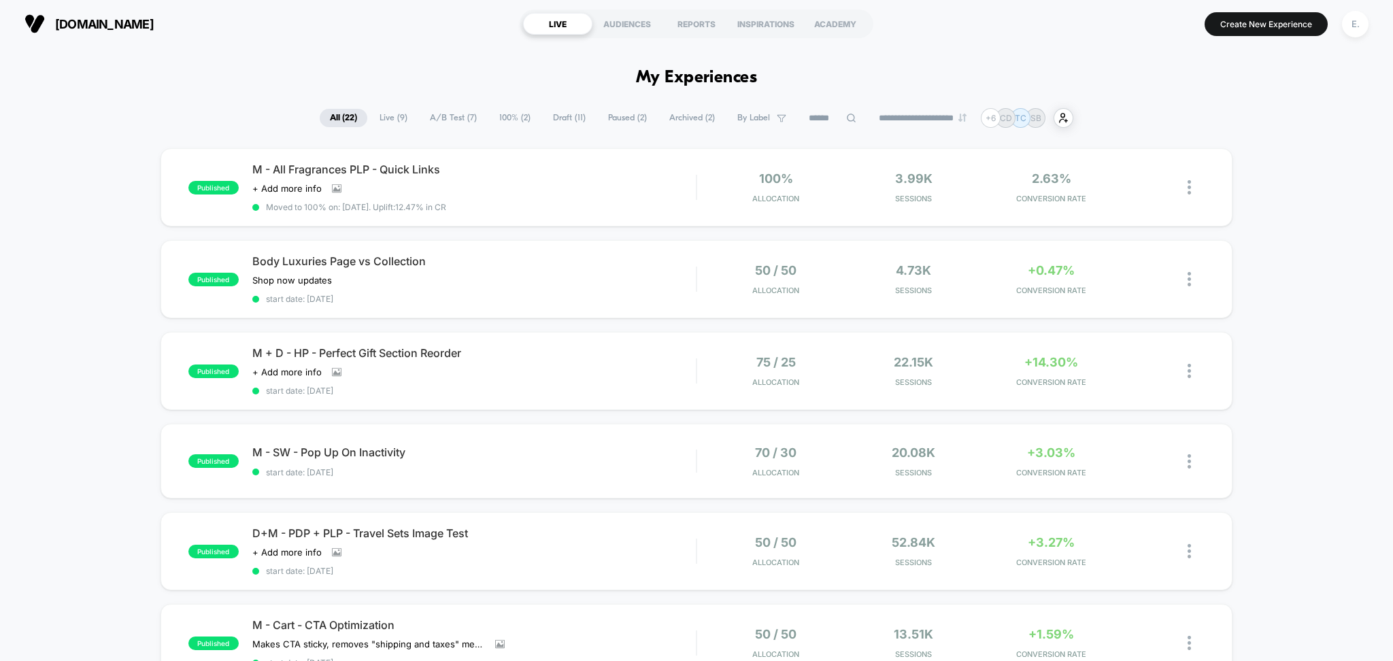
click at [834, 112] on input at bounding box center [832, 118] width 68 height 16
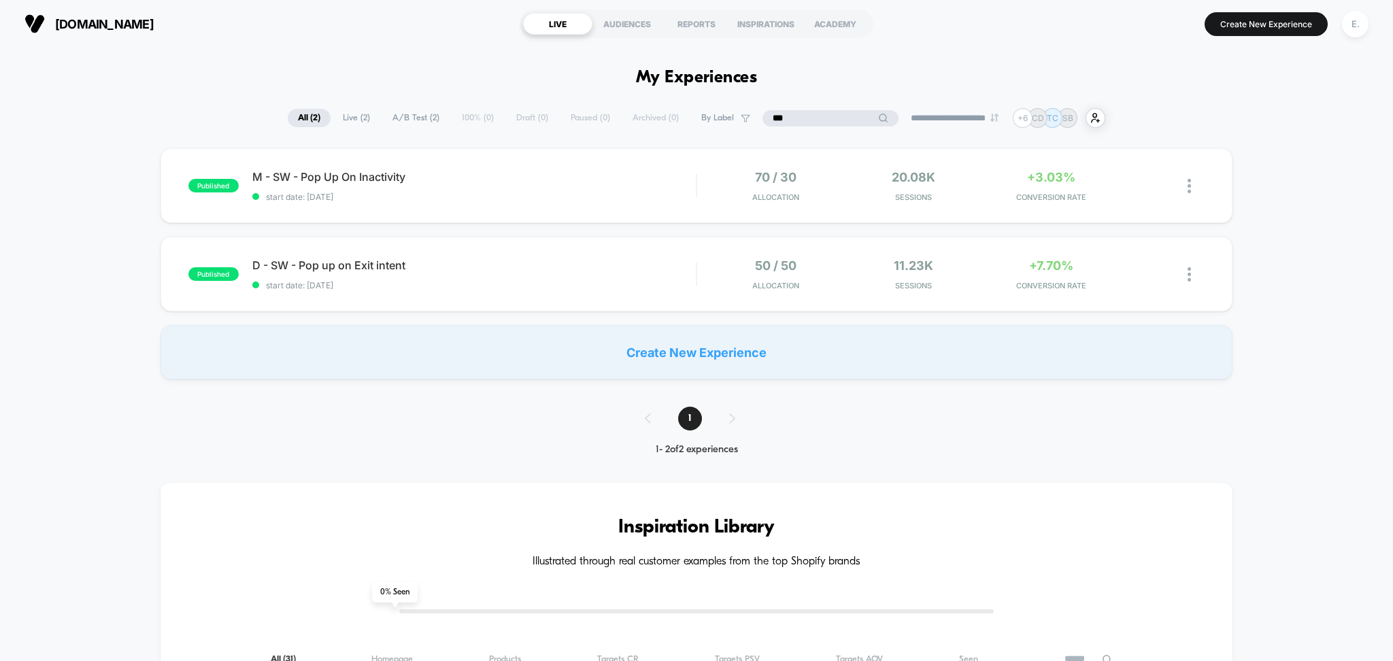
type input "***"
drag, startPoint x: 249, startPoint y: 37, endPoint x: 54, endPoint y: 8, distance: 196.7
click at [54, 8] on section "[DOMAIN_NAME] [URL][DOMAIN_NAME]" at bounding box center [242, 24] width 444 height 34
copy span "[DOMAIN_NAME]"
click at [1276, 14] on button "Create New Experience" at bounding box center [1265, 24] width 123 height 24
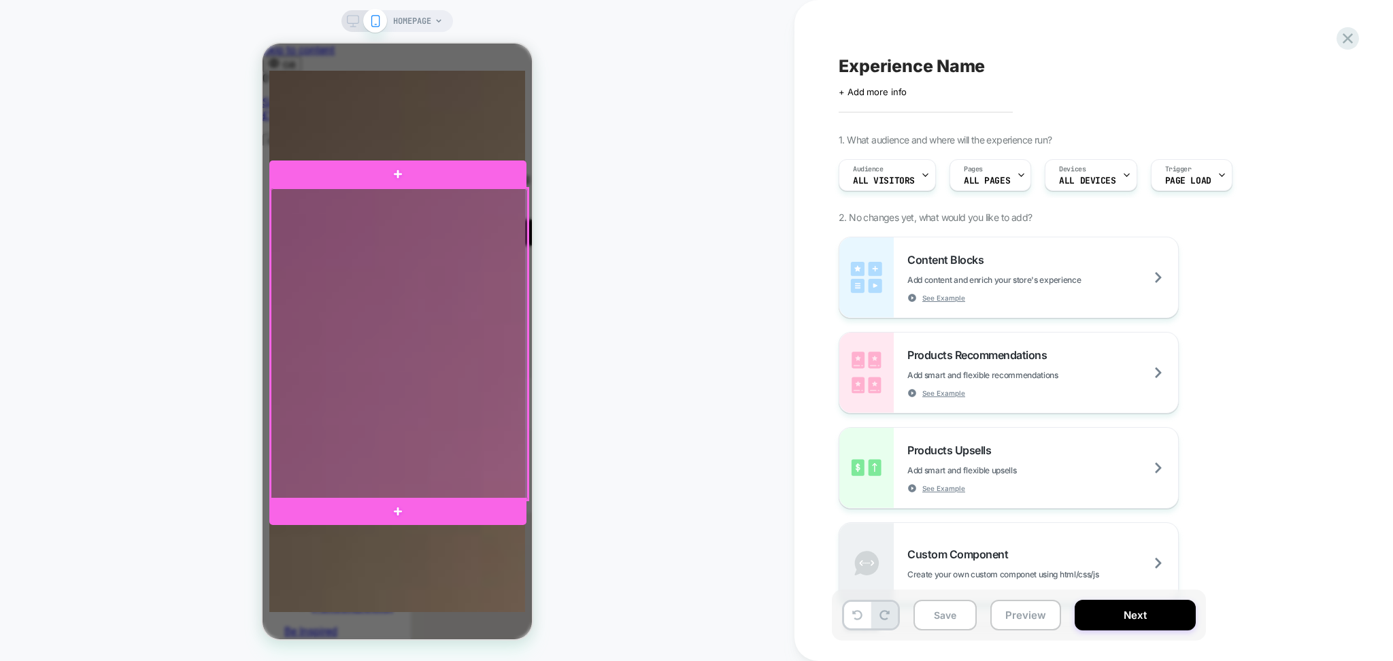
click at [272, 224] on div at bounding box center [399, 343] width 257 height 311
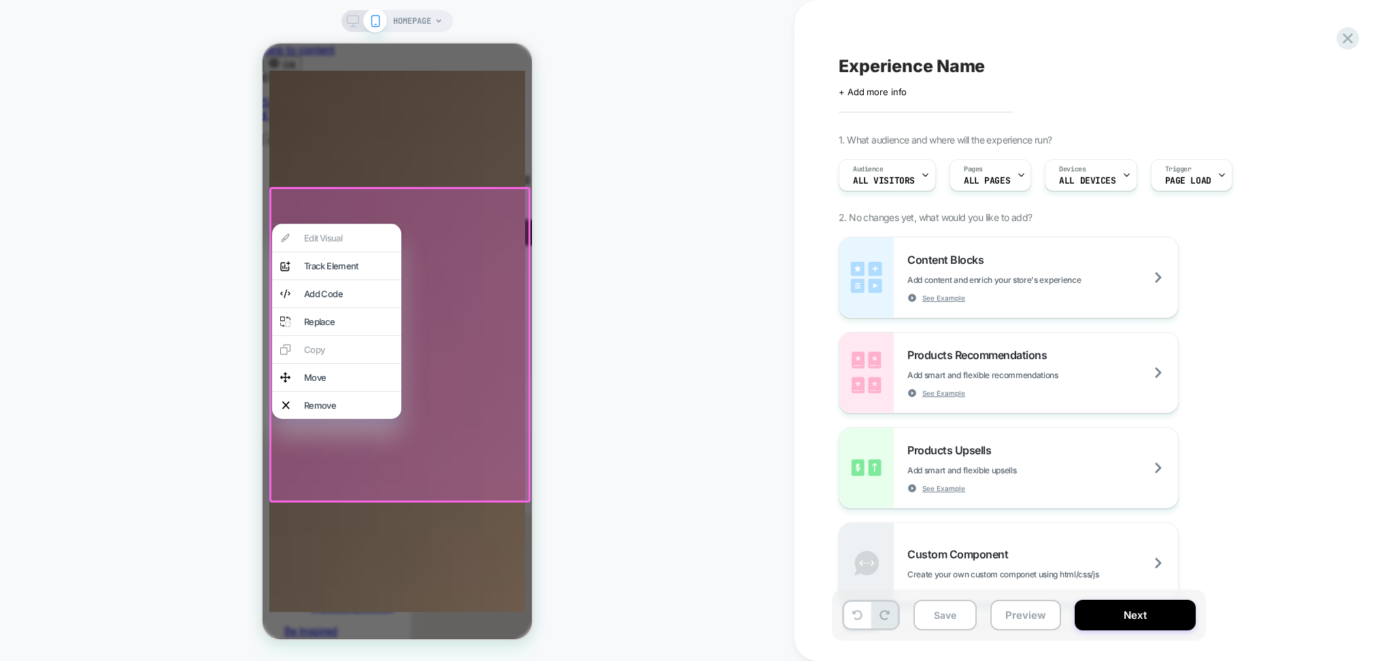
click at [726, 137] on div "HOMEPAGE" at bounding box center [397, 331] width 794 height 634
click at [1336, 46] on div at bounding box center [1347, 38] width 28 height 28
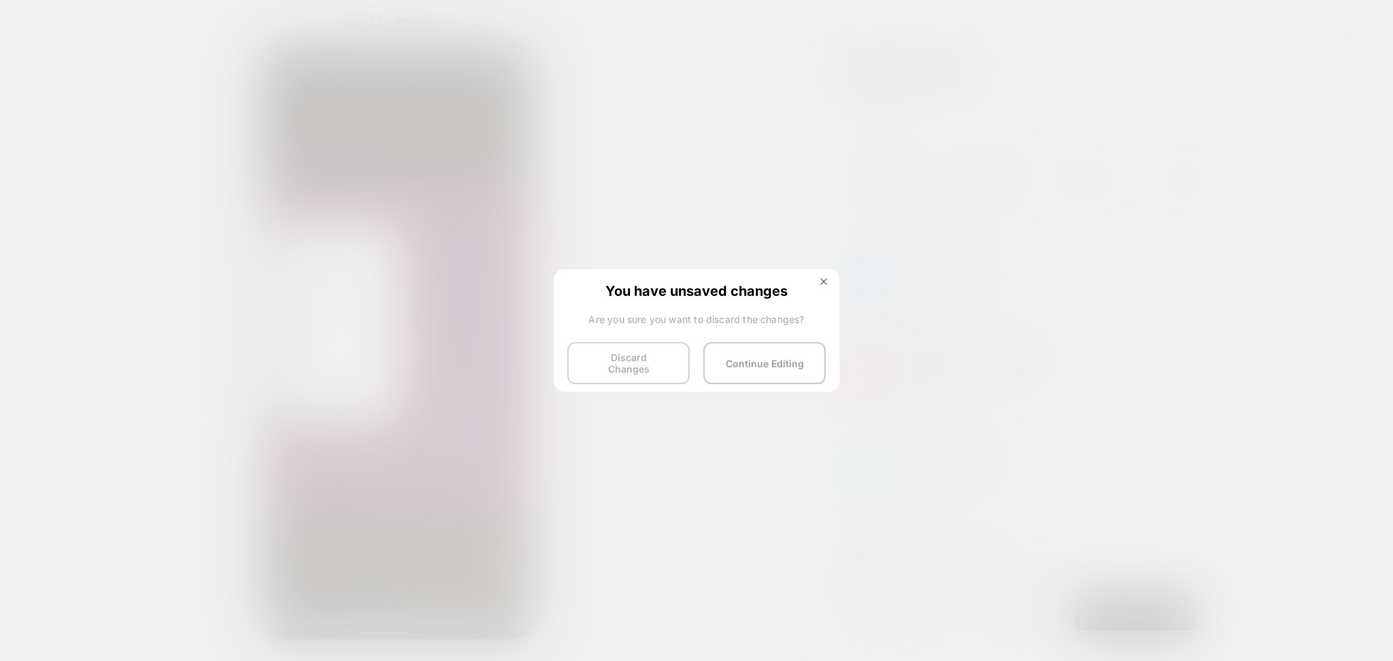
click at [617, 360] on button "Discard Changes" at bounding box center [628, 363] width 122 height 42
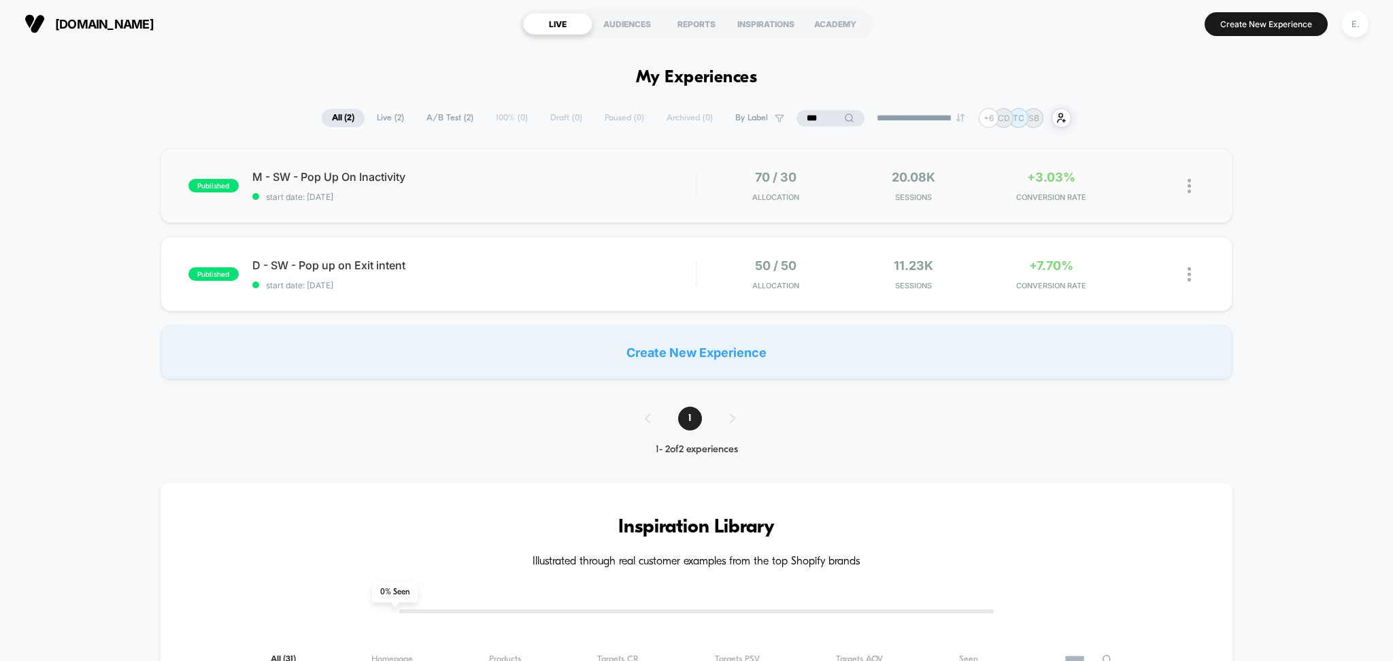
click at [662, 202] on div "published M - SW - Pop Up On Inactivity start date: [DATE] 70 / 30 Allocation 2…" at bounding box center [696, 185] width 1072 height 75
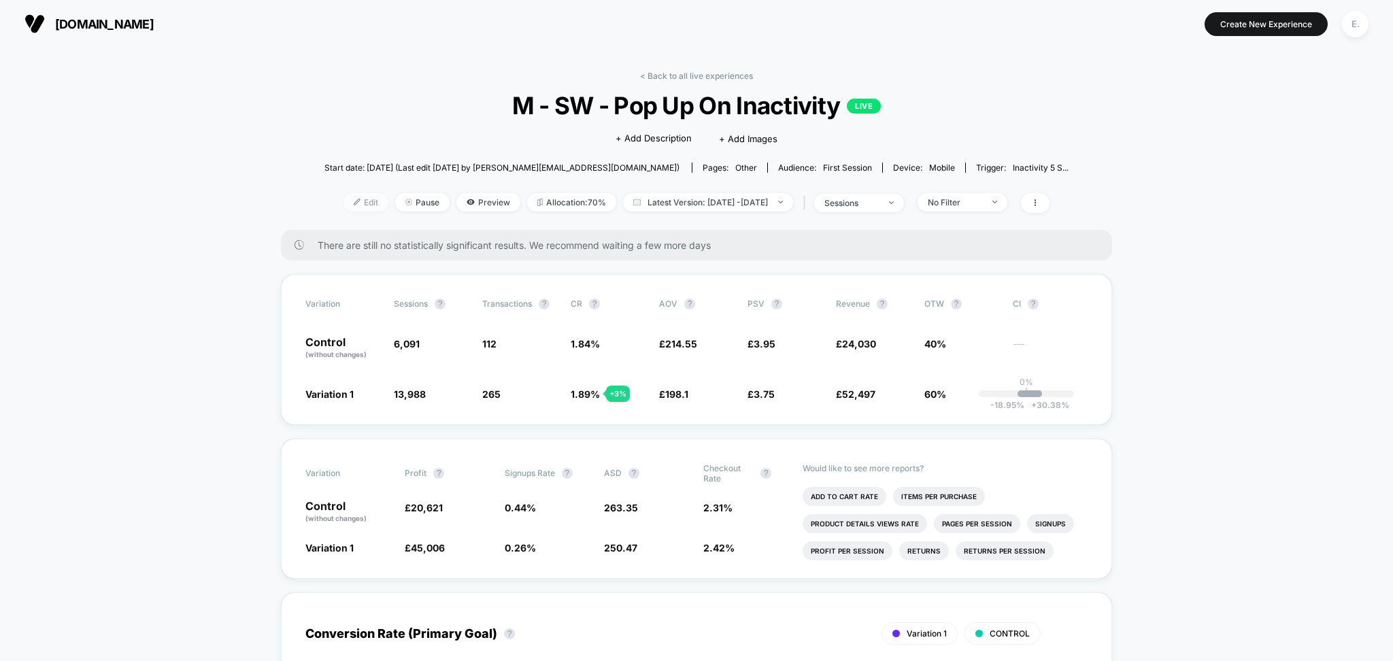
click at [356, 201] on span "Edit" at bounding box center [365, 202] width 45 height 18
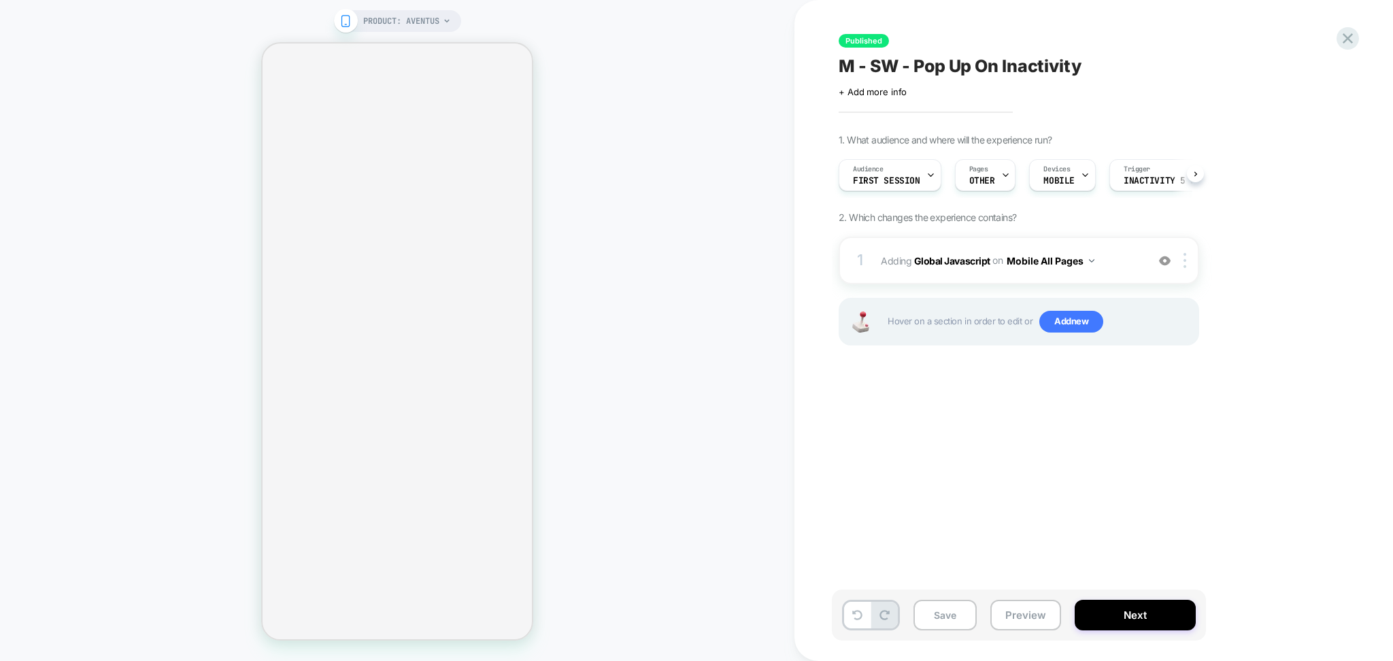
scroll to position [0, 1]
click at [1130, 260] on span "Adding Global Javascript on Mobile All Pages" at bounding box center [1010, 261] width 259 height 20
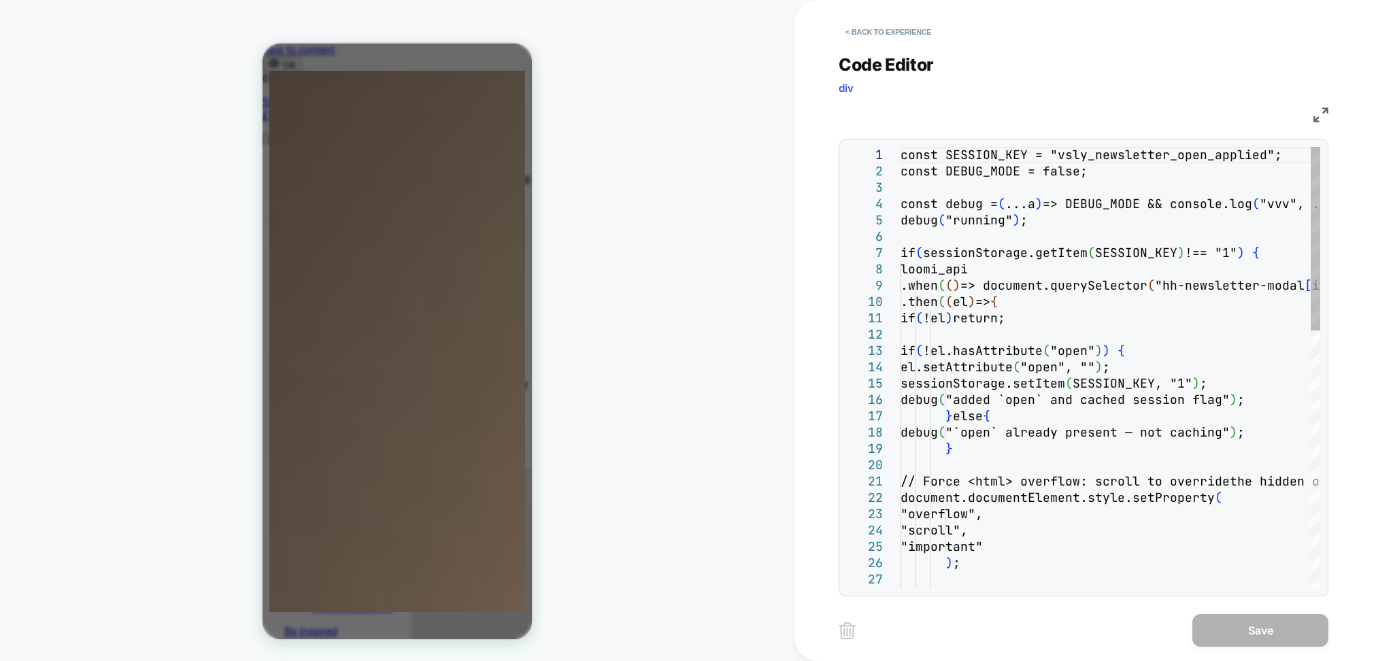
scroll to position [0, 0]
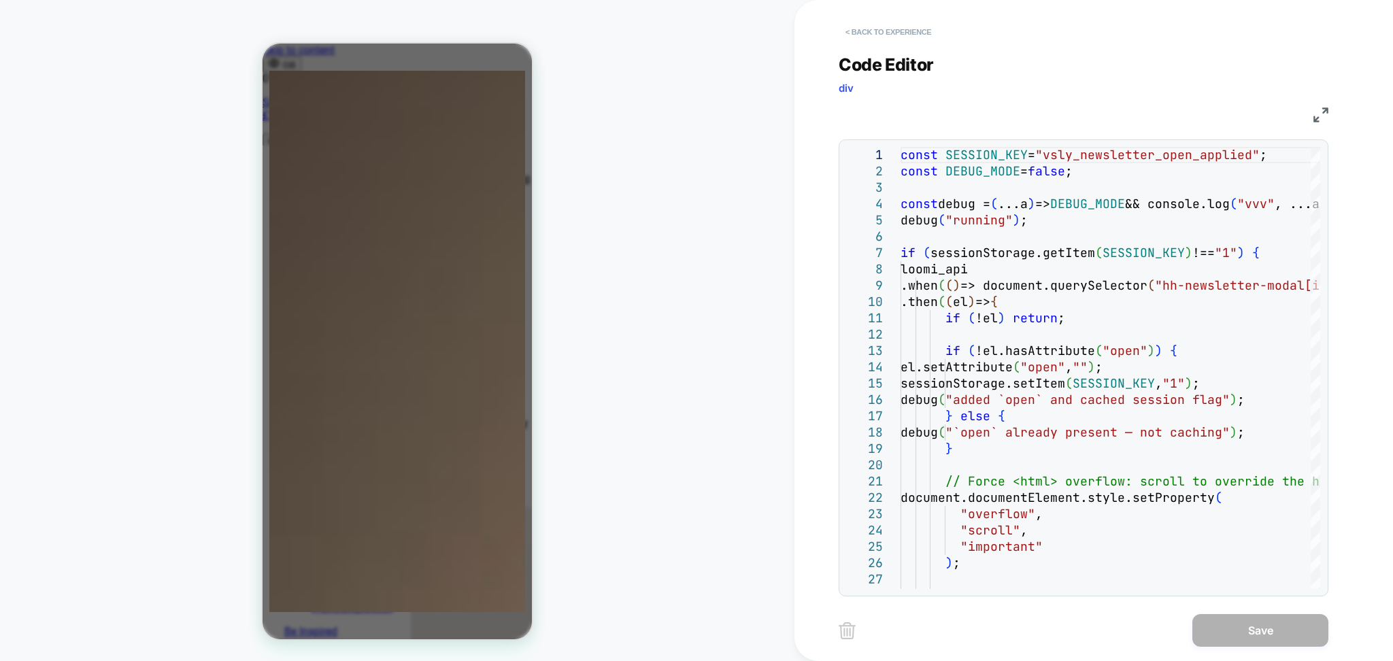
click at [909, 32] on button "< Back to experience" at bounding box center [887, 32] width 99 height 22
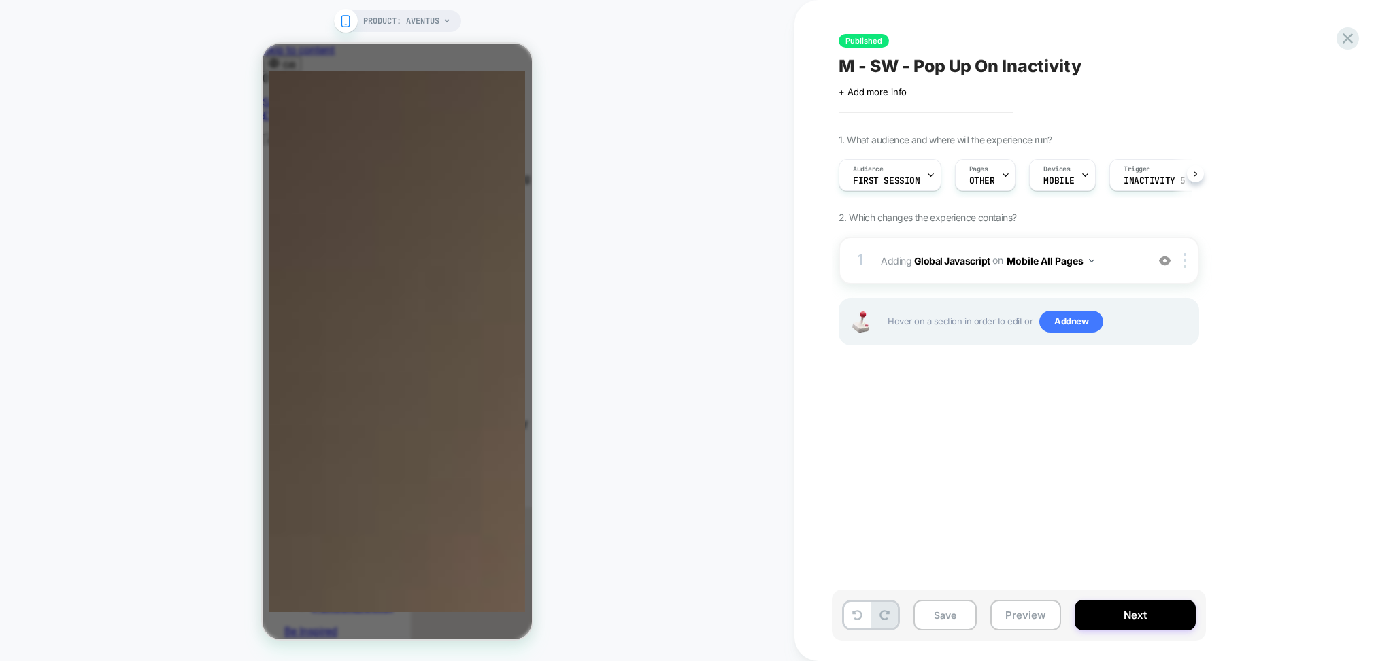
scroll to position [0, 1]
click at [1349, 37] on icon at bounding box center [1347, 38] width 10 height 10
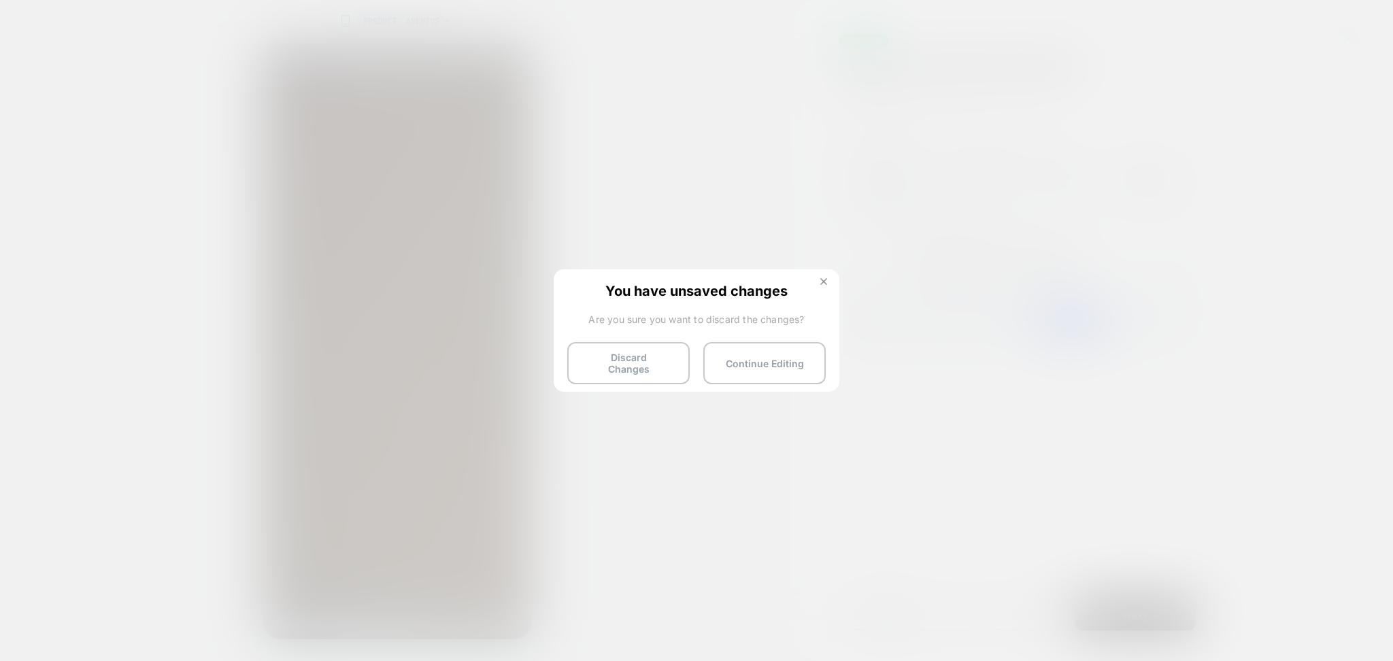
click at [816, 285] on button at bounding box center [823, 283] width 15 height 12
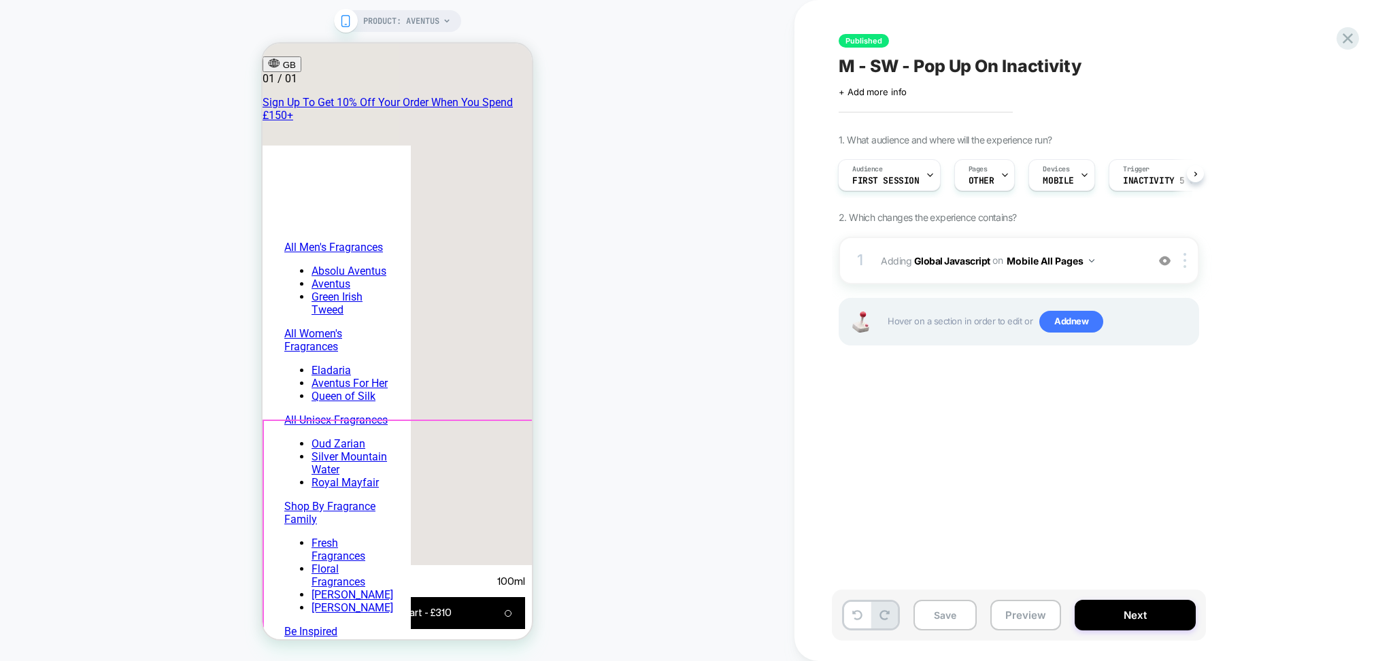
scroll to position [997, 0]
click at [1344, 36] on icon at bounding box center [1347, 38] width 10 height 10
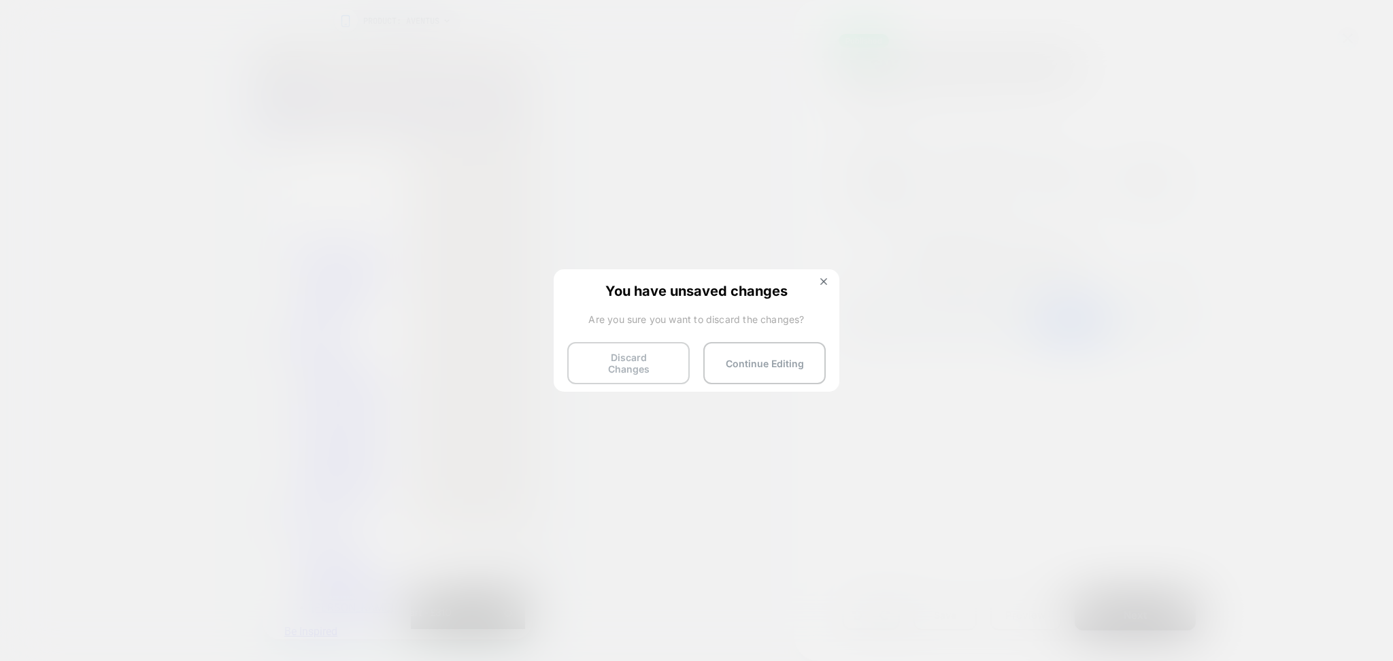
click at [665, 372] on button "Discard Changes" at bounding box center [628, 363] width 122 height 42
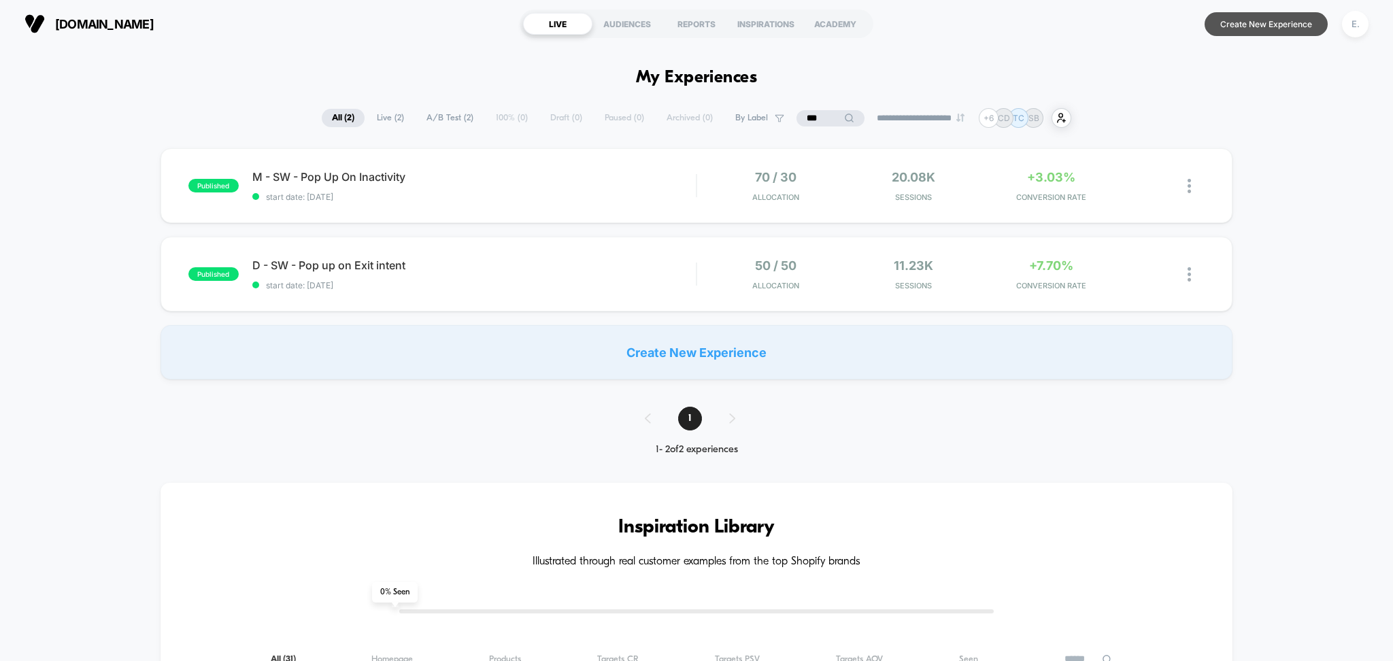
click at [1246, 17] on button "Create New Experience" at bounding box center [1265, 24] width 123 height 24
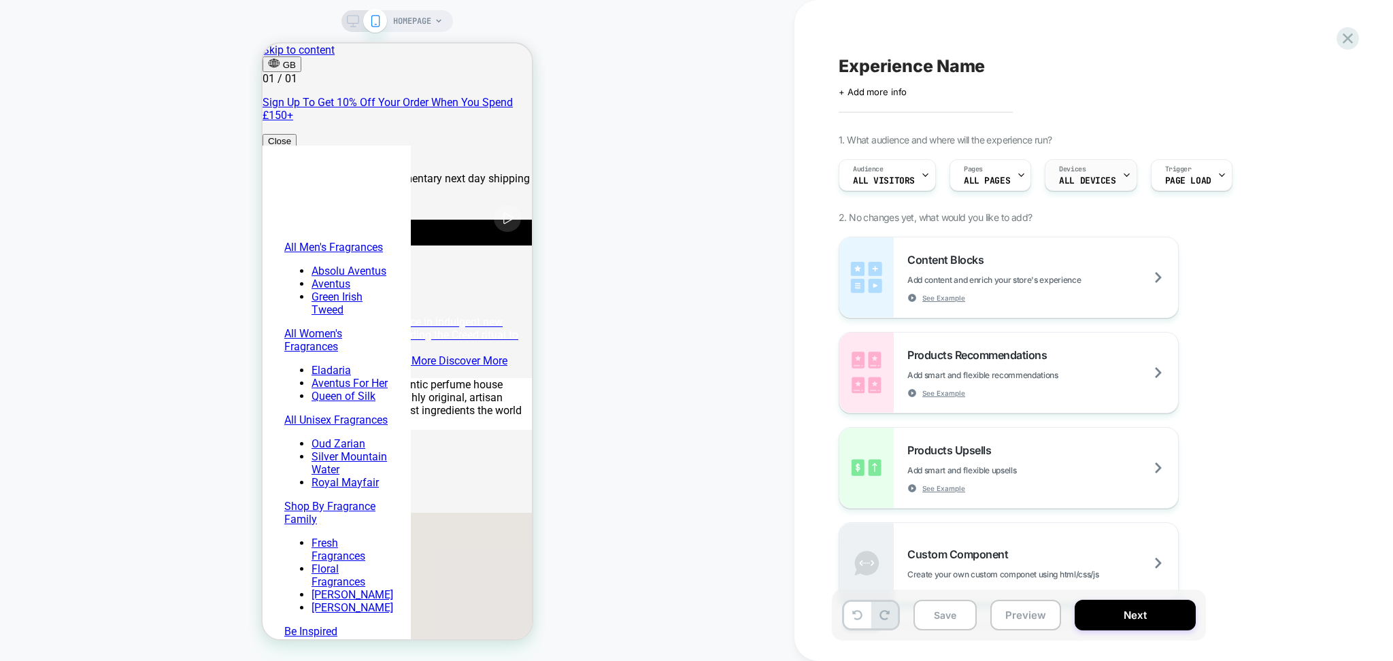
click at [1115, 172] on div "Devices ALL DEVICES" at bounding box center [1087, 175] width 84 height 31
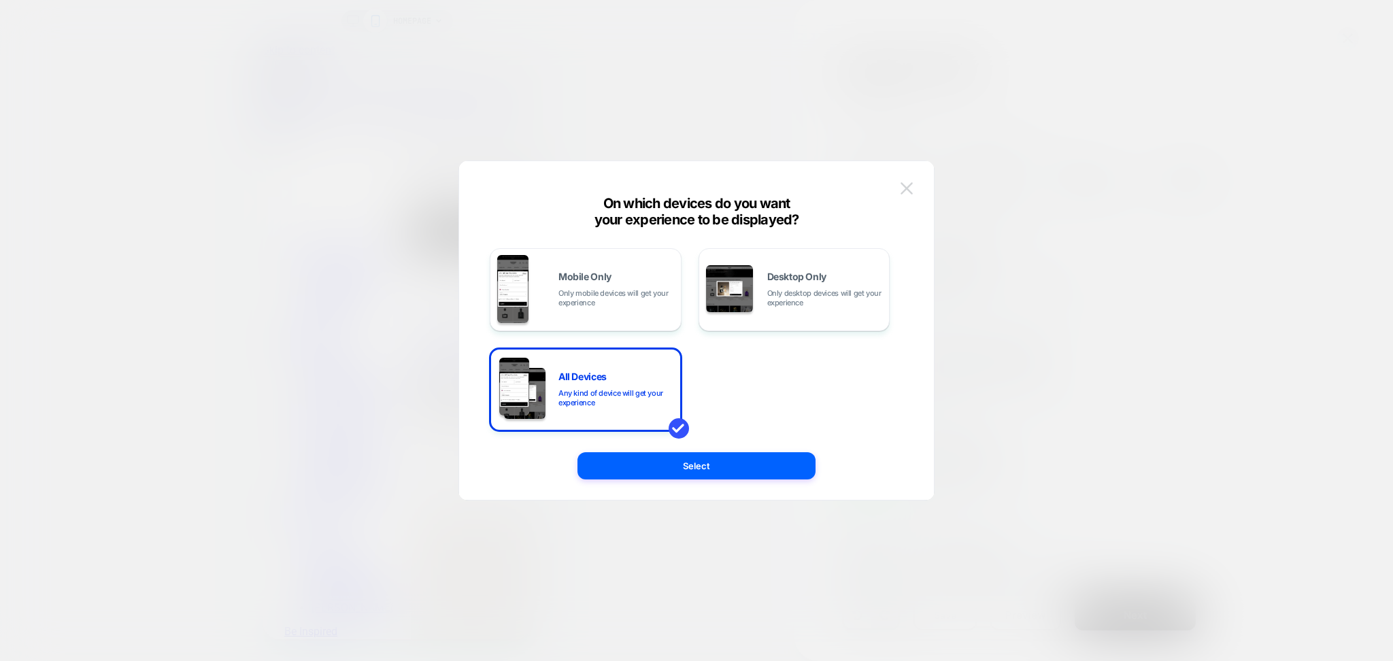
click at [904, 194] on button at bounding box center [906, 188] width 20 height 20
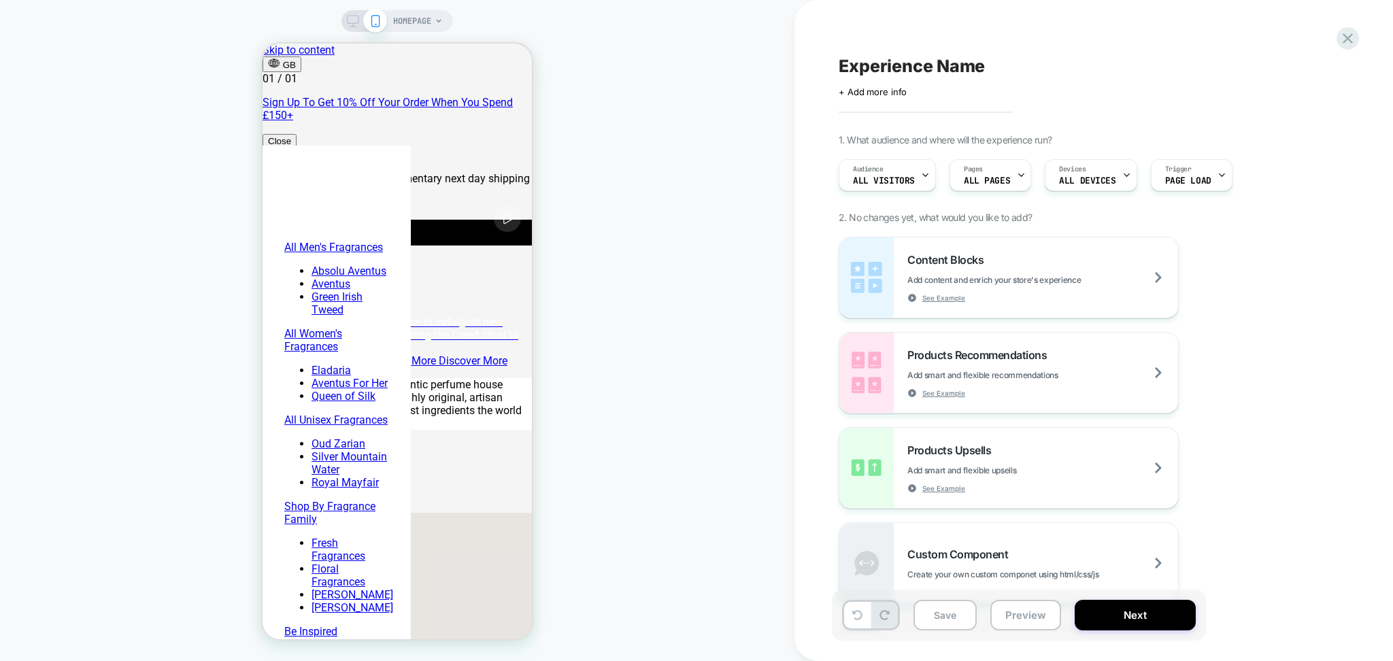
click at [1029, 169] on div "Audience All Visitors Pages ALL PAGES Devices ALL DEVICES Trigger Page Load" at bounding box center [1080, 175] width 496 height 46
click at [1020, 171] on icon at bounding box center [1021, 175] width 9 height 9
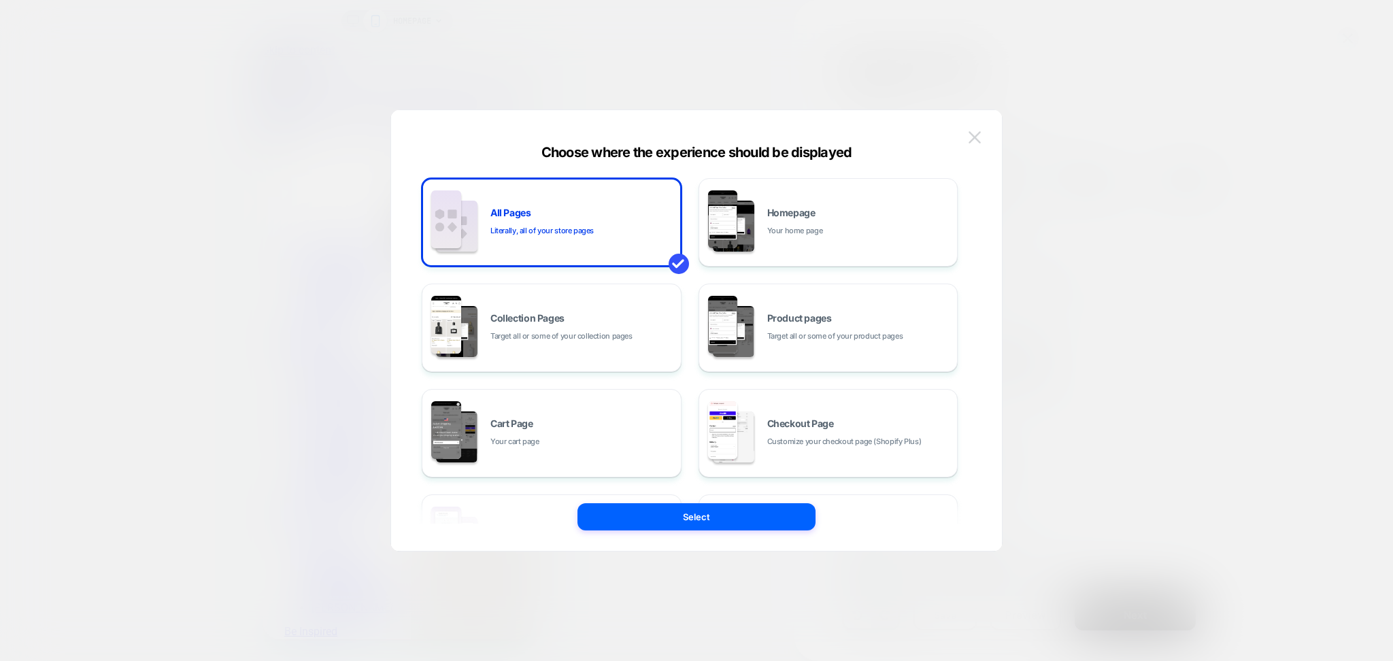
click at [966, 140] on button at bounding box center [974, 137] width 20 height 20
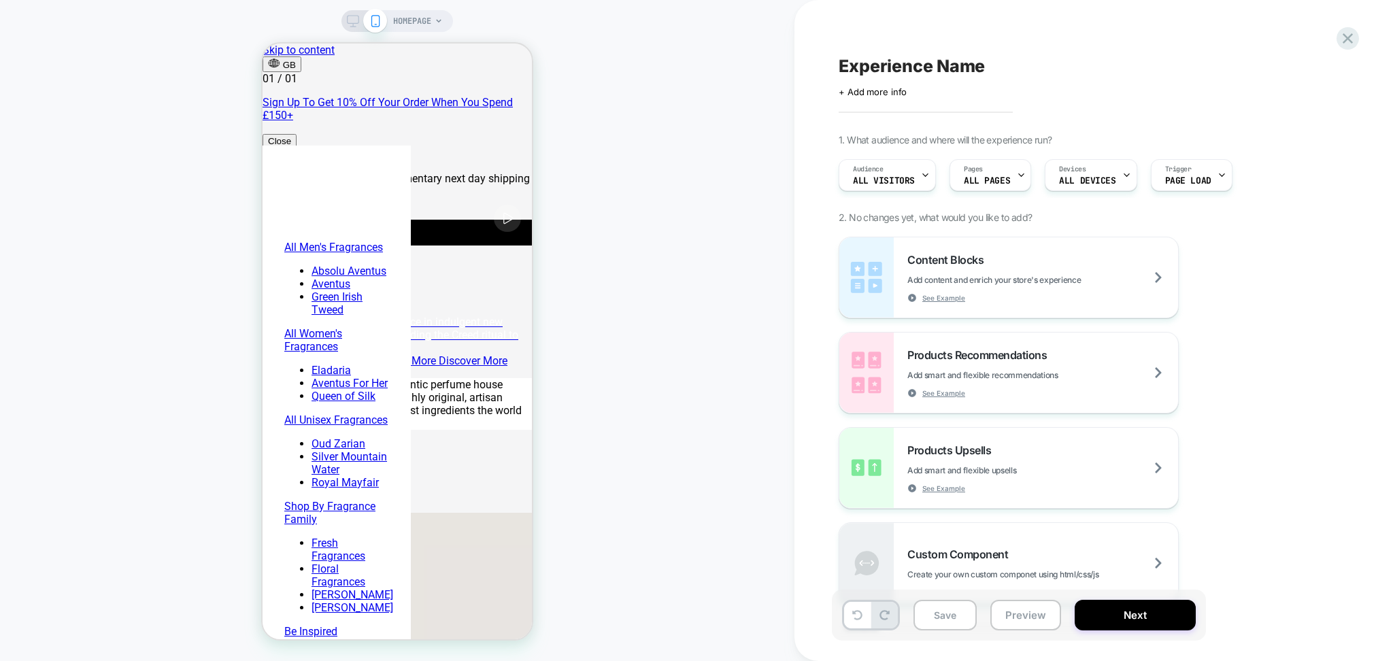
click at [343, 26] on div "HOMEPAGE" at bounding box center [397, 21] width 112 height 22
click at [352, 24] on icon at bounding box center [353, 21] width 12 height 12
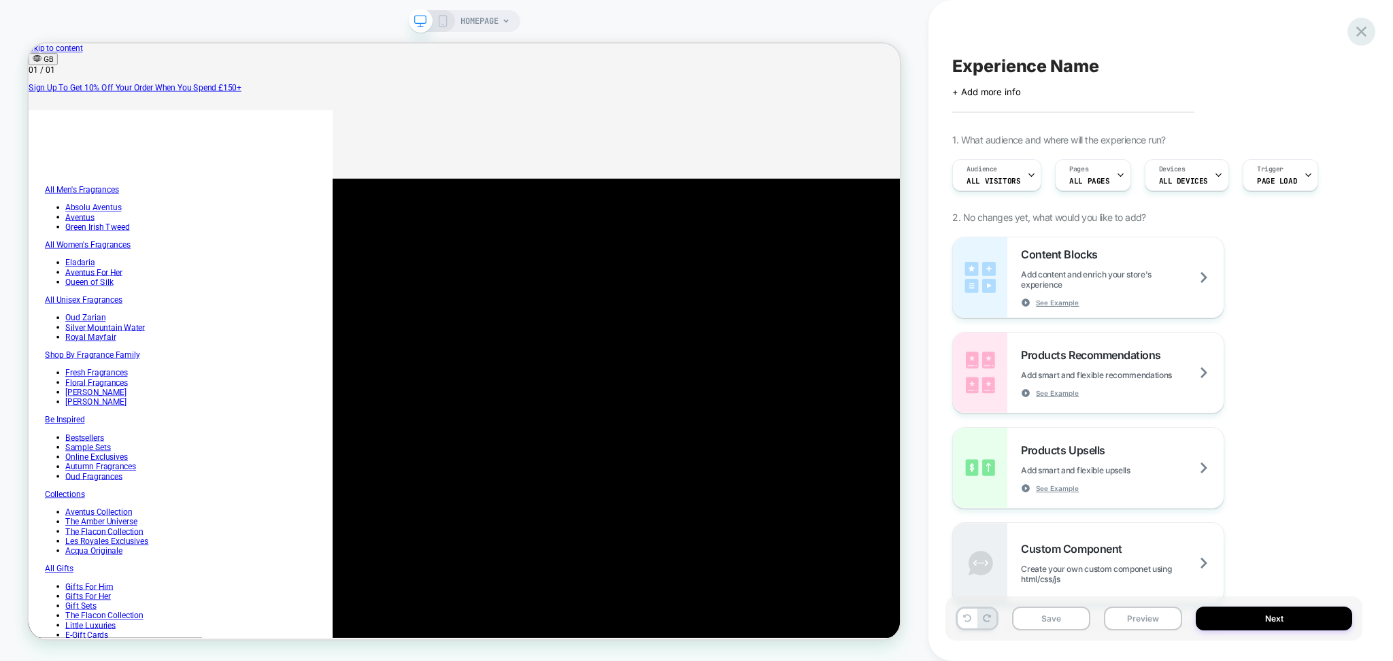
click at [1367, 20] on div "Experience Name Click to edit experience details + Add more info 1. What audien…" at bounding box center [1160, 330] width 417 height 661
click at [1355, 31] on icon at bounding box center [1361, 31] width 18 height 18
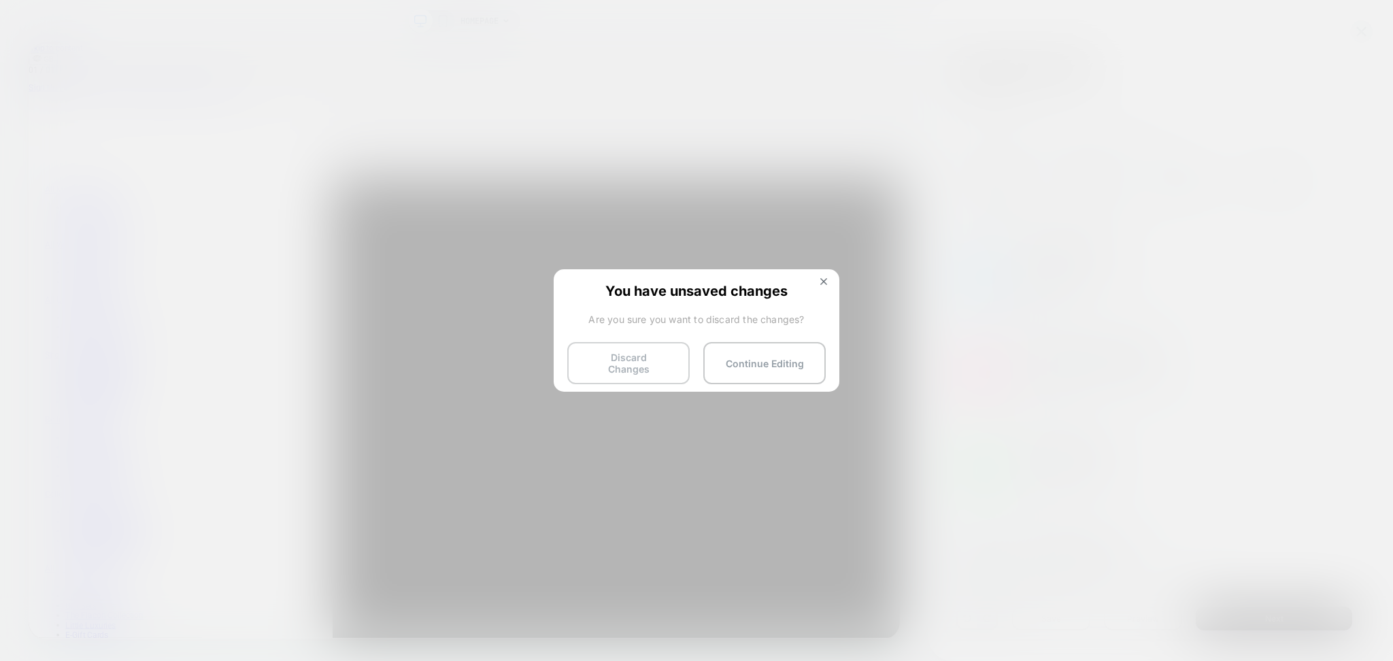
click at [618, 354] on button "Discard Changes" at bounding box center [628, 363] width 122 height 42
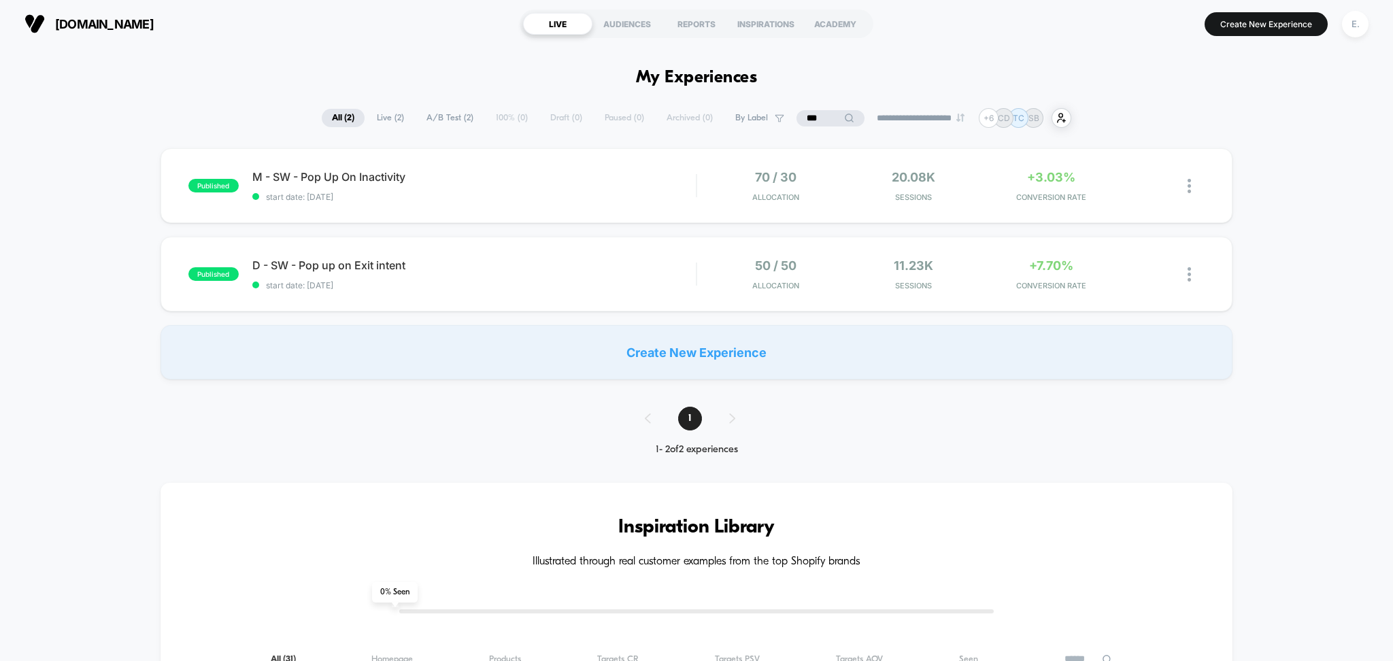
click at [569, 223] on div "published M - SW - Pop Up On Inactivity start date: [DATE] 70 / 30 Allocation 2…" at bounding box center [696, 263] width 1393 height 231
click at [560, 185] on div "M - SW - Pop Up On Inactivity start date: [DATE]" at bounding box center [474, 186] width 444 height 32
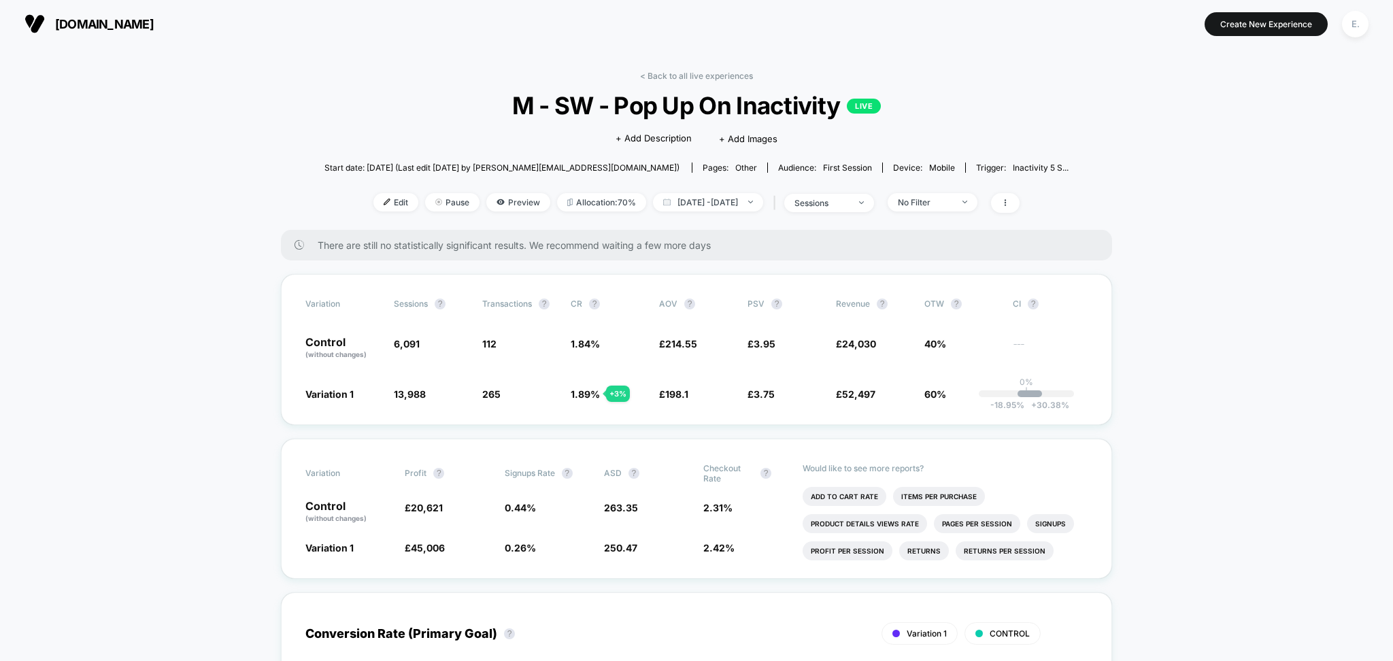
click at [745, 88] on div "< Back to all live experiences M - SW - Pop Up On Inactivity LIVE Click to edit…" at bounding box center [696, 150] width 744 height 159
click at [728, 71] on link "< Back to all live experiences" at bounding box center [696, 76] width 113 height 10
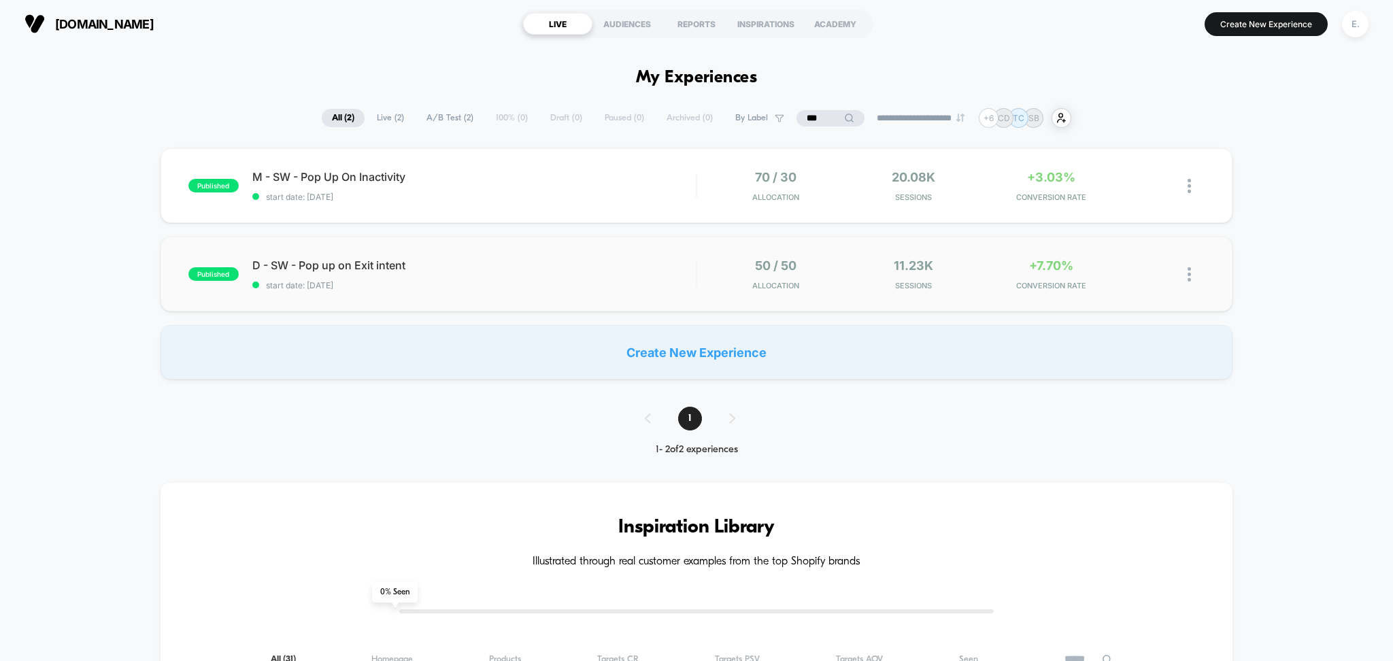
click at [721, 277] on div "50 / 50 Allocation" at bounding box center [776, 274] width 131 height 32
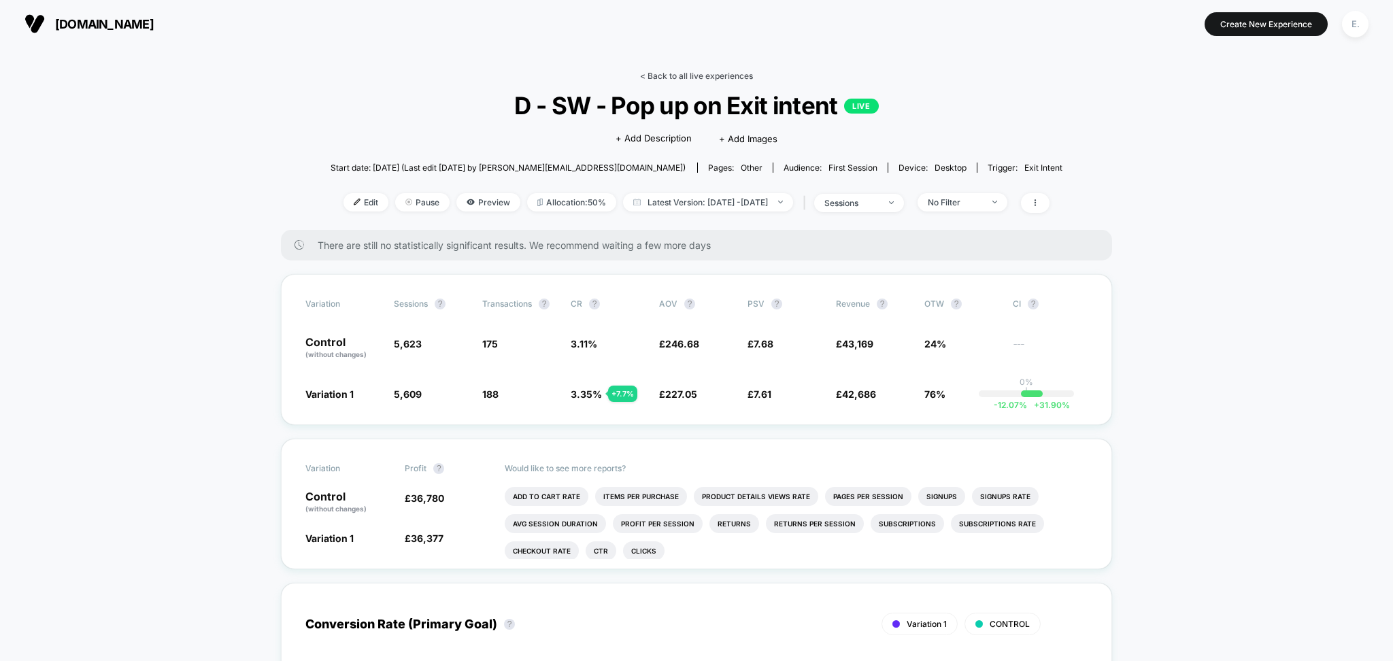
click at [713, 78] on link "< Back to all live experiences" at bounding box center [696, 76] width 113 height 10
